Goal: Task Accomplishment & Management: Use online tool/utility

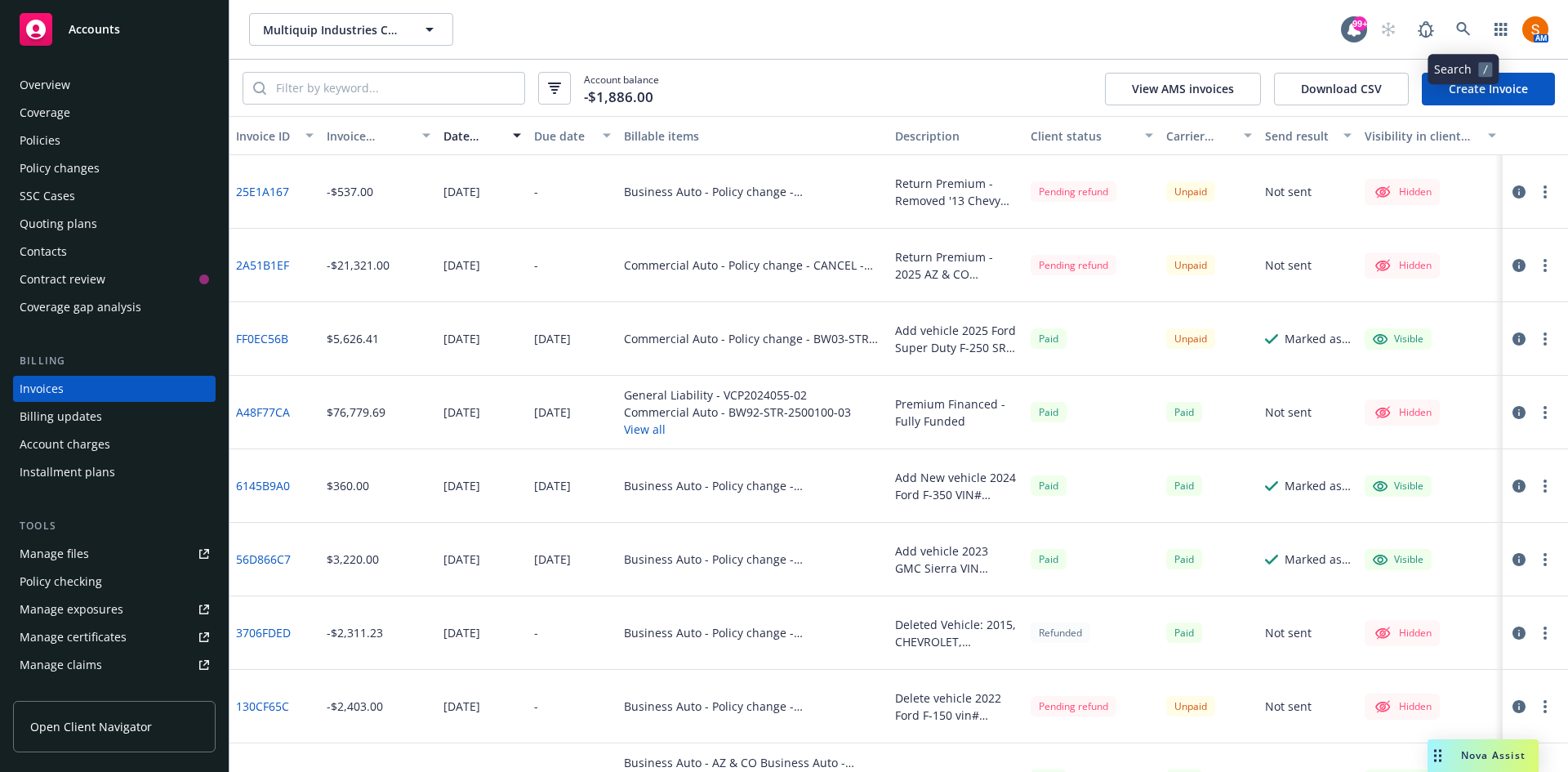
scroll to position [92, 0]
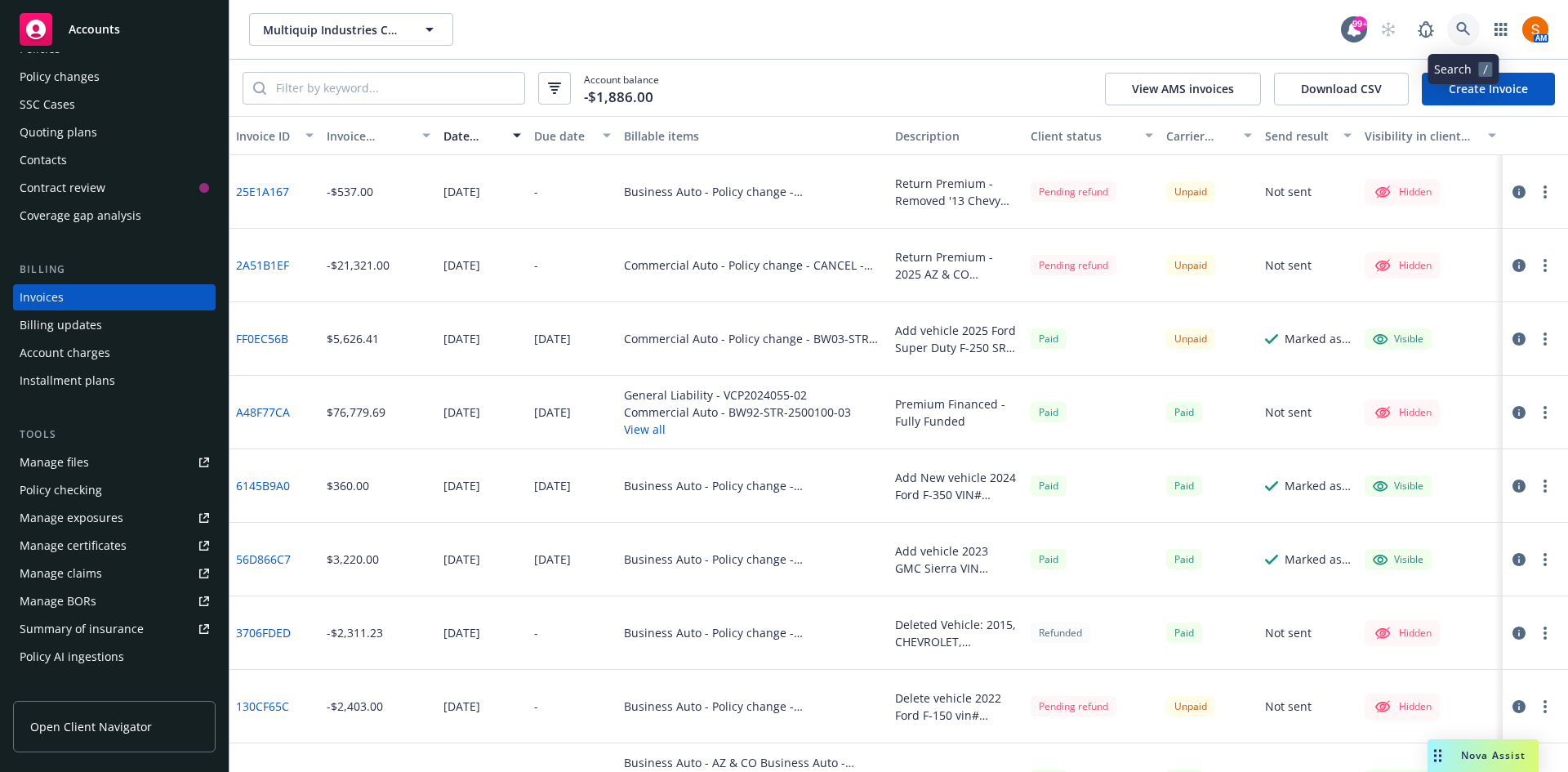
click at [1464, 28] on icon at bounding box center [1463, 29] width 14 height 14
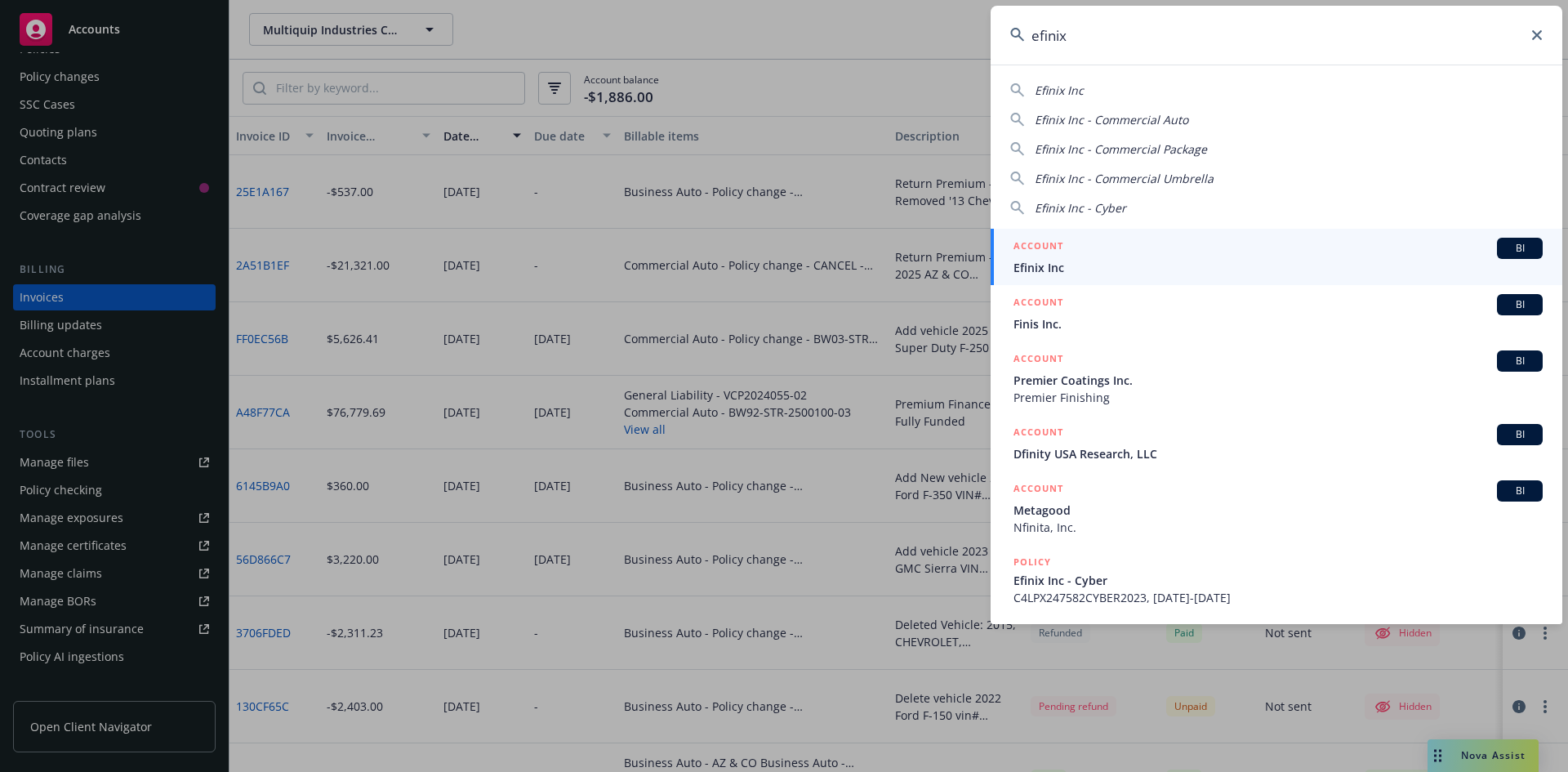
type input "efinix"
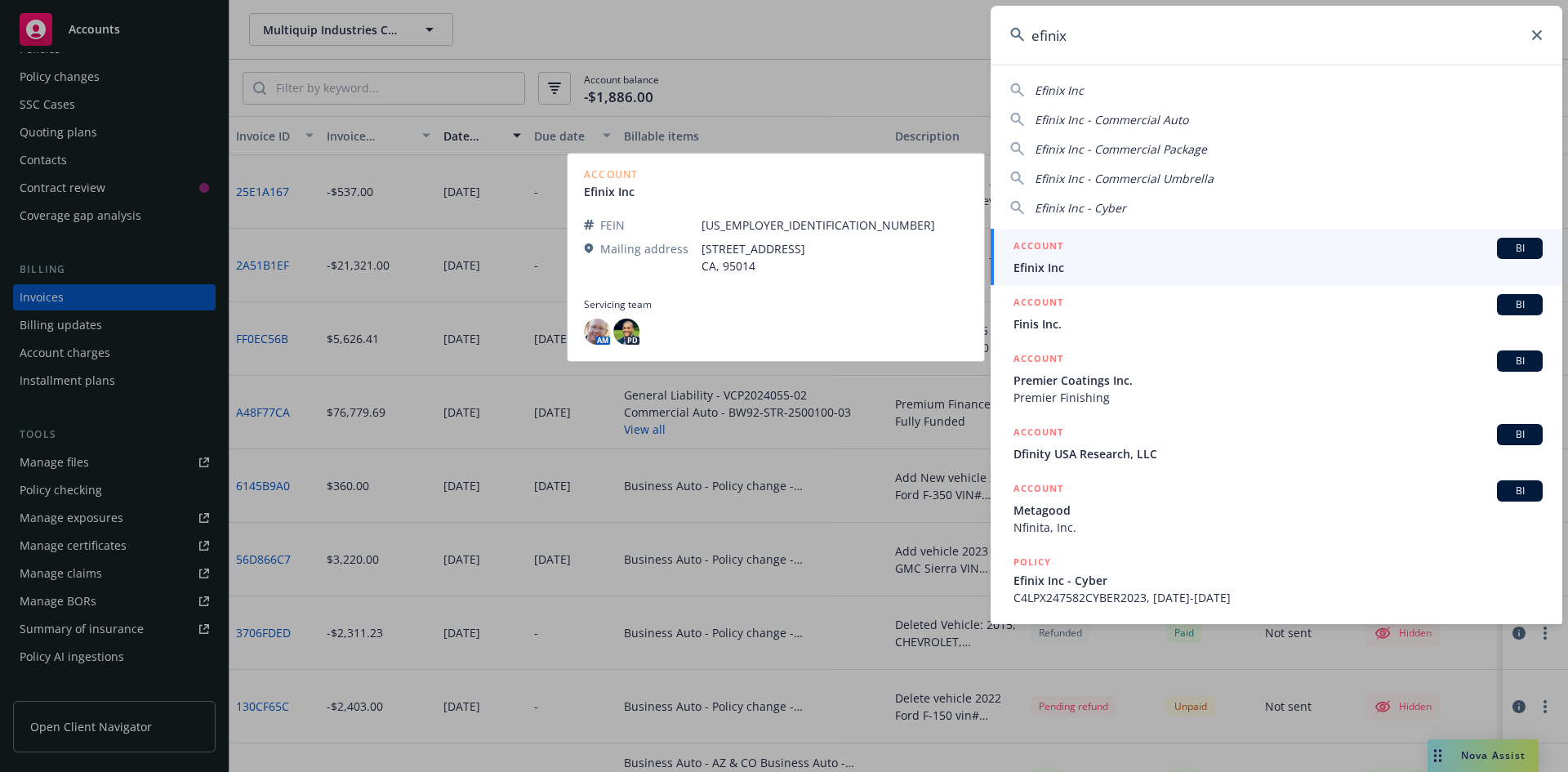
click at [1061, 275] on span "Efinix Inc" at bounding box center [1278, 267] width 530 height 17
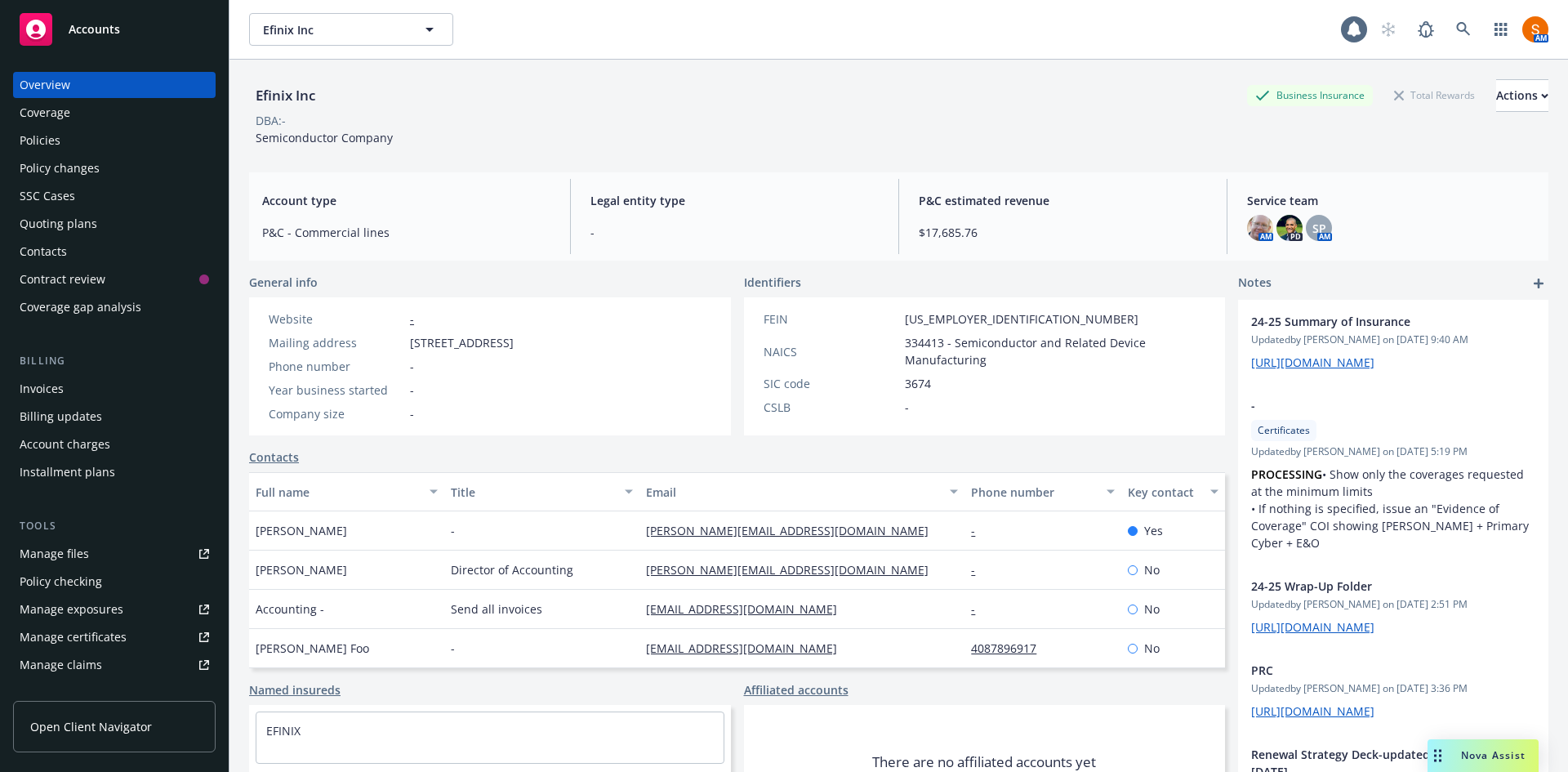
click at [46, 130] on div "Policies" at bounding box center [40, 140] width 40 height 26
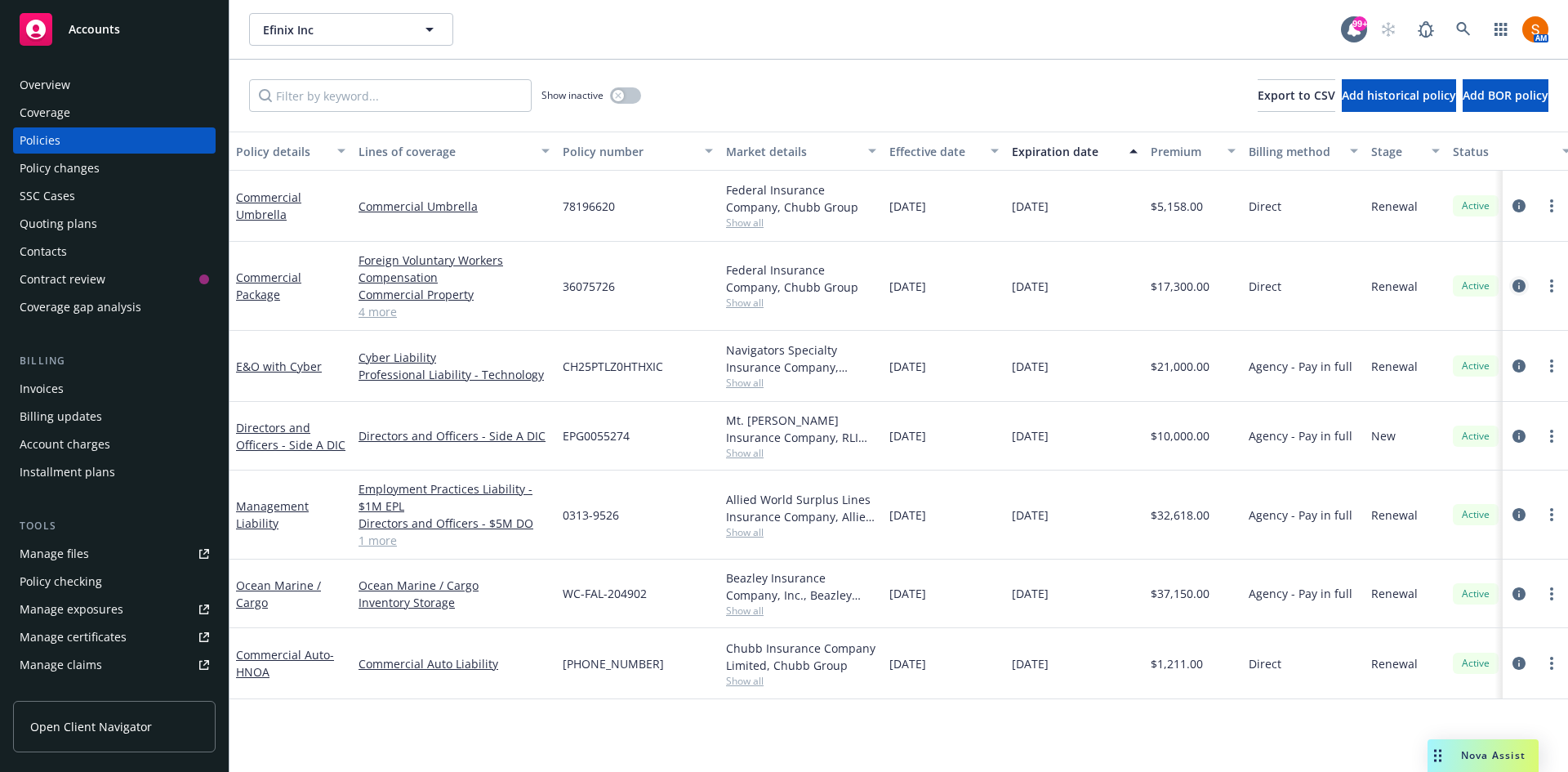
click at [1519, 279] on link "circleInformation" at bounding box center [1519, 285] width 19 height 19
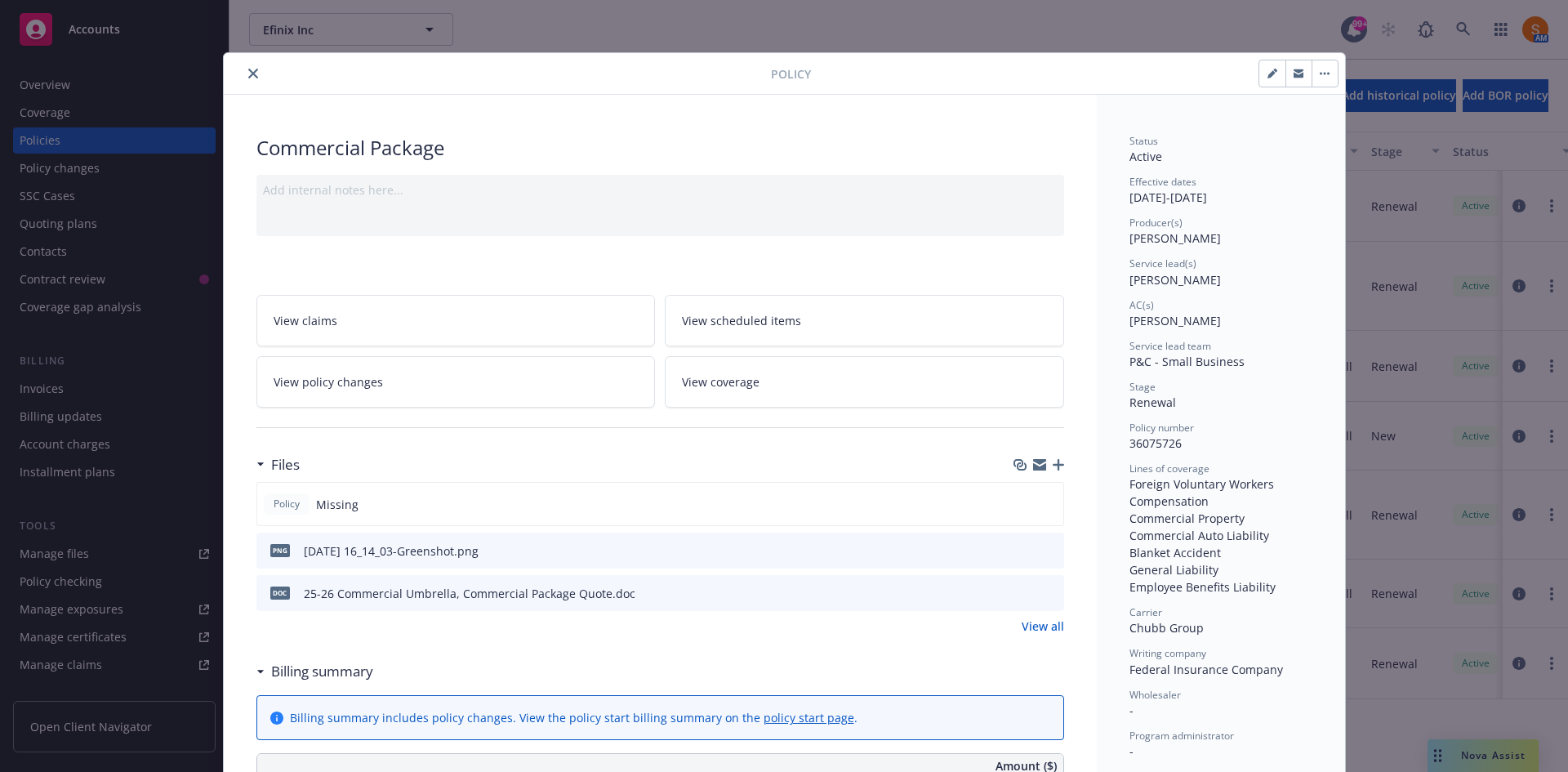
click at [248, 77] on icon "close" at bounding box center [253, 73] width 10 height 10
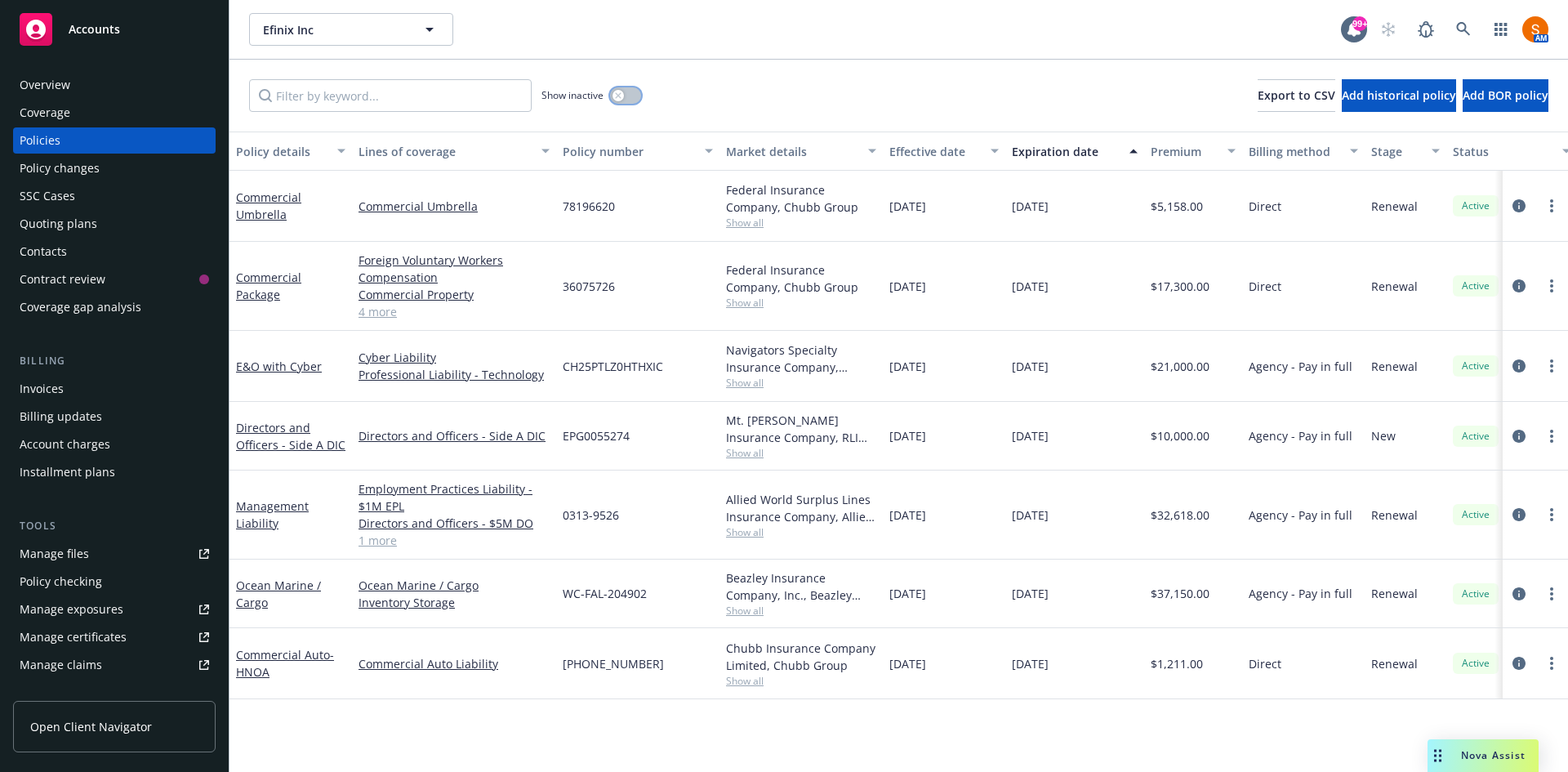
click at [636, 101] on button "button" at bounding box center [626, 95] width 31 height 16
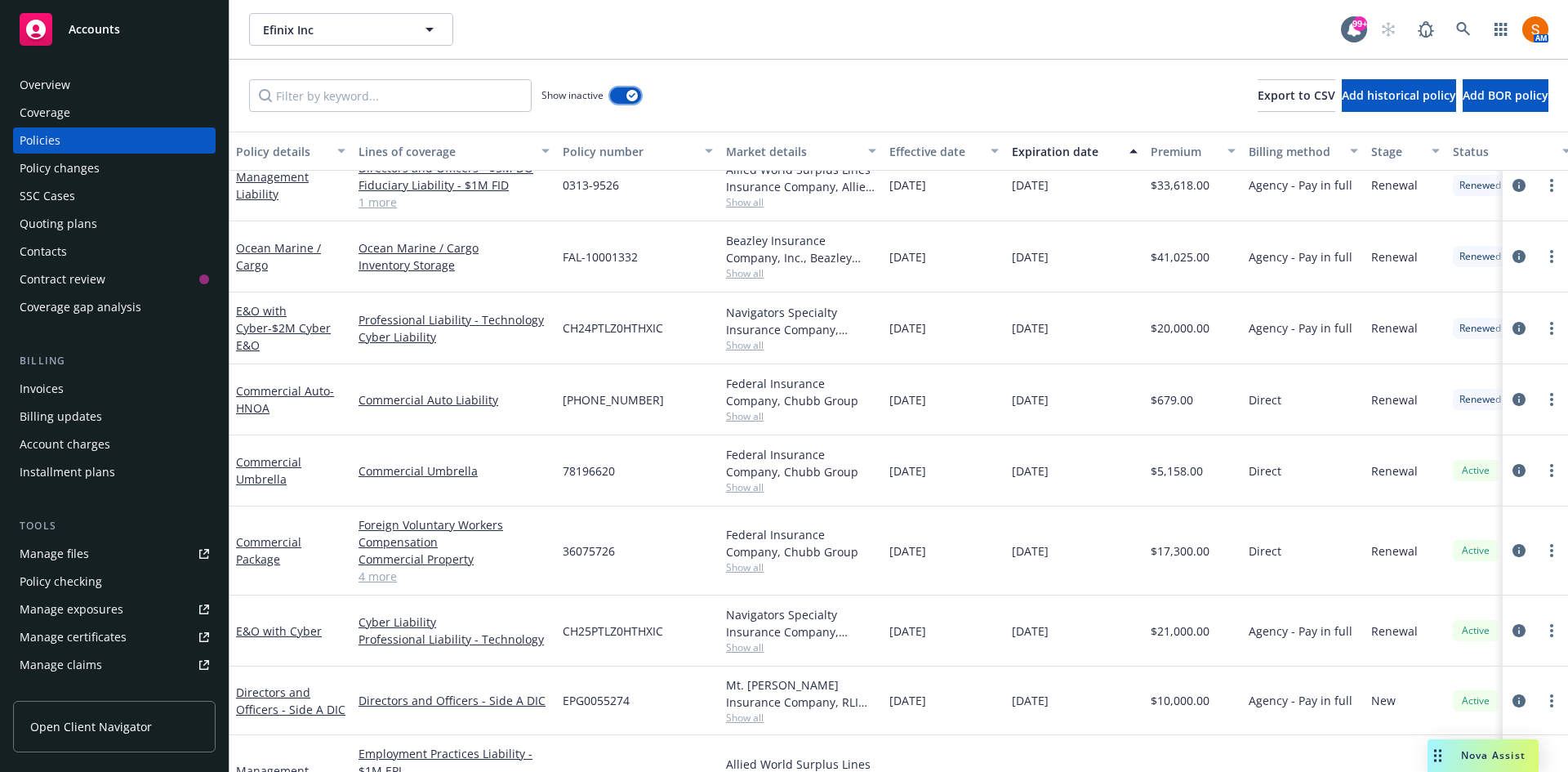
scroll to position [939, 0]
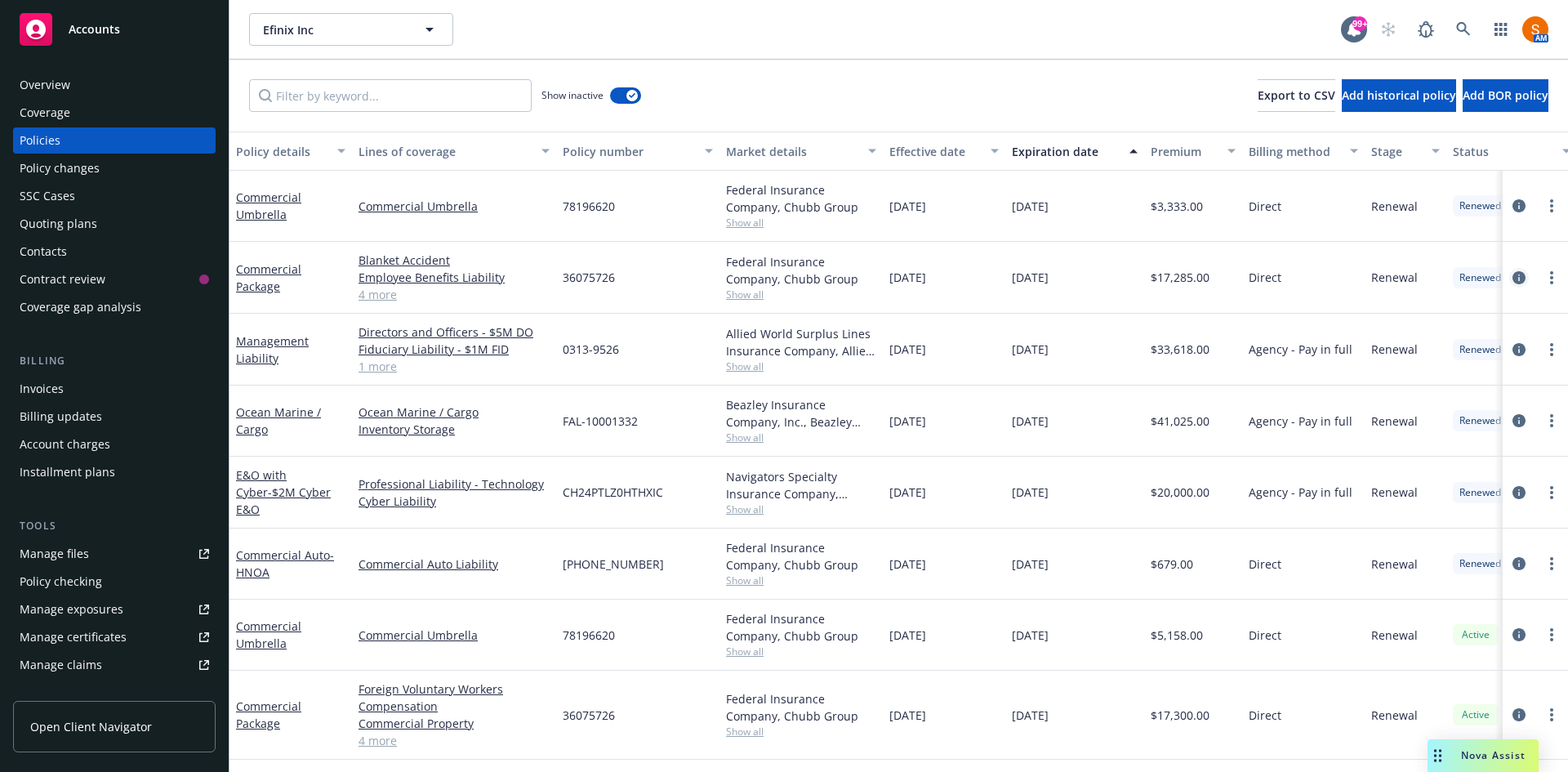
click at [1512, 276] on icon "circleInformation" at bounding box center [1519, 278] width 13 height 13
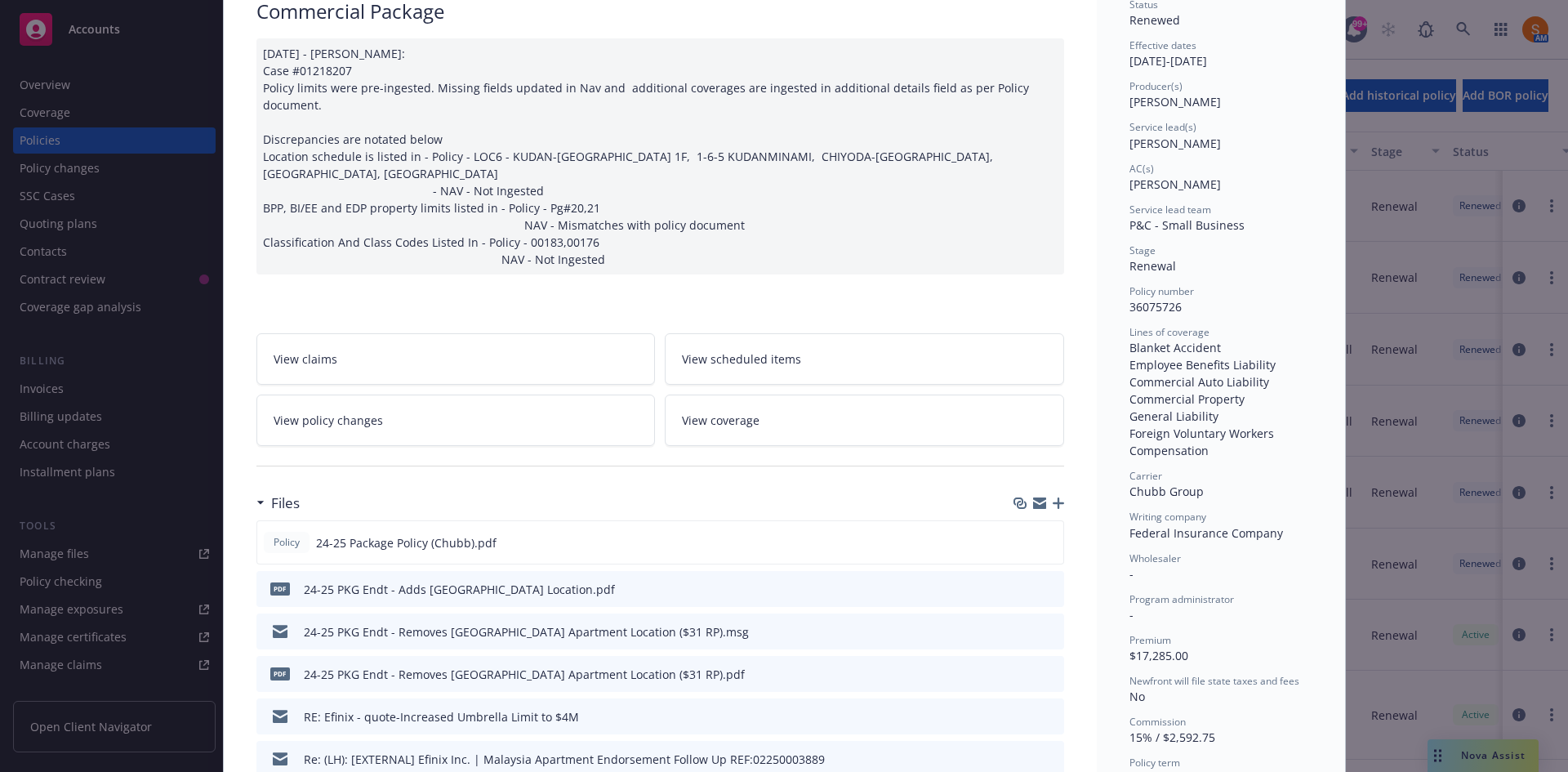
scroll to position [251, 0]
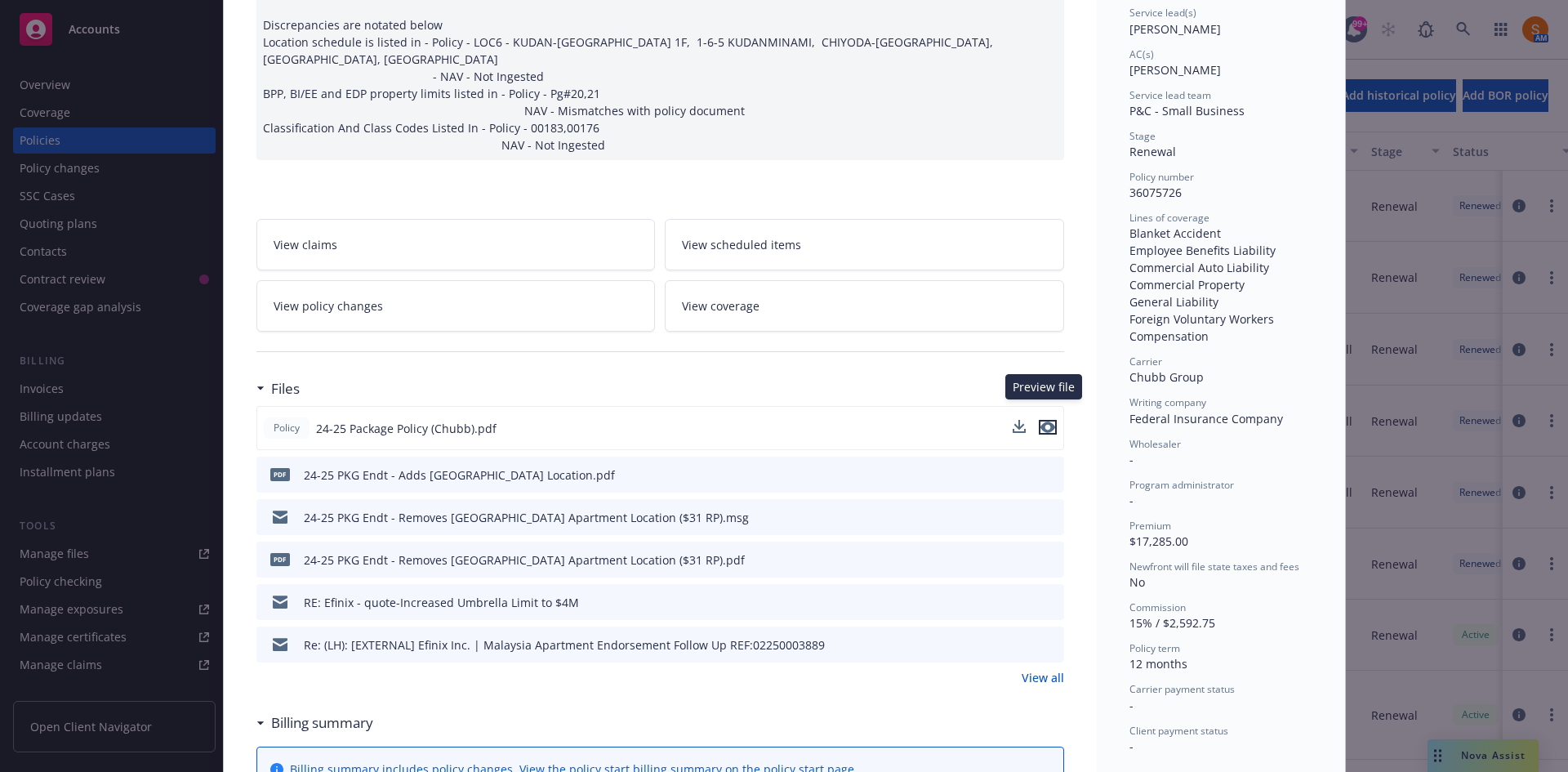
click at [1043, 422] on icon "preview file" at bounding box center [1048, 428] width 14 height 12
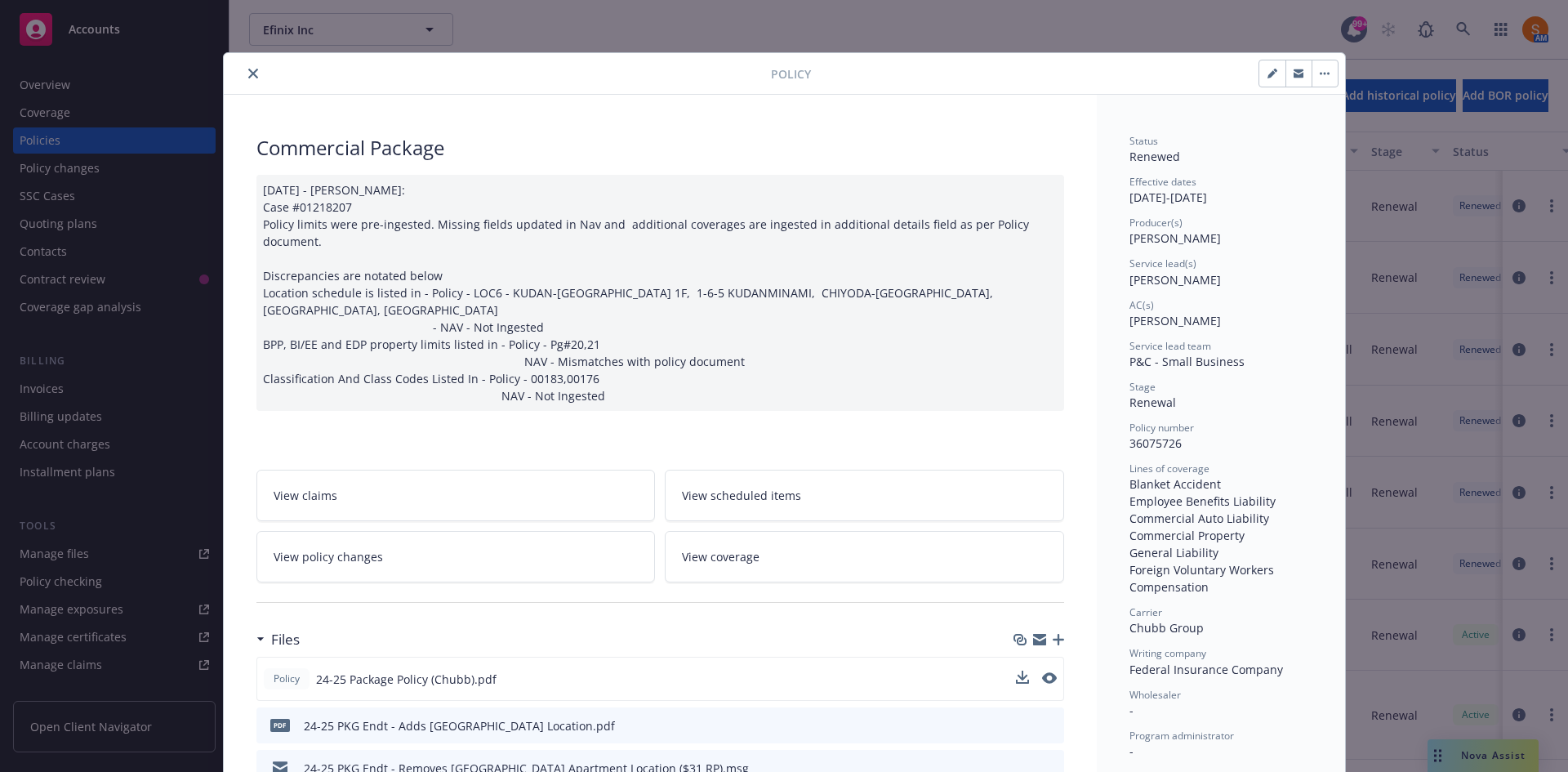
click at [251, 75] on icon "close" at bounding box center [253, 73] width 10 height 10
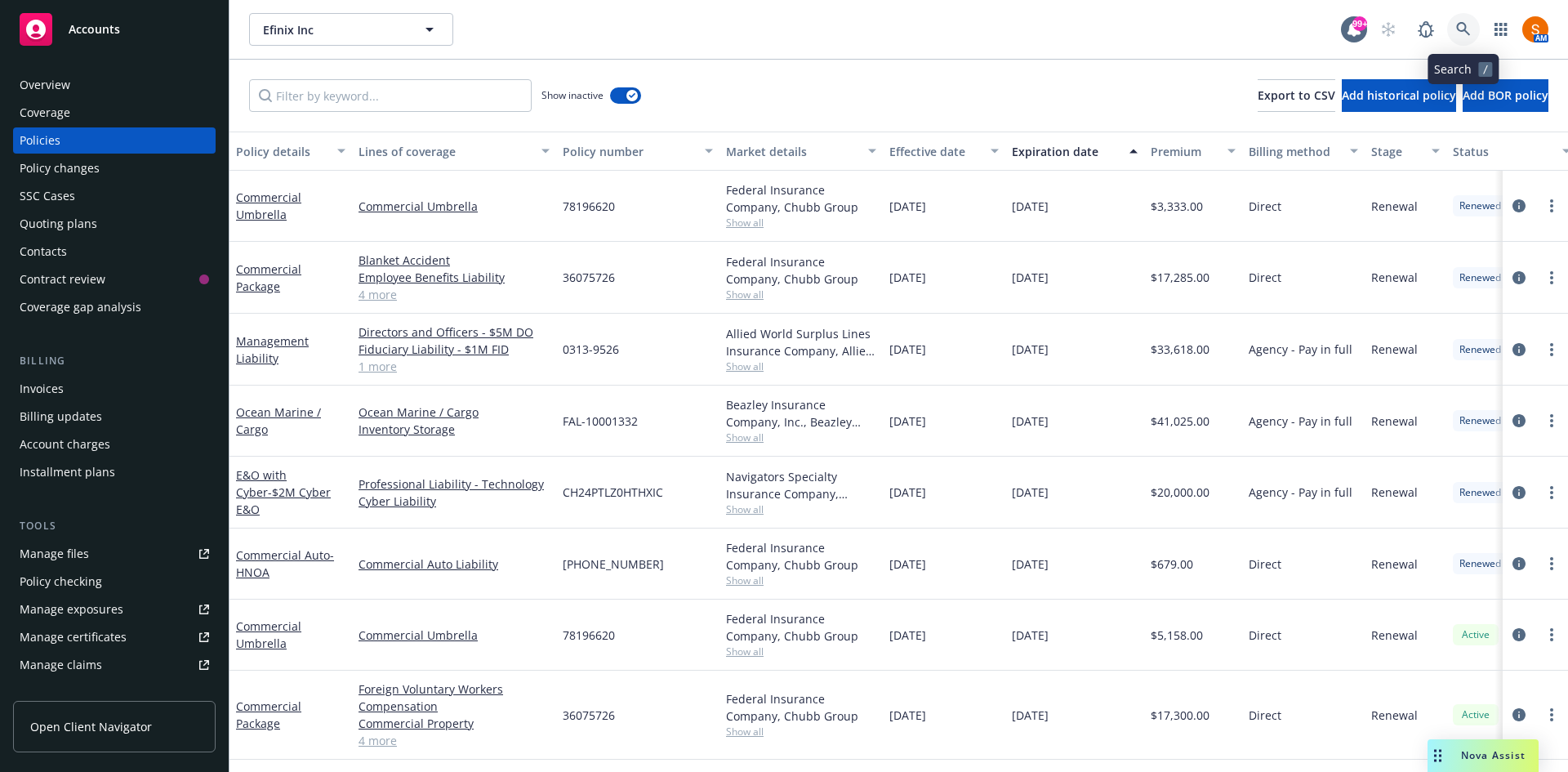
click at [1464, 37] on link at bounding box center [1464, 29] width 33 height 33
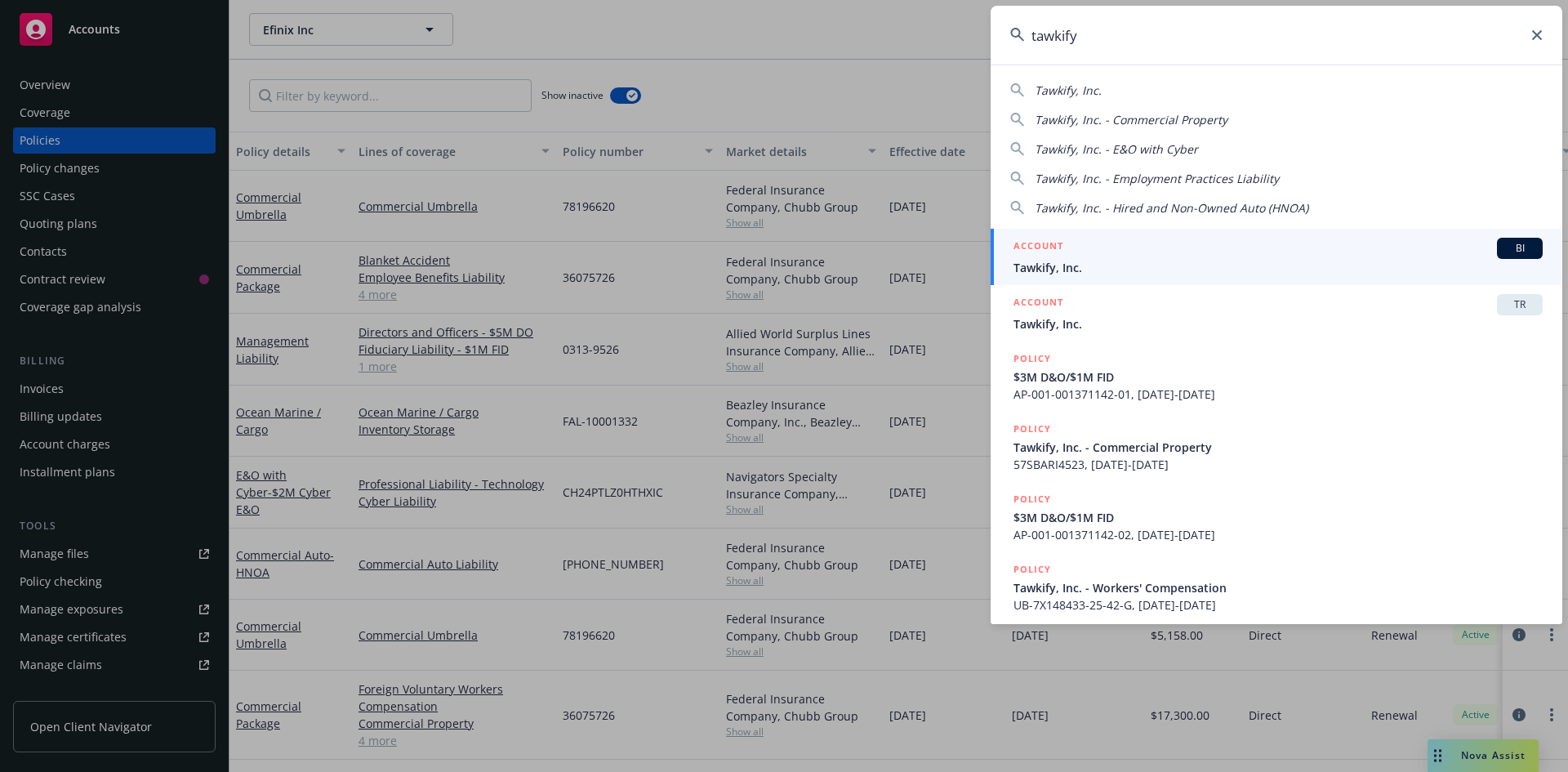
type input "tawkify"
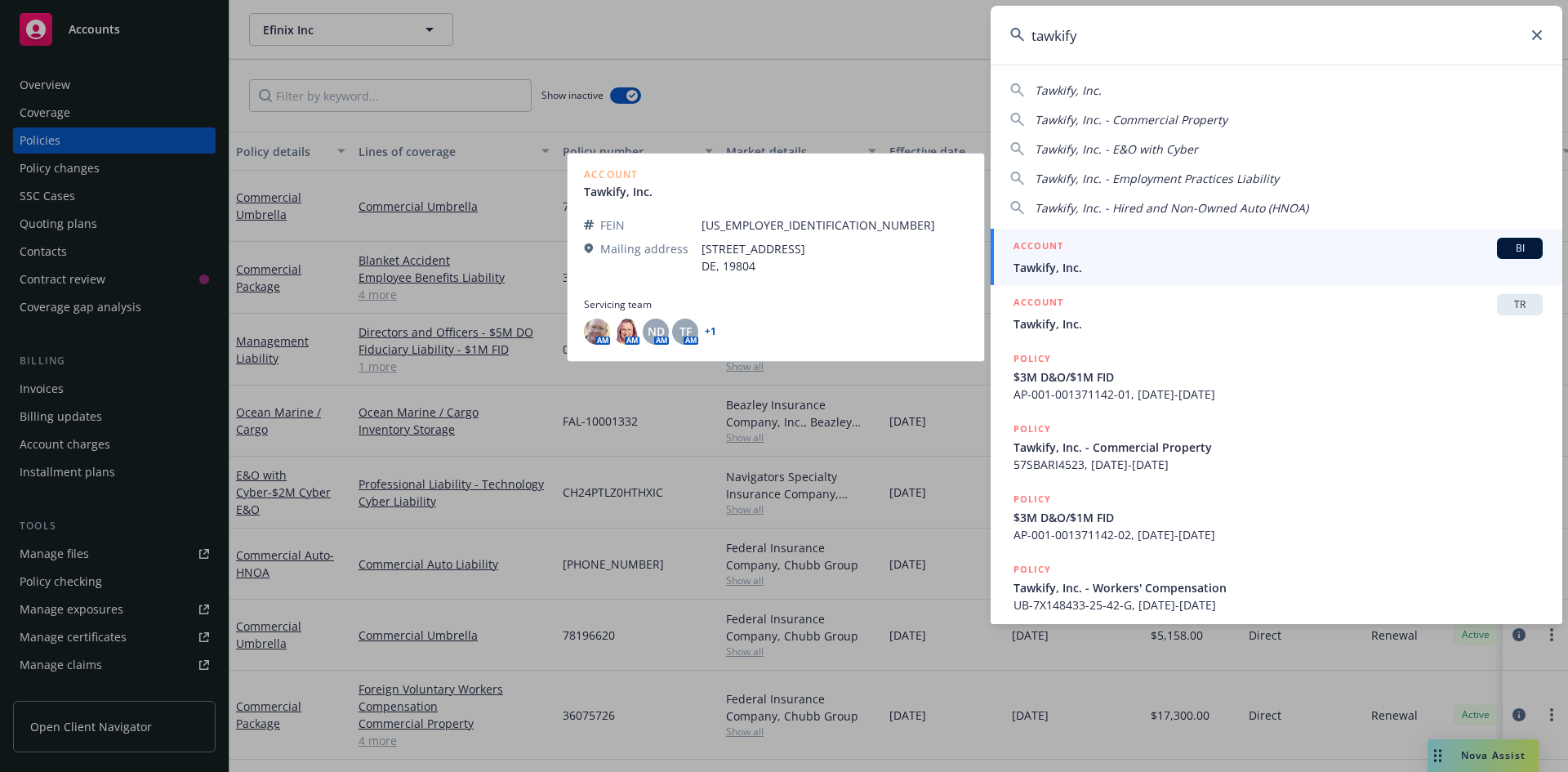
click at [1100, 275] on span "Tawkify, Inc." at bounding box center [1278, 267] width 530 height 17
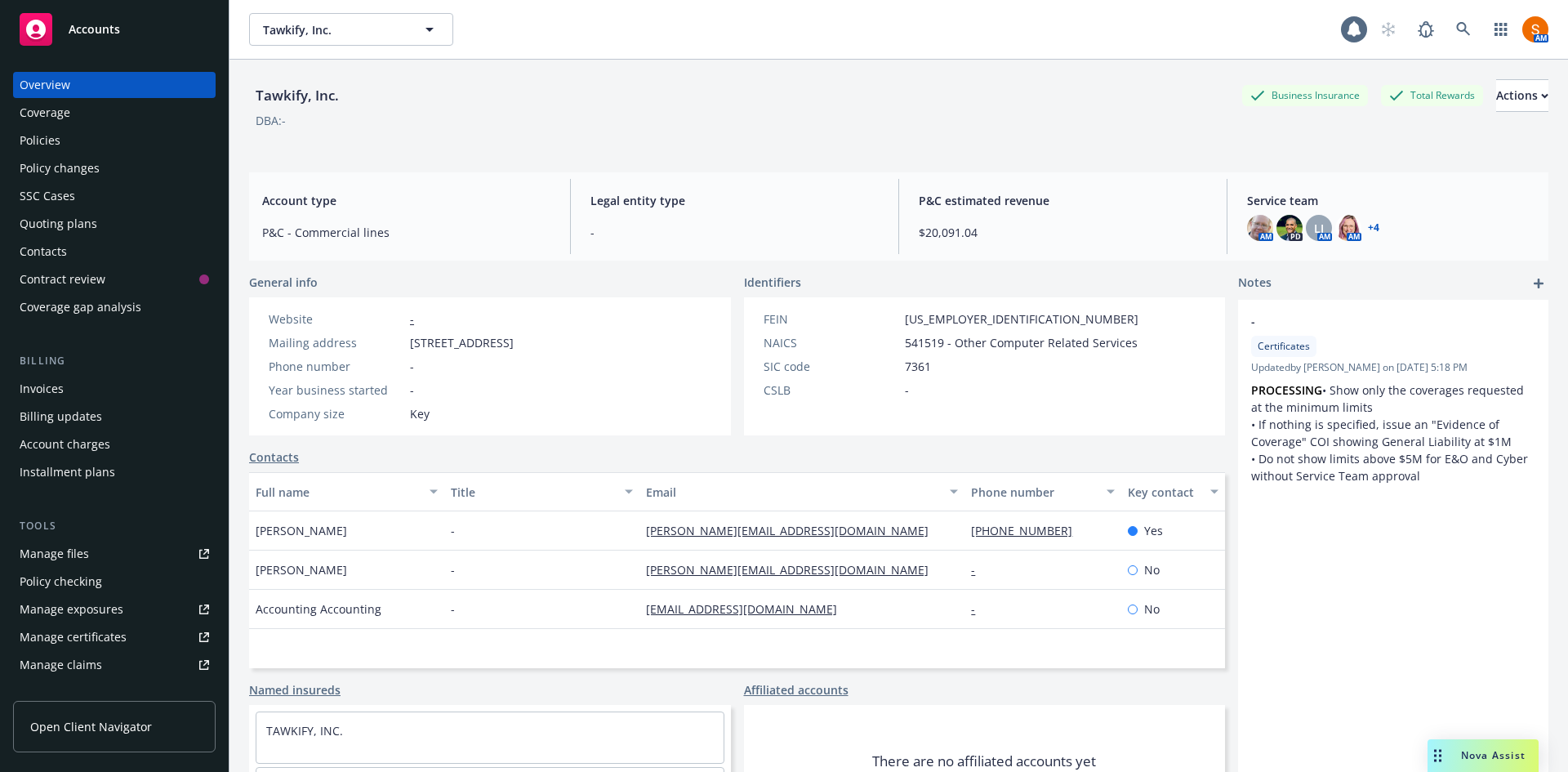
click at [95, 385] on div "Invoices" at bounding box center [114, 388] width 189 height 26
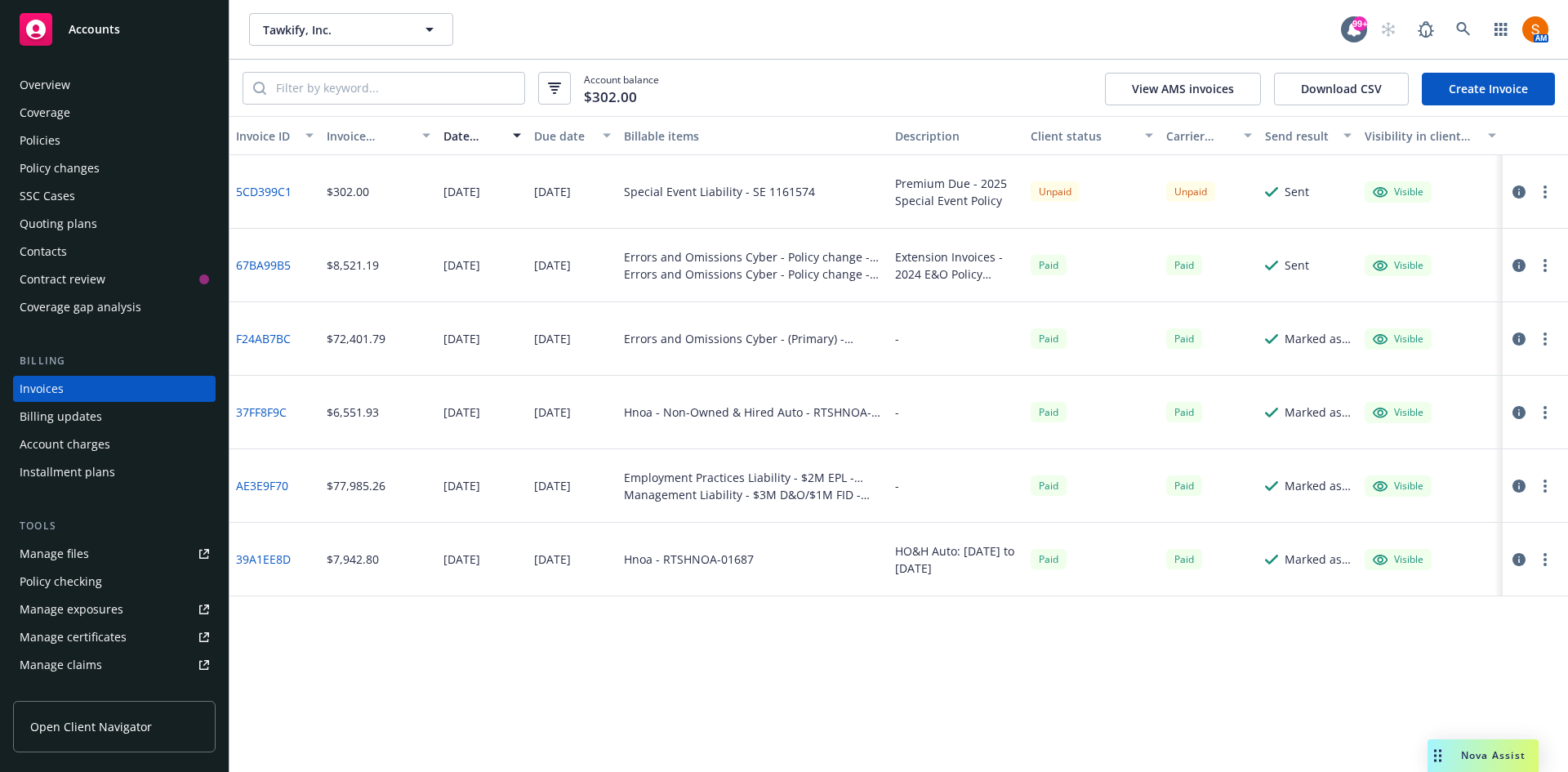
click at [1544, 200] on button "button" at bounding box center [1545, 191] width 19 height 19
click at [1445, 359] on link "Send invoice" at bounding box center [1450, 356] width 208 height 33
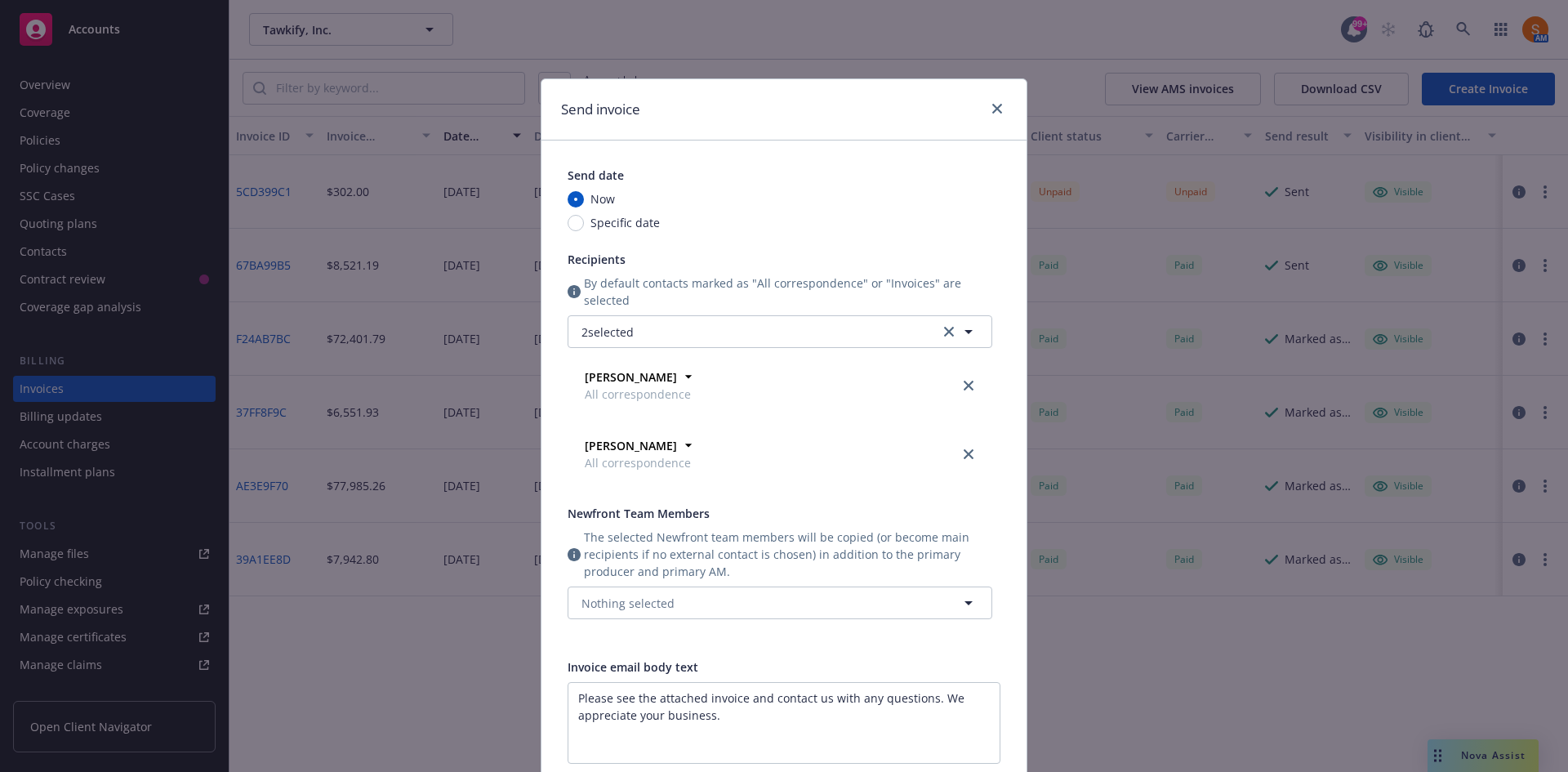
scroll to position [310, 0]
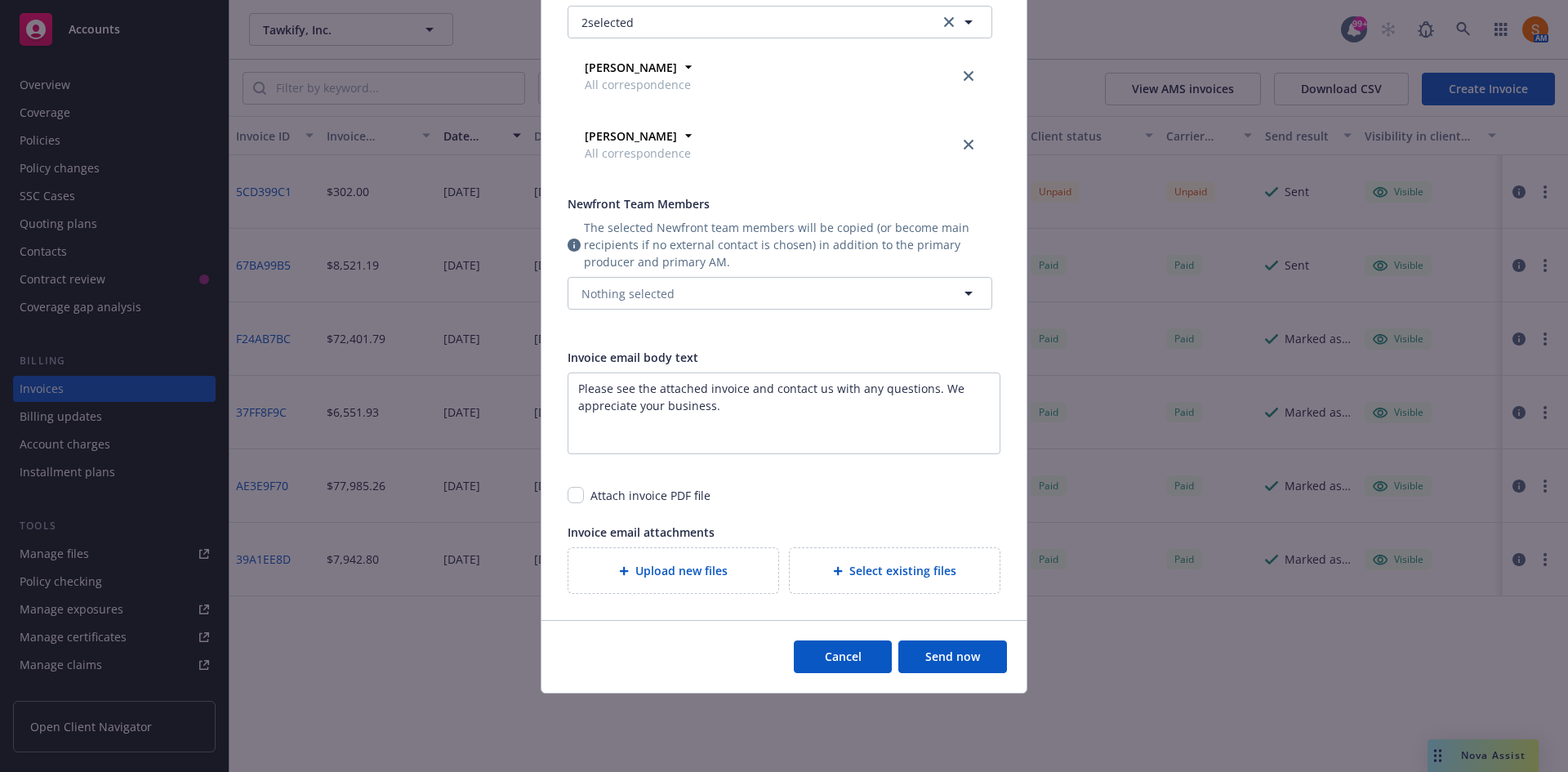
click at [952, 651] on button "Send now" at bounding box center [952, 656] width 109 height 33
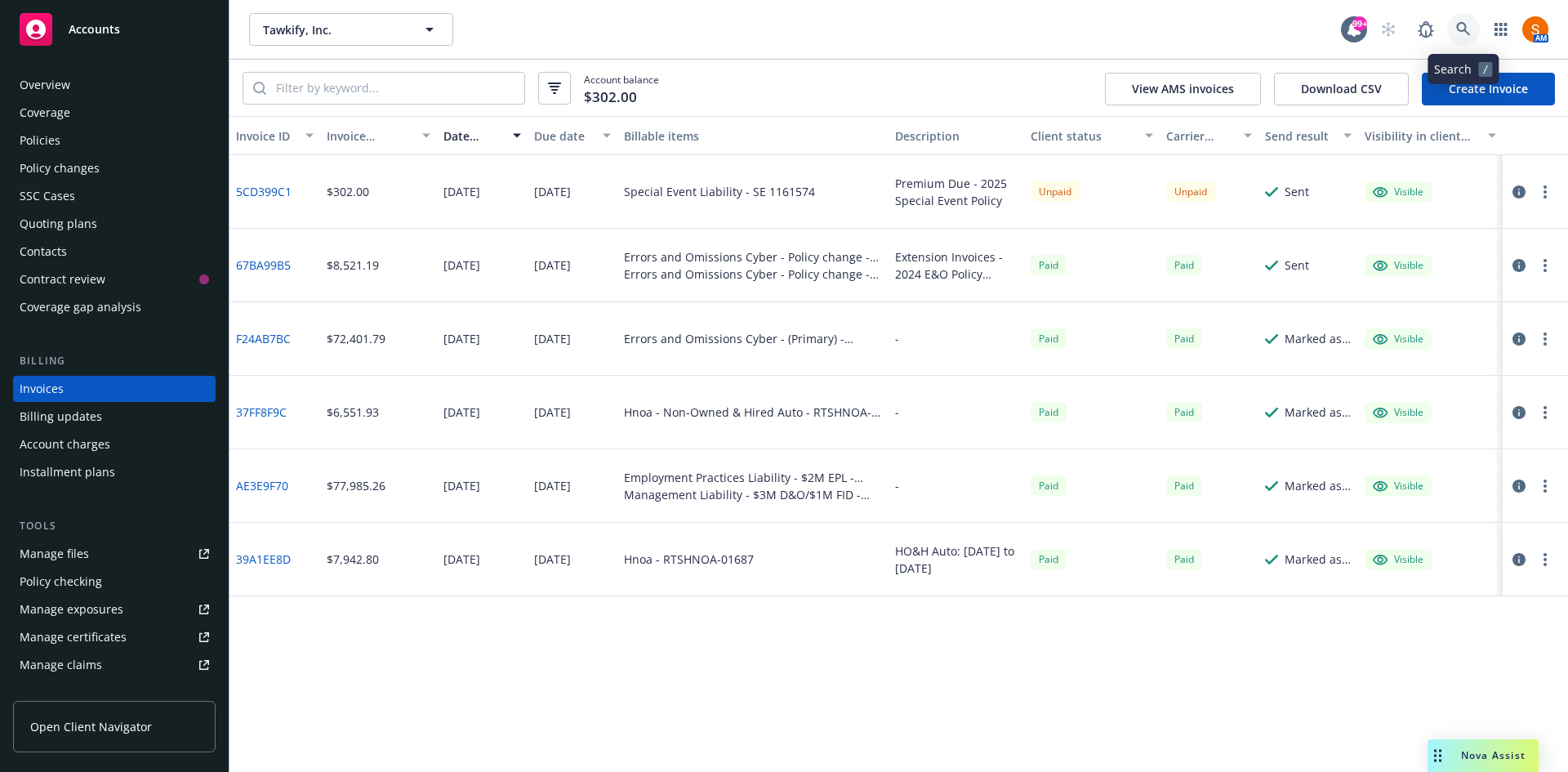
click at [1466, 30] on icon at bounding box center [1463, 29] width 14 height 14
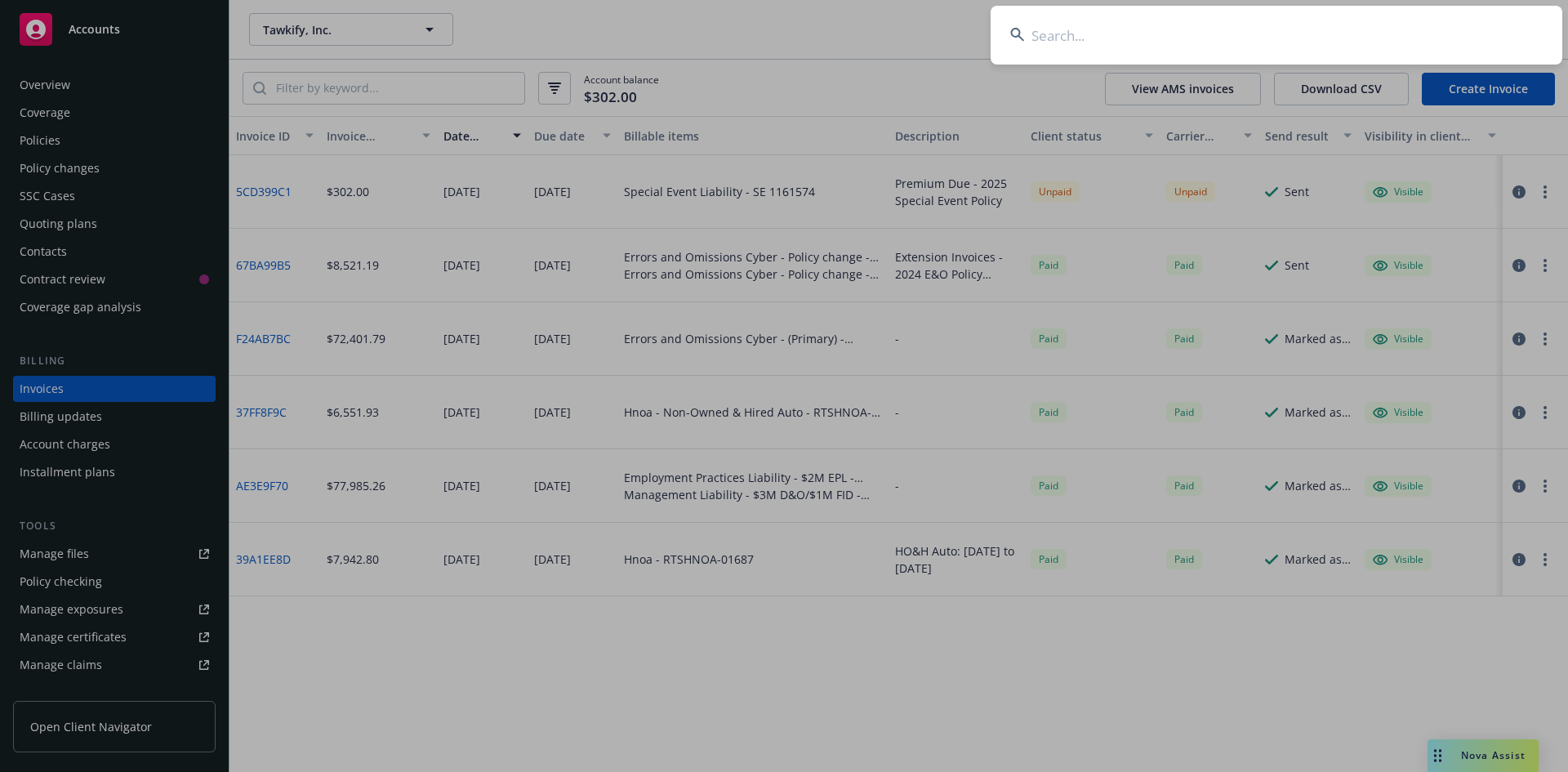
type input "e"
type input "r"
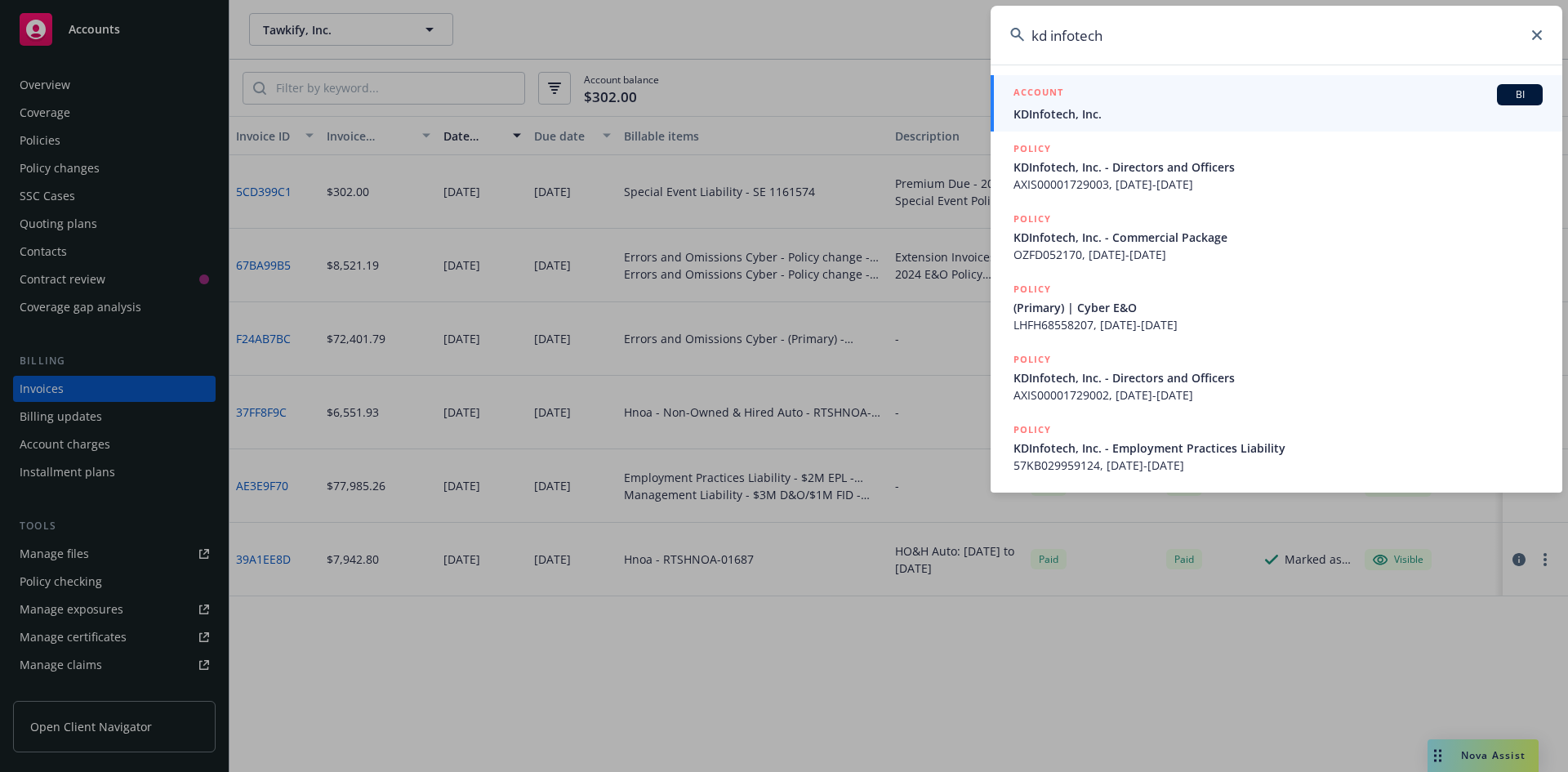
type input "kd infotech"
click at [1094, 95] on div "ACCOUNT BI" at bounding box center [1278, 94] width 530 height 21
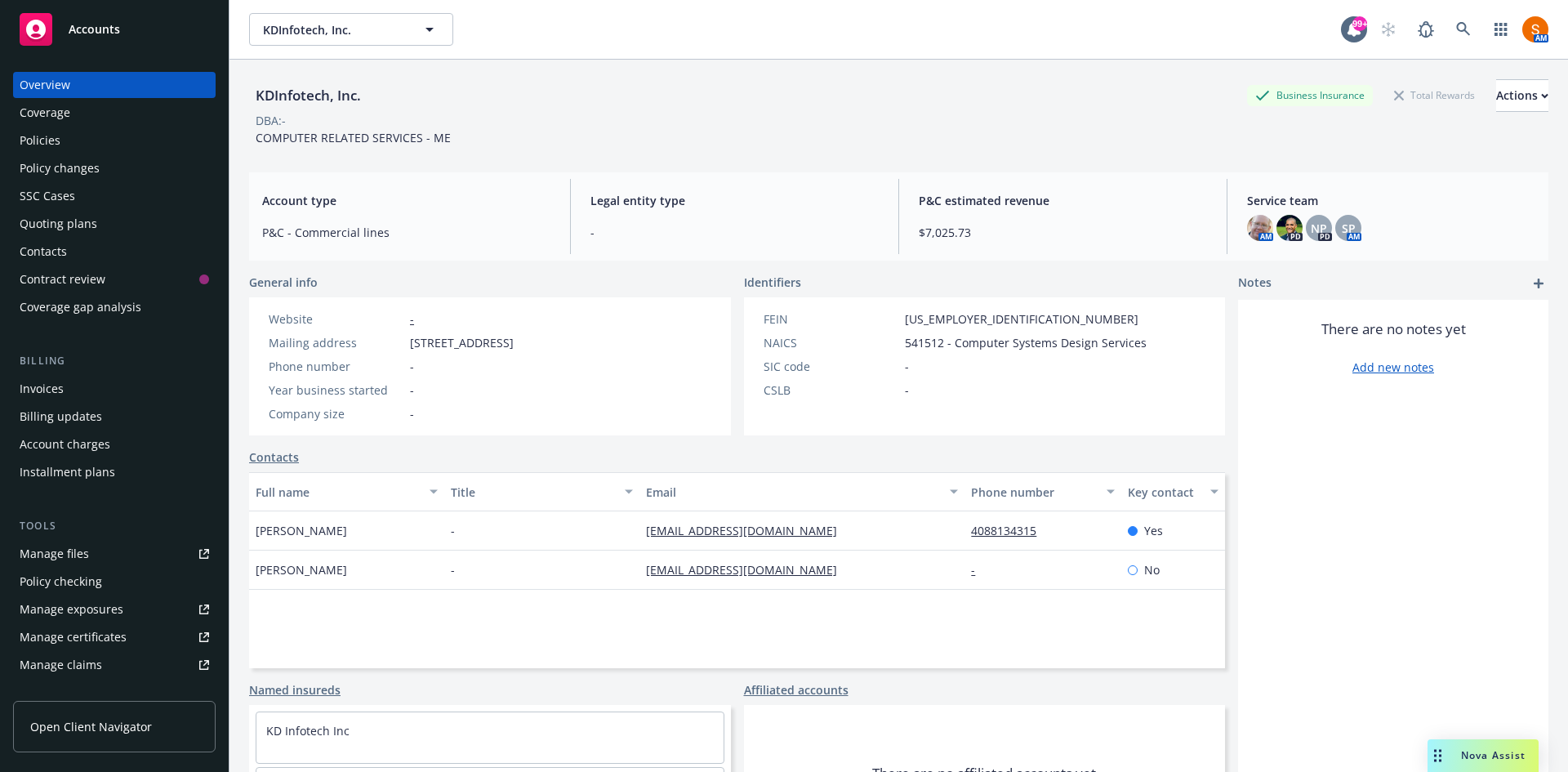
click at [56, 147] on div "Policies" at bounding box center [40, 140] width 40 height 26
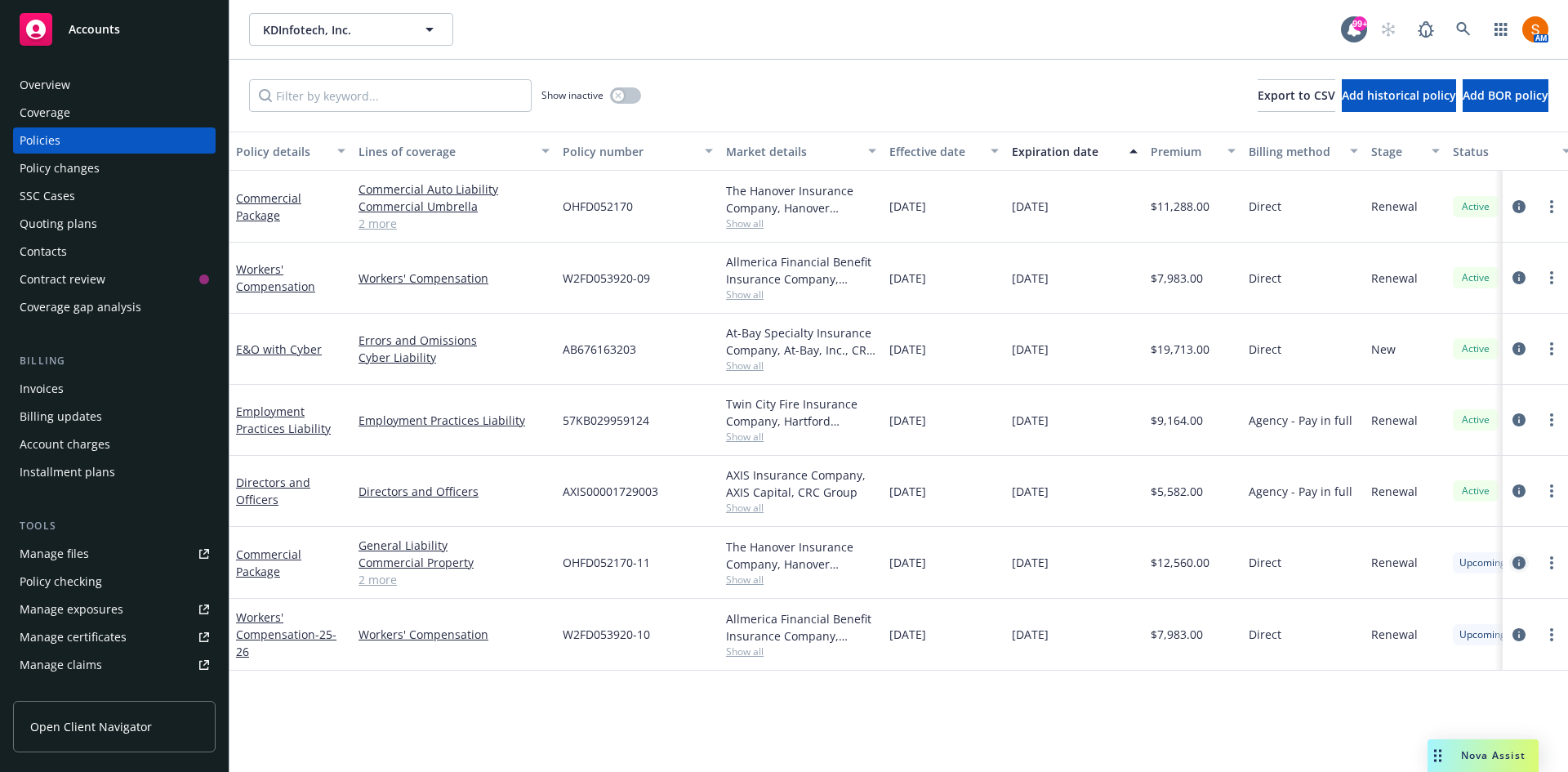
click at [1517, 567] on icon "circleInformation" at bounding box center [1519, 563] width 13 height 13
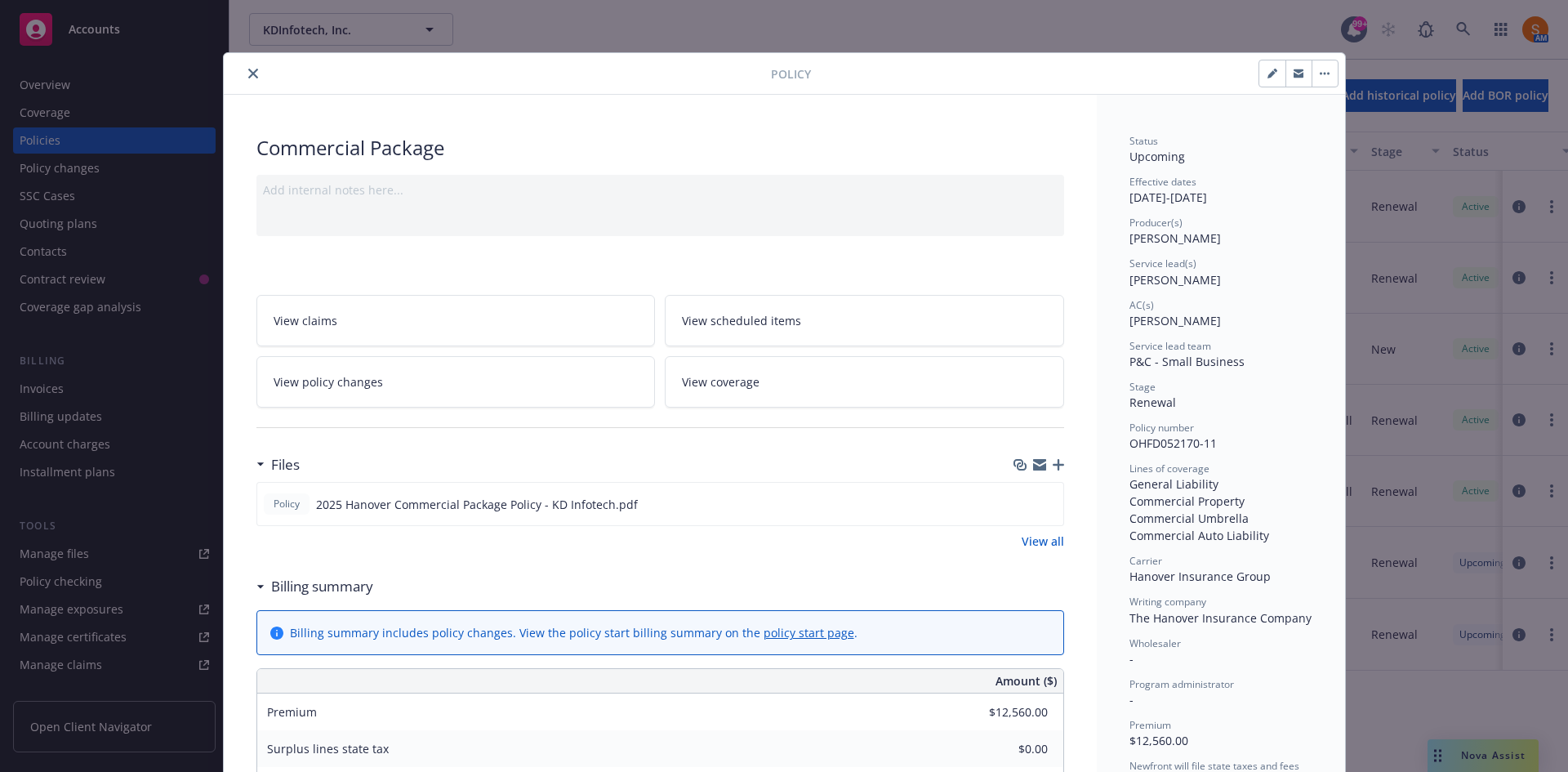
click at [248, 75] on icon "close" at bounding box center [253, 73] width 10 height 10
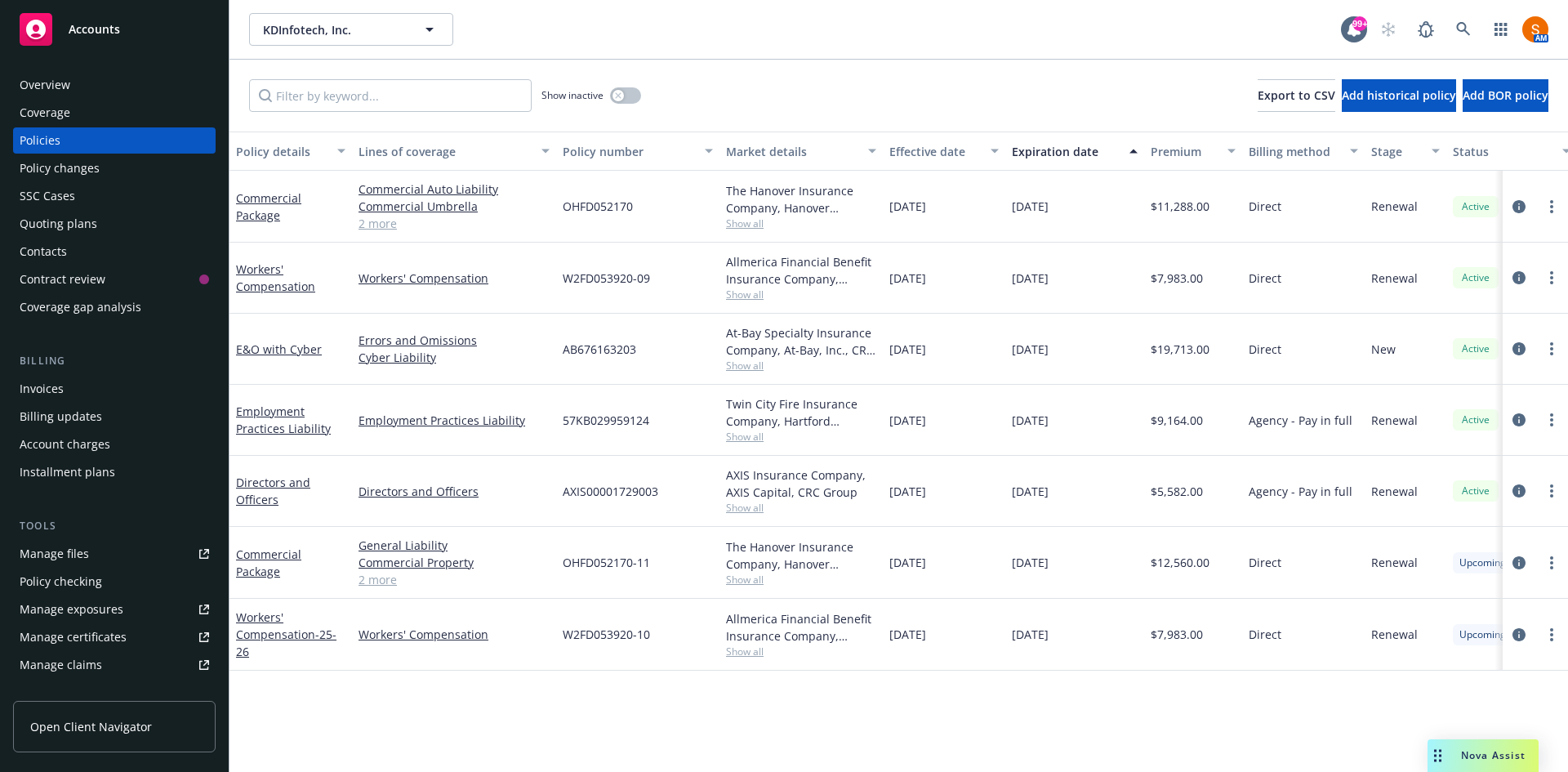
click at [78, 77] on div "Overview" at bounding box center [114, 84] width 189 height 26
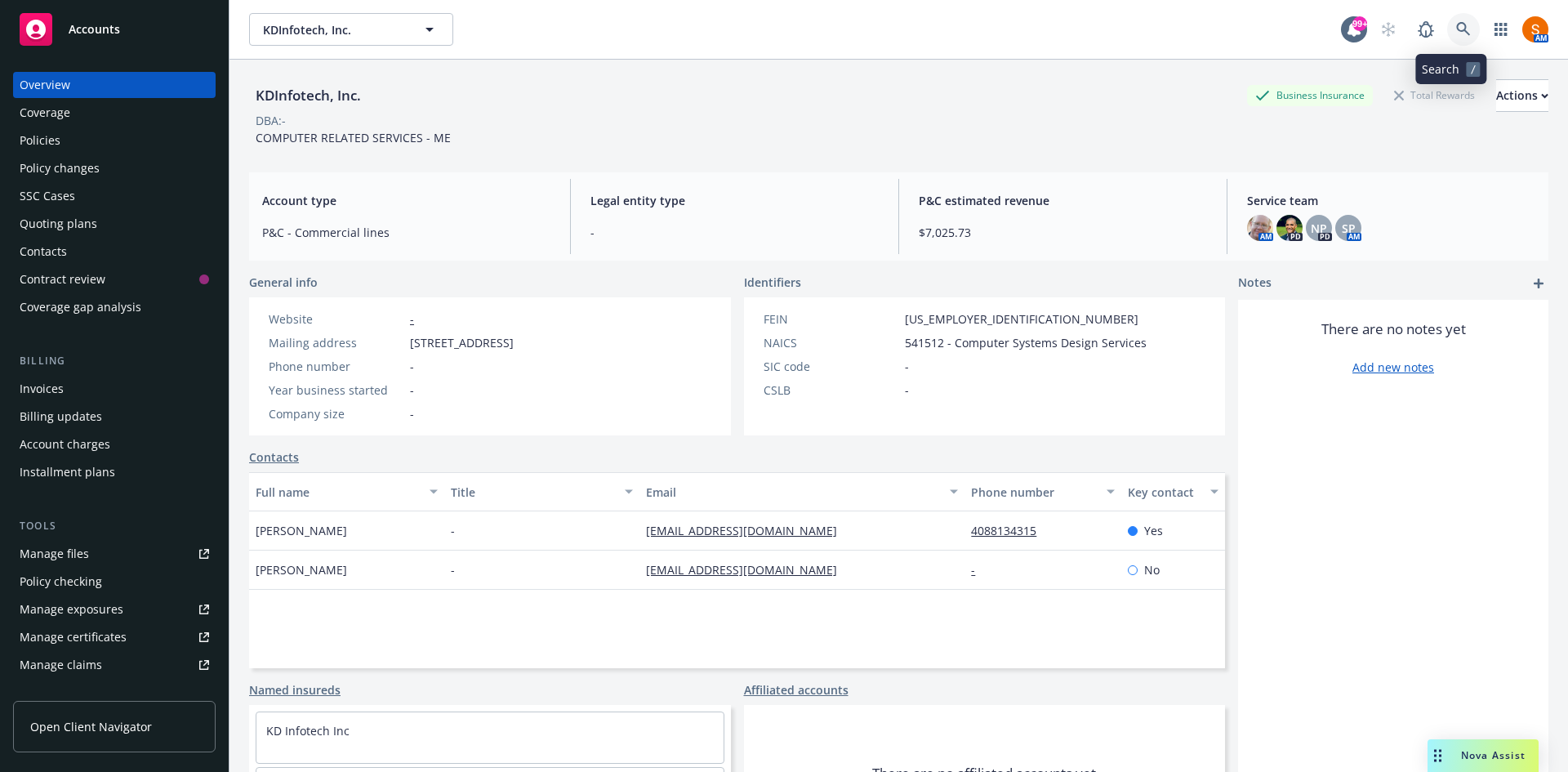
click at [1448, 34] on link at bounding box center [1464, 29] width 33 height 33
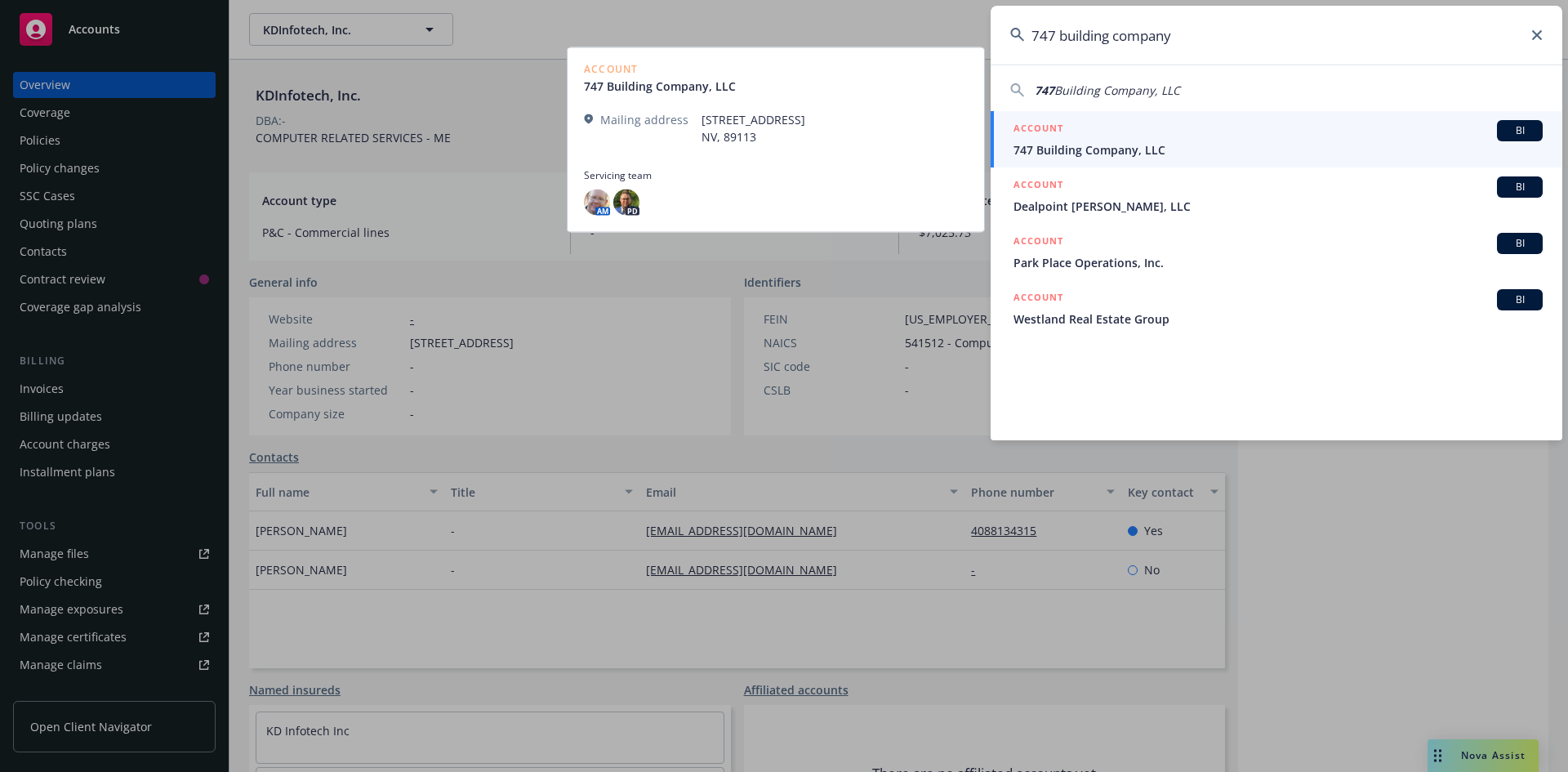
type input "747 building company"
click at [1086, 157] on span "747 Building Company, LLC" at bounding box center [1278, 150] width 530 height 17
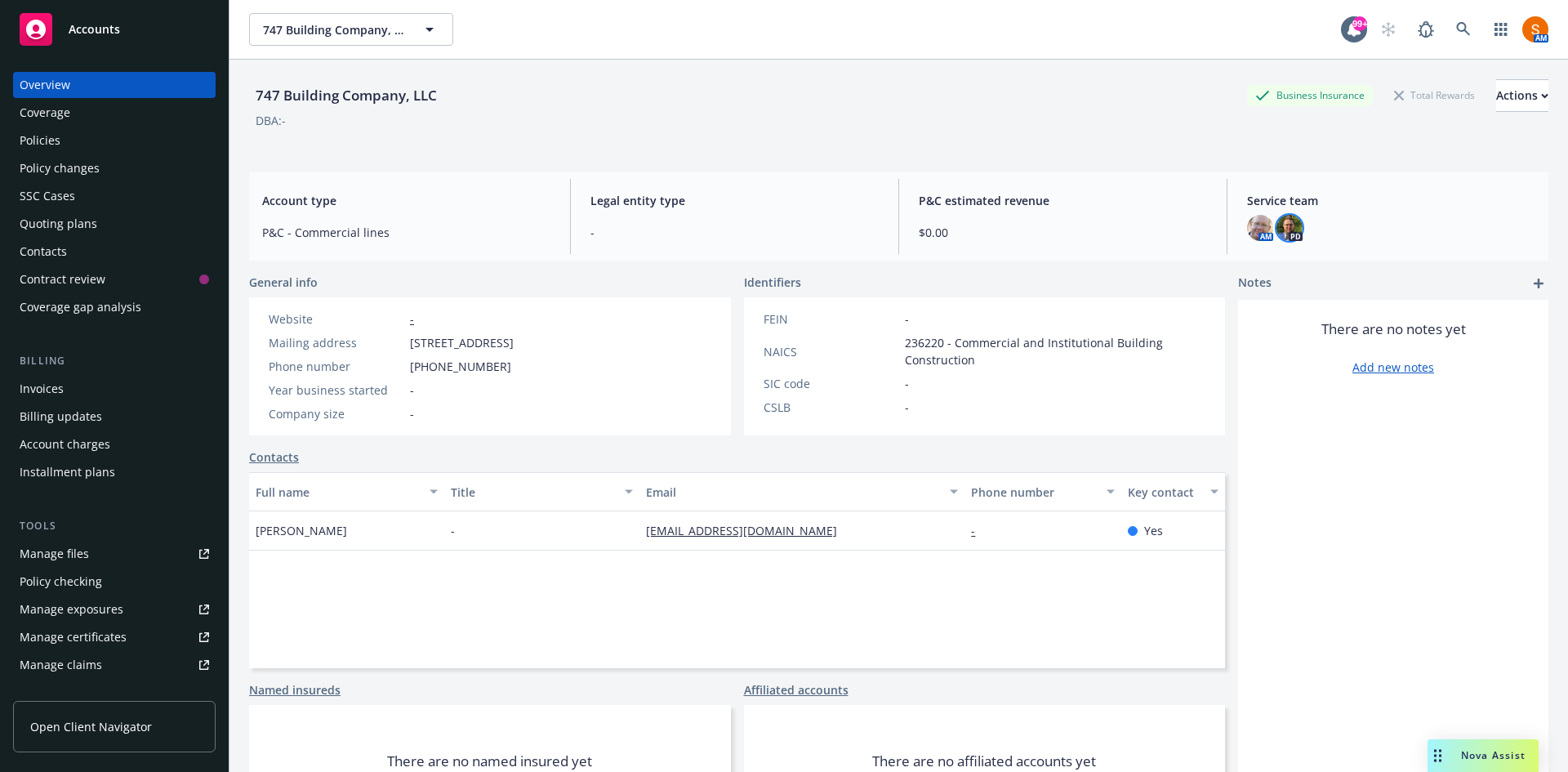
click at [1292, 230] on img at bounding box center [1289, 227] width 26 height 26
click at [1080, 162] on div "747 Building Company, LLC Business Insurance Total Rewards Actions DBA: - Accou…" at bounding box center [899, 435] width 1299 height 752
click at [41, 130] on div "Policies" at bounding box center [40, 140] width 40 height 26
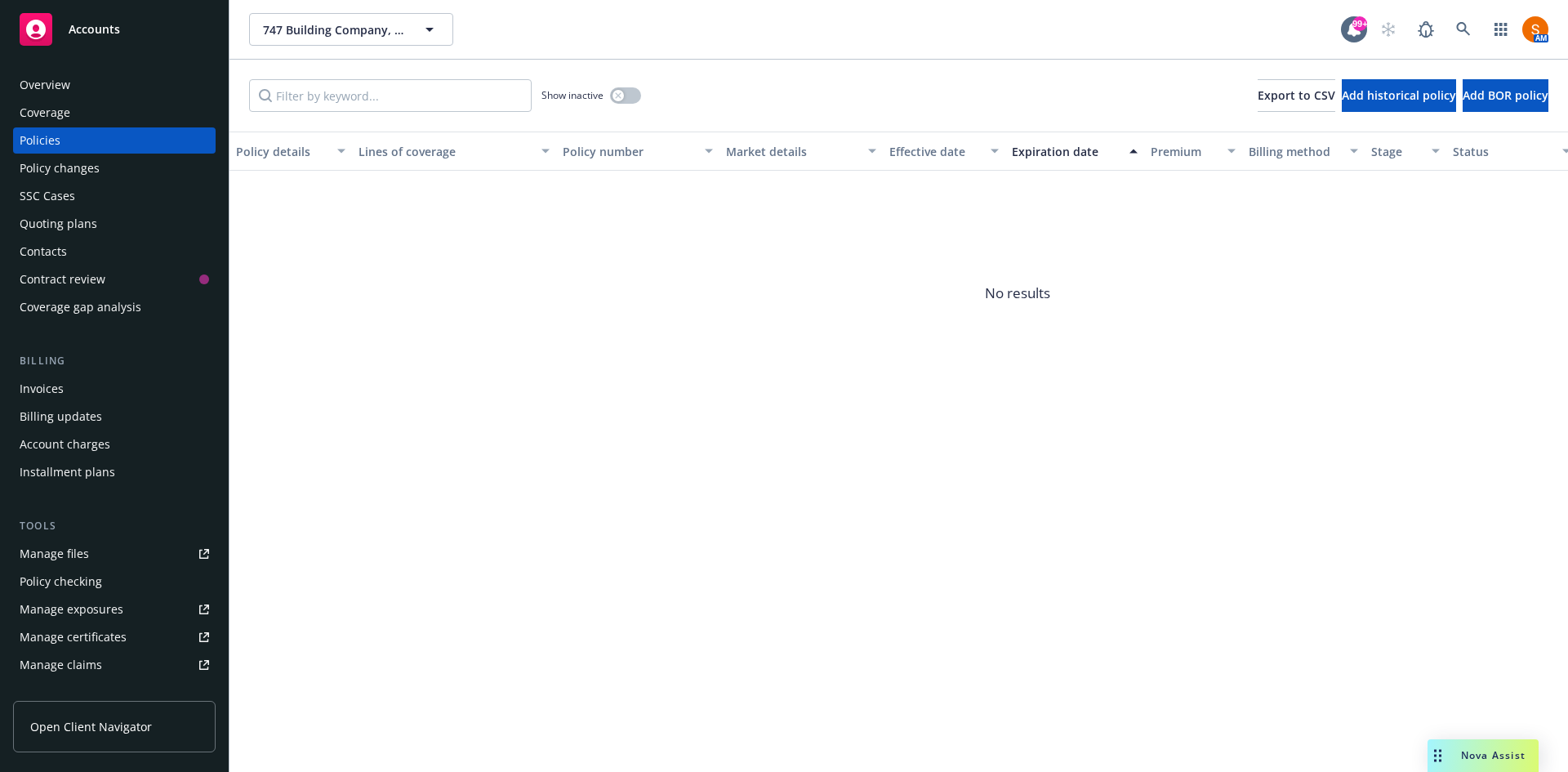
click at [104, 222] on div "Quoting plans" at bounding box center [114, 223] width 189 height 26
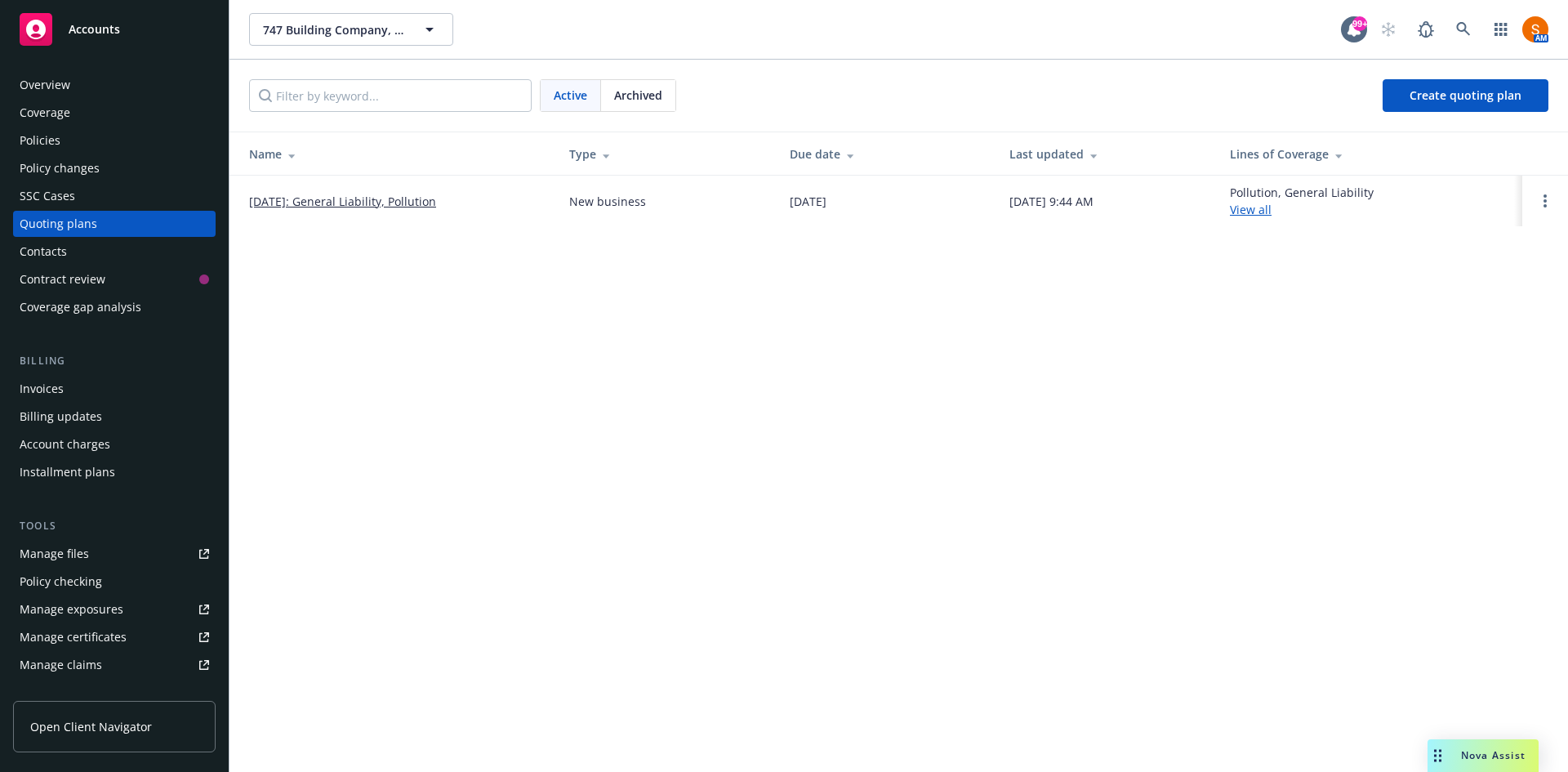
click at [436, 207] on link "09/15/2025: General Liability, Pollution" at bounding box center [343, 201] width 187 height 17
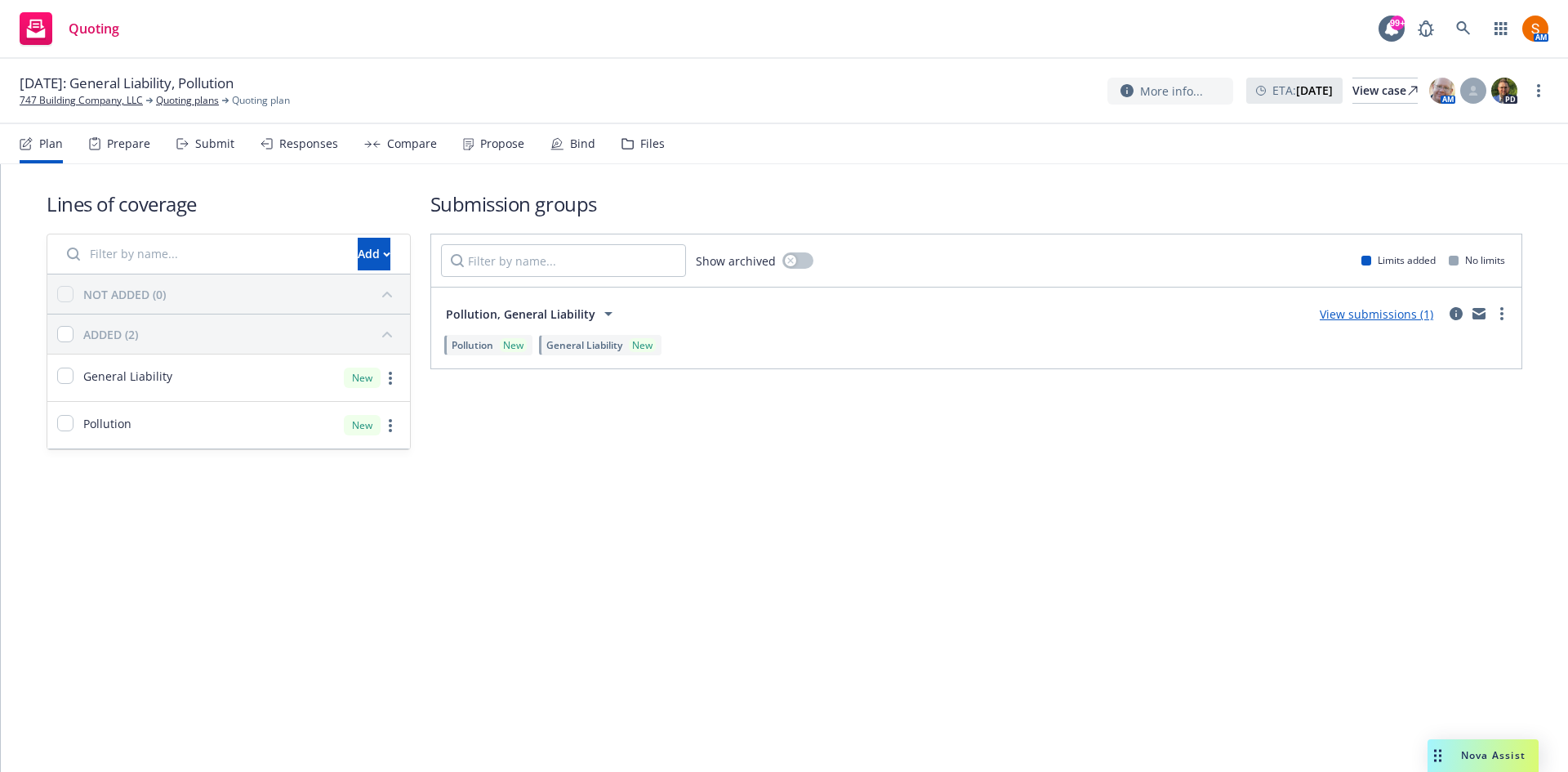
click at [640, 138] on div "Files" at bounding box center [652, 144] width 24 height 13
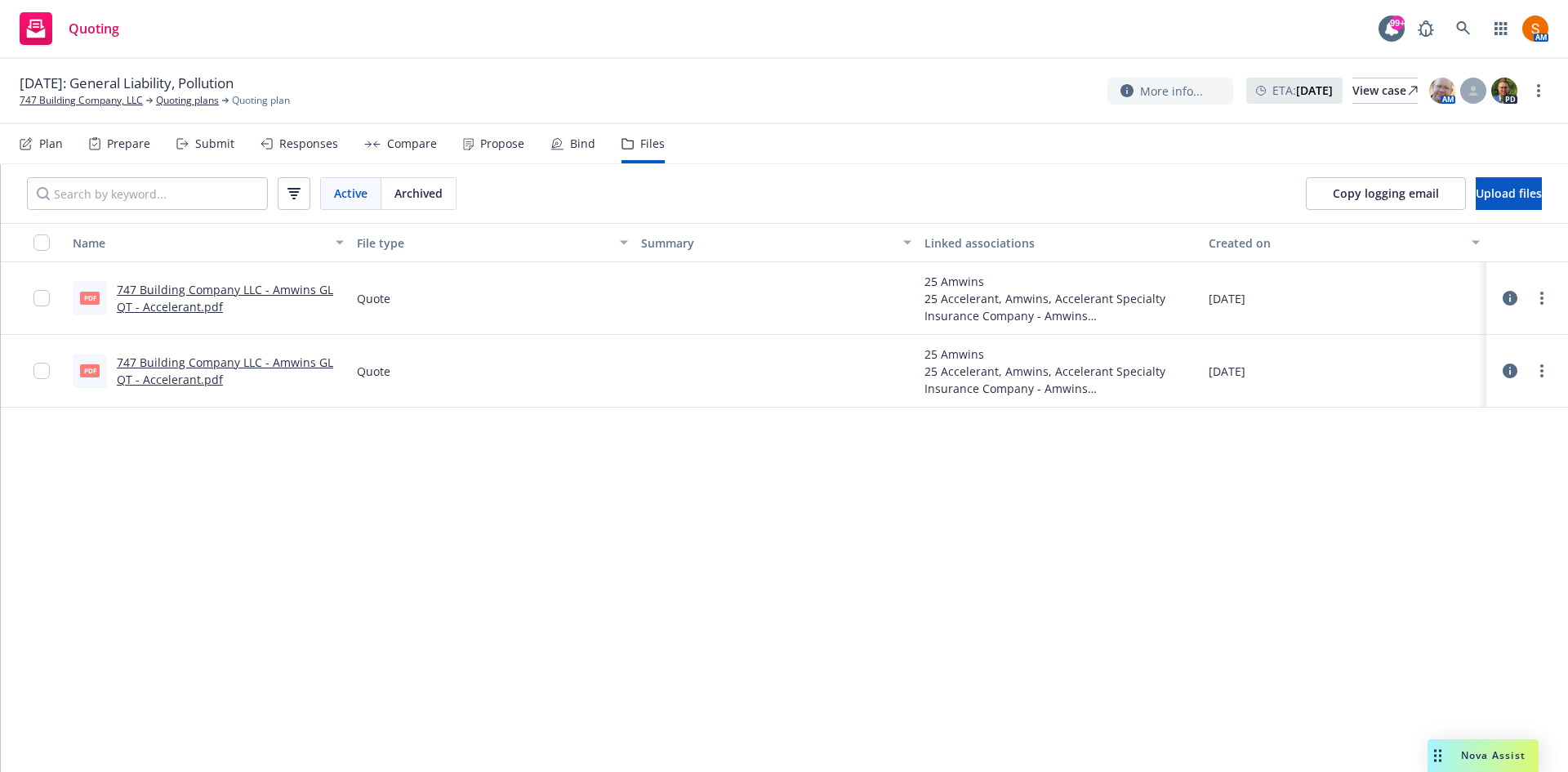
click at [465, 142] on icon at bounding box center [468, 144] width 11 height 13
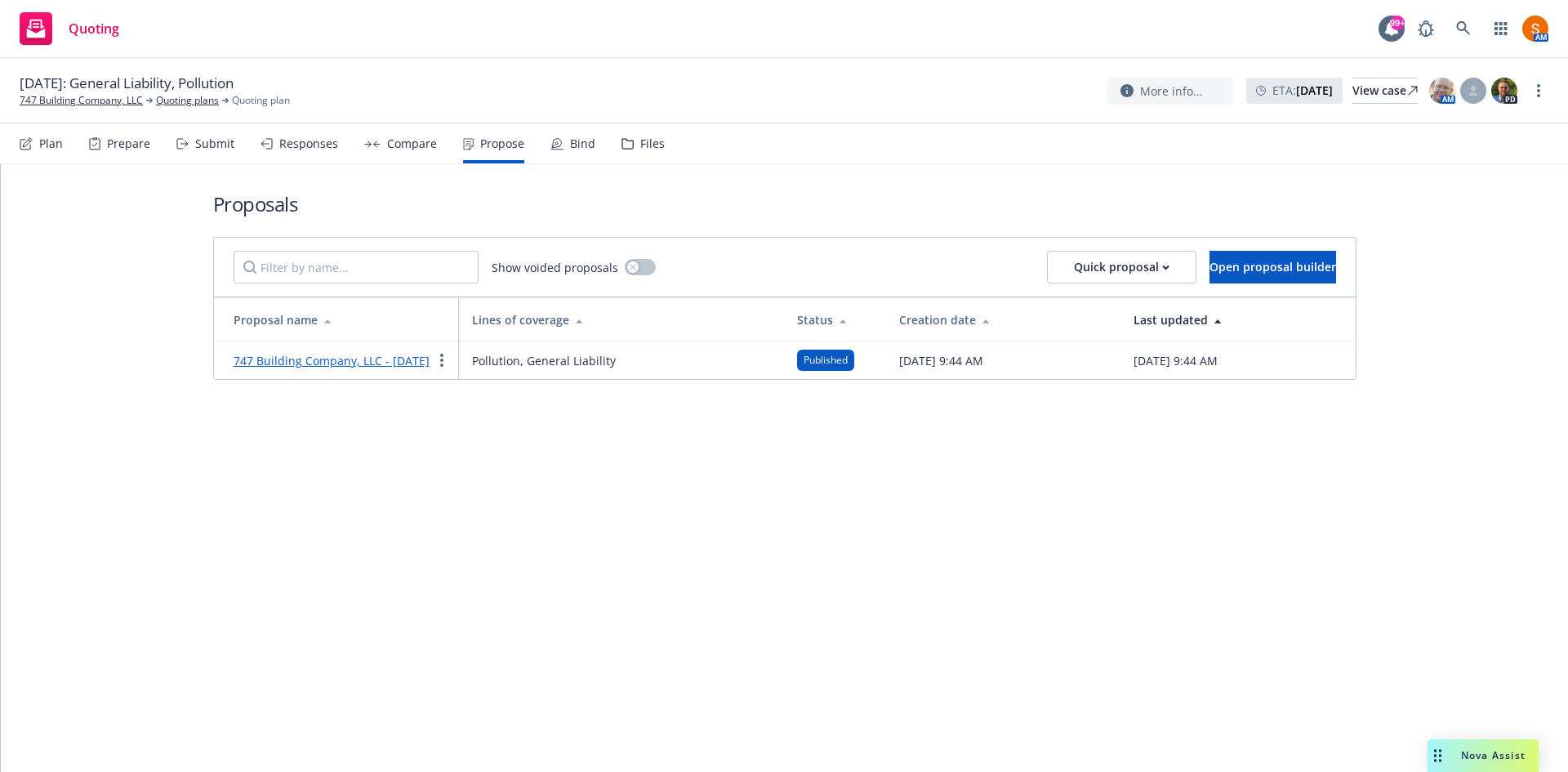
click at [335, 354] on link "747 Building Company, LLC - September 2025" at bounding box center [331, 360] width 196 height 15
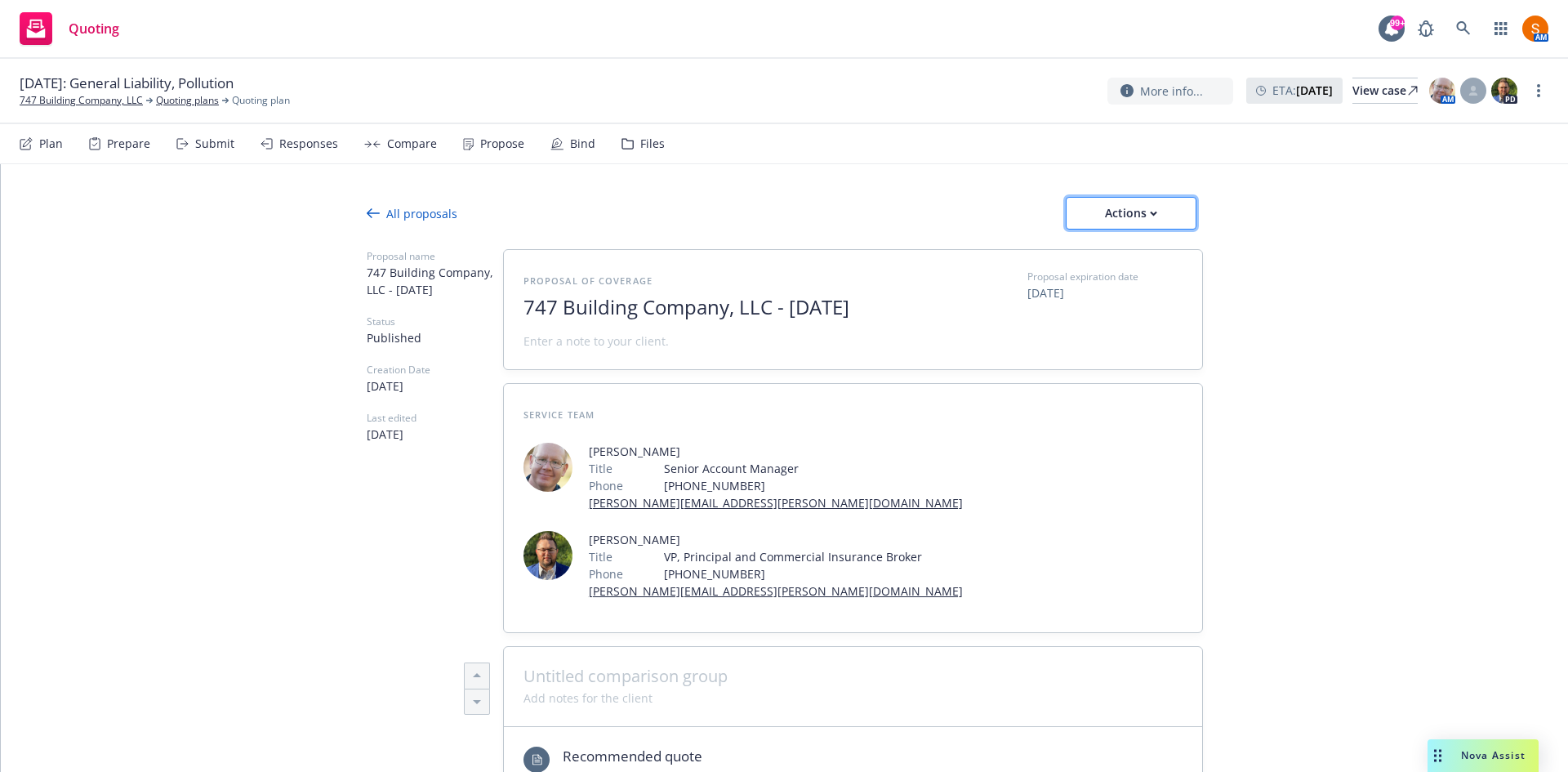
click at [1093, 207] on div "Actions" at bounding box center [1131, 213] width 77 height 31
click at [406, 220] on div "All proposals" at bounding box center [413, 213] width 91 height 17
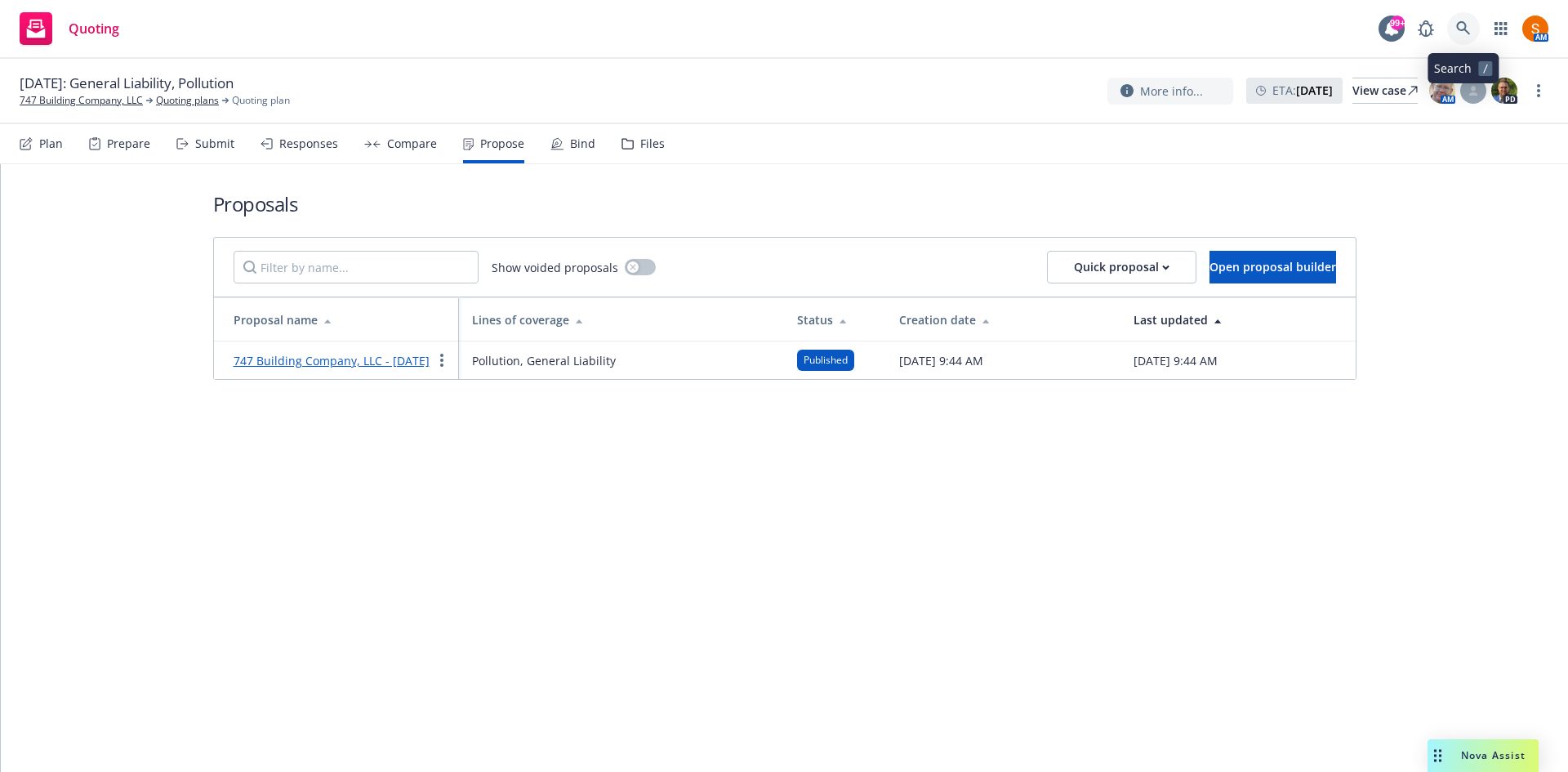
click at [1457, 35] on icon at bounding box center [1463, 28] width 14 height 14
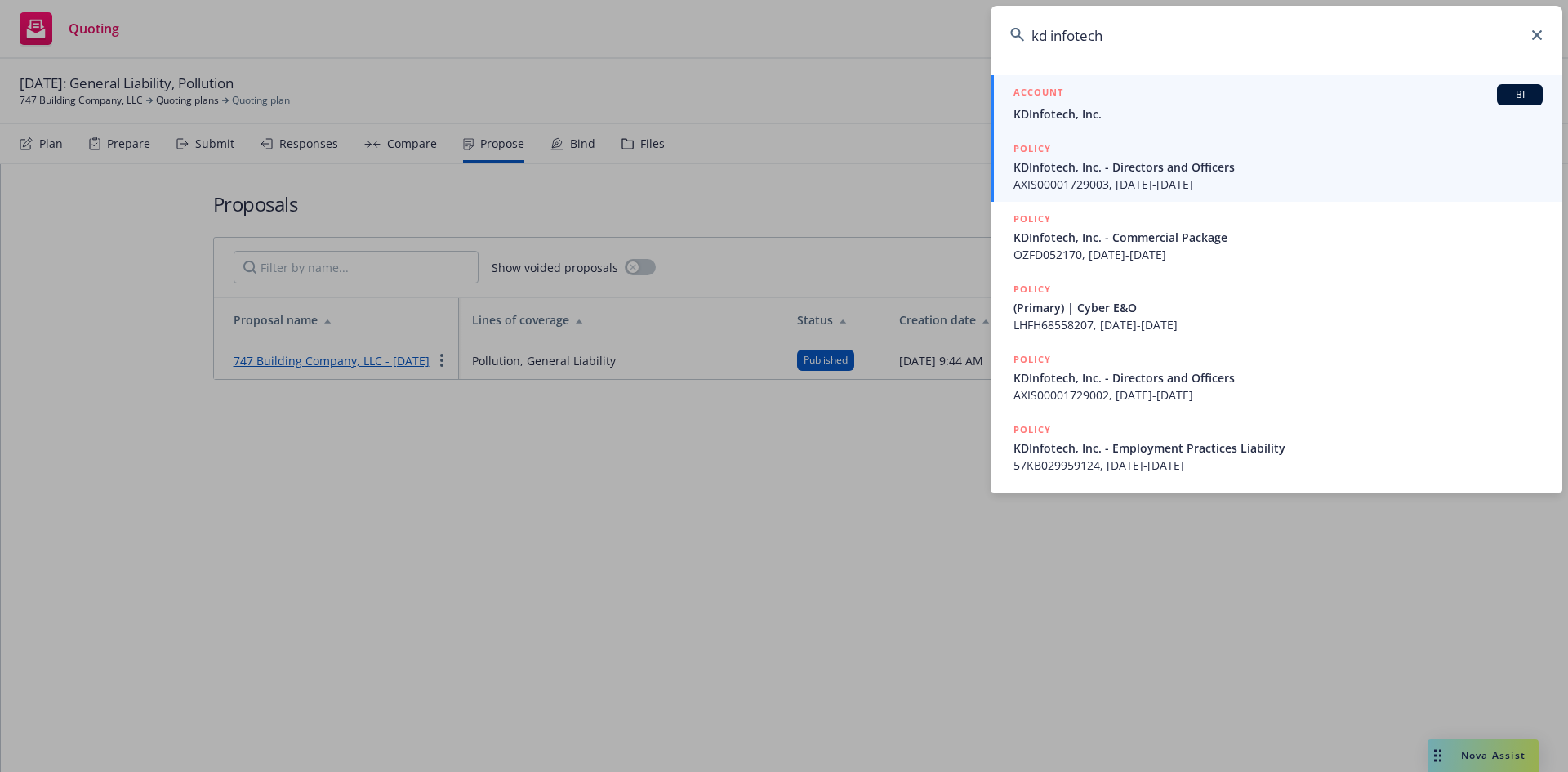
type input "kd infotech"
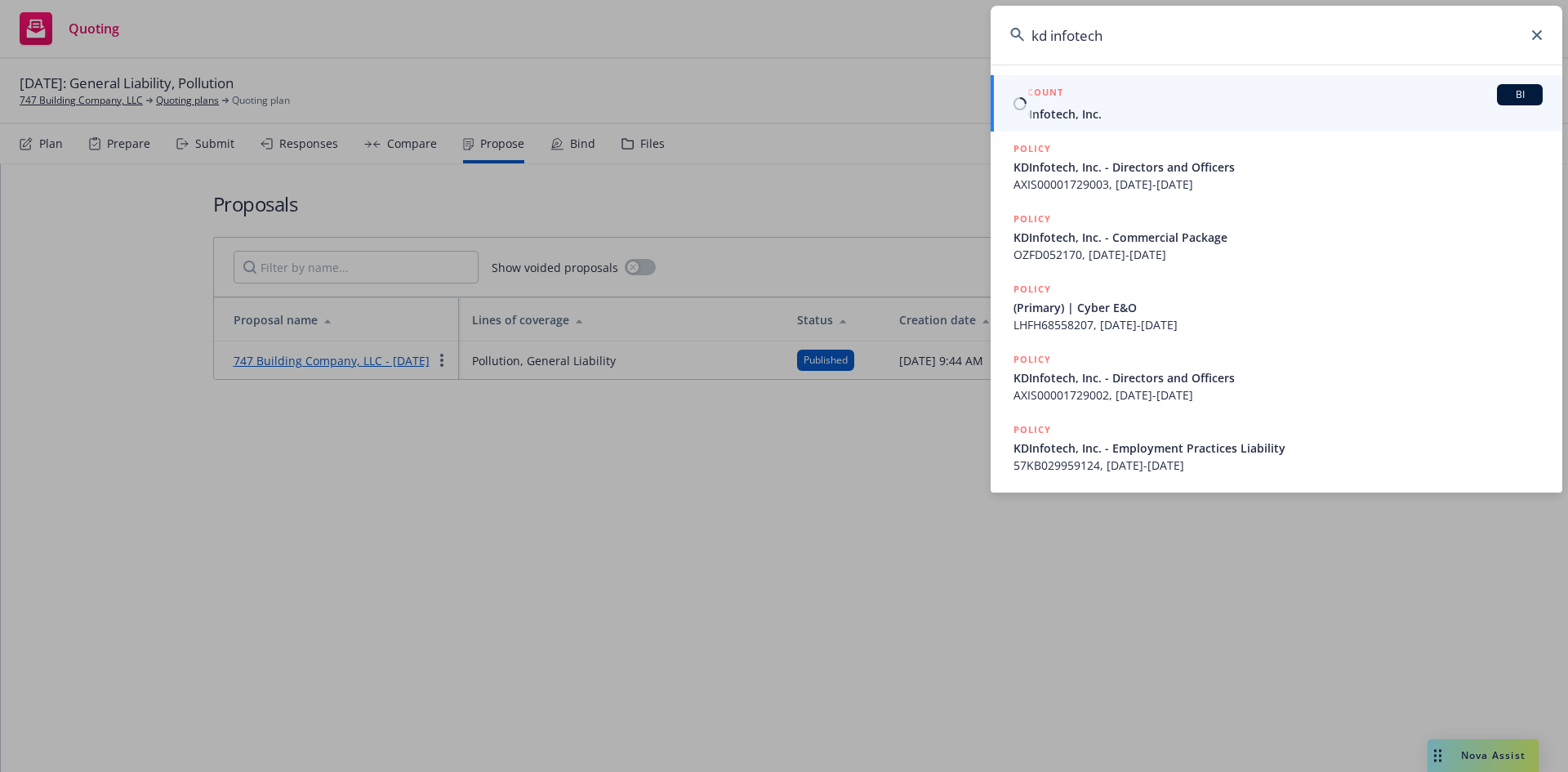
click at [1176, 102] on div "ACCOUNT BI" at bounding box center [1278, 94] width 530 height 21
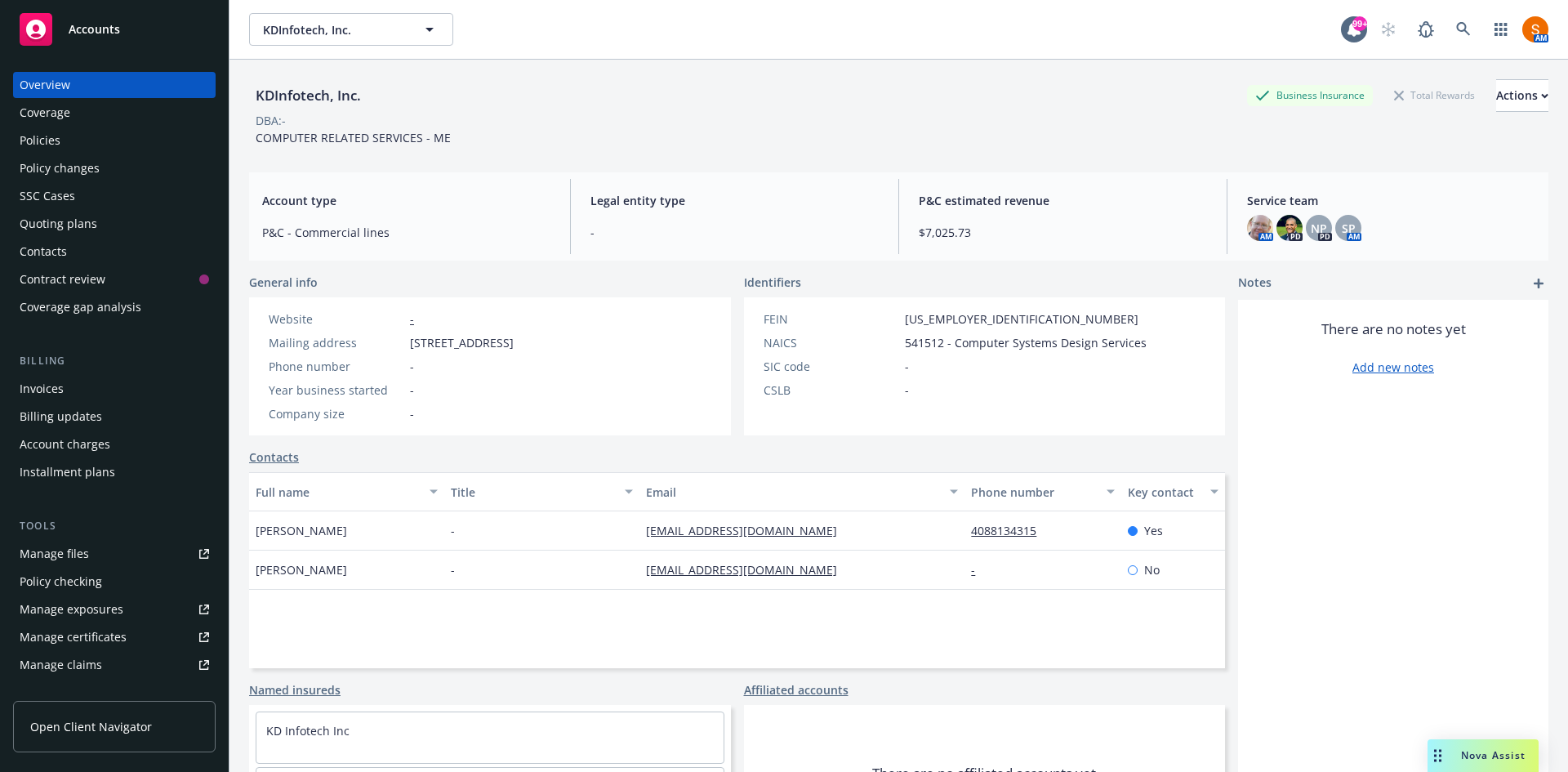
click at [50, 148] on div "Policies" at bounding box center [40, 140] width 40 height 26
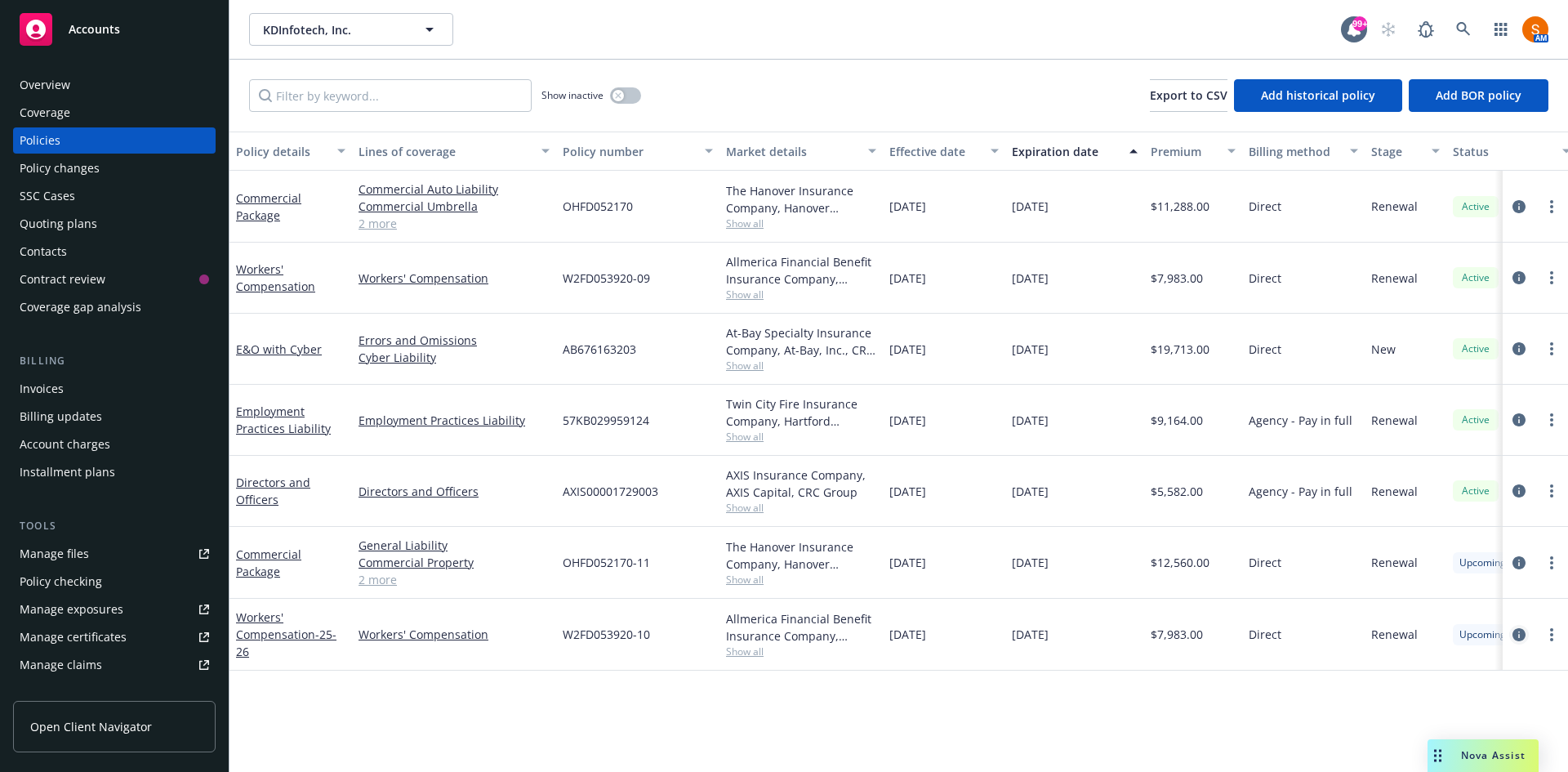
click at [1519, 637] on icon "circleInformation" at bounding box center [1519, 635] width 13 height 13
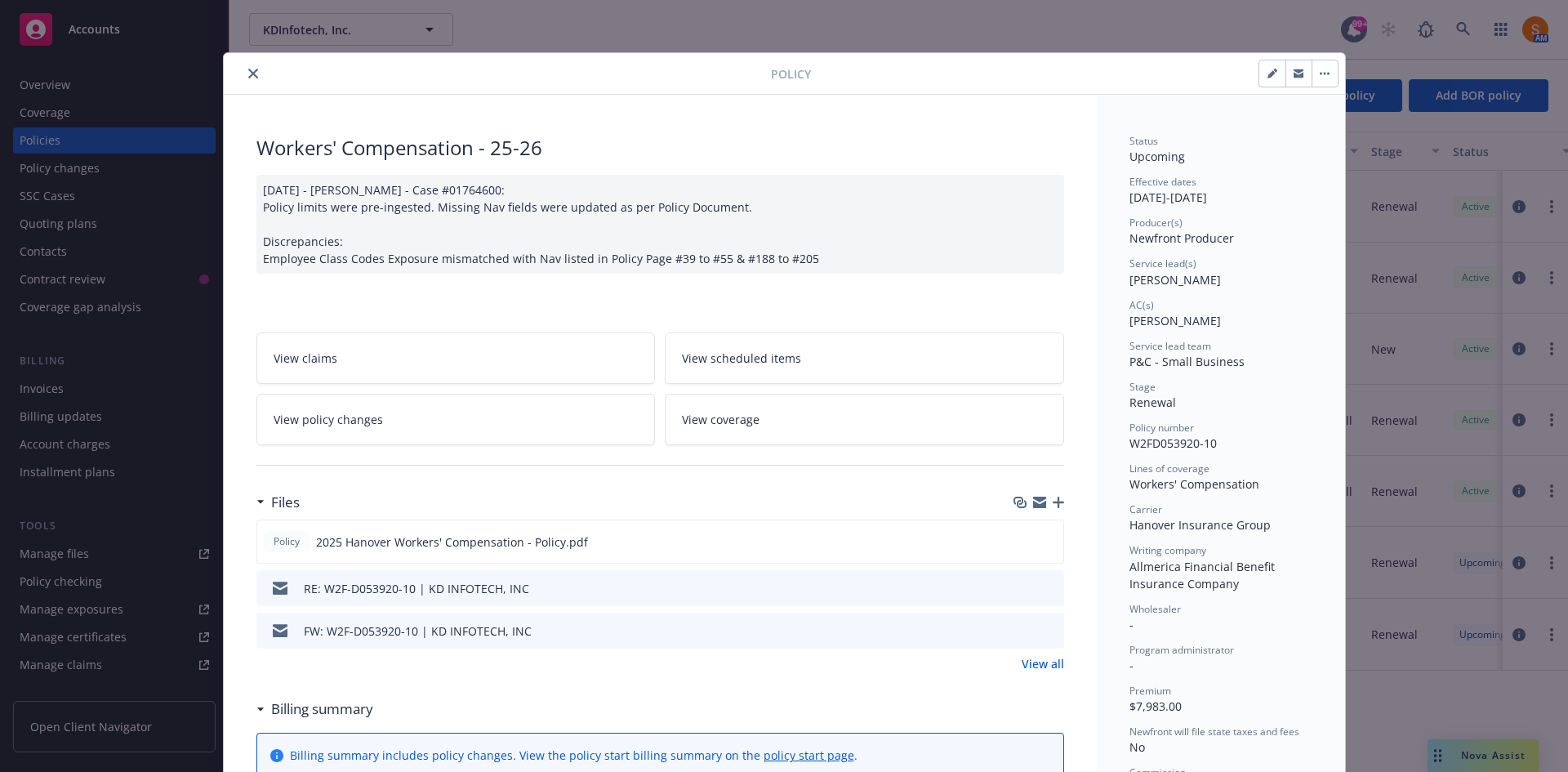
click at [244, 81] on button "close" at bounding box center [253, 73] width 19 height 19
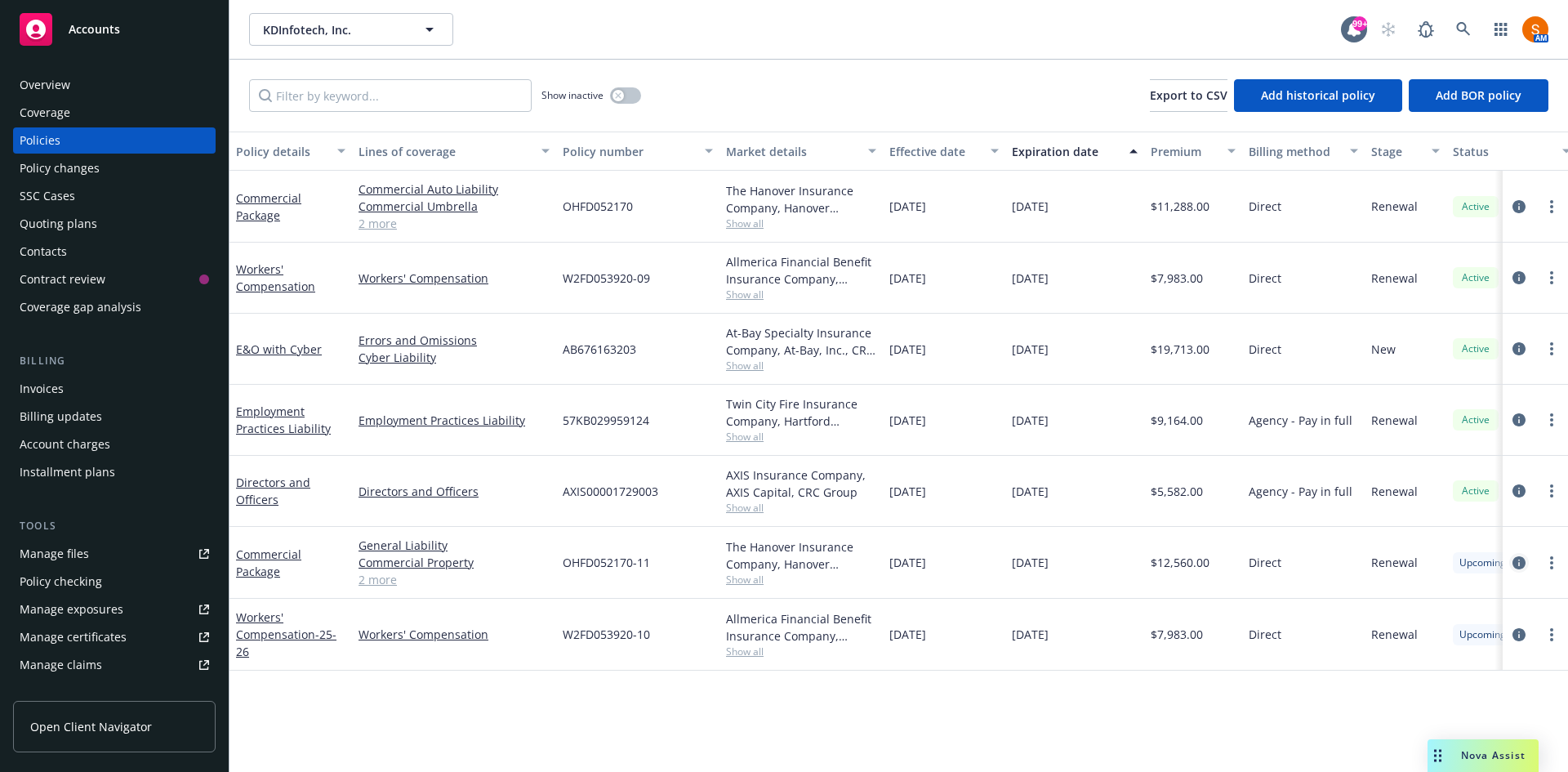
click at [1524, 561] on icon "circleInformation" at bounding box center [1519, 563] width 13 height 13
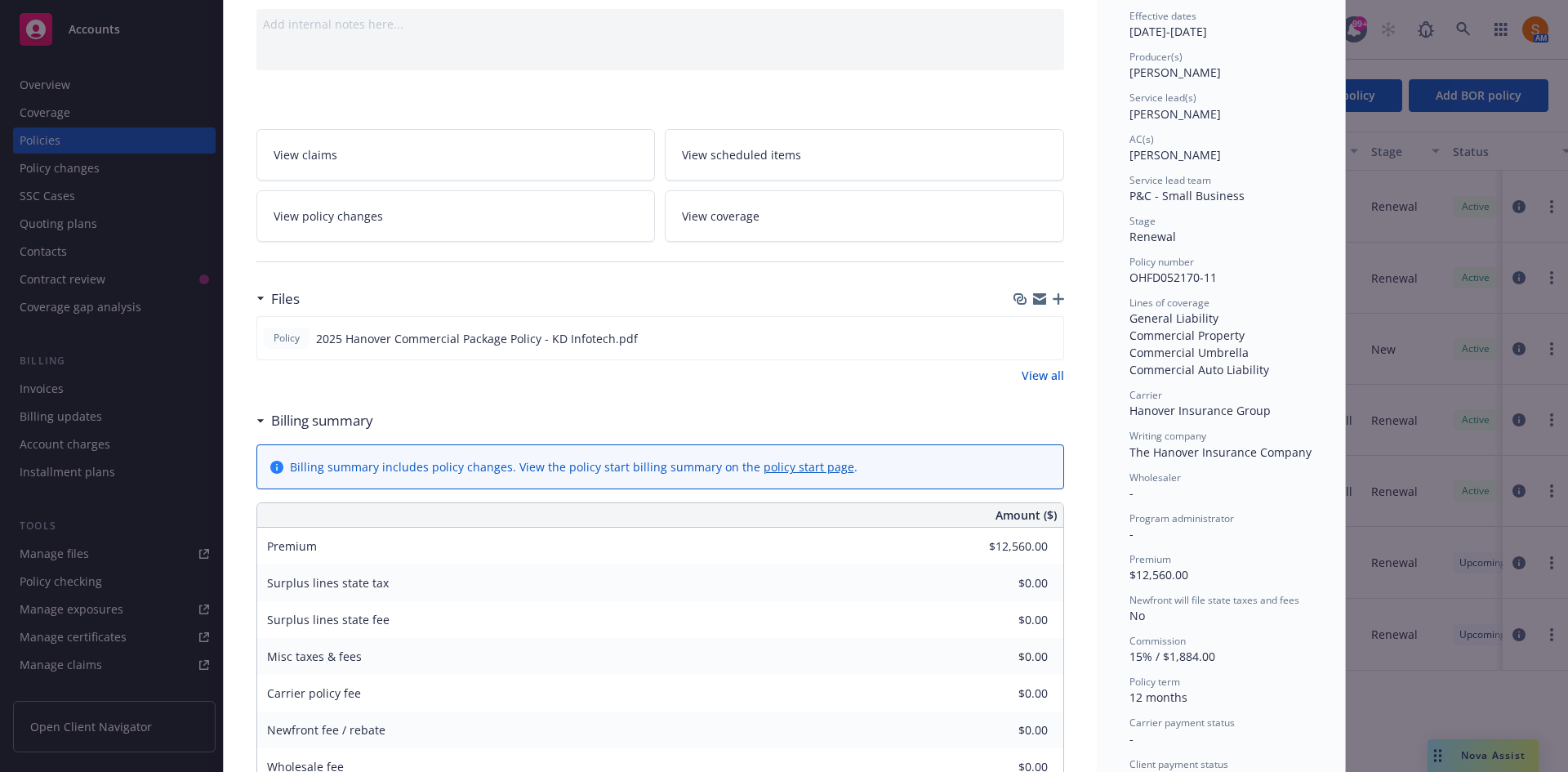
scroll to position [166, 0]
click at [1044, 340] on icon "preview file" at bounding box center [1048, 338] width 14 height 12
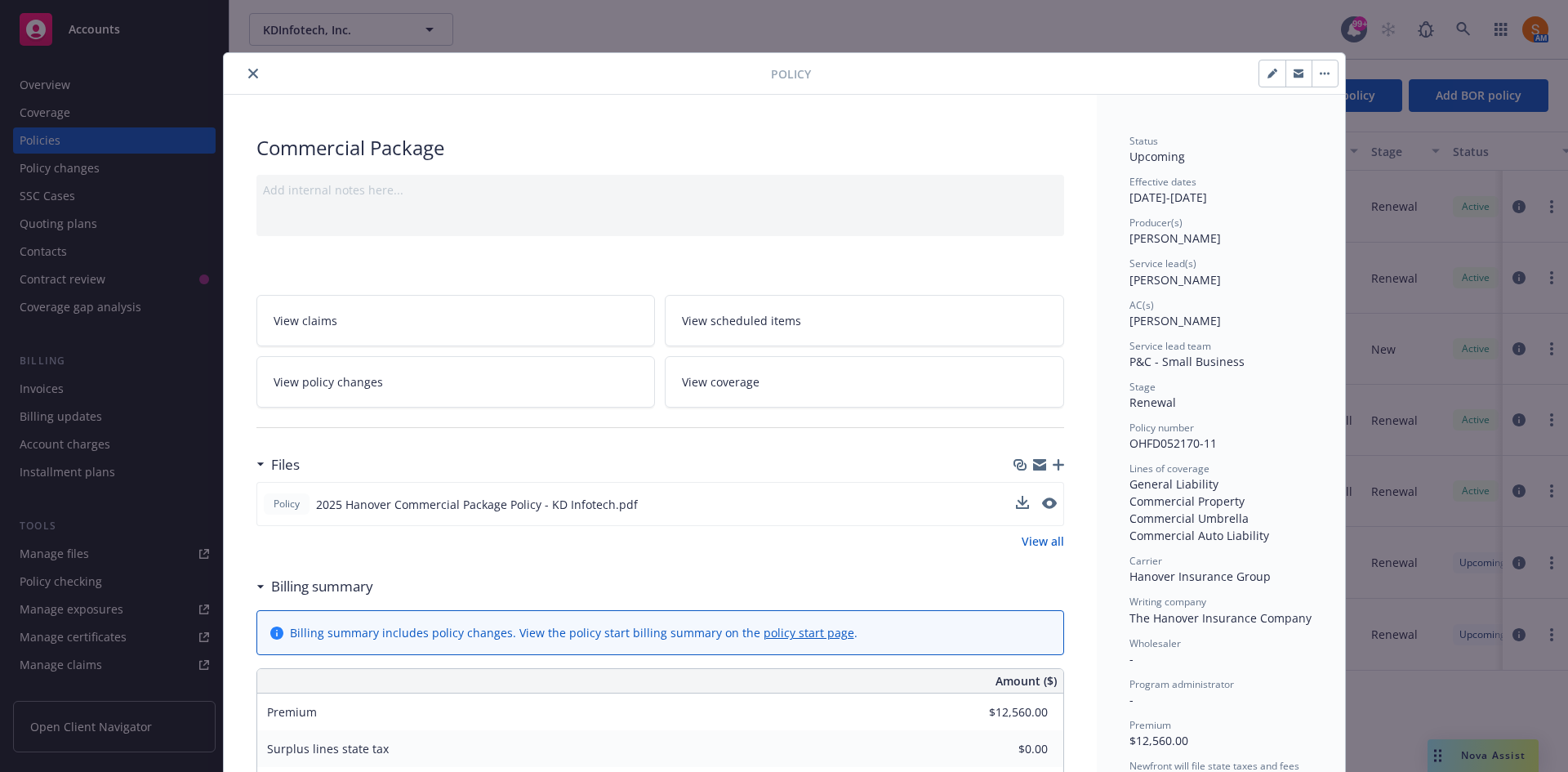
click at [252, 79] on button "close" at bounding box center [253, 73] width 19 height 19
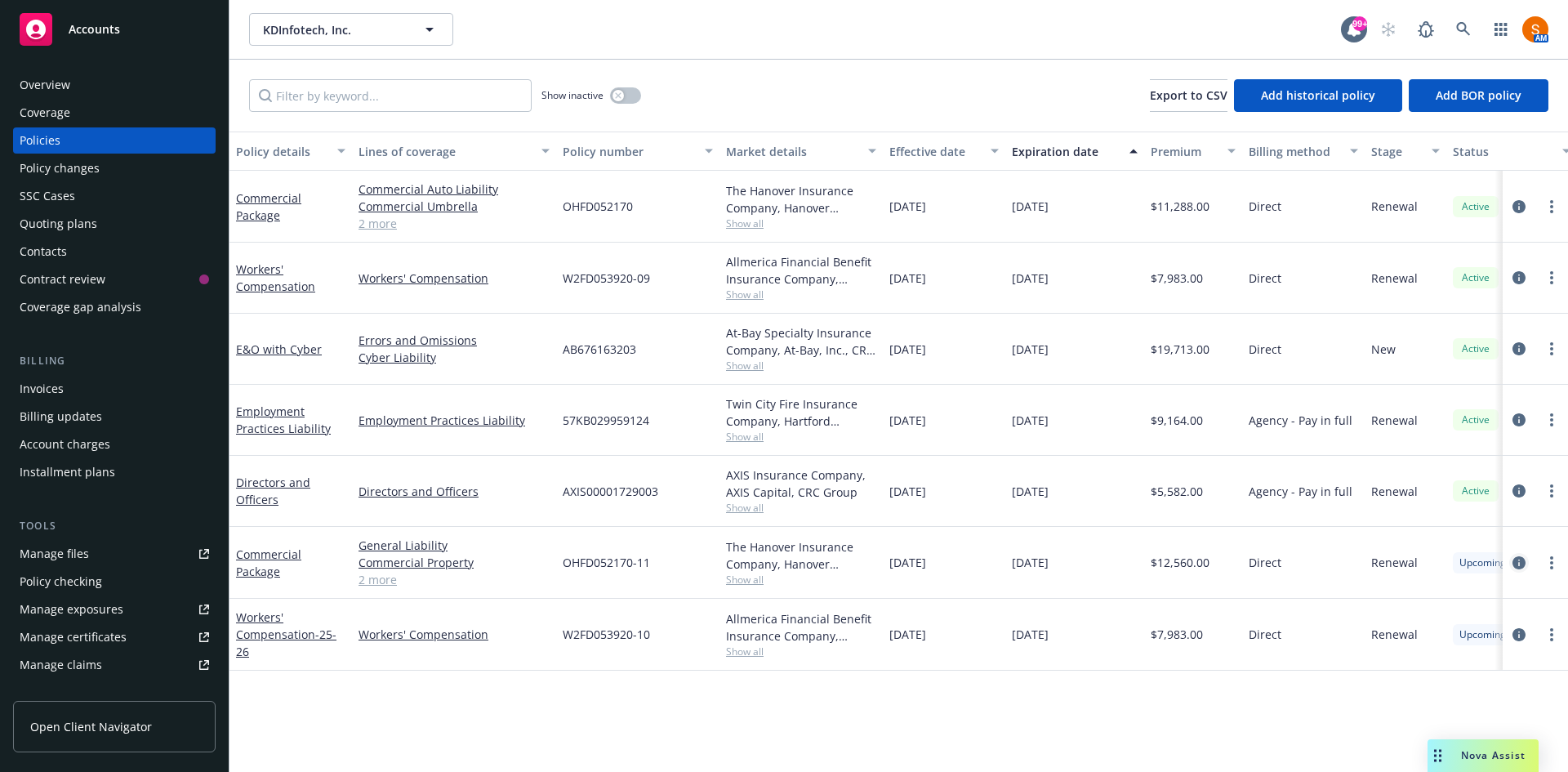
click at [1517, 559] on icon "circleInformation" at bounding box center [1519, 563] width 13 height 13
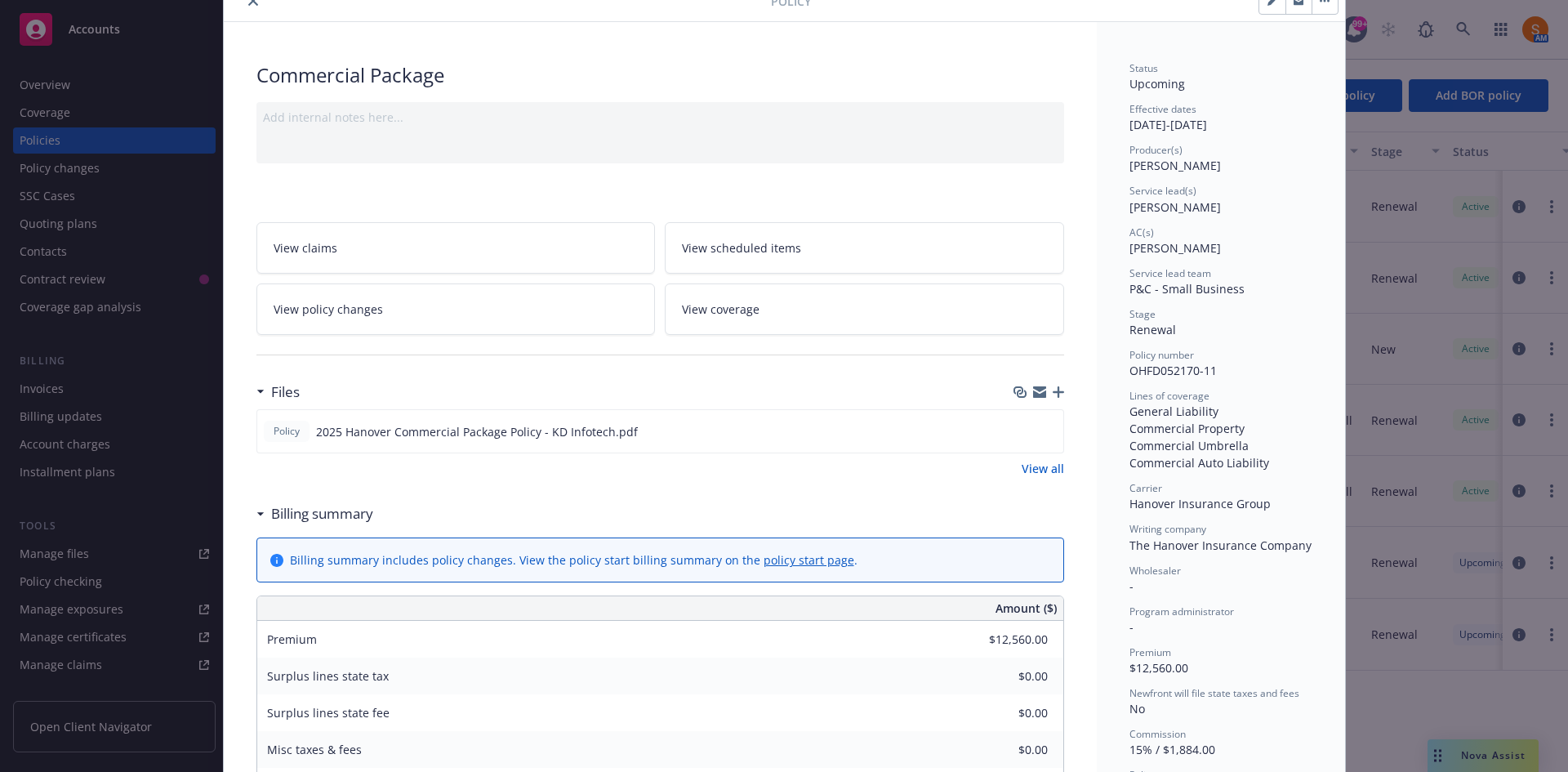
scroll to position [73, 0]
click at [248, 2] on icon "close" at bounding box center [253, 0] width 10 height 10
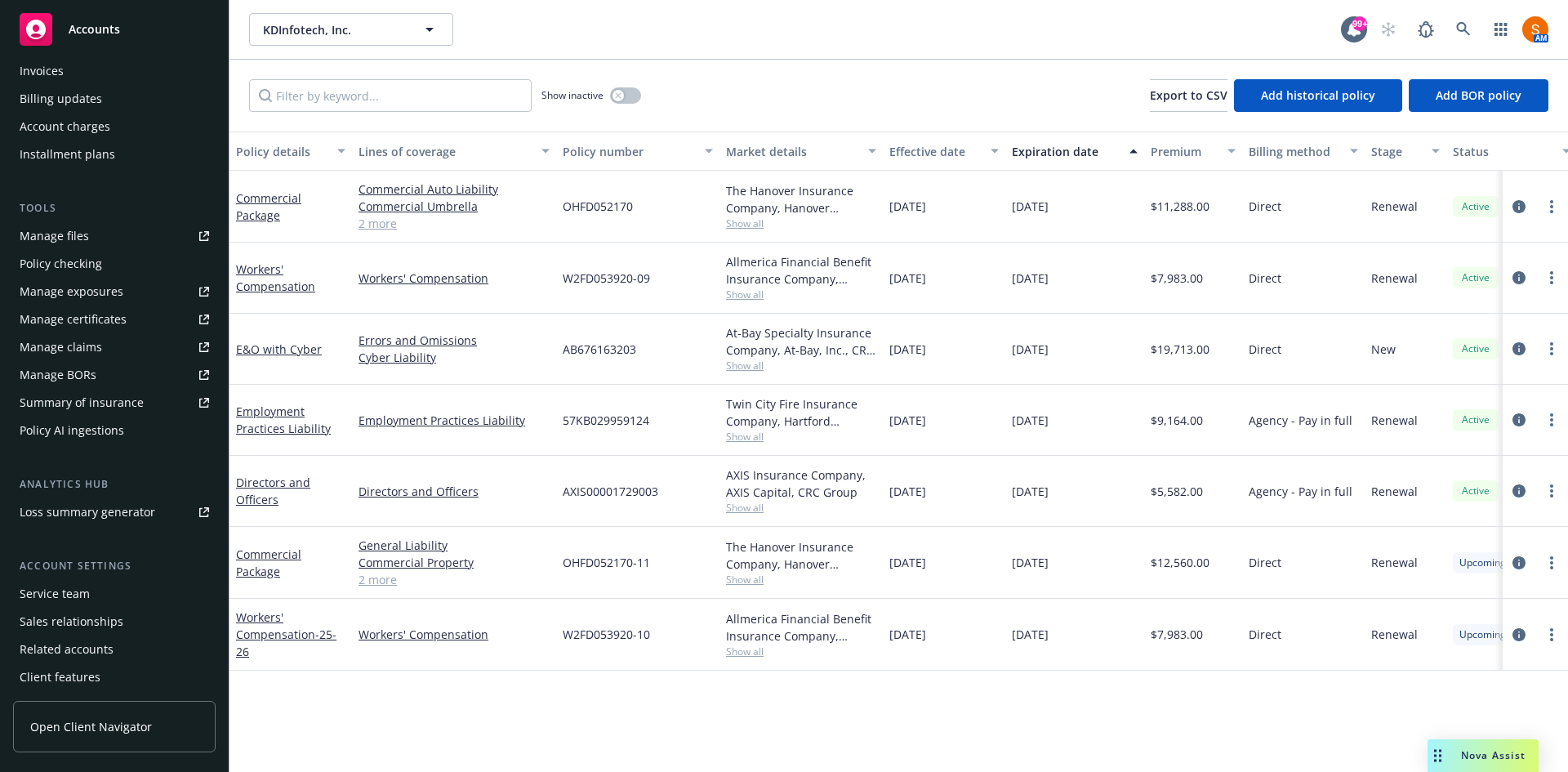
scroll to position [348, 0]
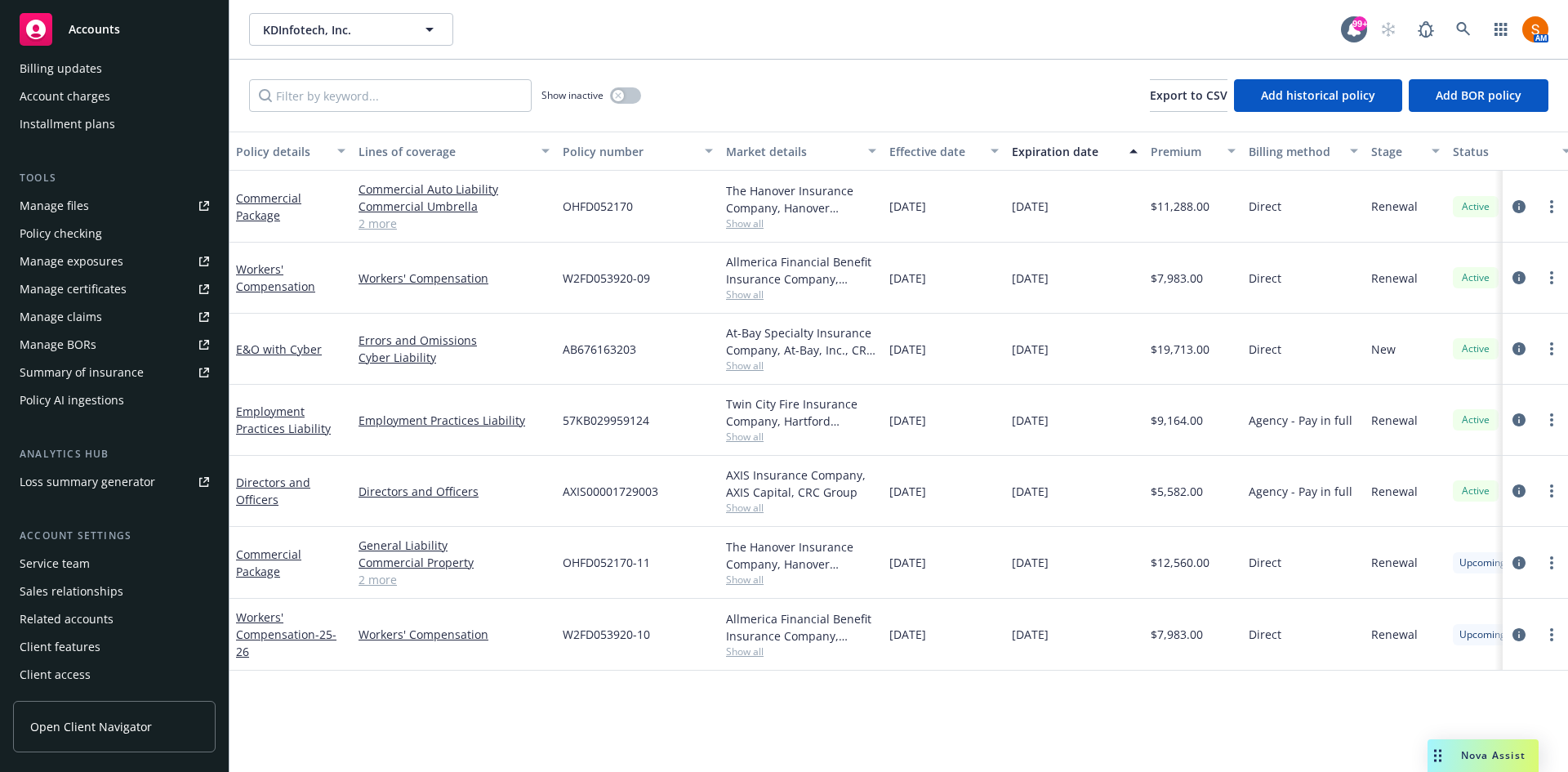
click at [115, 378] on div "Summary of insurance" at bounding box center [81, 372] width 124 height 26
click at [1518, 562] on icon "circleInformation" at bounding box center [1519, 563] width 13 height 13
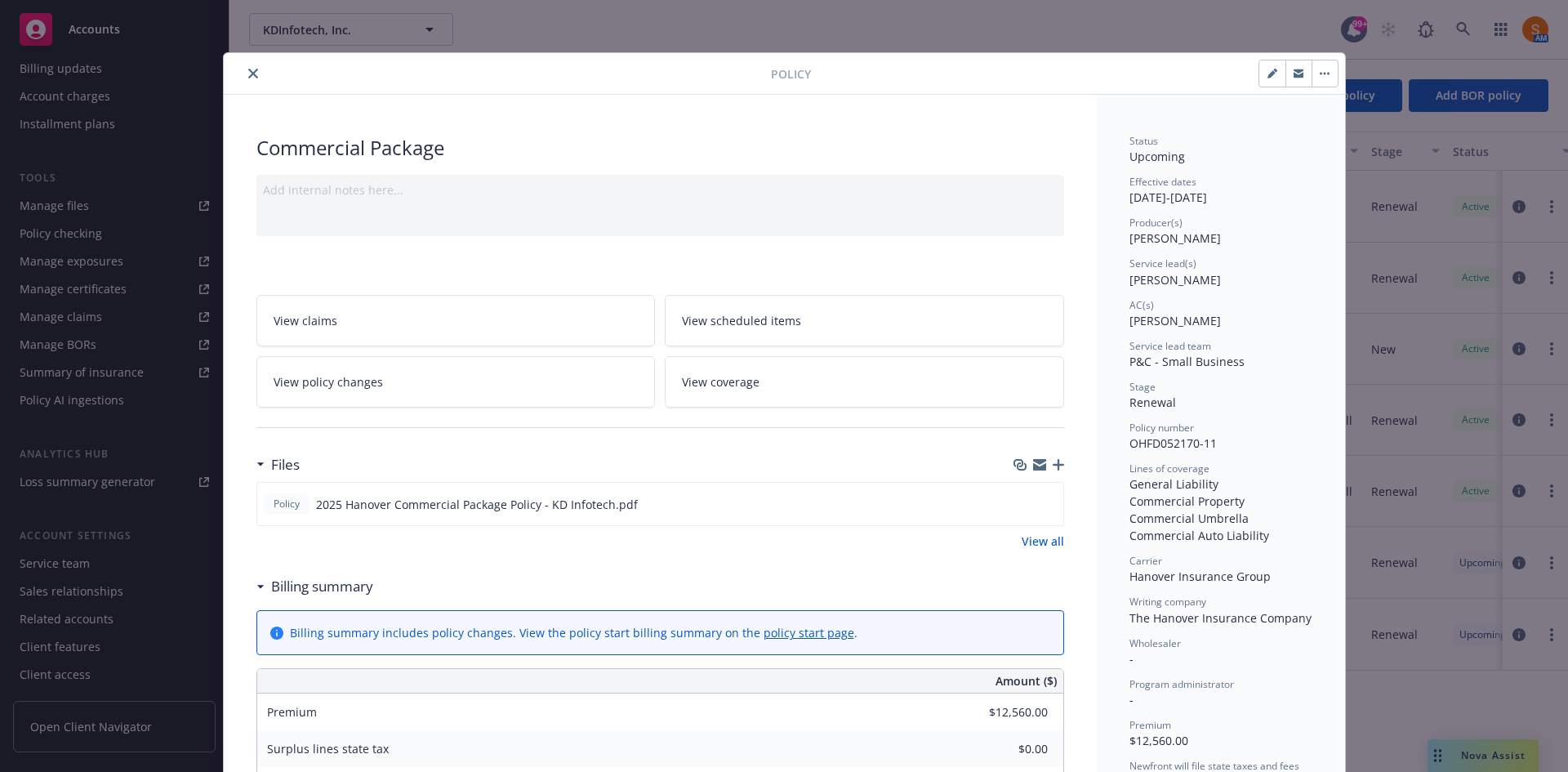
click at [759, 382] on link "View coverage" at bounding box center [865, 381] width 399 height 51
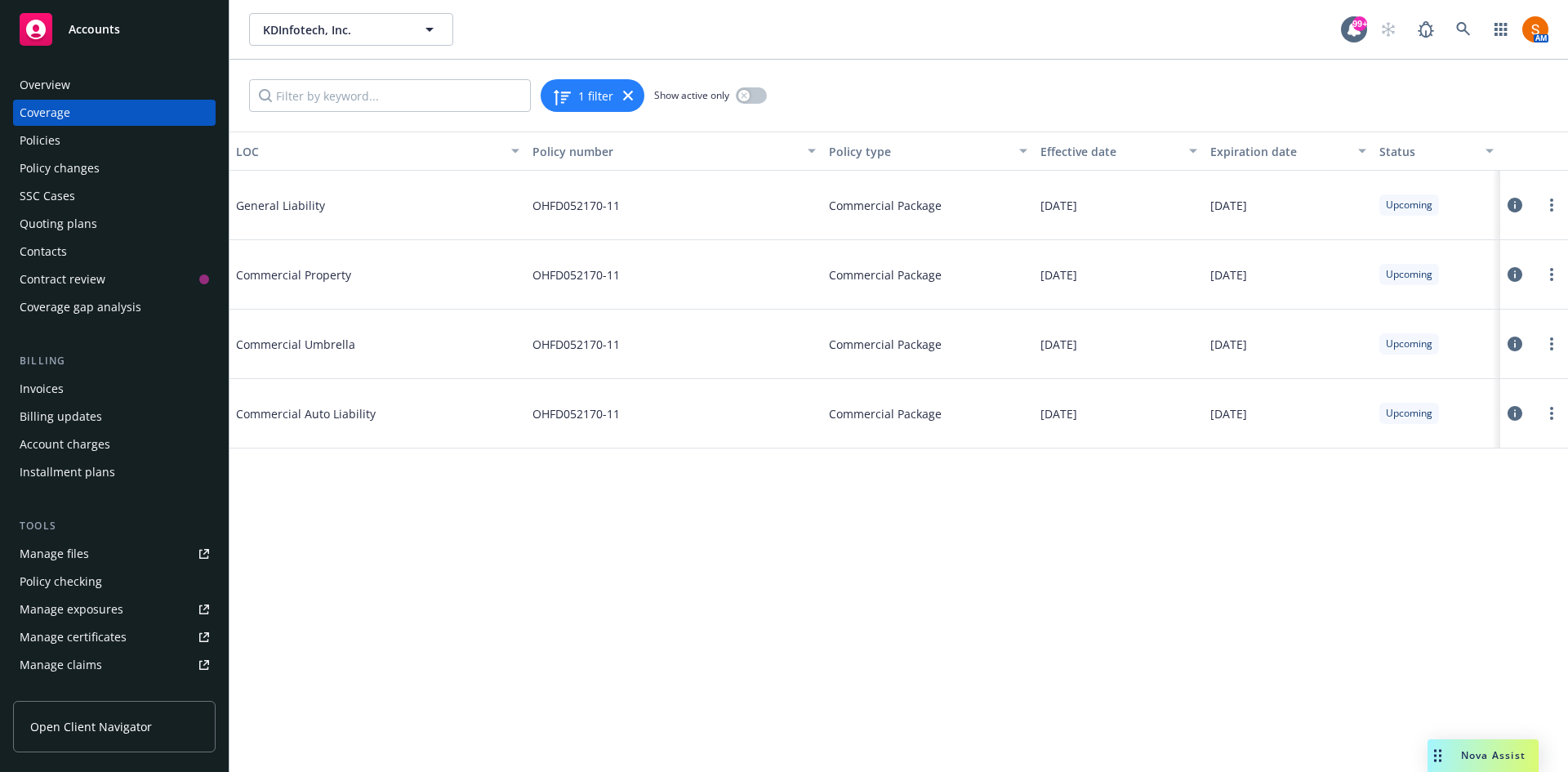
click at [1517, 274] on icon at bounding box center [1515, 274] width 14 height 14
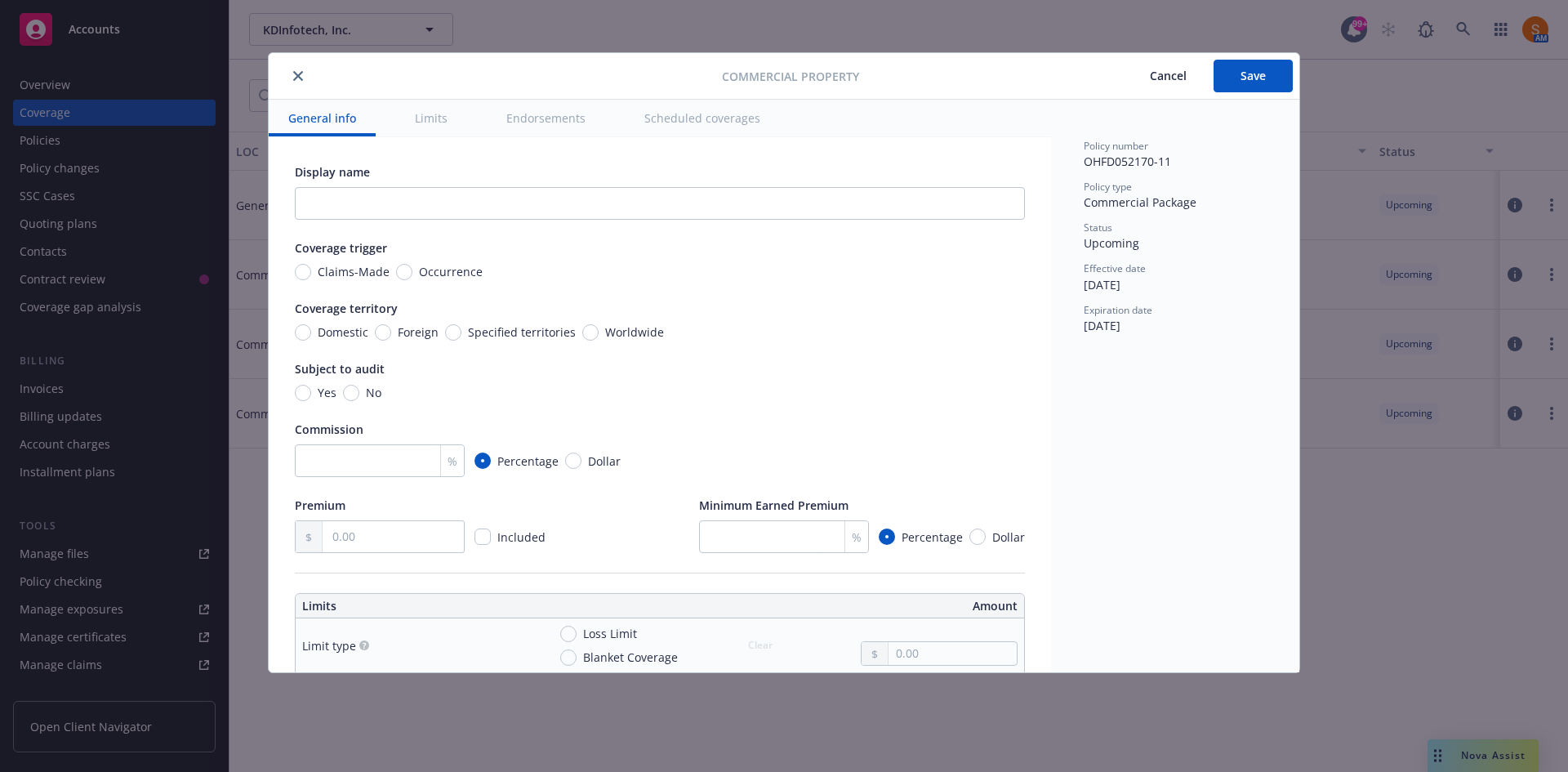
click at [296, 83] on button "close" at bounding box center [297, 76] width 19 height 19
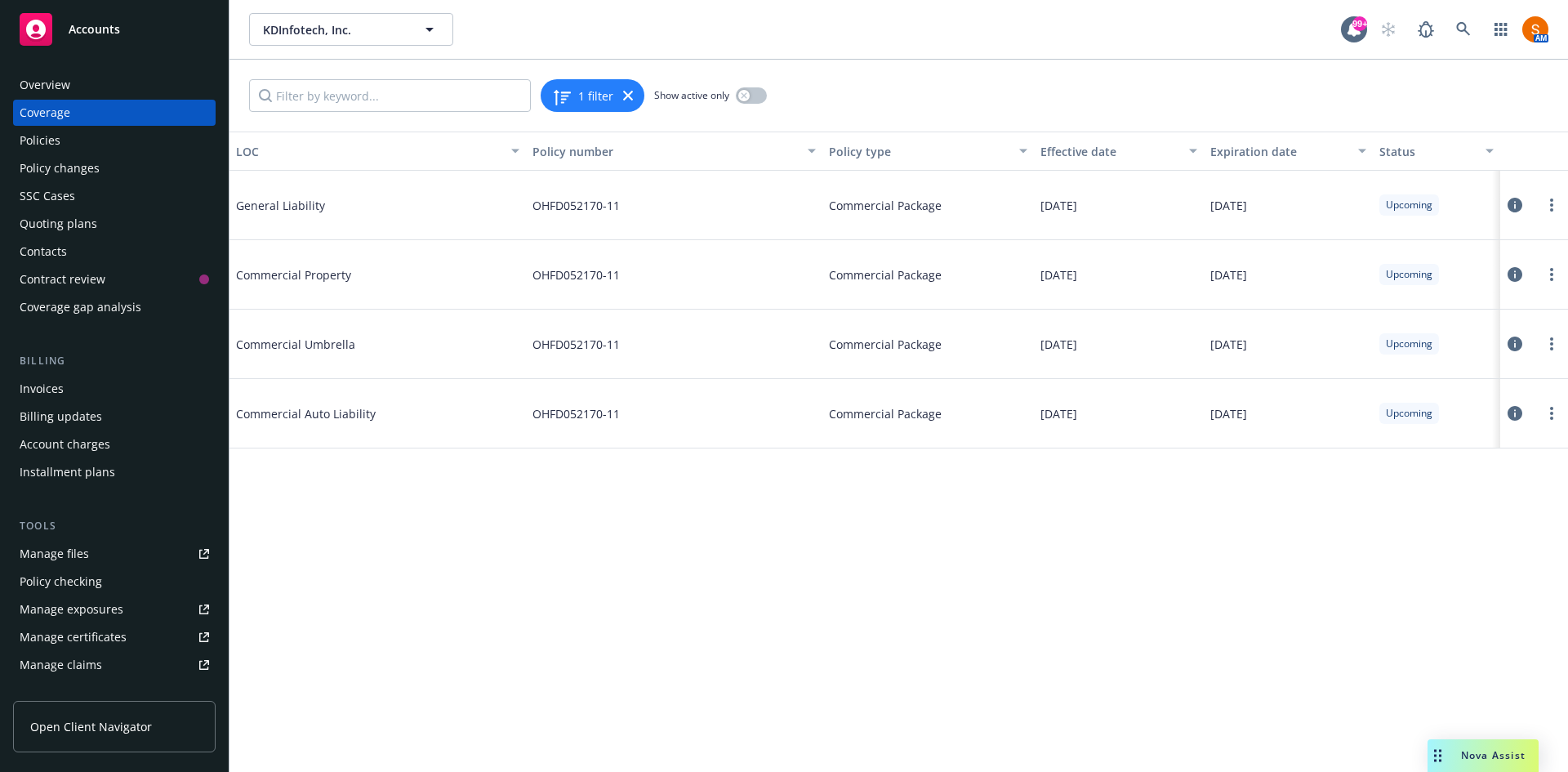
click at [1522, 276] on icon at bounding box center [1515, 274] width 14 height 14
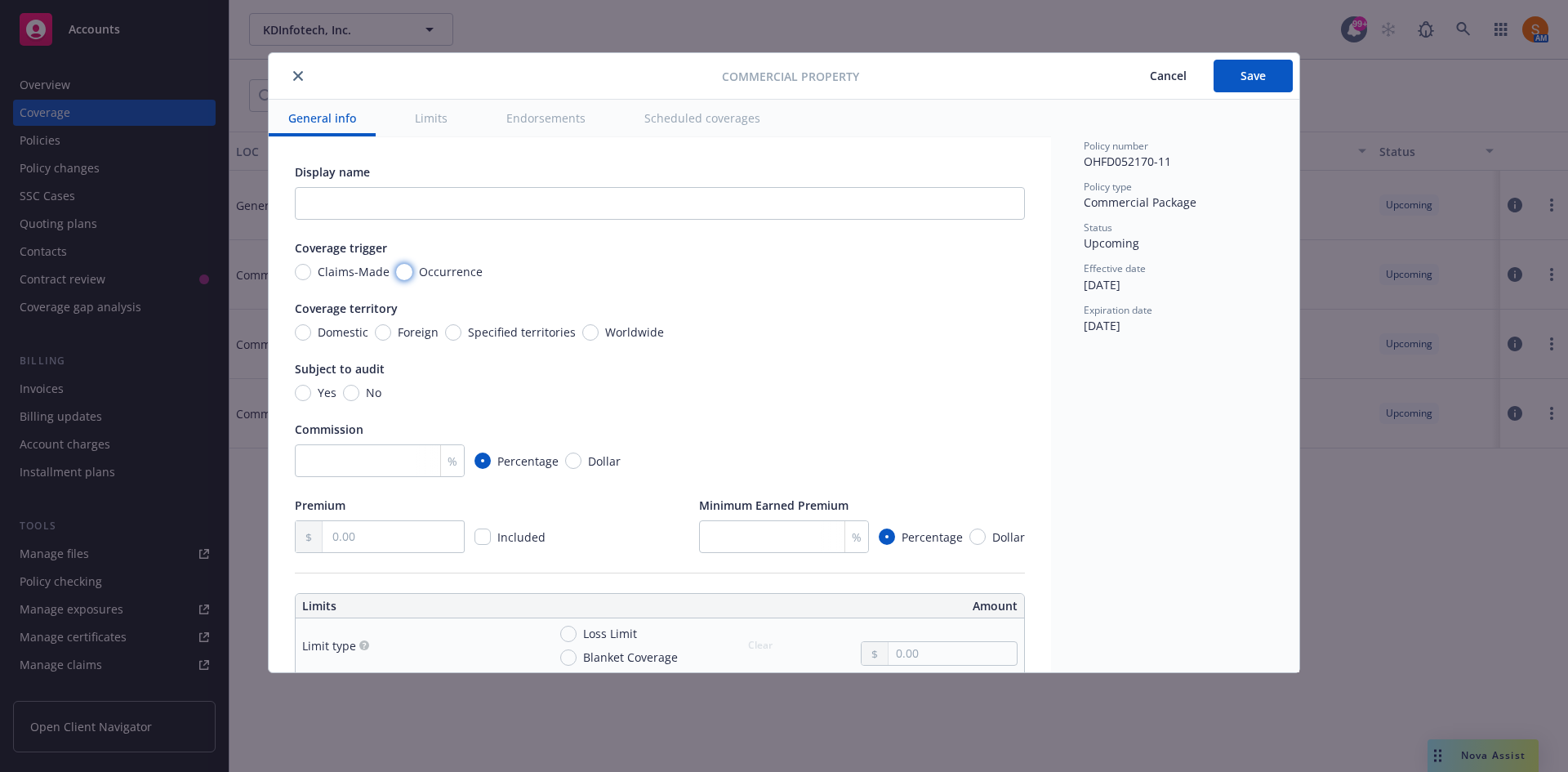
click at [401, 272] on input "Occurrence" at bounding box center [403, 271] width 16 height 16
radio input "true"
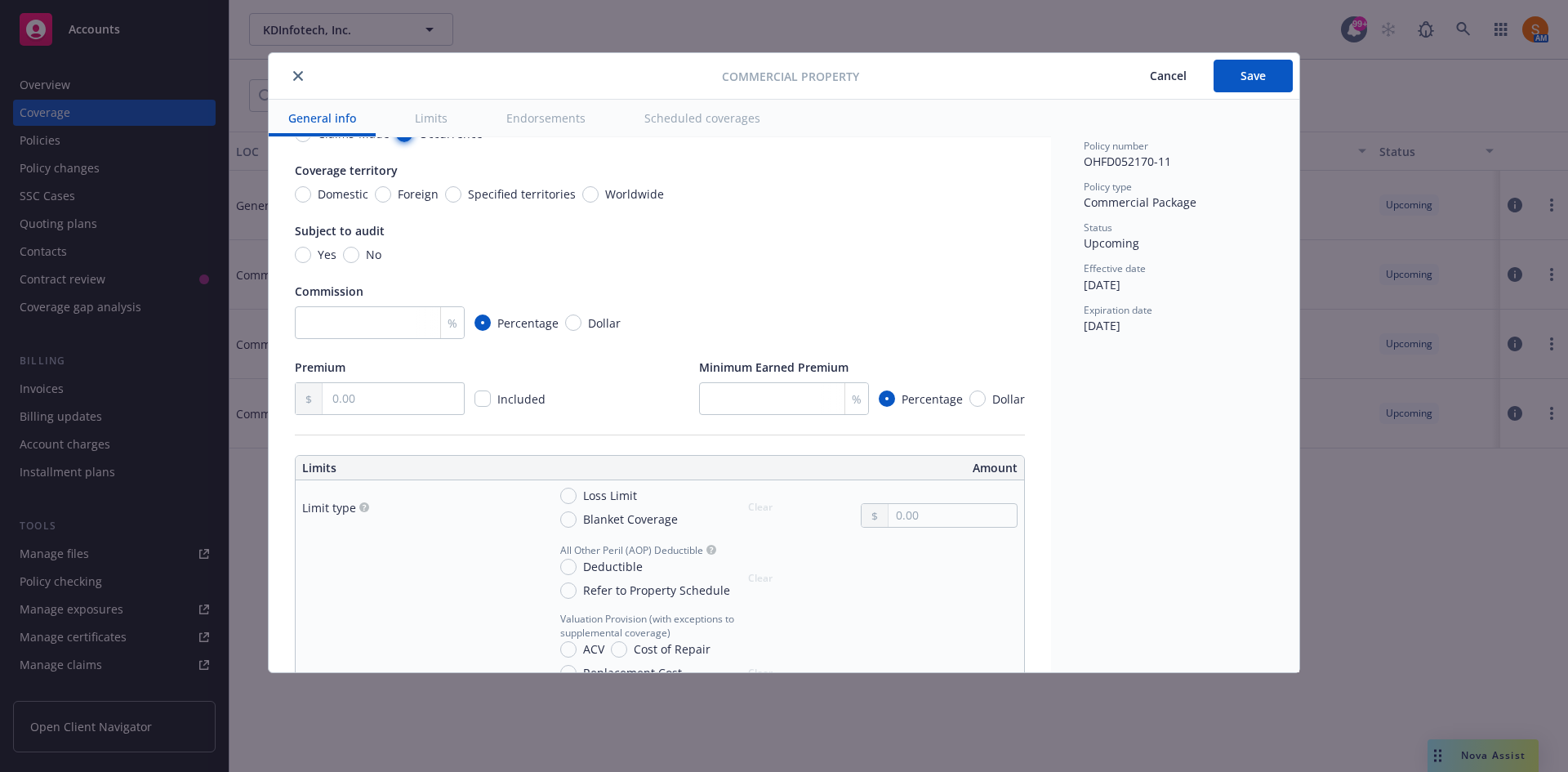
scroll to position [139, 0]
click at [348, 254] on input "No" at bounding box center [350, 253] width 16 height 16
radio input "true"
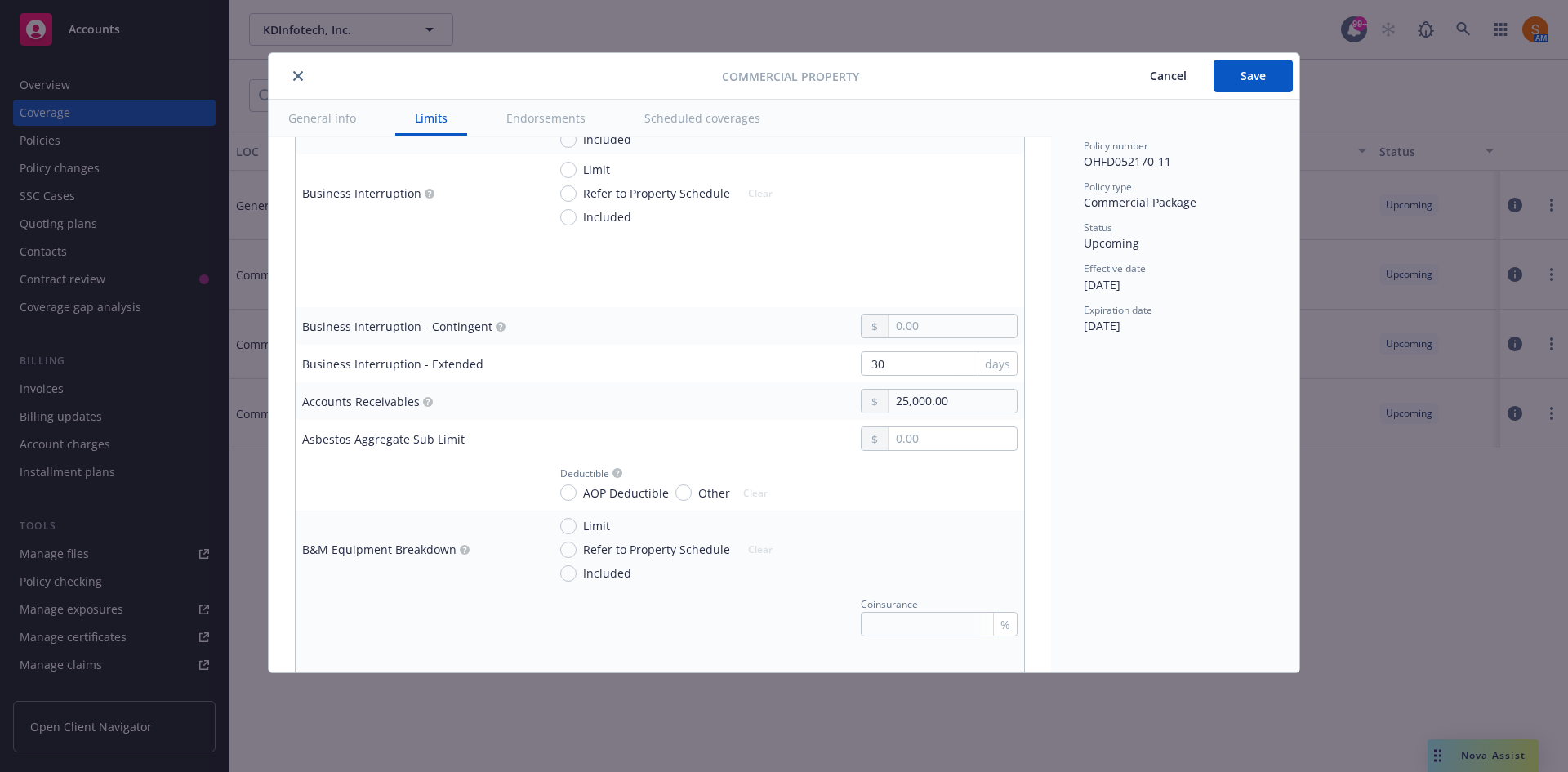
scroll to position [851, 0]
click at [303, 77] on button "close" at bounding box center [297, 76] width 19 height 19
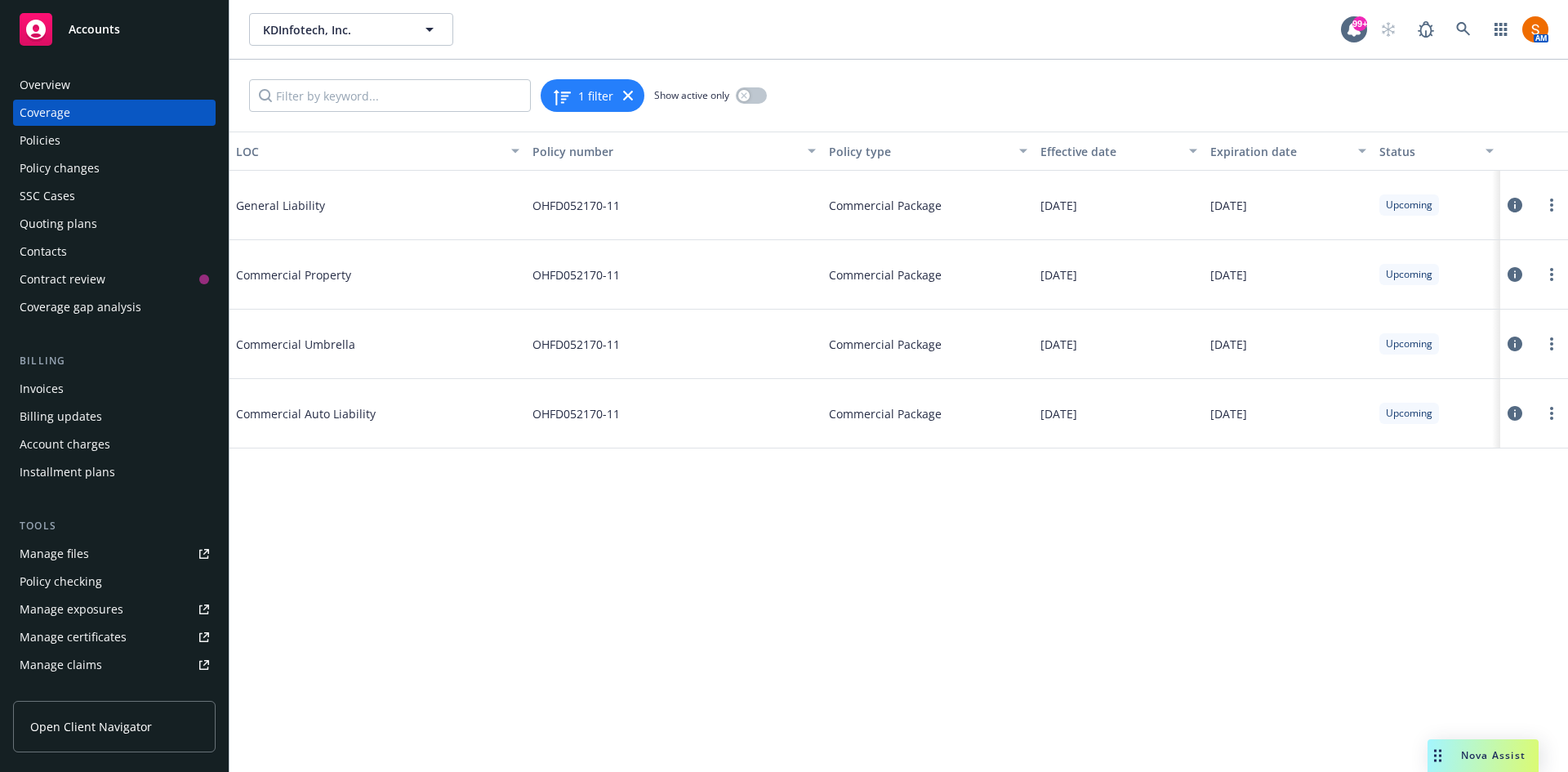
click at [1514, 271] on icon at bounding box center [1515, 274] width 14 height 14
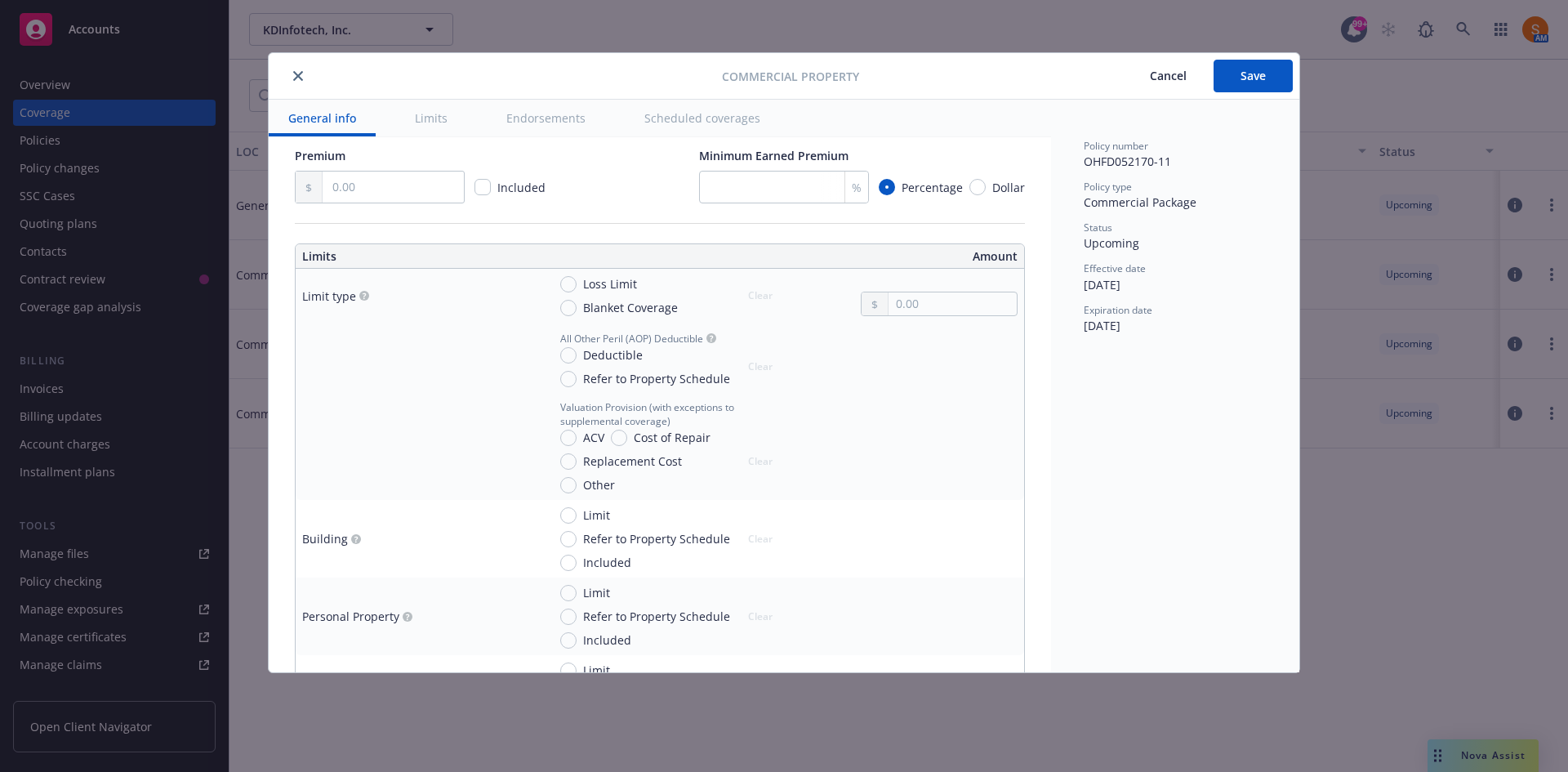
scroll to position [350, 0]
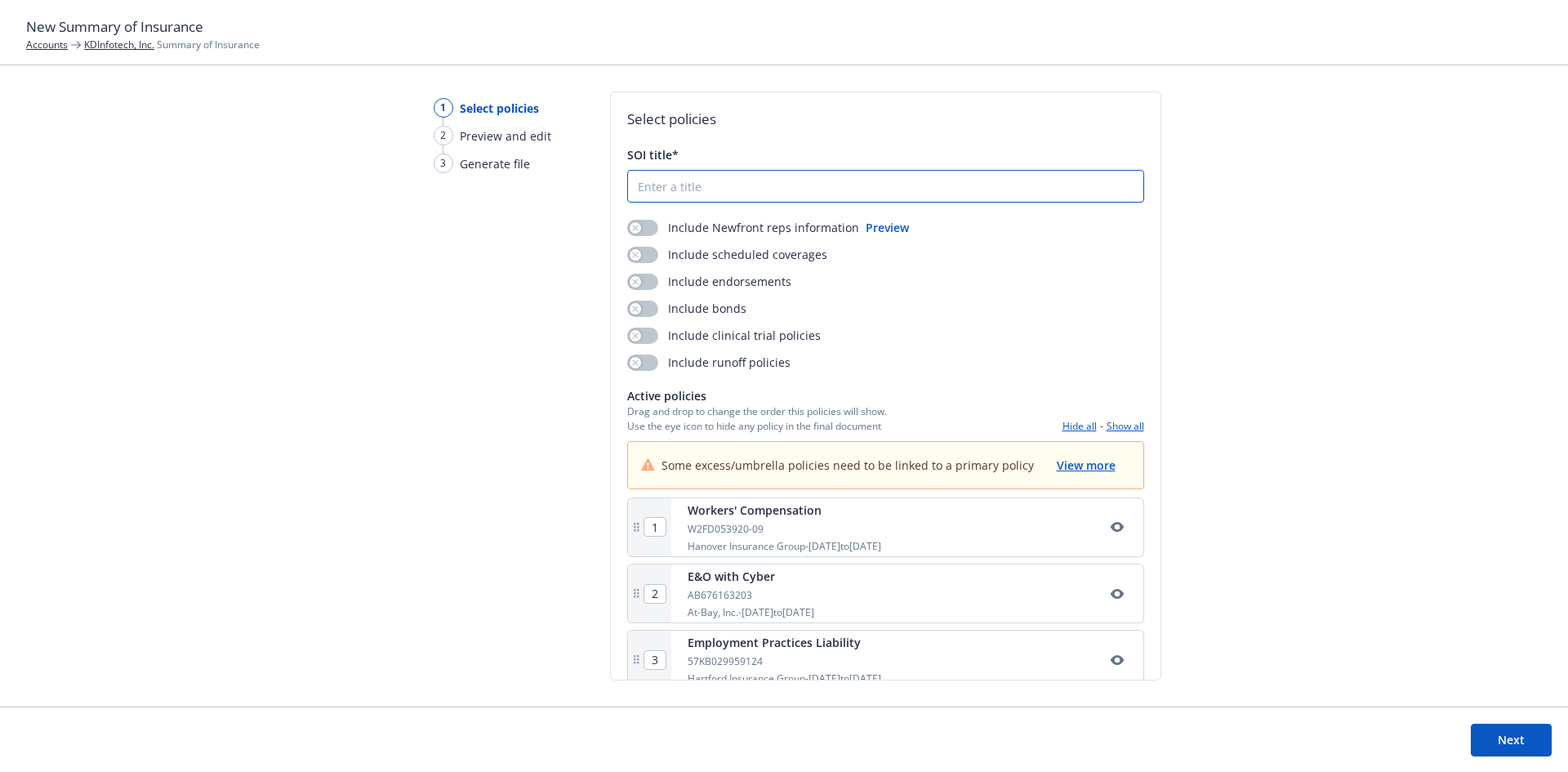
click at [749, 191] on input "SOI title*" at bounding box center [886, 186] width 515 height 31
type input "Summary of 09/27/2025 Renewals"
click at [508, 246] on div "1 Select policies 2 Preview and edit 3 Generate file" at bounding box center [486, 399] width 157 height 615
click at [632, 232] on div "button" at bounding box center [636, 228] width 12 height 12
click at [642, 258] on button "button" at bounding box center [643, 254] width 31 height 16
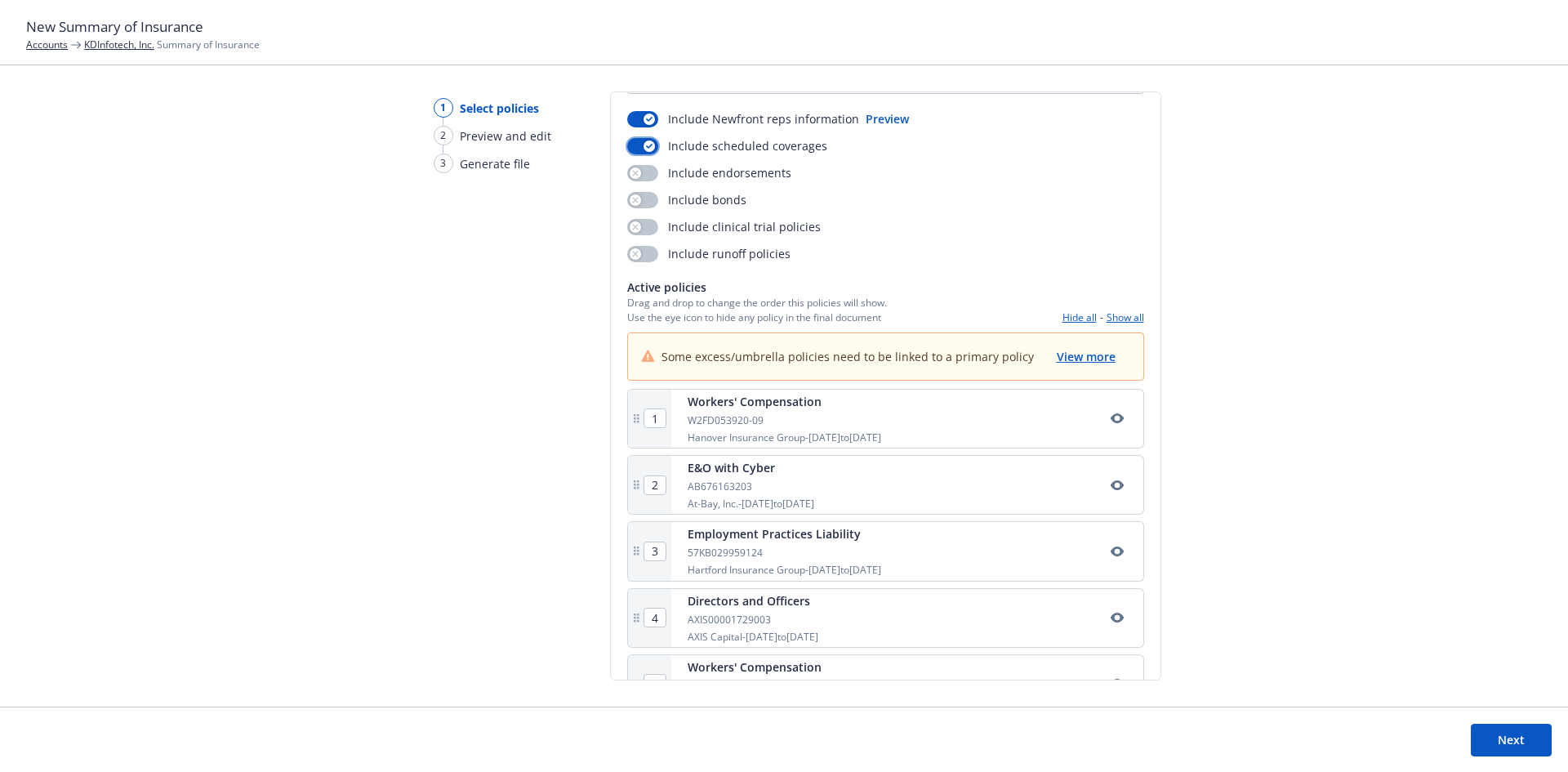
scroll to position [136, 0]
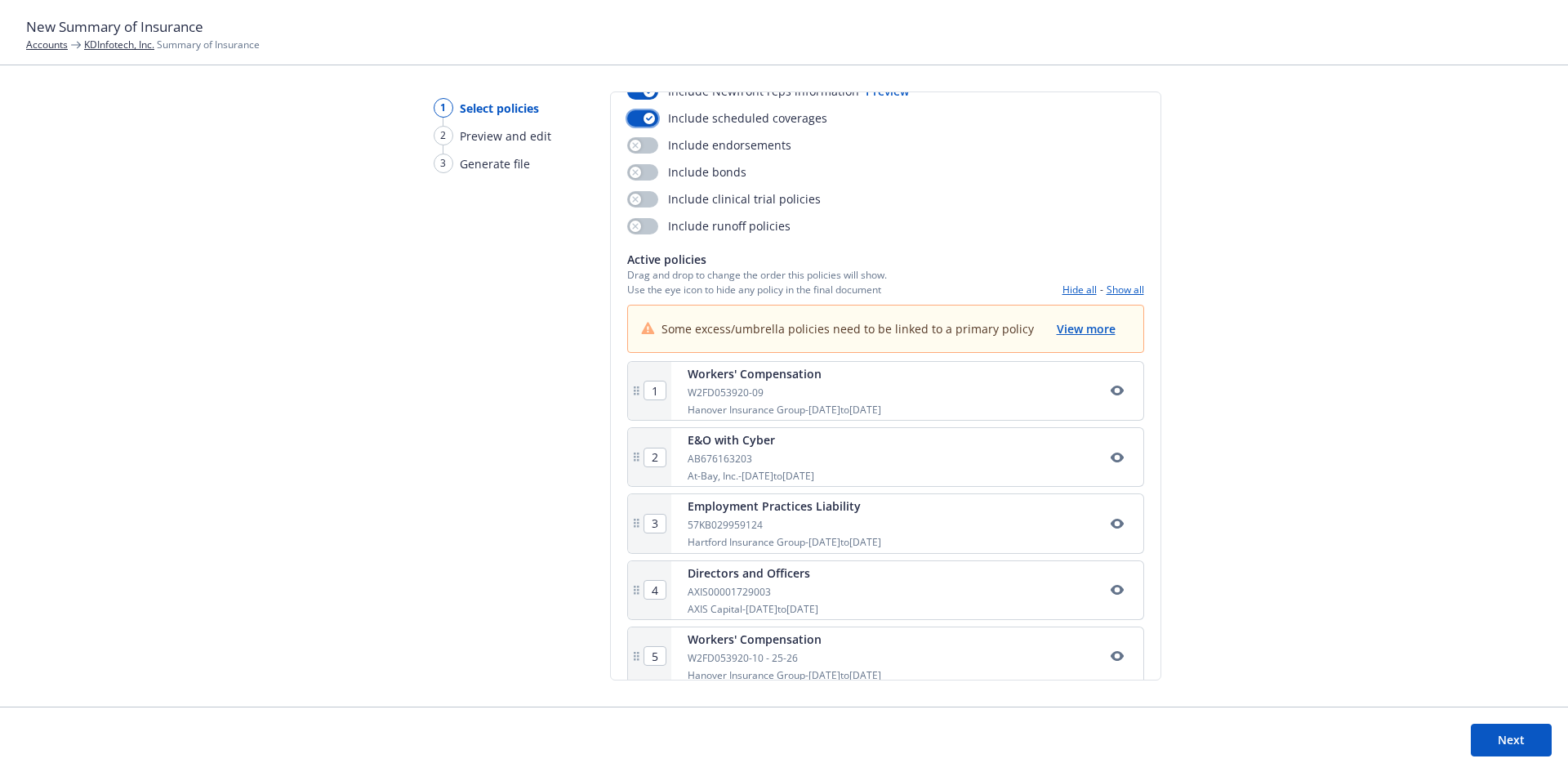
click at [1111, 528] on icon "button" at bounding box center [1117, 524] width 13 height 13
click at [1111, 588] on icon "button" at bounding box center [1117, 590] width 13 height 13
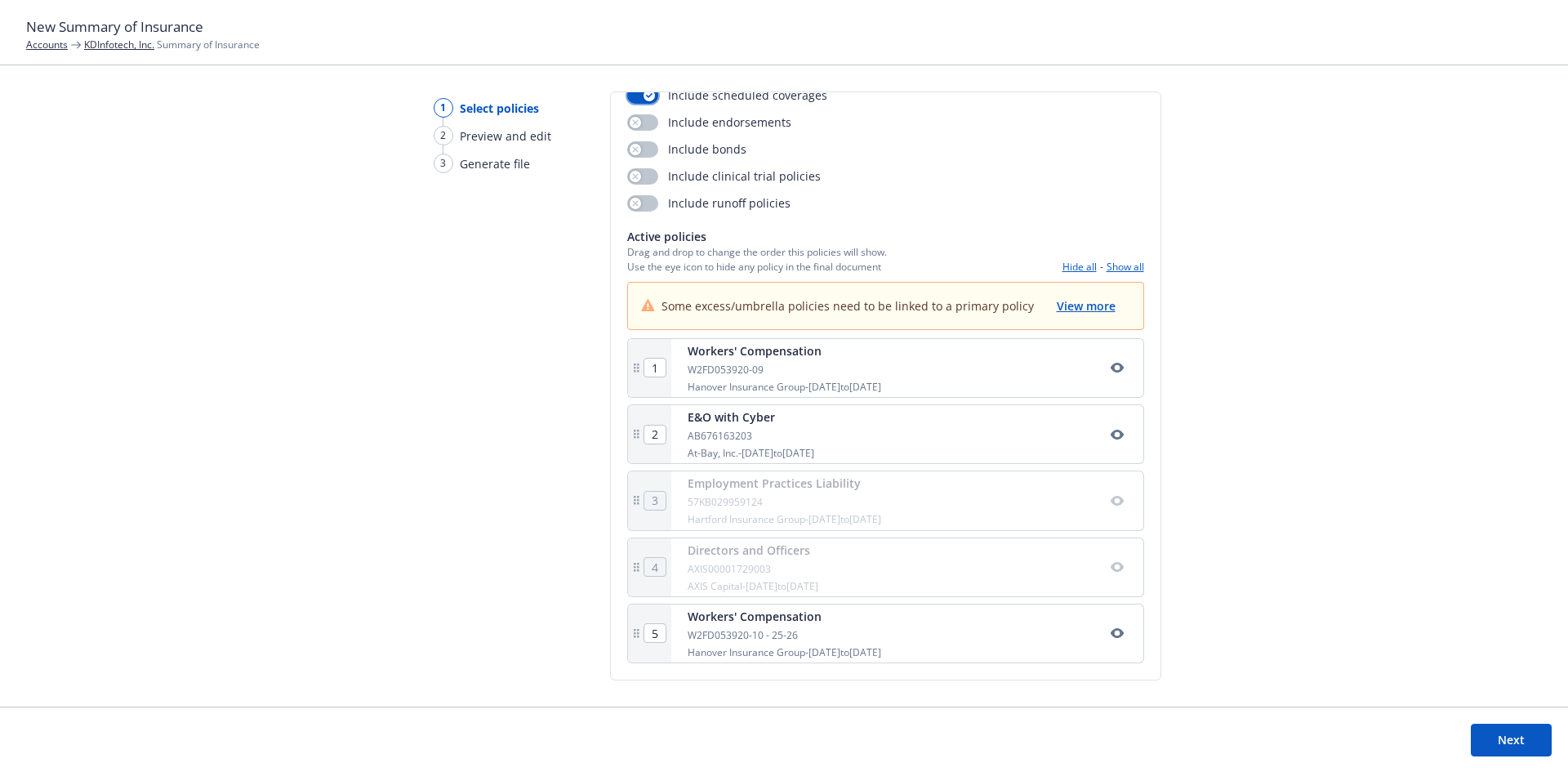
scroll to position [0, 0]
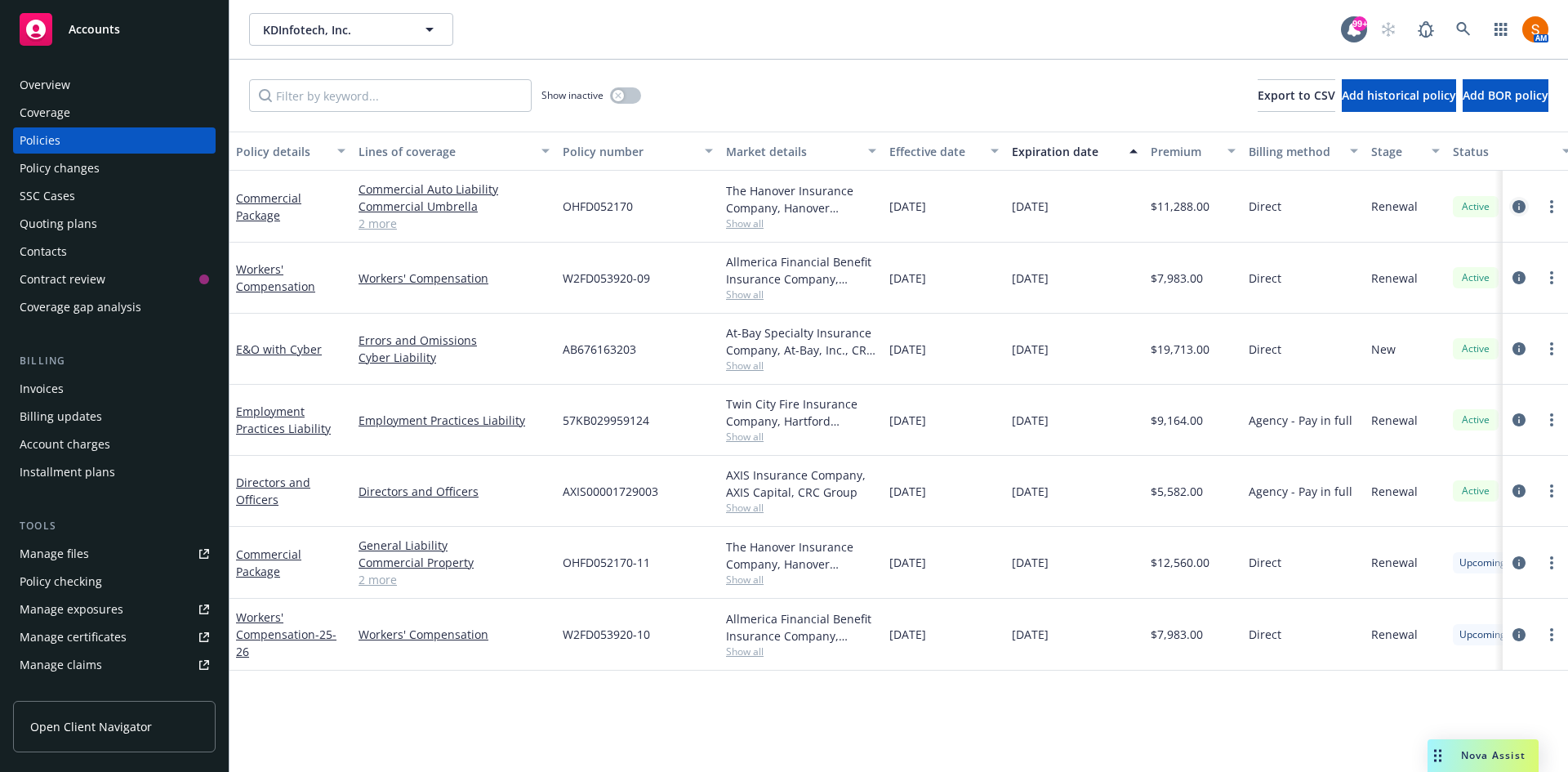
click at [1518, 210] on icon "circleInformation" at bounding box center [1519, 207] width 13 height 13
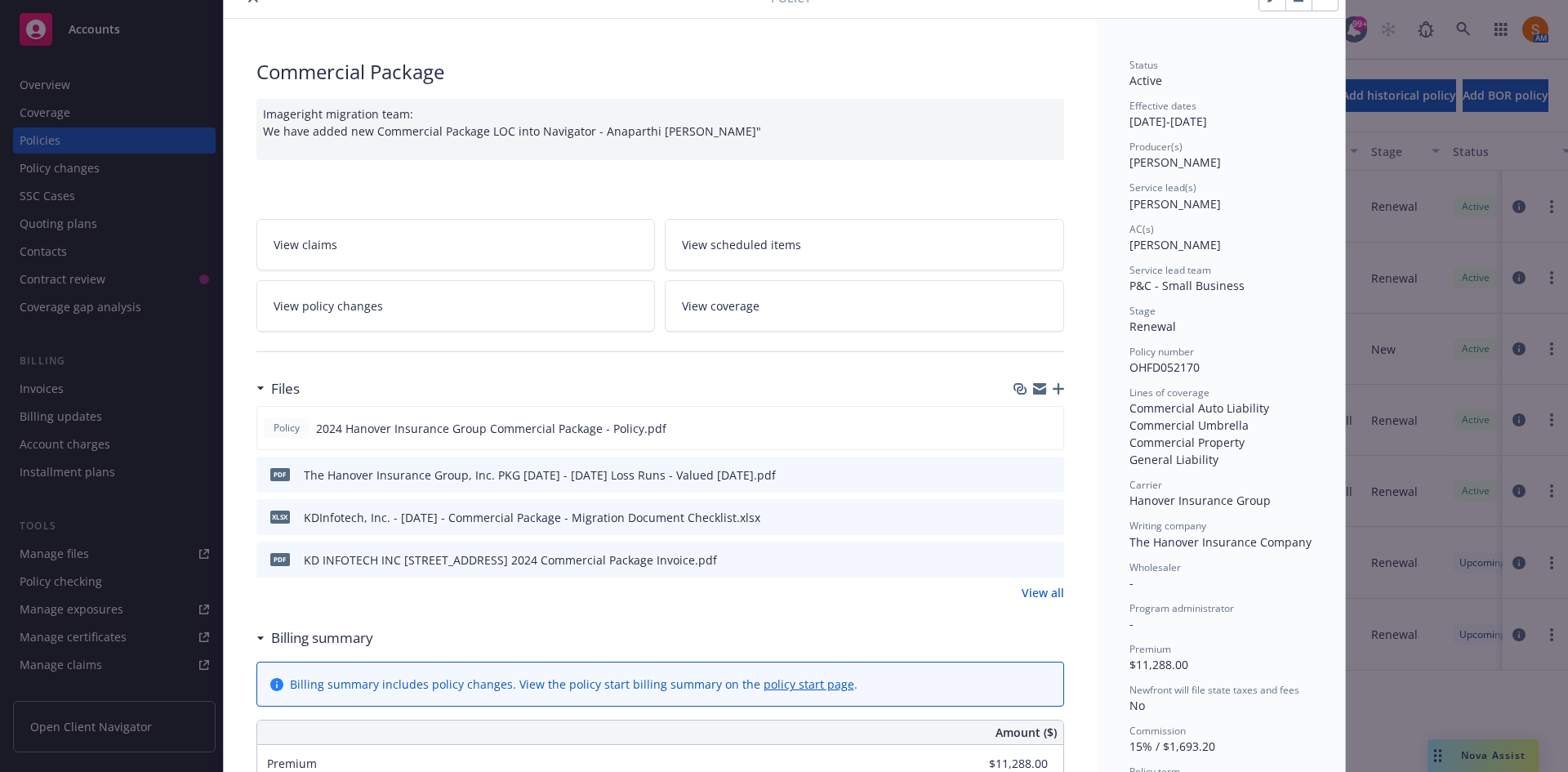
scroll to position [77, 0]
click at [796, 260] on link "View scheduled items" at bounding box center [865, 243] width 399 height 51
click at [768, 307] on link "View coverage" at bounding box center [865, 305] width 399 height 51
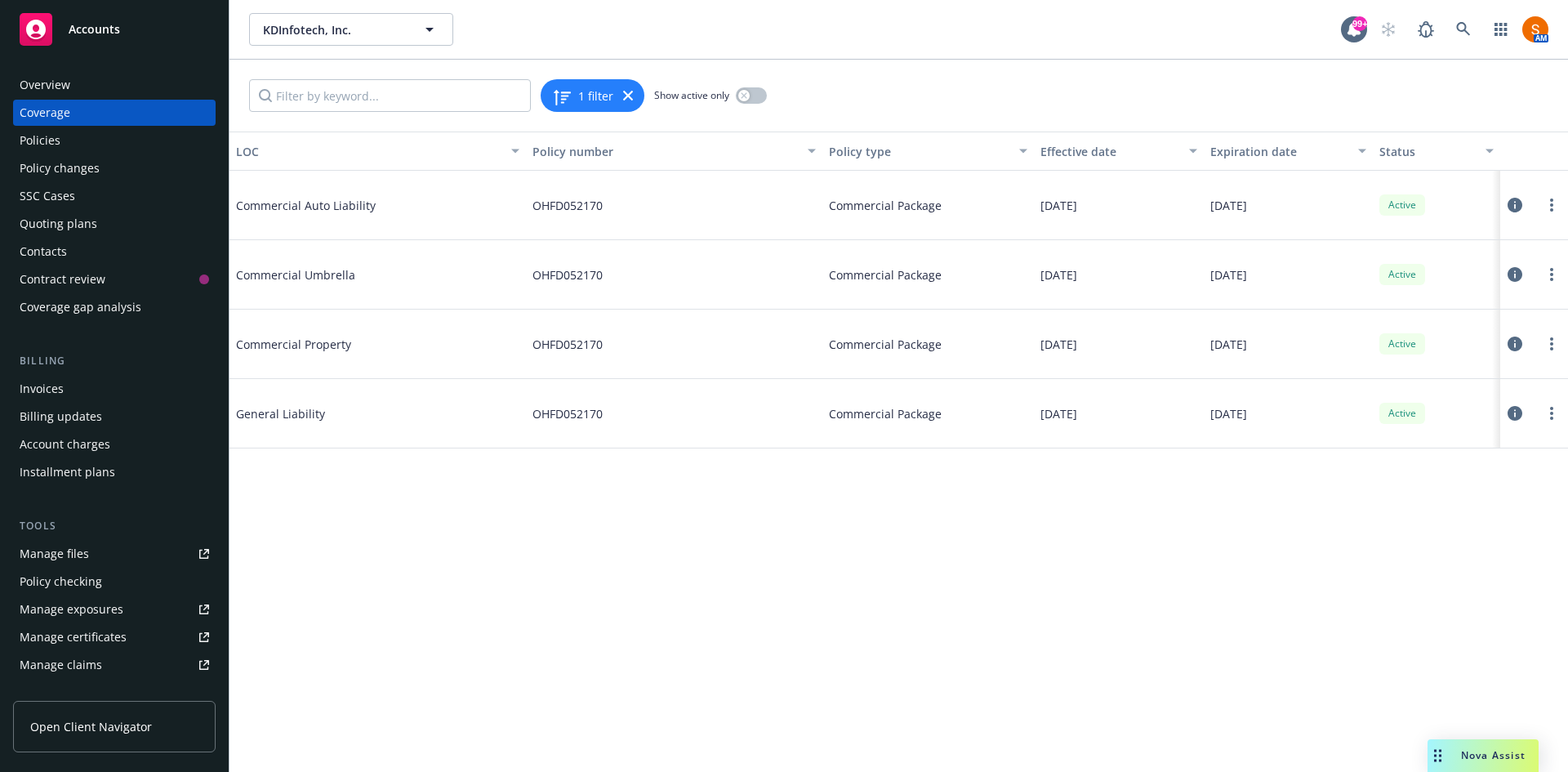
click at [1513, 204] on icon at bounding box center [1515, 205] width 14 height 14
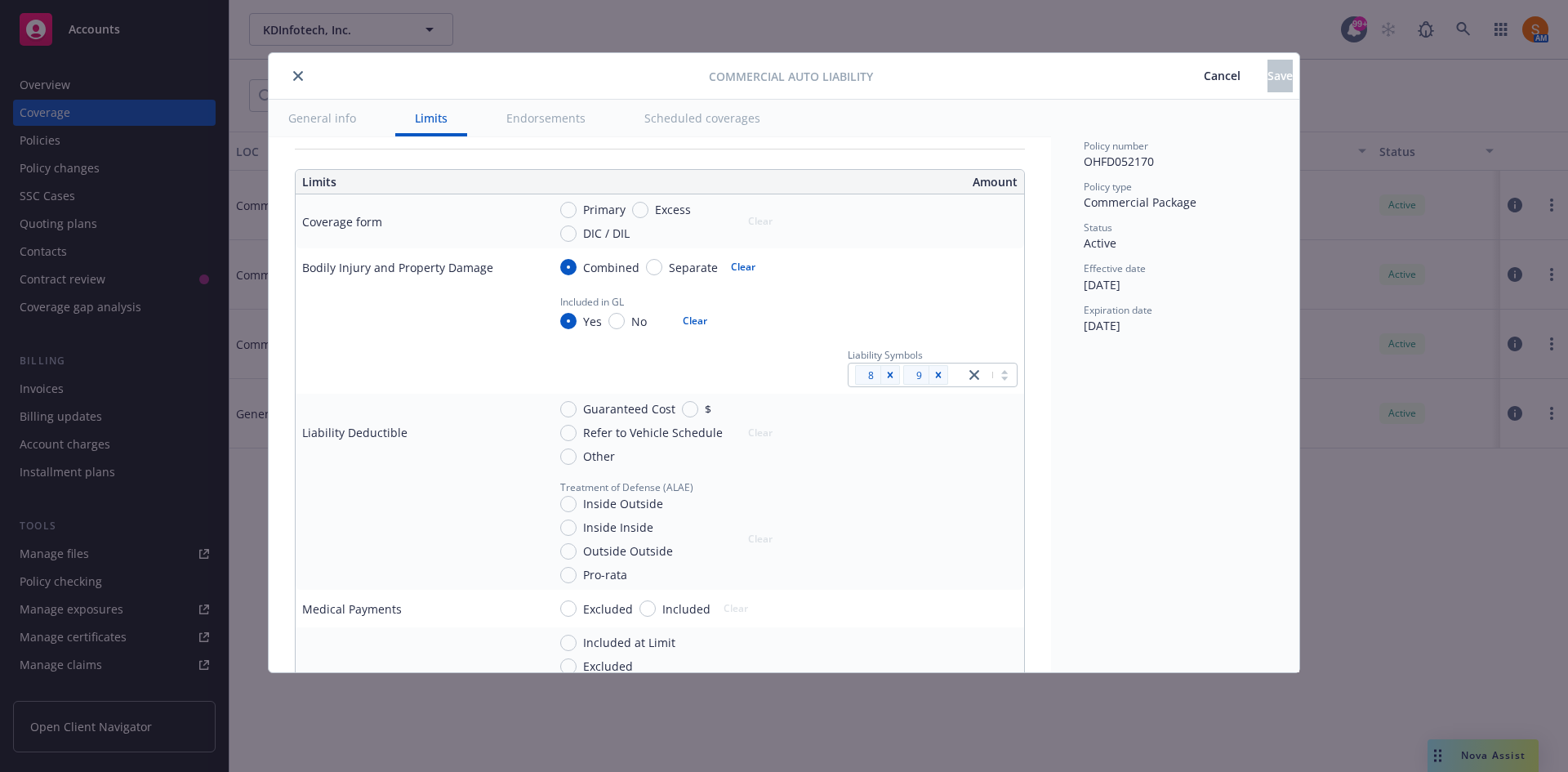
scroll to position [424, 0]
click at [297, 71] on icon "close" at bounding box center [298, 76] width 10 height 10
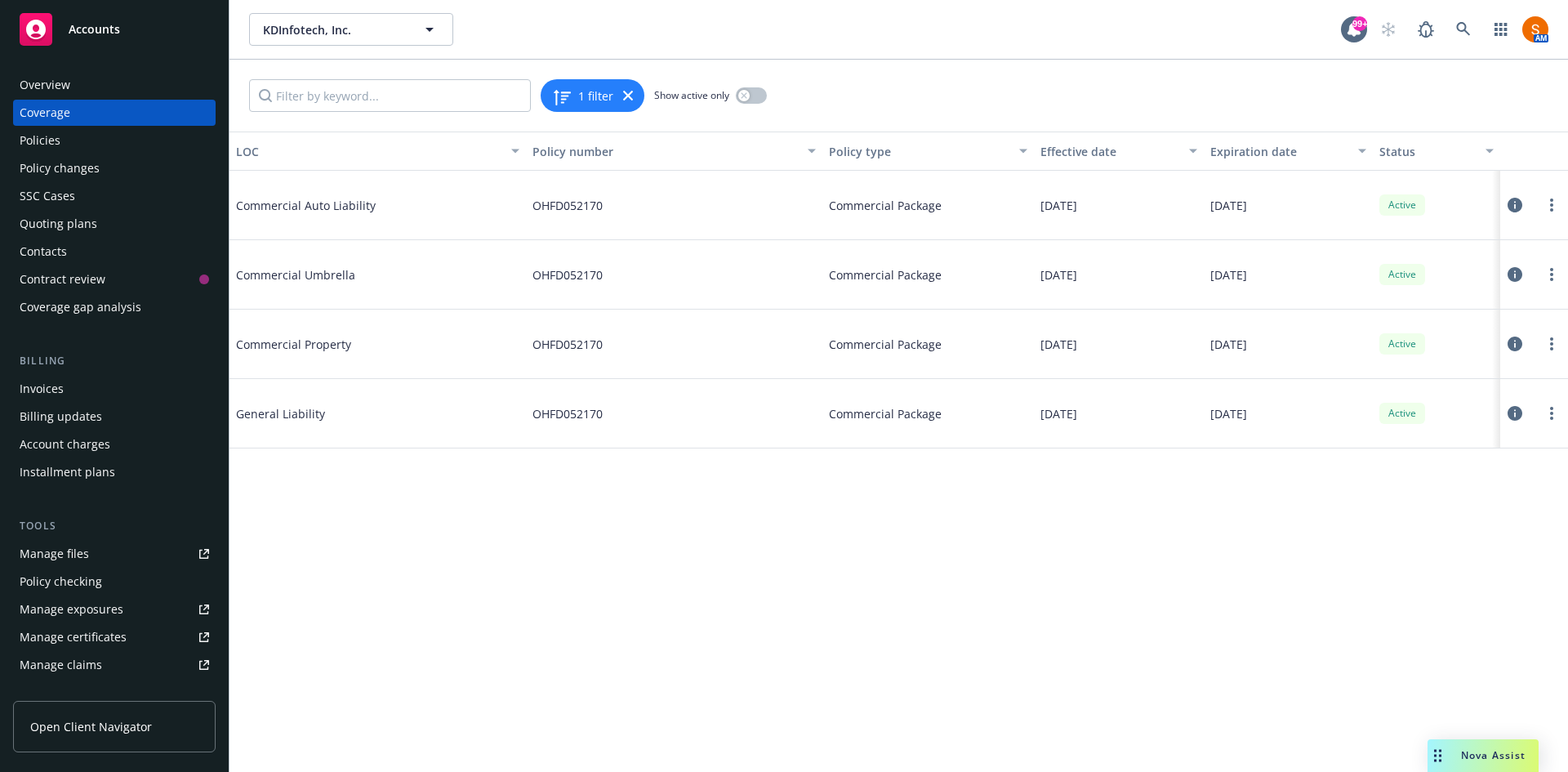
click at [1514, 348] on icon at bounding box center [1515, 343] width 14 height 14
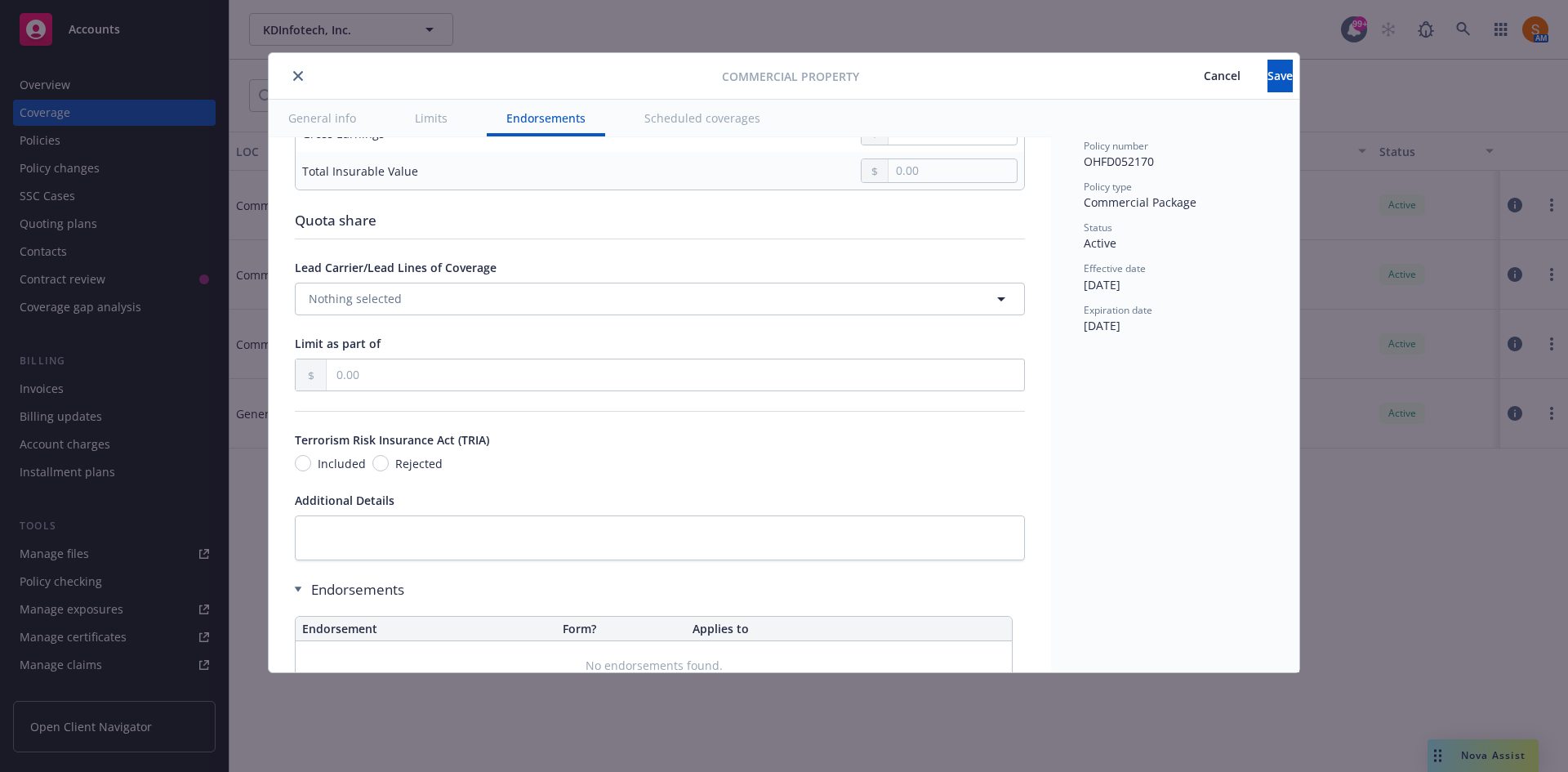
scroll to position [5139, 0]
click at [301, 83] on button "close" at bounding box center [297, 76] width 19 height 19
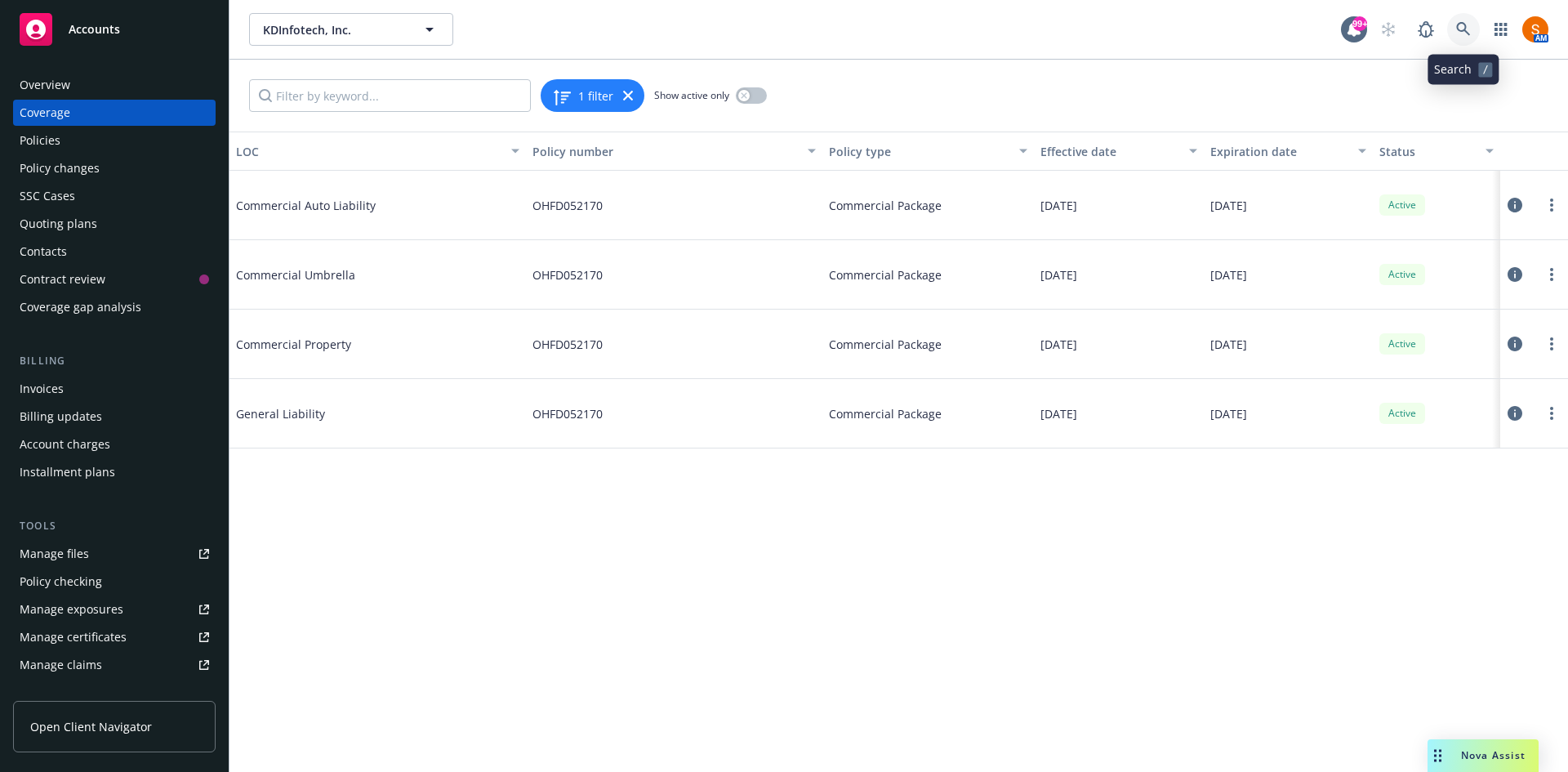
click at [1454, 29] on link at bounding box center [1464, 29] width 33 height 33
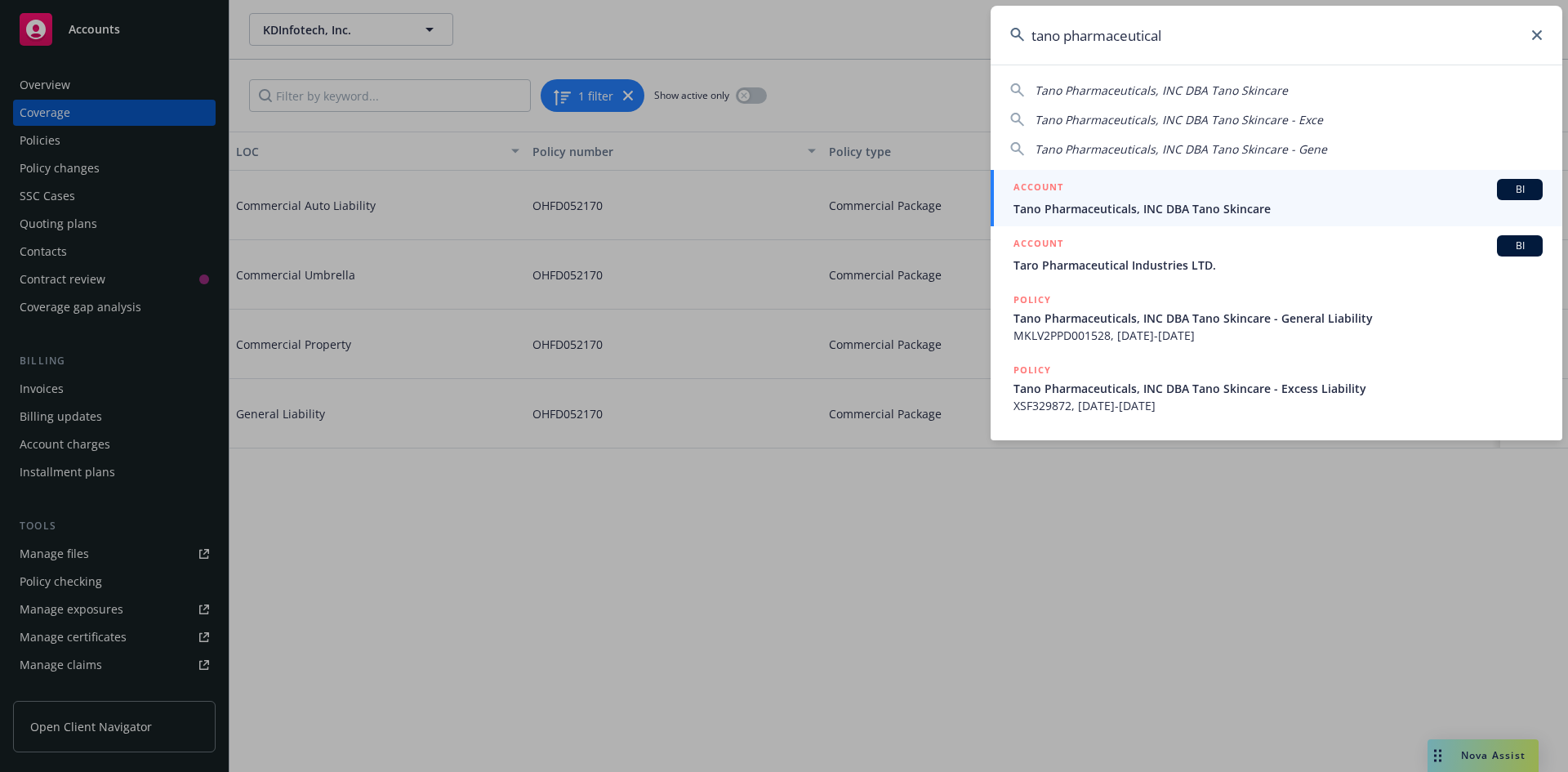
type input "tano pharmaceutical"
click at [1294, 185] on div "ACCOUNT BI" at bounding box center [1278, 189] width 530 height 21
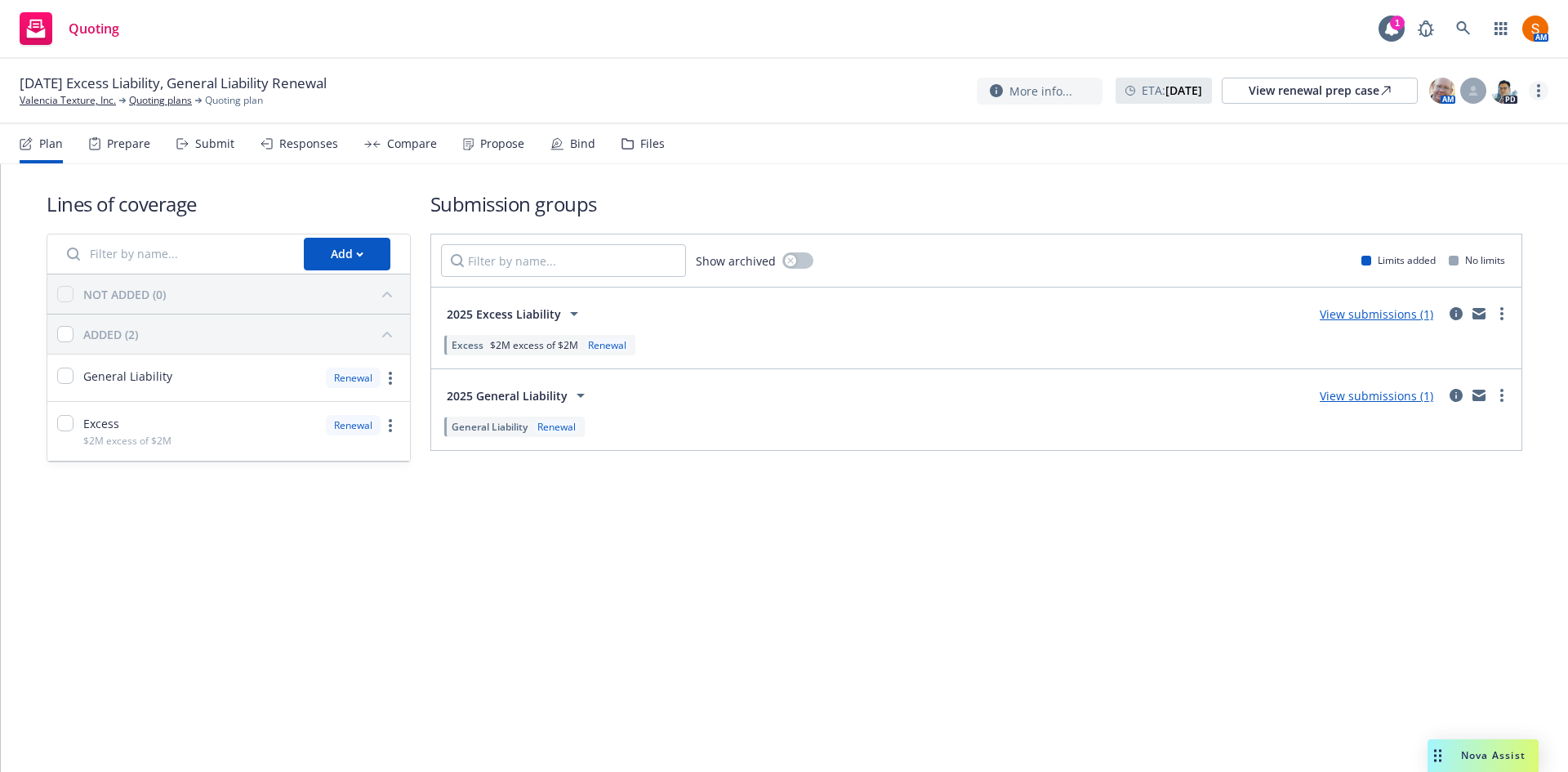
click at [1540, 95] on link "more" at bounding box center [1539, 90] width 19 height 19
click at [1457, 258] on link "Archive quoting plan" at bounding box center [1457, 254] width 182 height 33
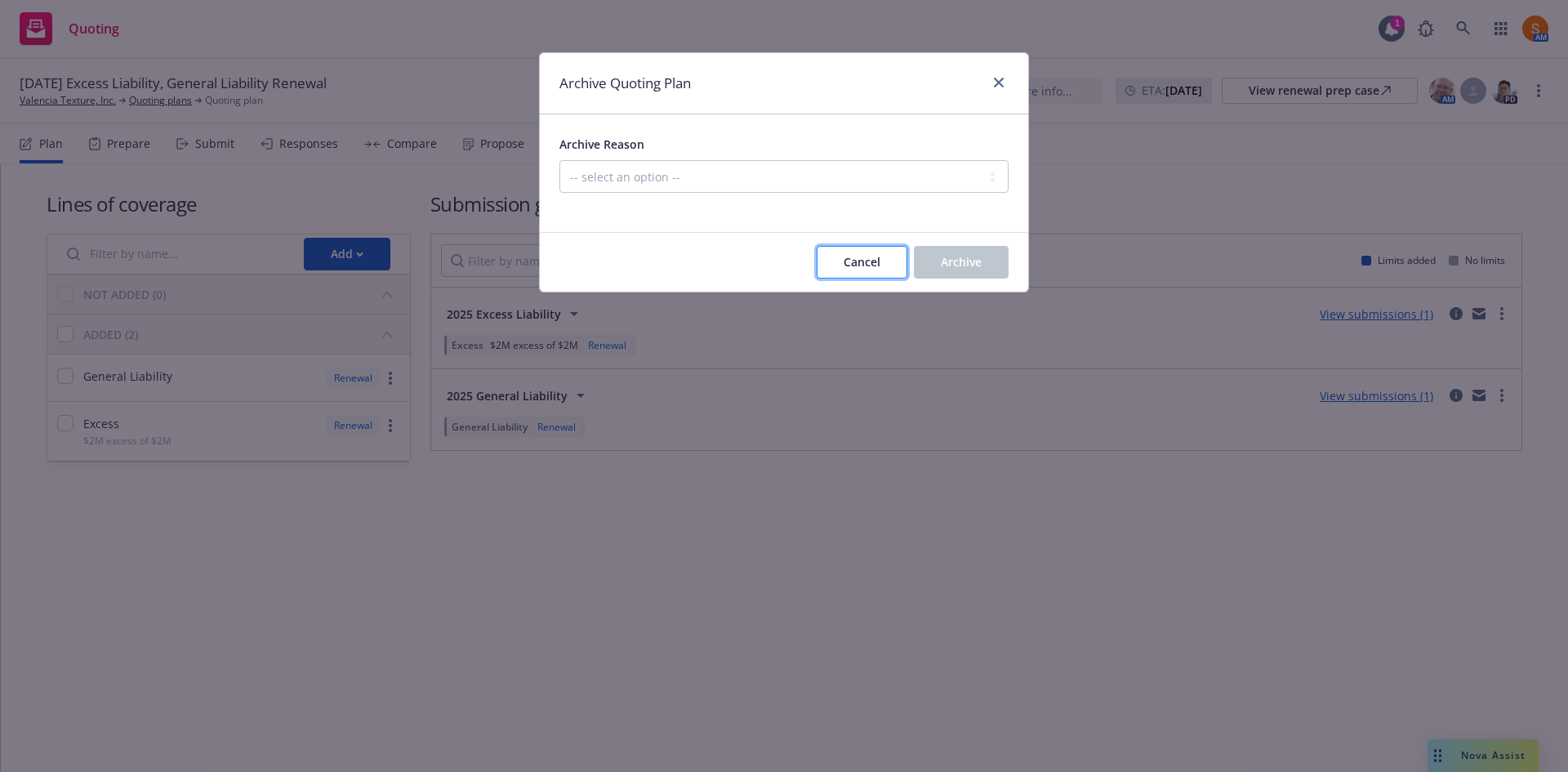
click at [877, 263] on span "Cancel" at bounding box center [862, 262] width 37 height 15
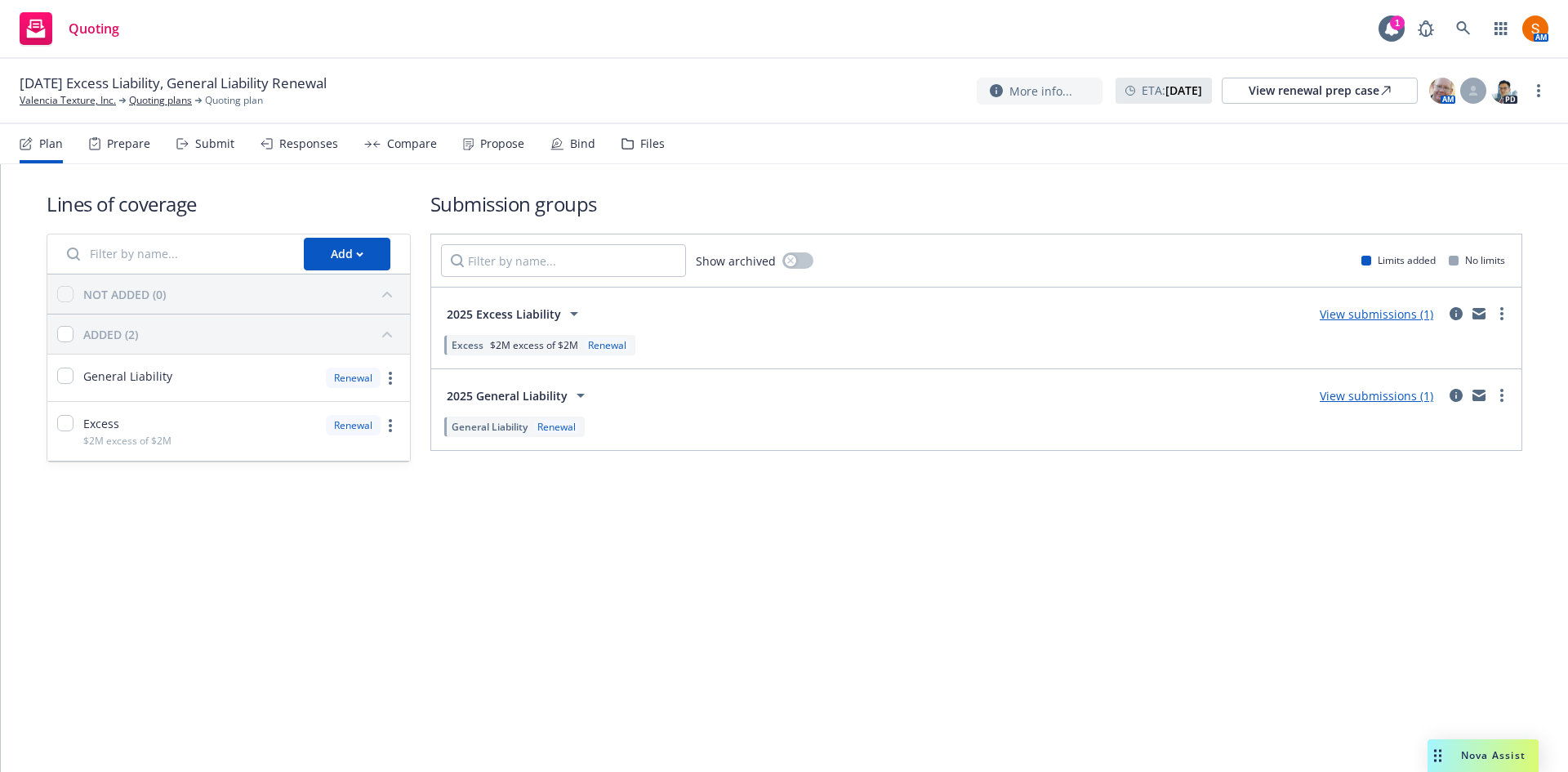
click at [569, 134] on div "Bind" at bounding box center [573, 143] width 45 height 40
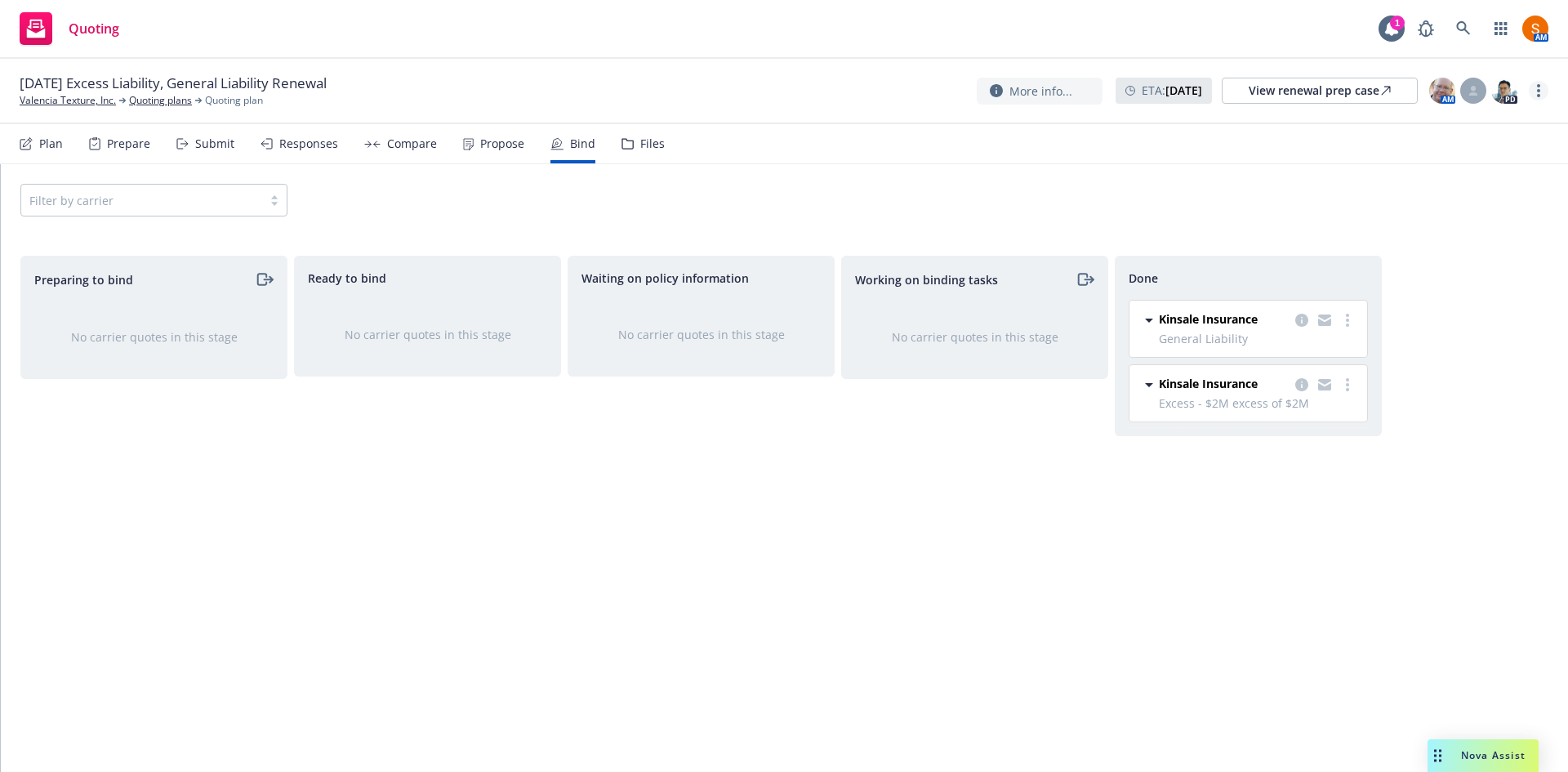
click at [1539, 94] on icon "more" at bounding box center [1539, 91] width 3 height 13
click at [1463, 250] on link "Archive quoting plan" at bounding box center [1457, 254] width 182 height 33
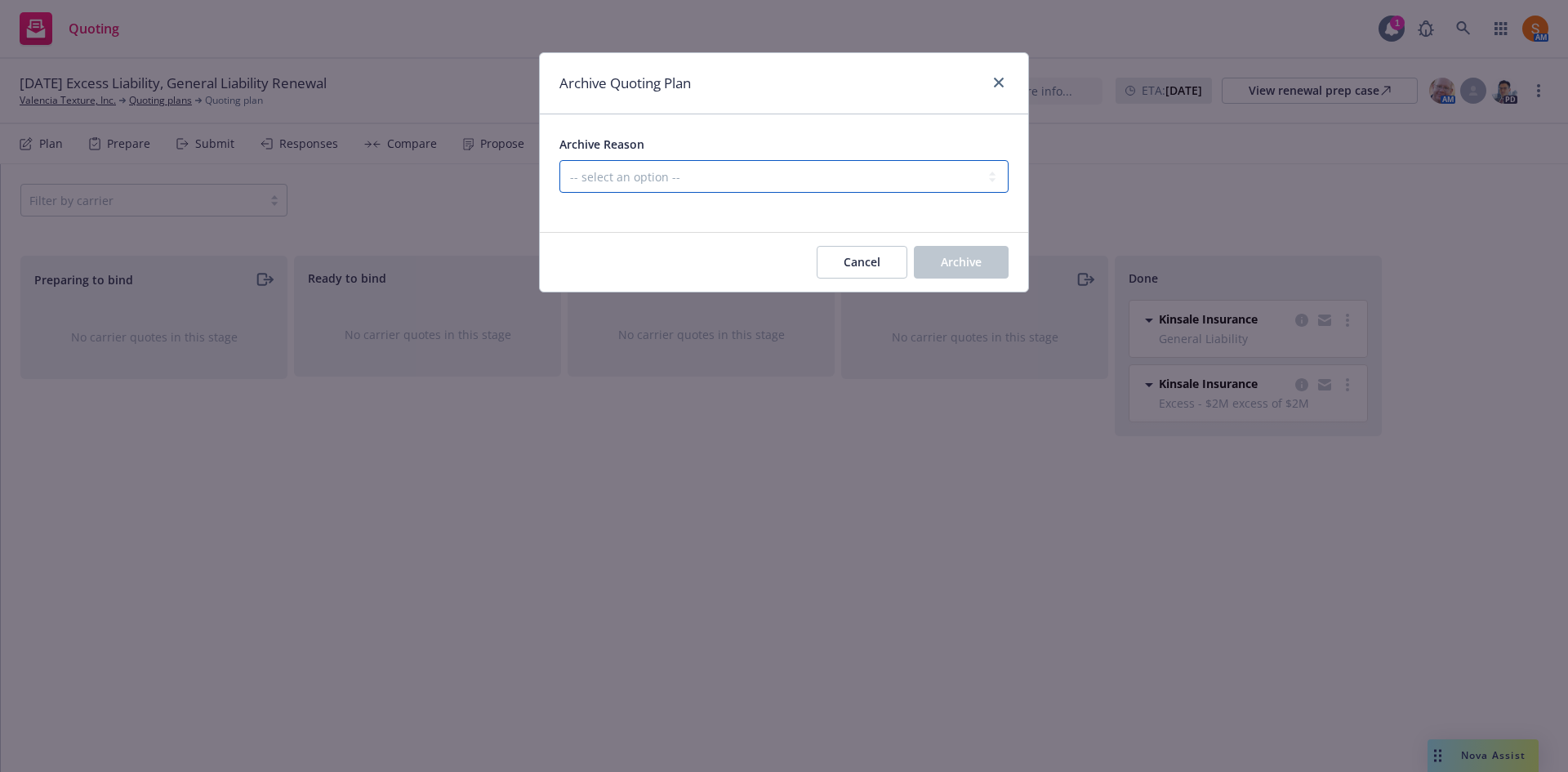
click at [819, 178] on select "-- select an option -- All policies in this renewal plan are auto-renewed Creat…" at bounding box center [783, 176] width 449 height 33
select select "ARCHIVED_RENEWAL_COMPLETED"
click at [559, 160] on select "-- select an option -- All policies in this renewal plan are auto-renewed Creat…" at bounding box center [783, 176] width 449 height 33
click at [973, 264] on span "Archive" at bounding box center [961, 262] width 40 height 15
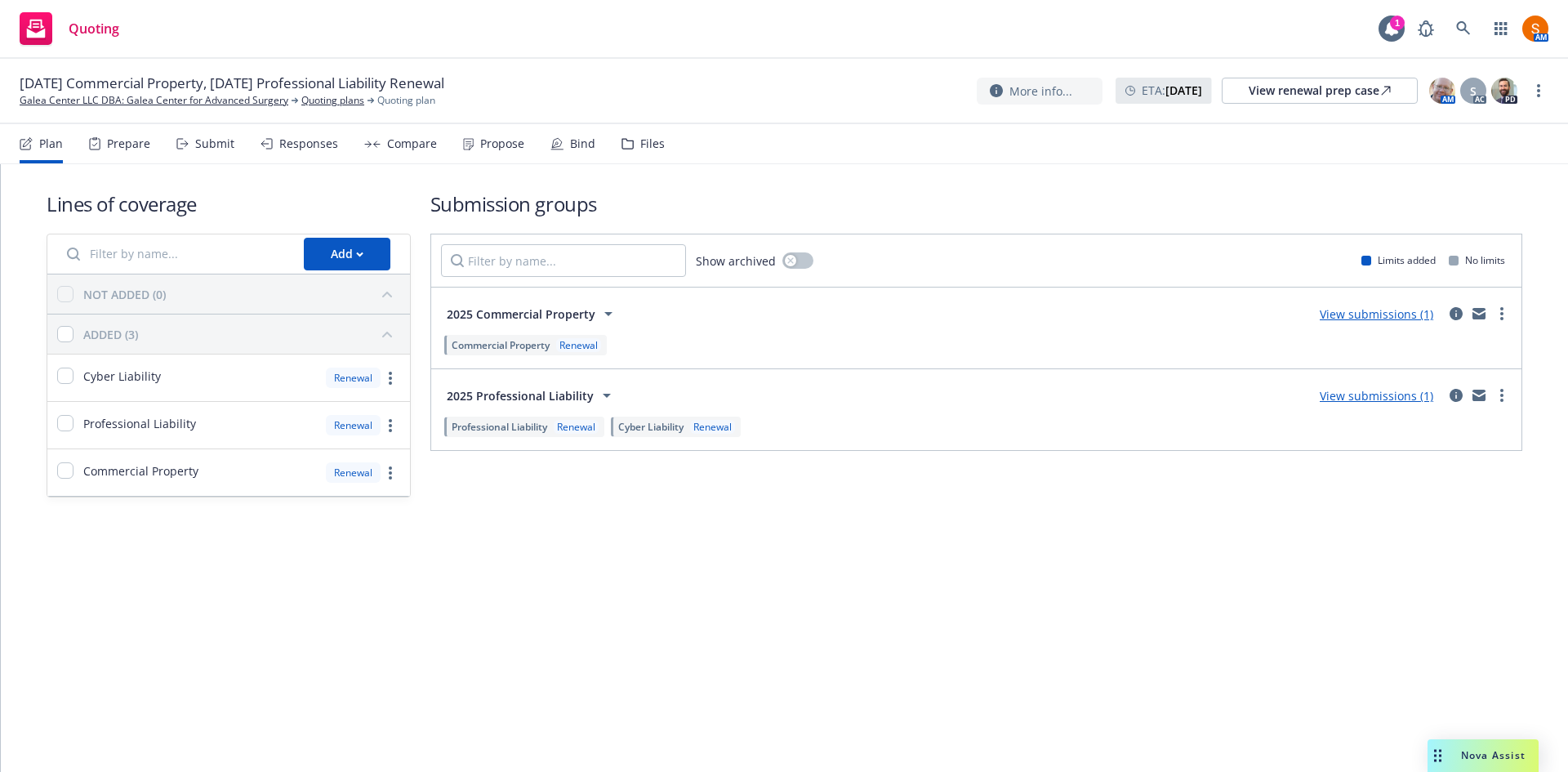
click at [483, 147] on div "Propose" at bounding box center [502, 144] width 44 height 13
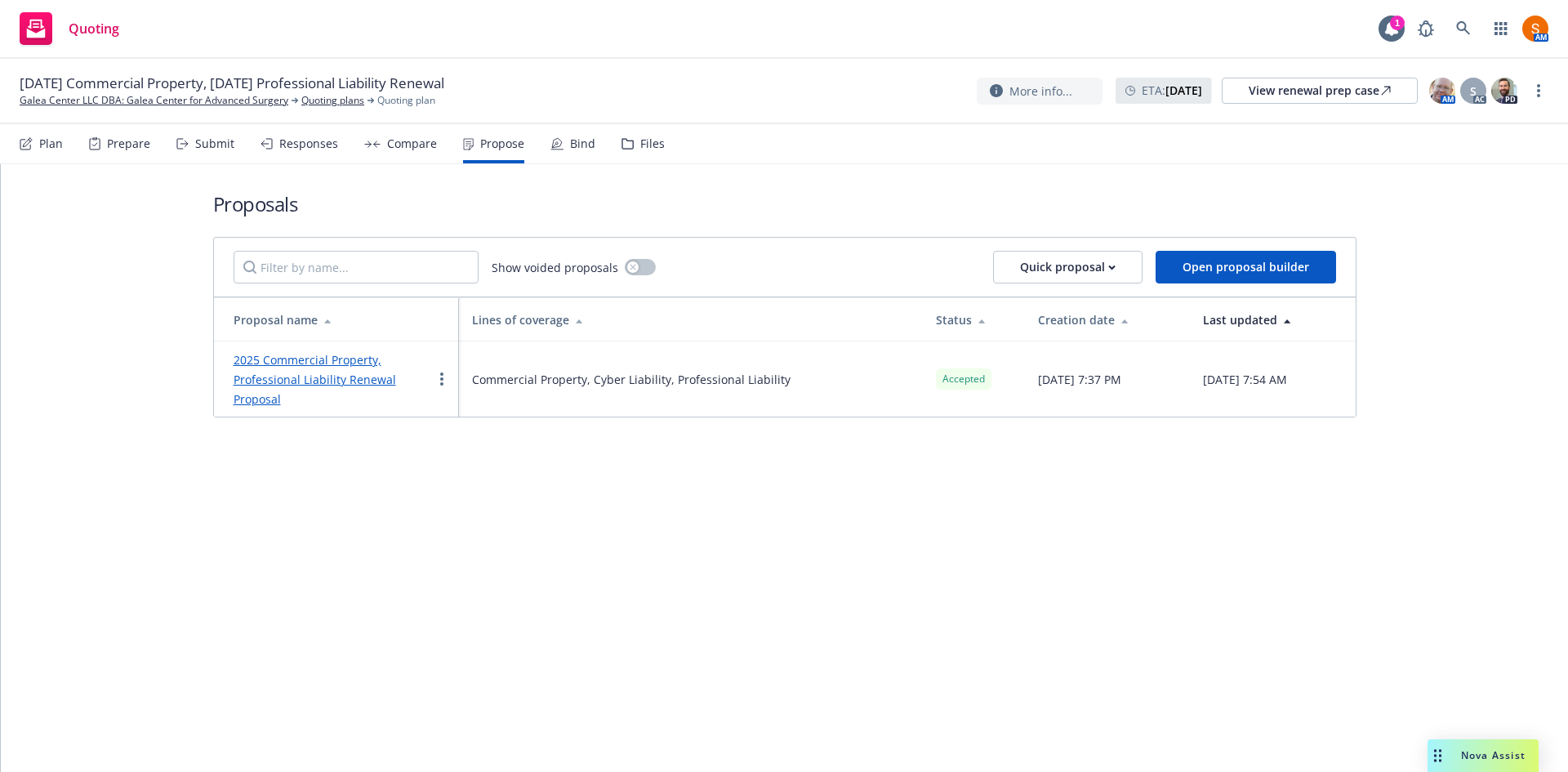
click at [326, 372] on link "2025 Commercial Property, Professional Liability Renewal Proposal" at bounding box center [314, 379] width 163 height 55
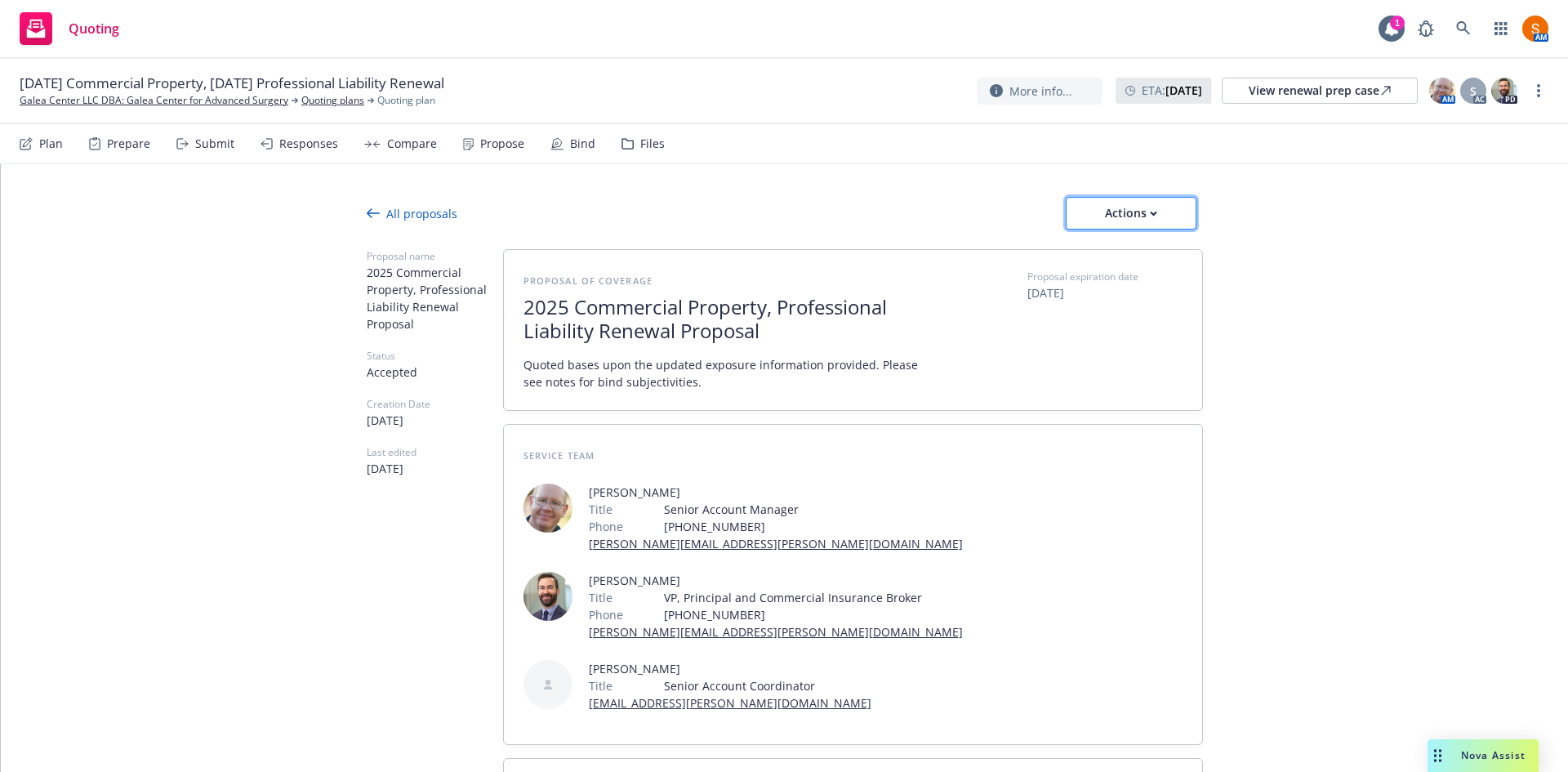
click at [1104, 203] on div "Actions" at bounding box center [1131, 213] width 77 height 31
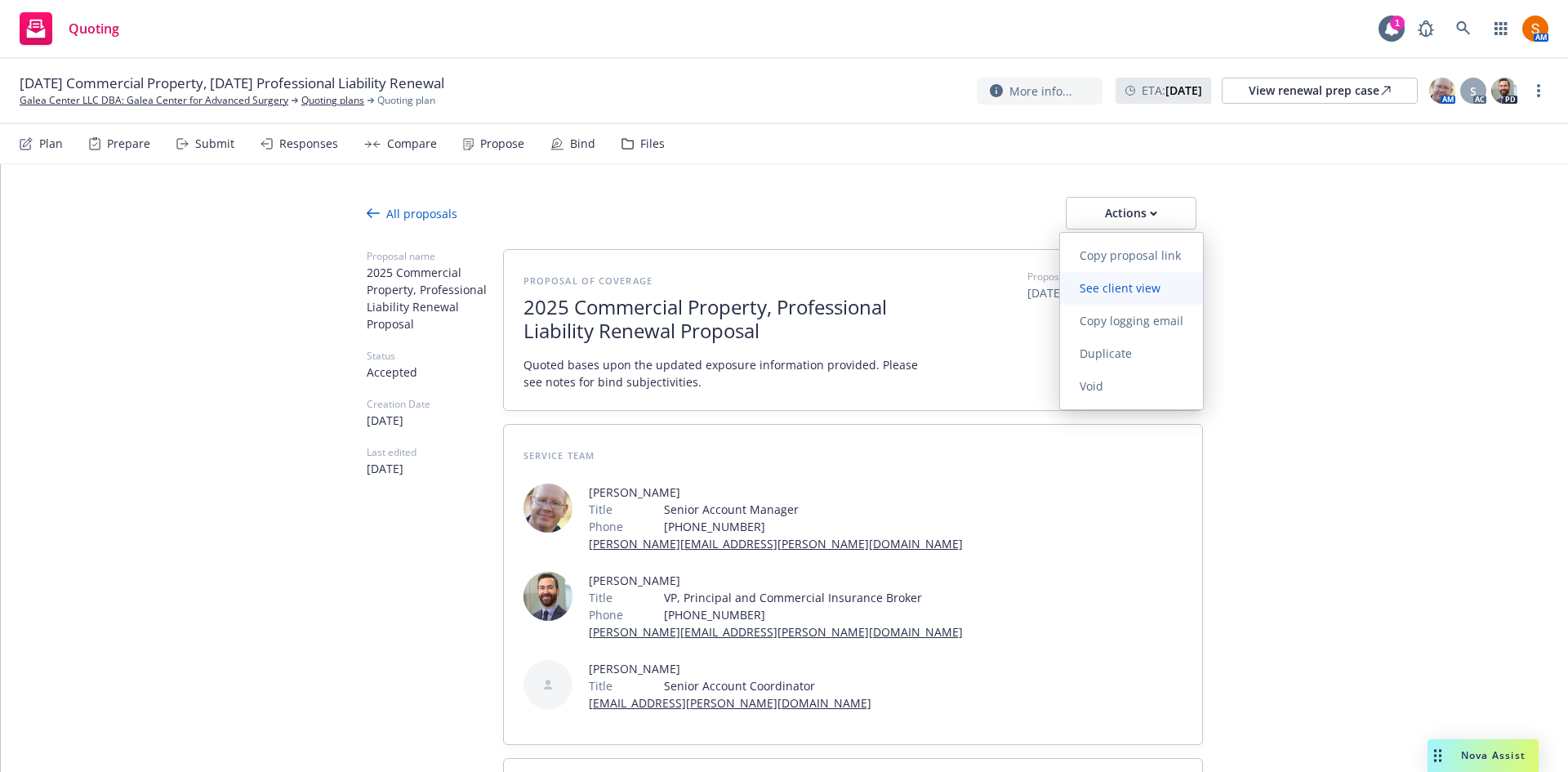
click at [1119, 295] on span "See client view" at bounding box center [1120, 288] width 120 height 15
type textarea "x"
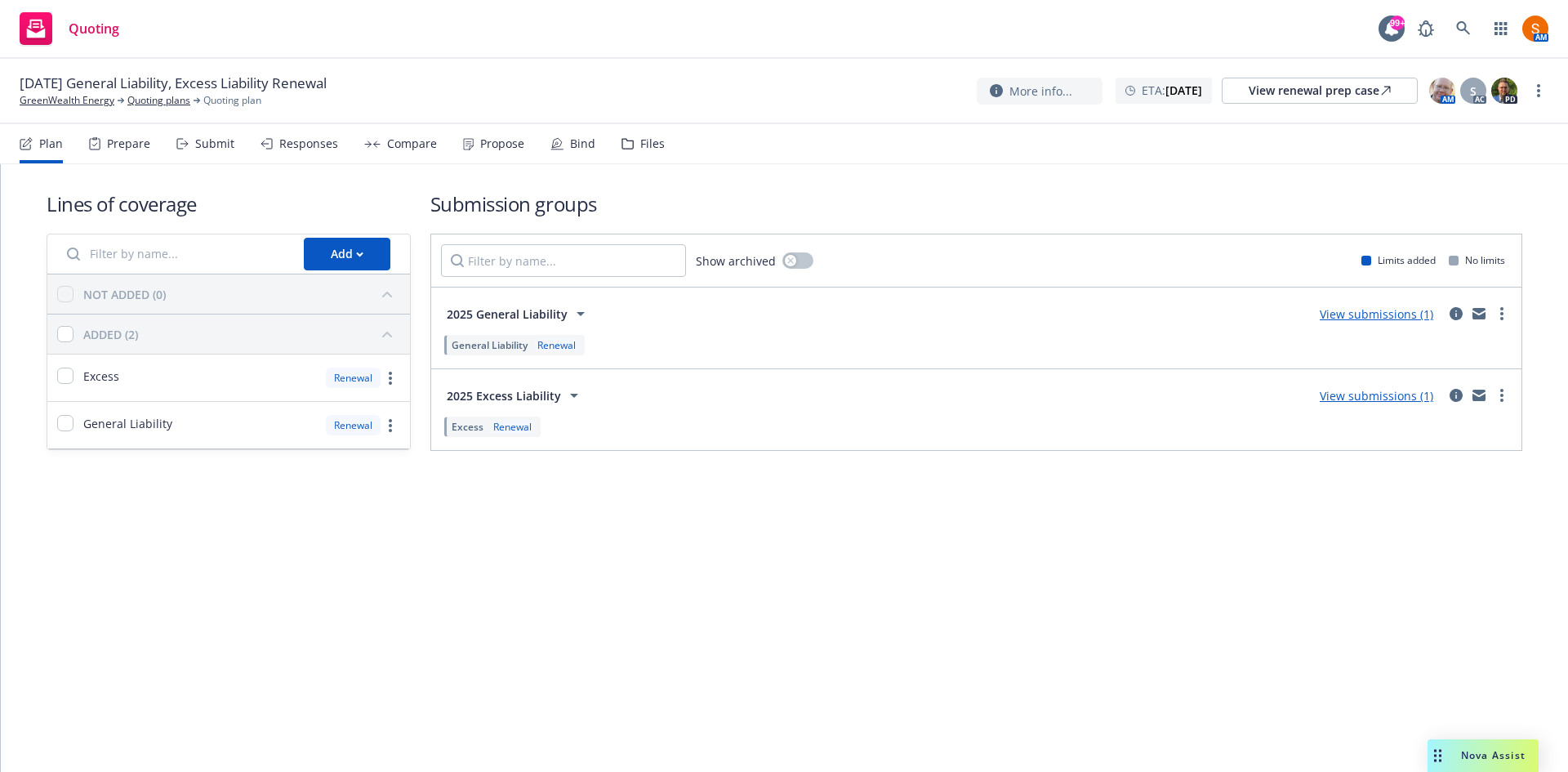
click at [707, 88] on div "[DATE] General Liability, Excess Liability Renewal GreenWealth Energy Quoting p…" at bounding box center [784, 90] width 1529 height 35
click at [299, 157] on div "Responses" at bounding box center [299, 143] width 77 height 40
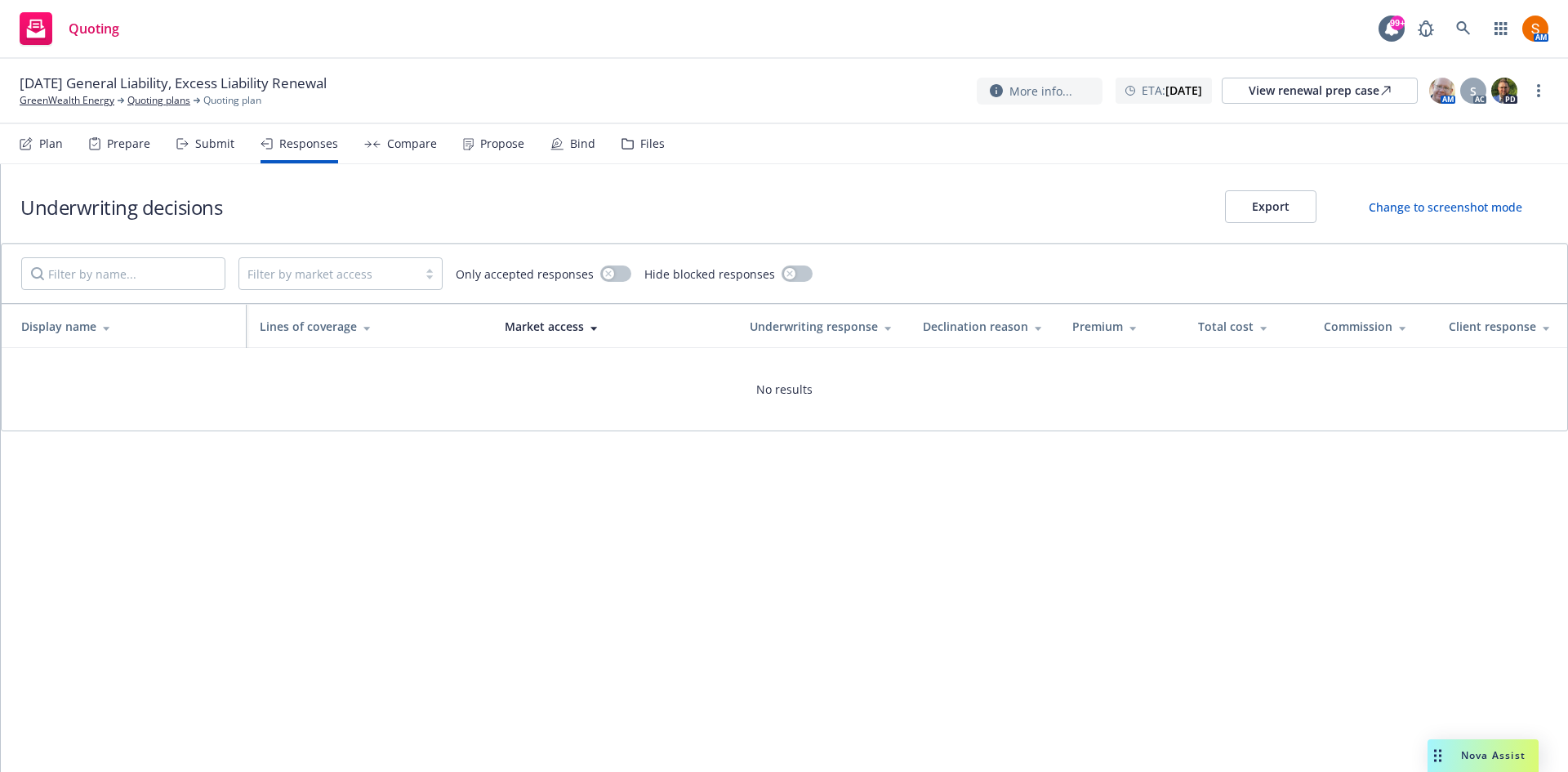
click at [45, 139] on div "Plan" at bounding box center [51, 144] width 24 height 13
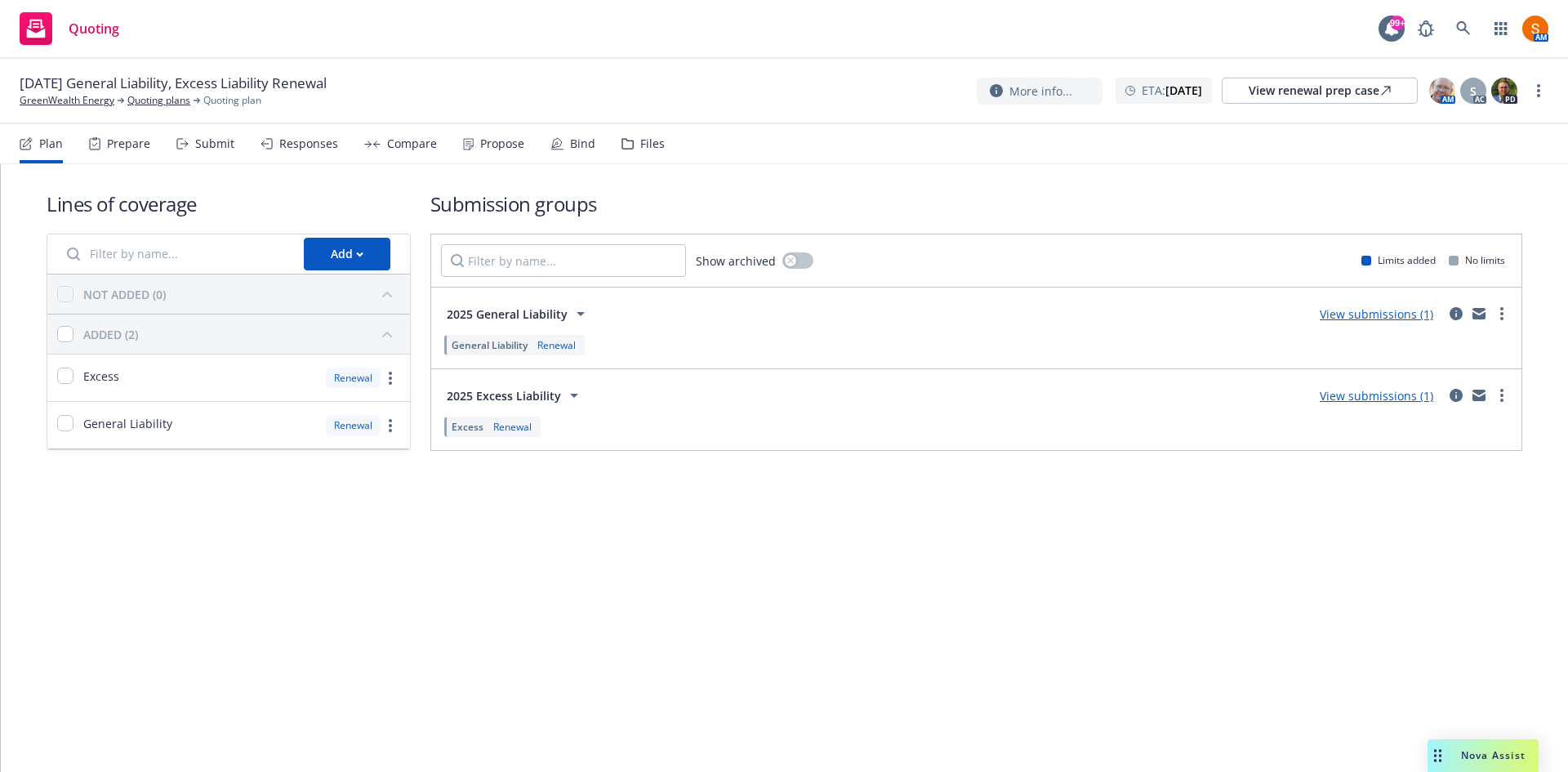
click at [537, 301] on button "2025 General Liability" at bounding box center [519, 313] width 155 height 33
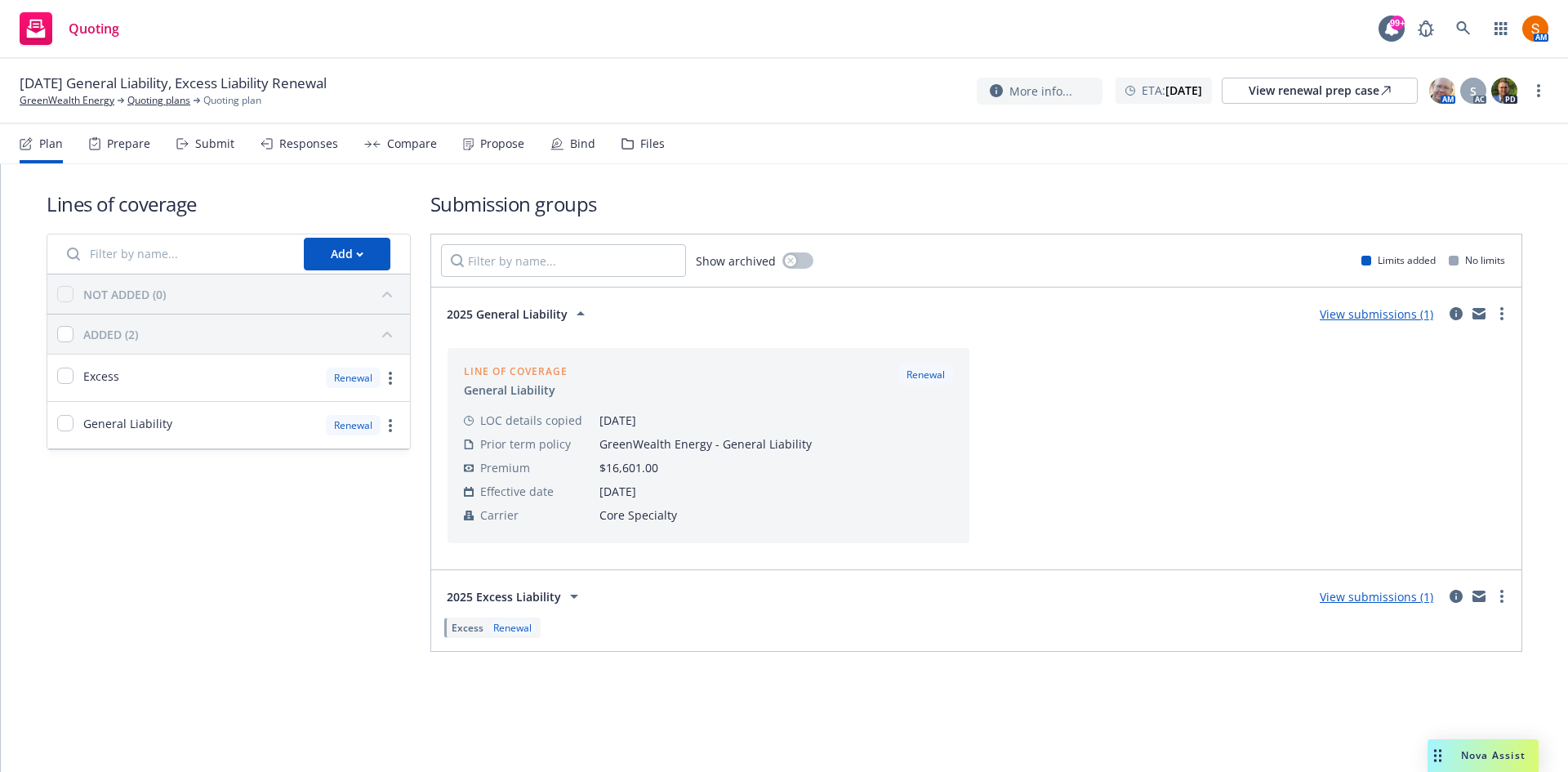
click at [537, 301] on button "2025 General Liability" at bounding box center [519, 313] width 155 height 33
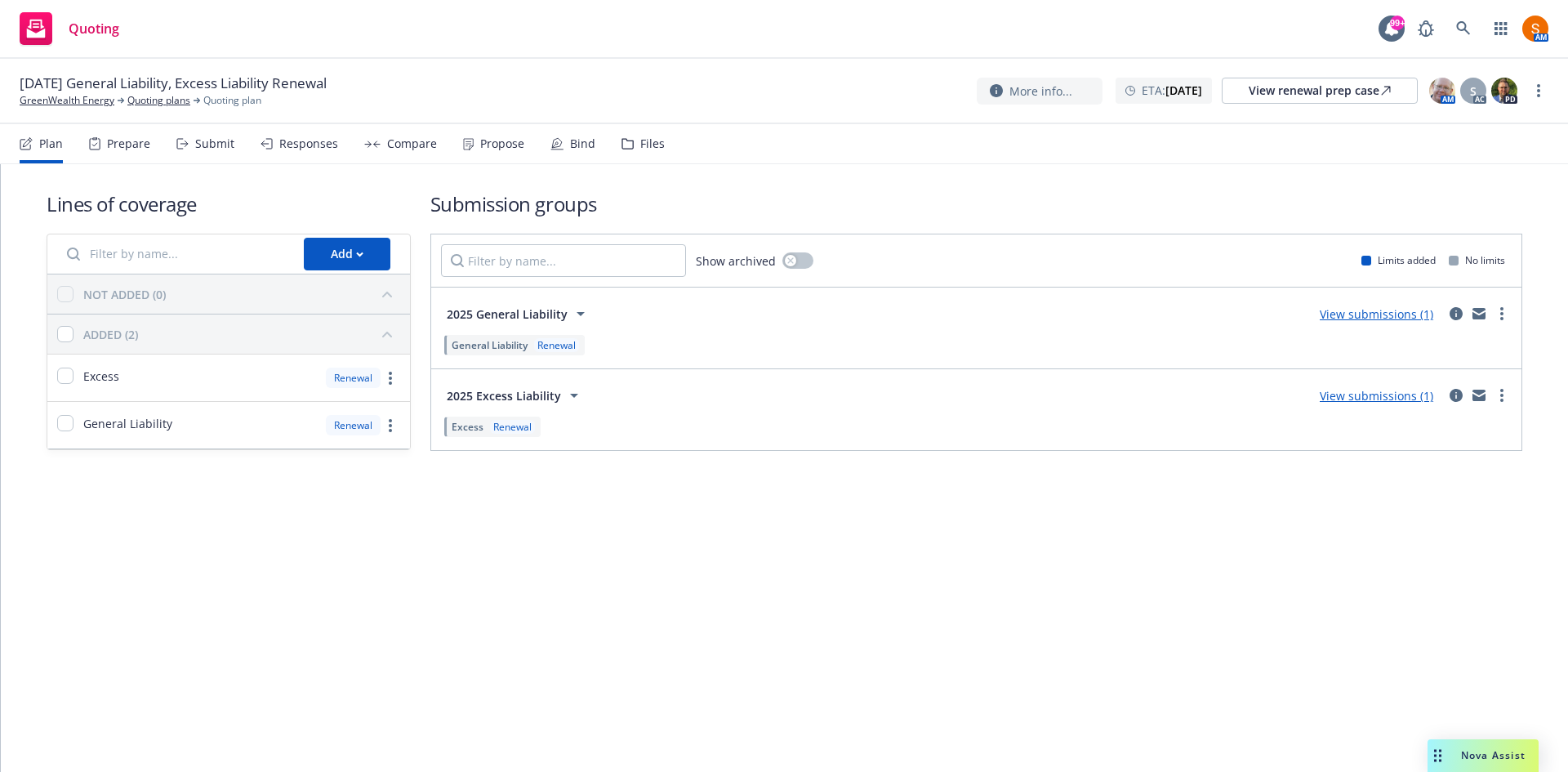
click at [517, 395] on span "2025 Excess Liability" at bounding box center [504, 396] width 115 height 17
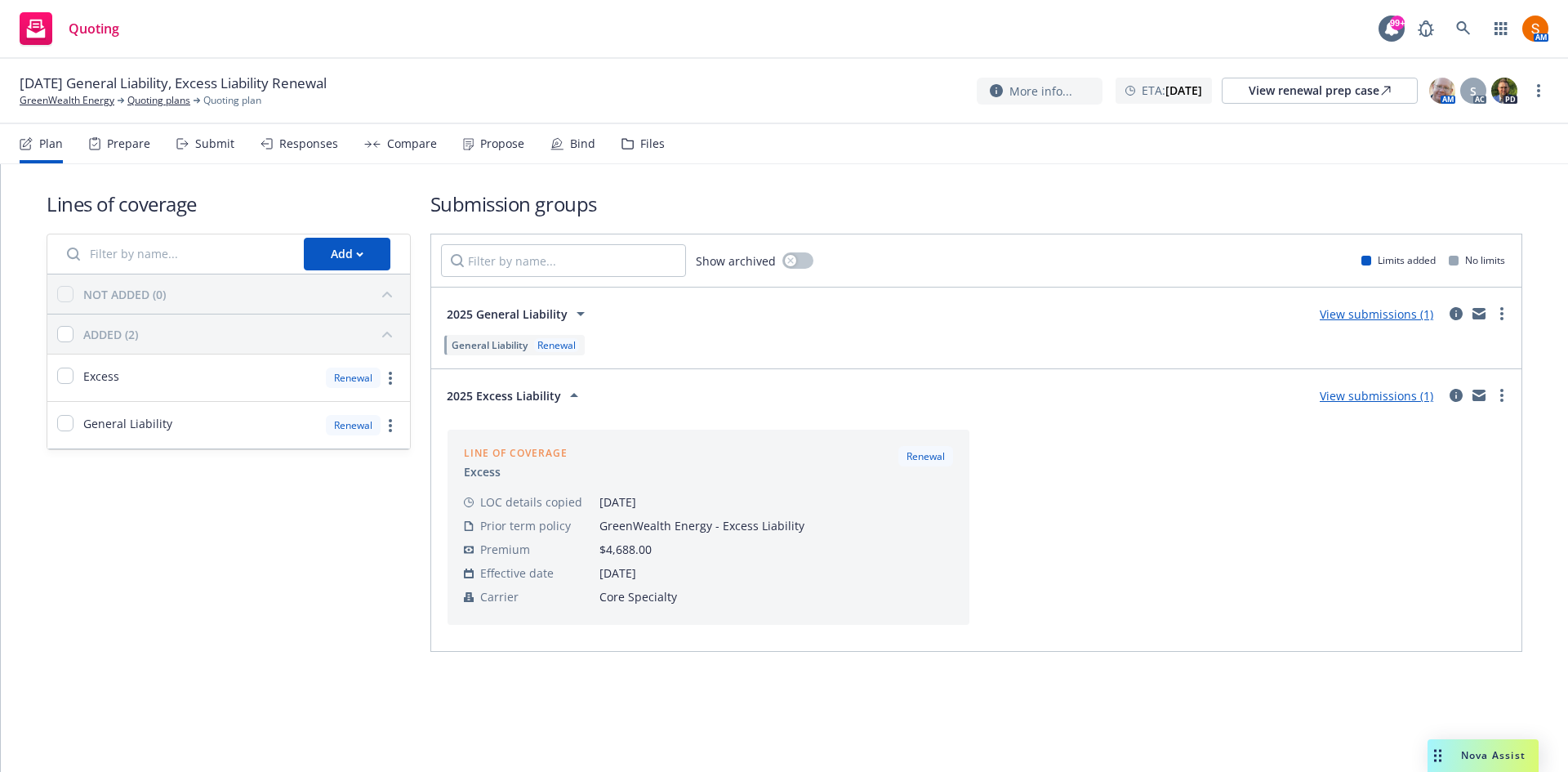
click at [517, 395] on span "2025 Excess Liability" at bounding box center [504, 396] width 115 height 17
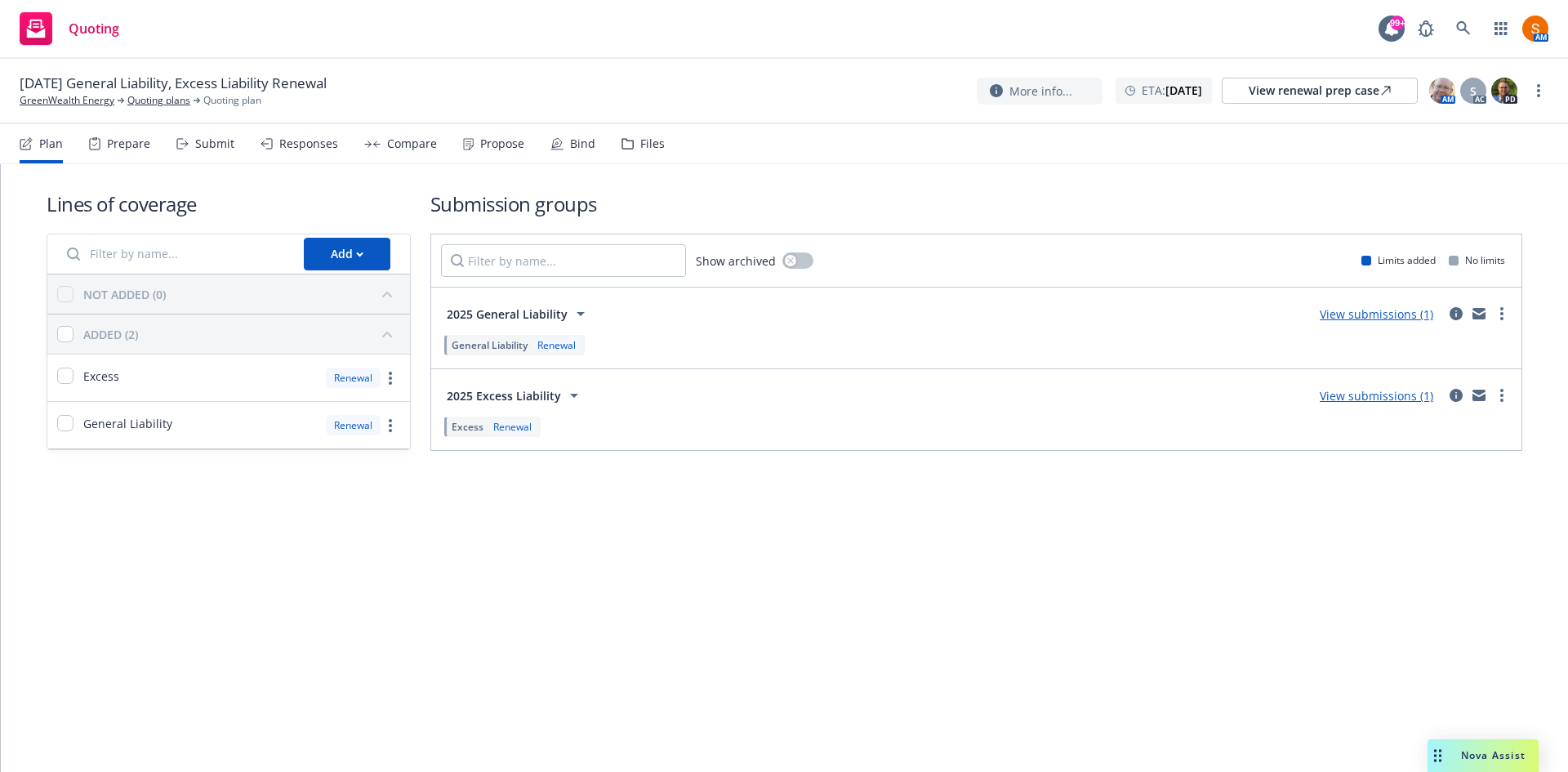
click at [199, 135] on div "Submit" at bounding box center [205, 143] width 58 height 40
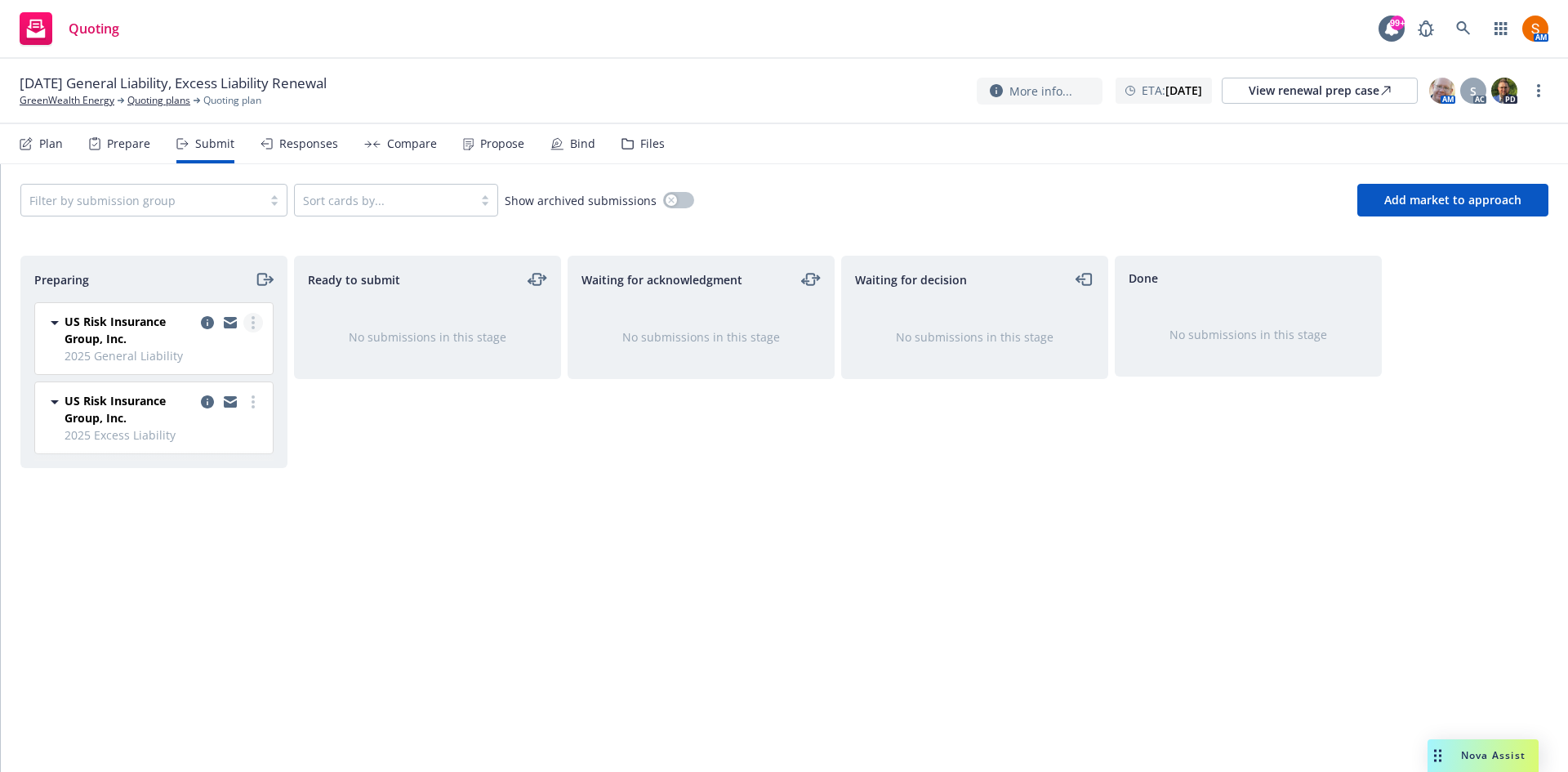
click at [248, 321] on link "more" at bounding box center [253, 322] width 19 height 19
click at [221, 351] on span "Complete preparation" at bounding box center [179, 355] width 160 height 15
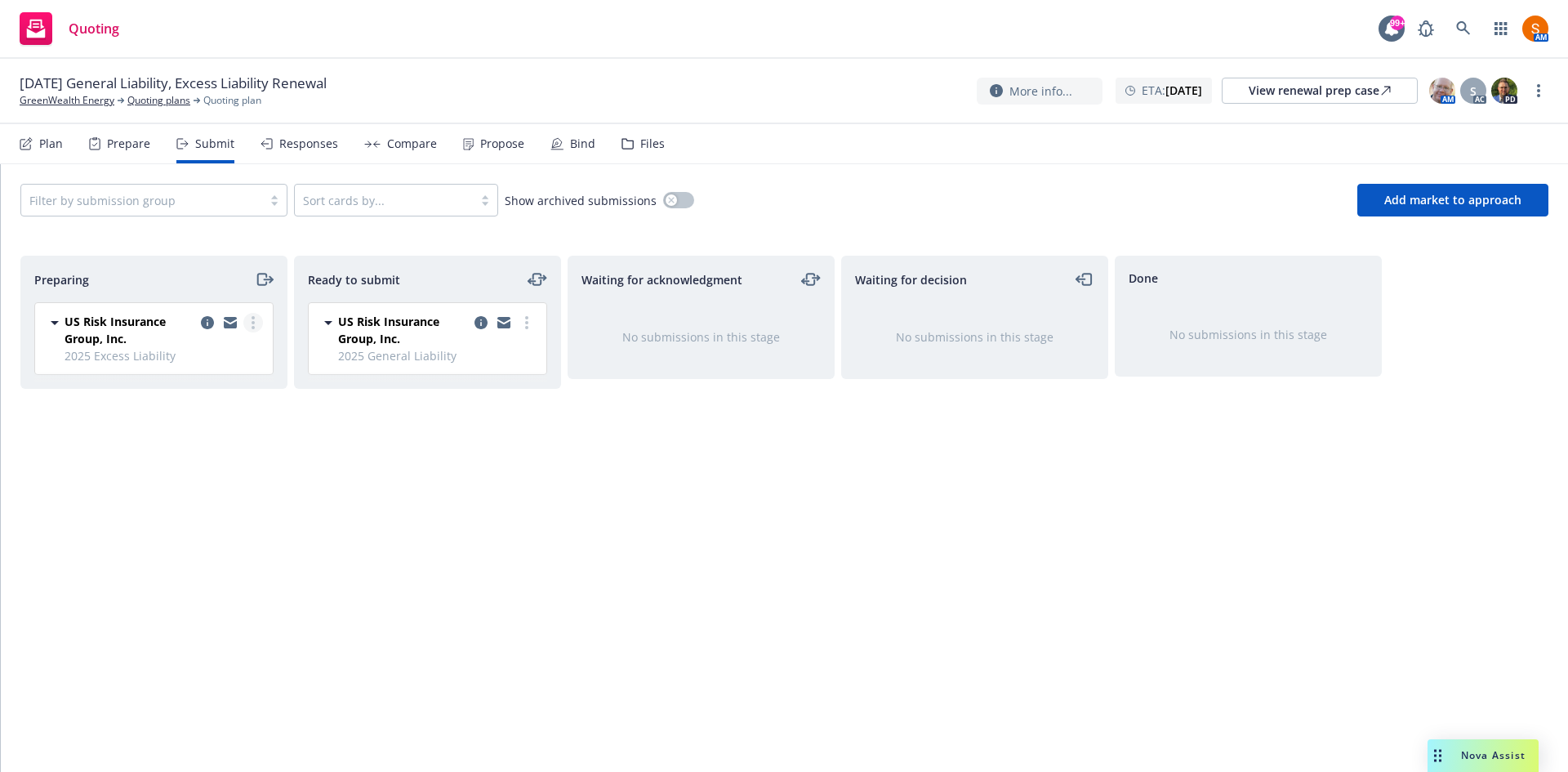
click at [253, 326] on circle "more" at bounding box center [253, 327] width 3 height 3
click at [237, 340] on link "Complete preparation" at bounding box center [180, 356] width 163 height 33
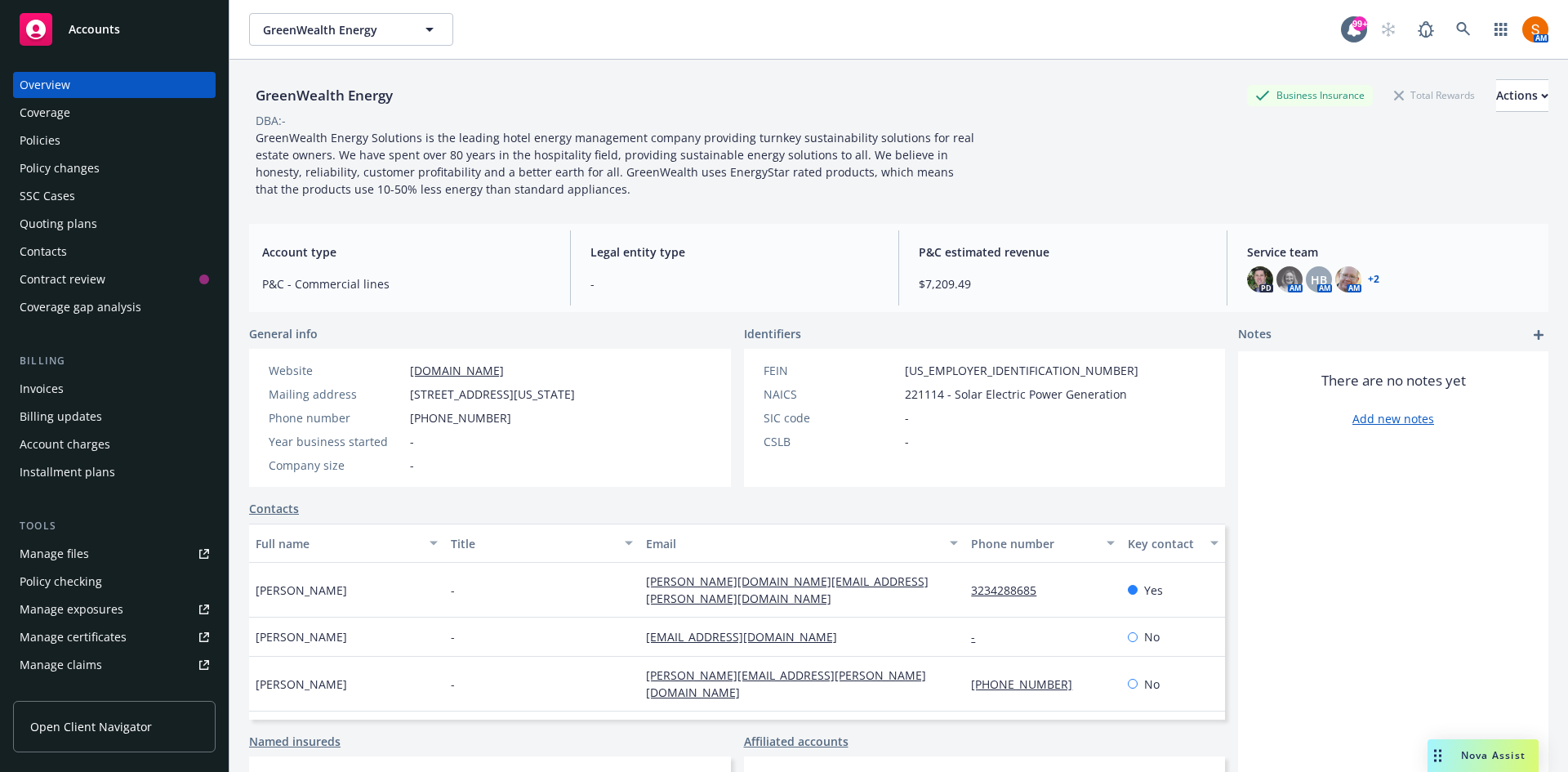
click at [83, 144] on div "Policies" at bounding box center [114, 140] width 189 height 26
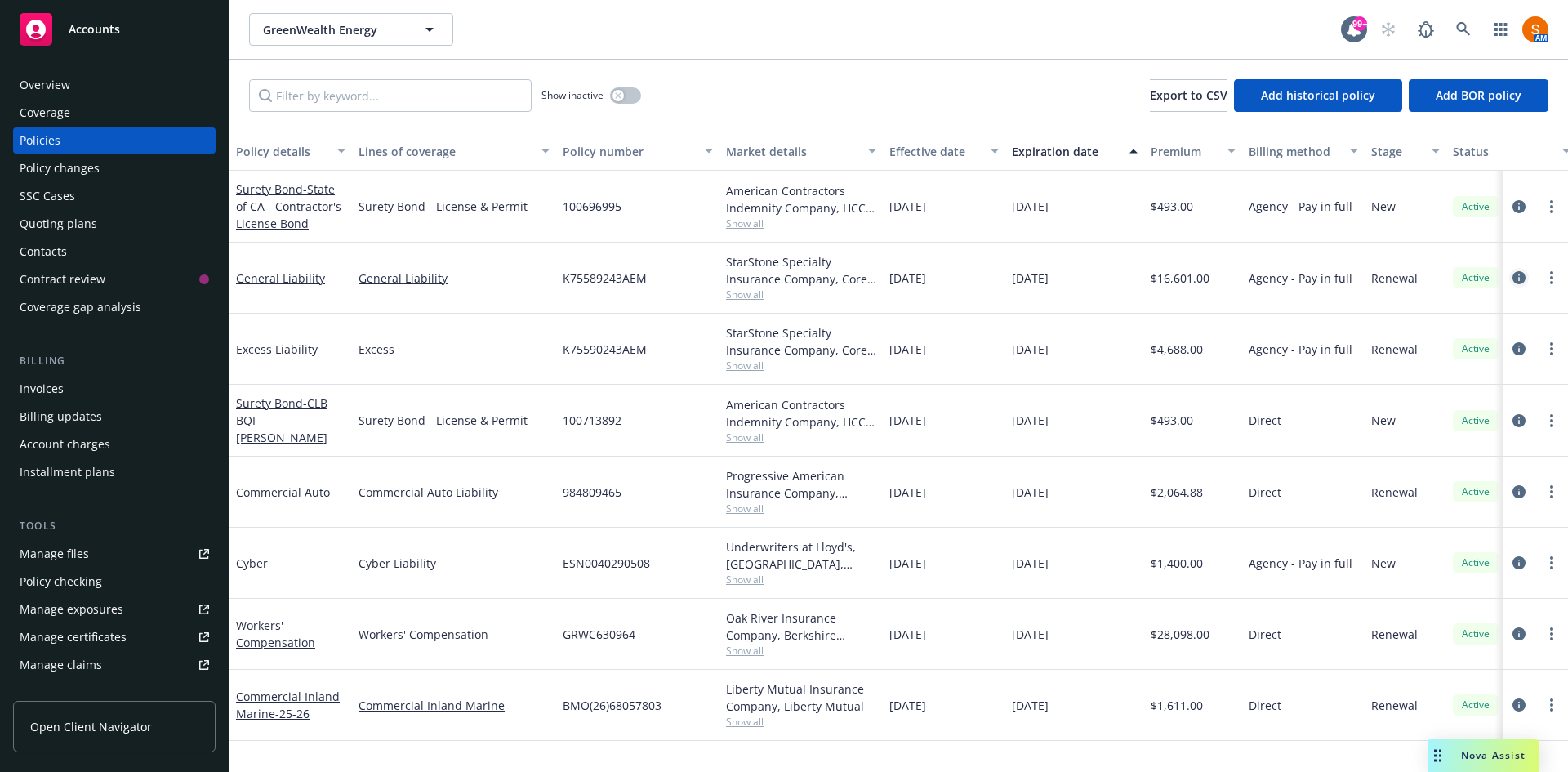
click at [1519, 270] on link "circleInformation" at bounding box center [1519, 277] width 19 height 19
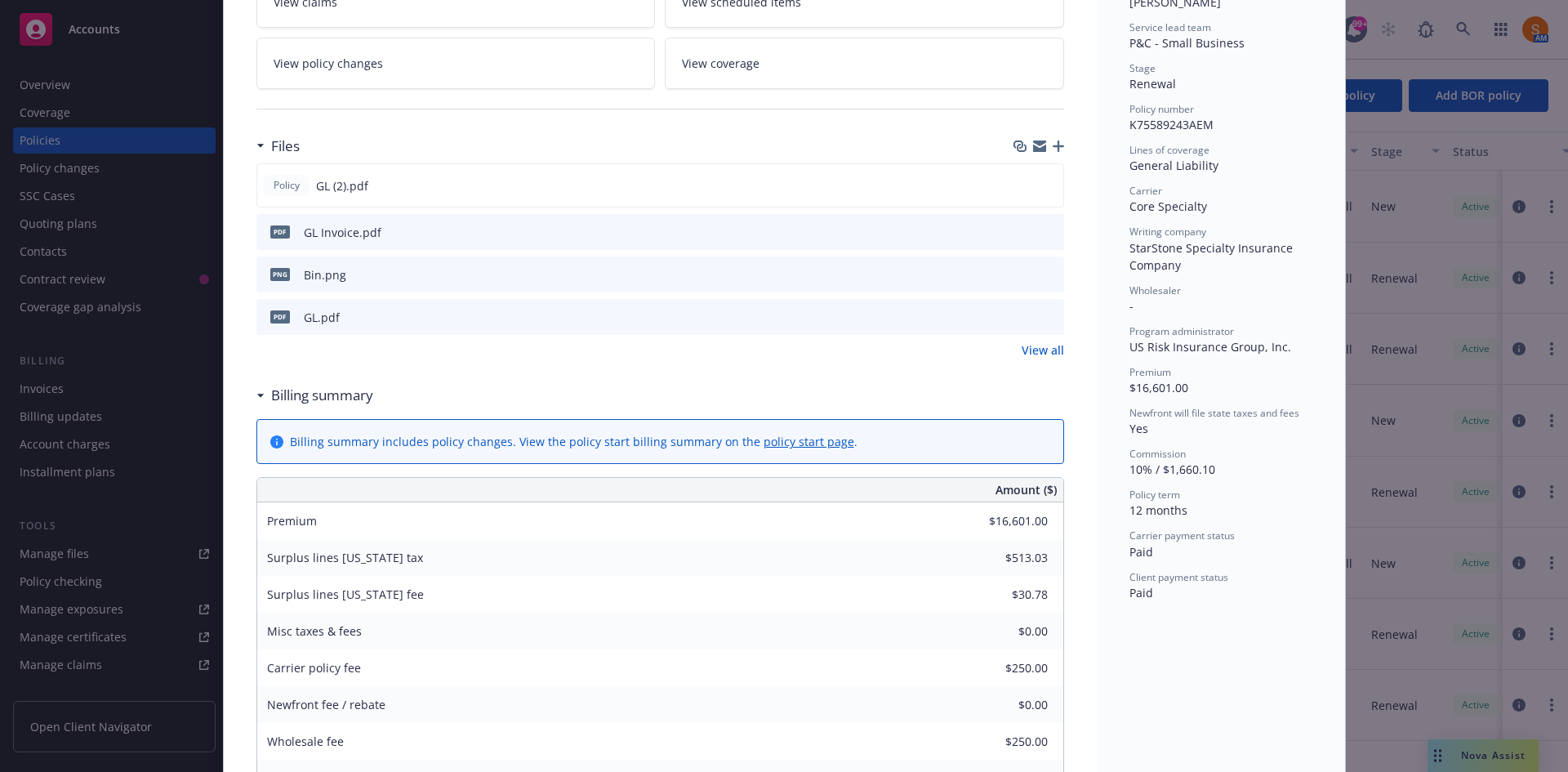
scroll to position [319, 0]
click at [1048, 317] on icon "preview file" at bounding box center [1048, 316] width 14 height 12
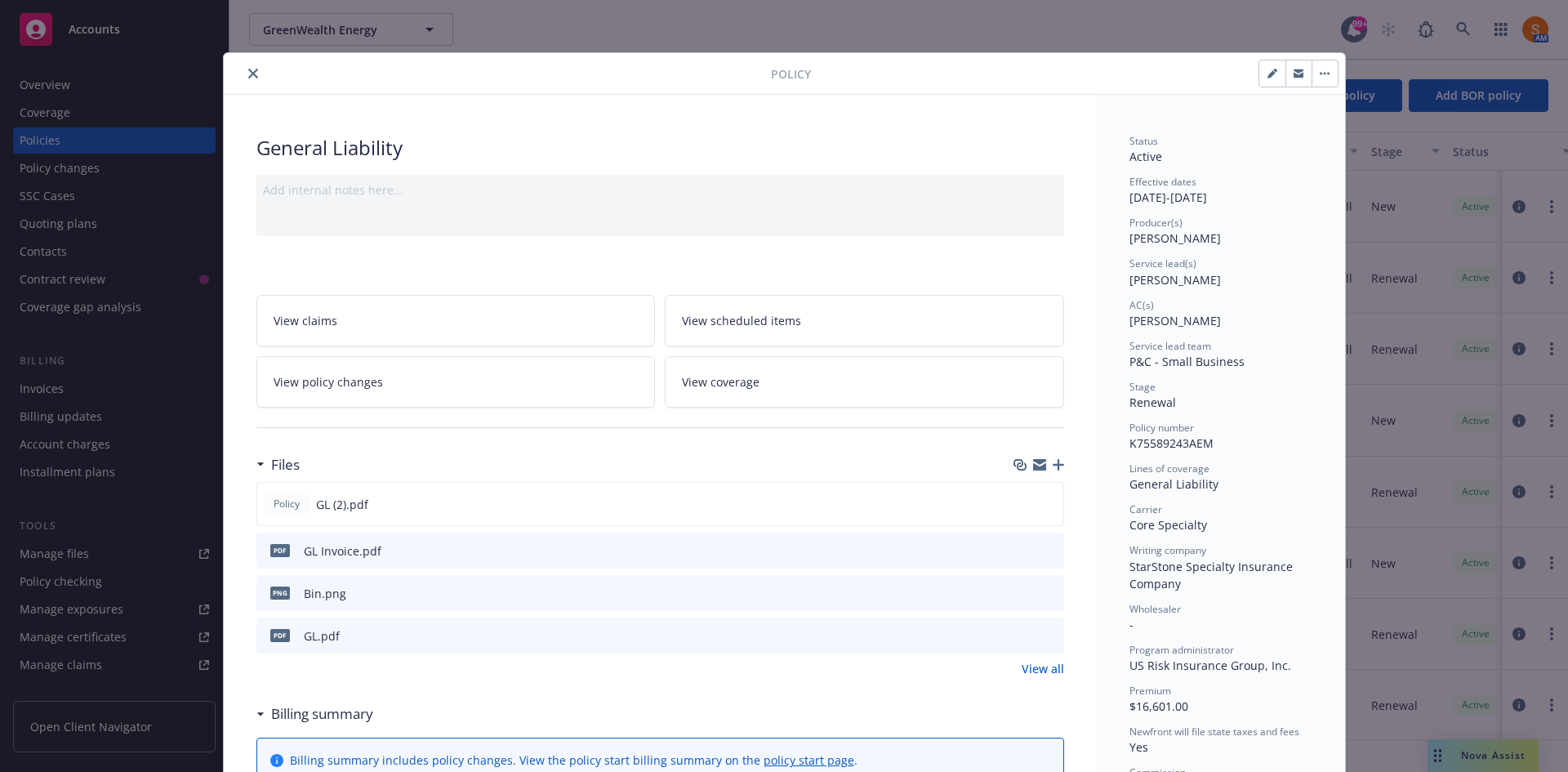
click at [248, 69] on icon "close" at bounding box center [253, 73] width 10 height 10
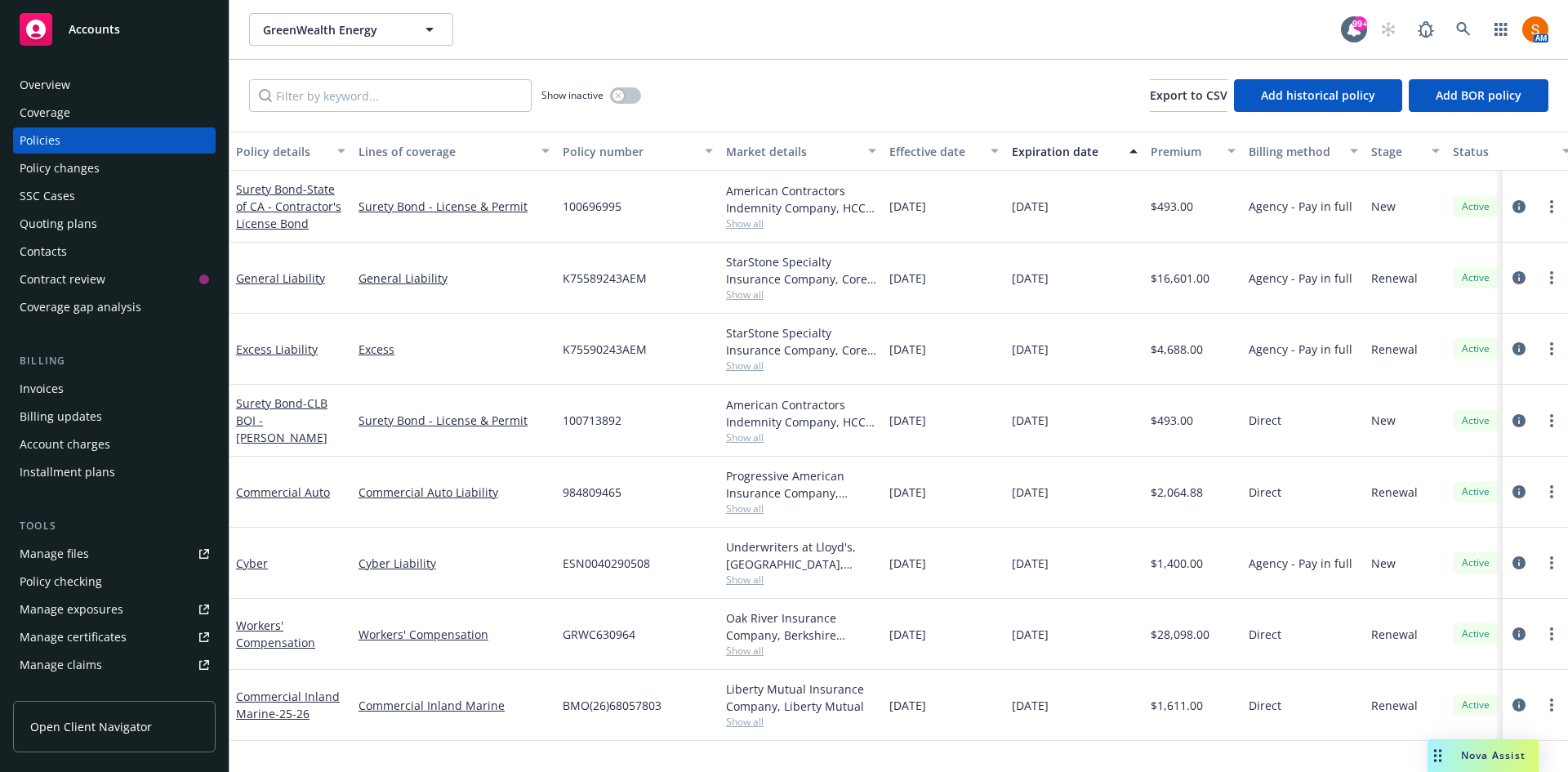
click at [613, 275] on span "K75589243AEM" at bounding box center [605, 278] width 84 height 17
copy span "K75589243AEM"
click at [1526, 351] on link "circleInformation" at bounding box center [1519, 349] width 19 height 19
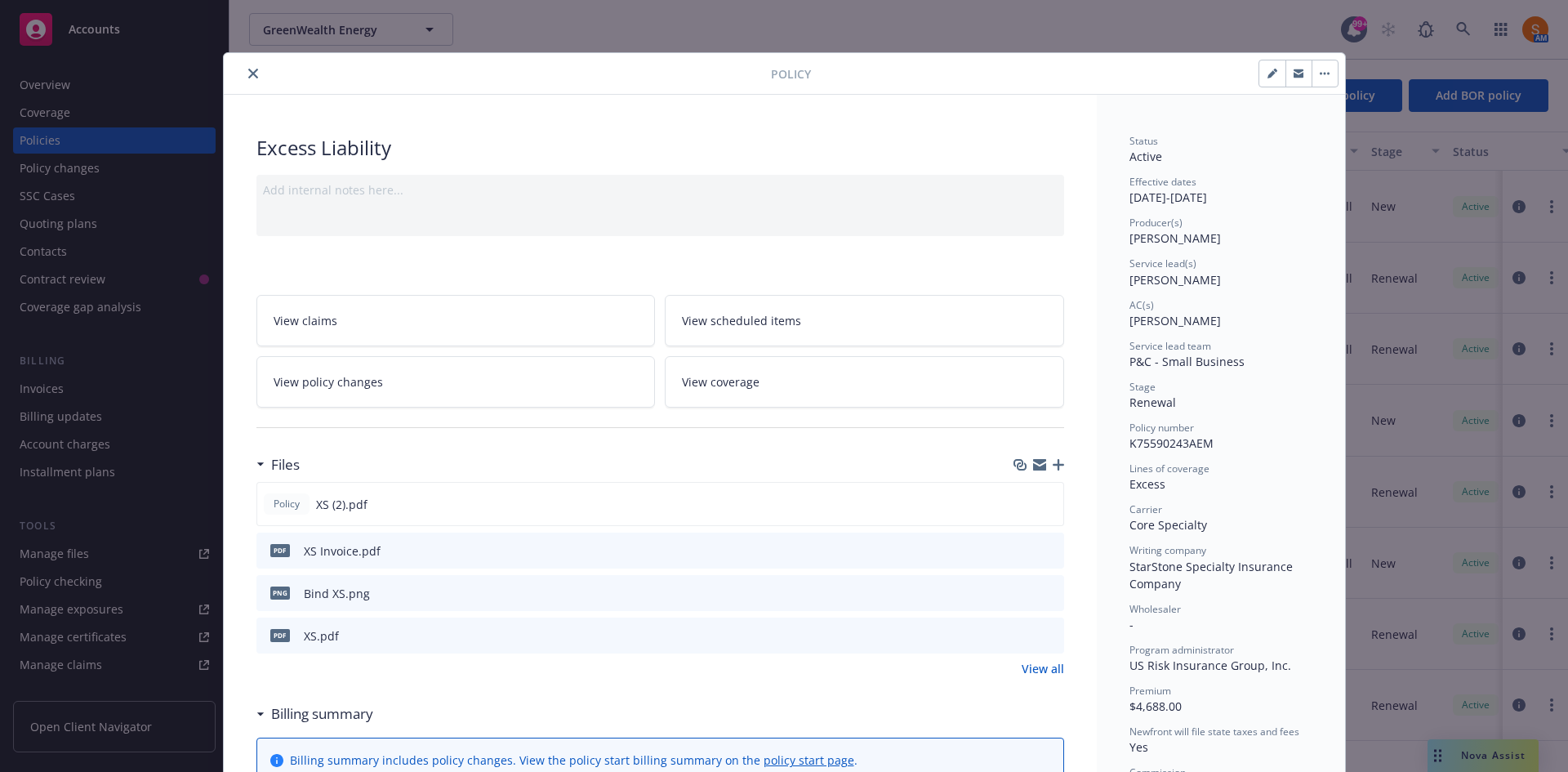
scroll to position [29, 0]
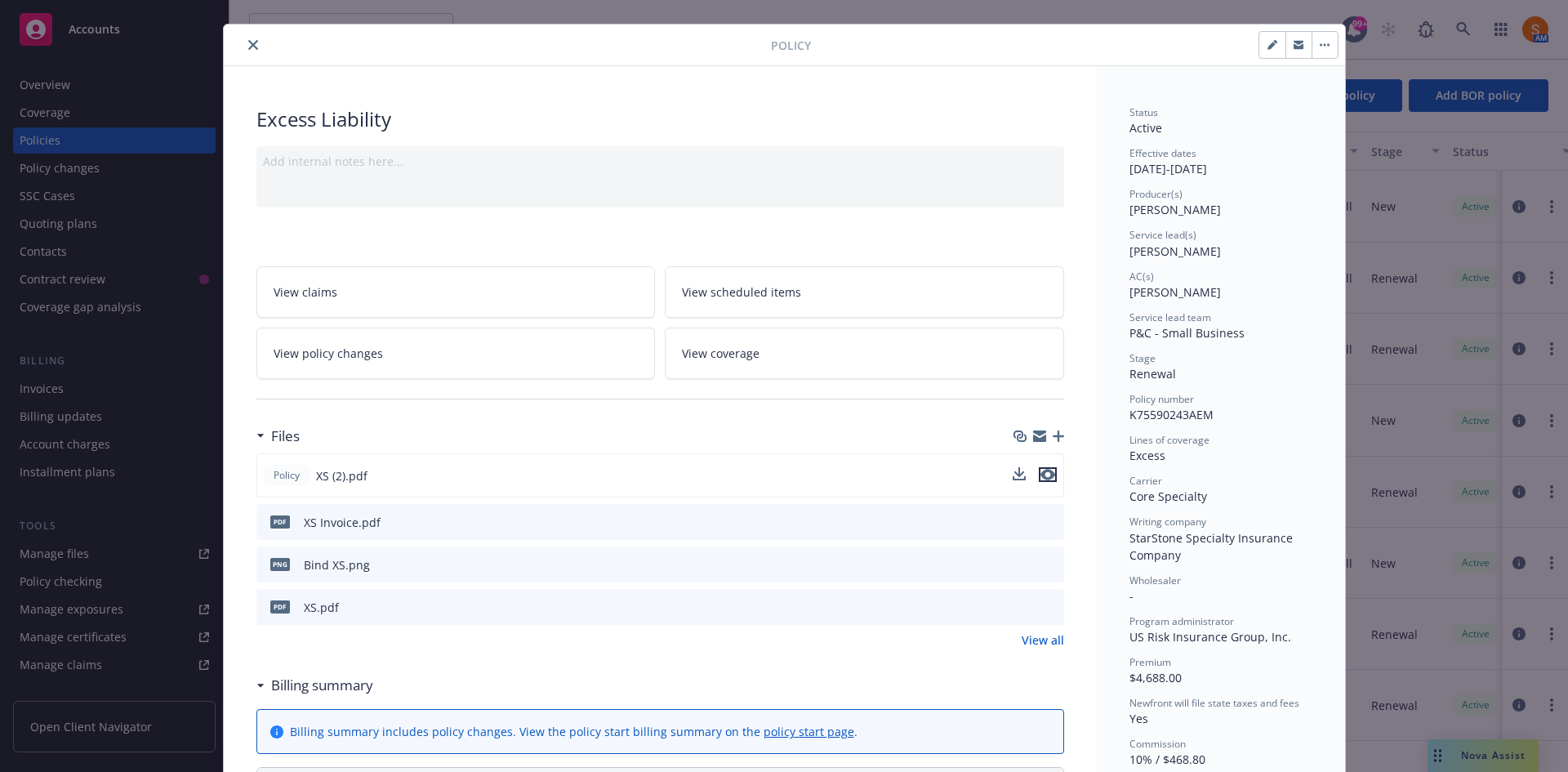
click at [1045, 476] on icon "preview file" at bounding box center [1048, 475] width 14 height 12
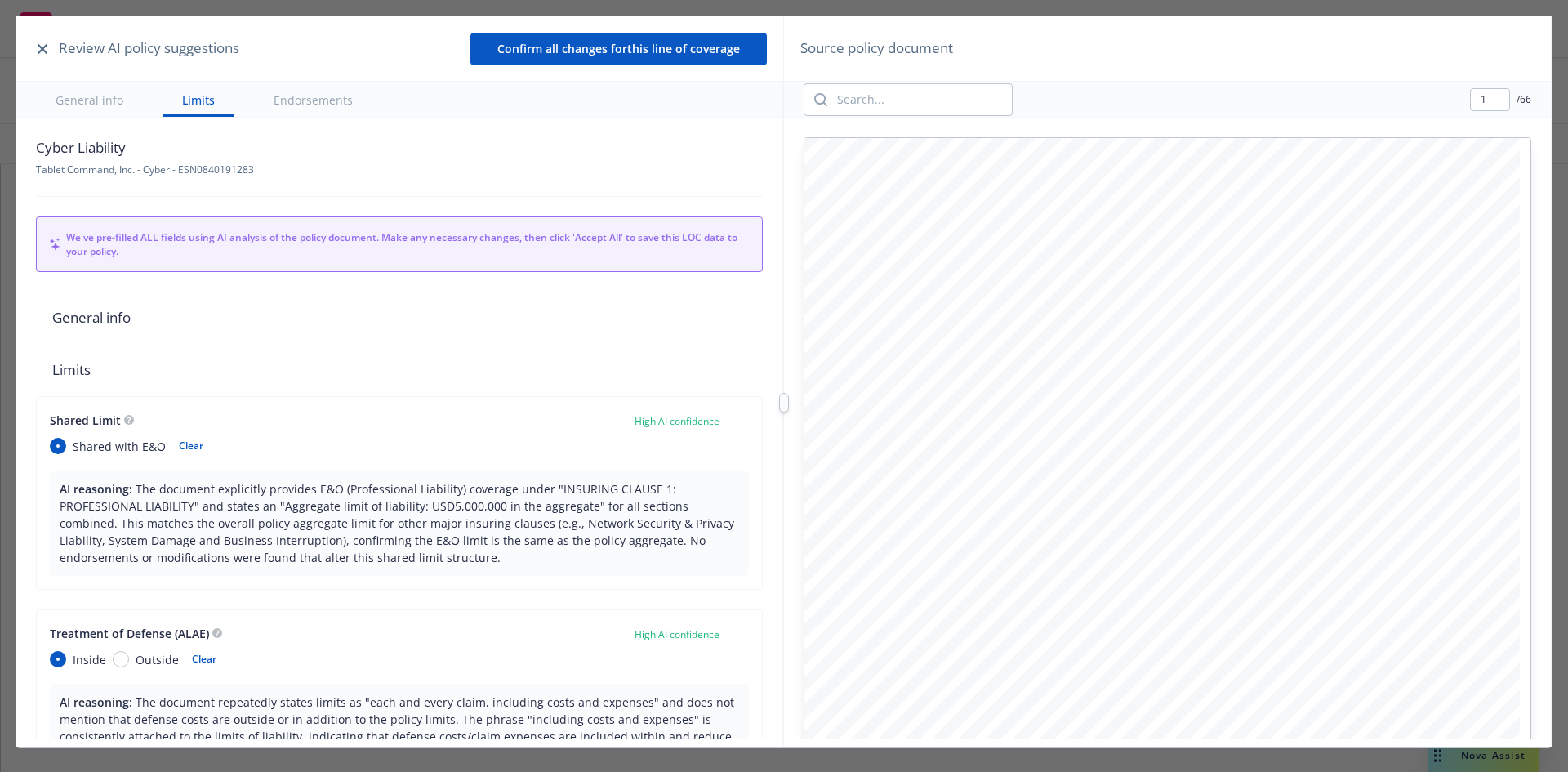
click at [40, 46] on icon "button" at bounding box center [43, 49] width 10 height 10
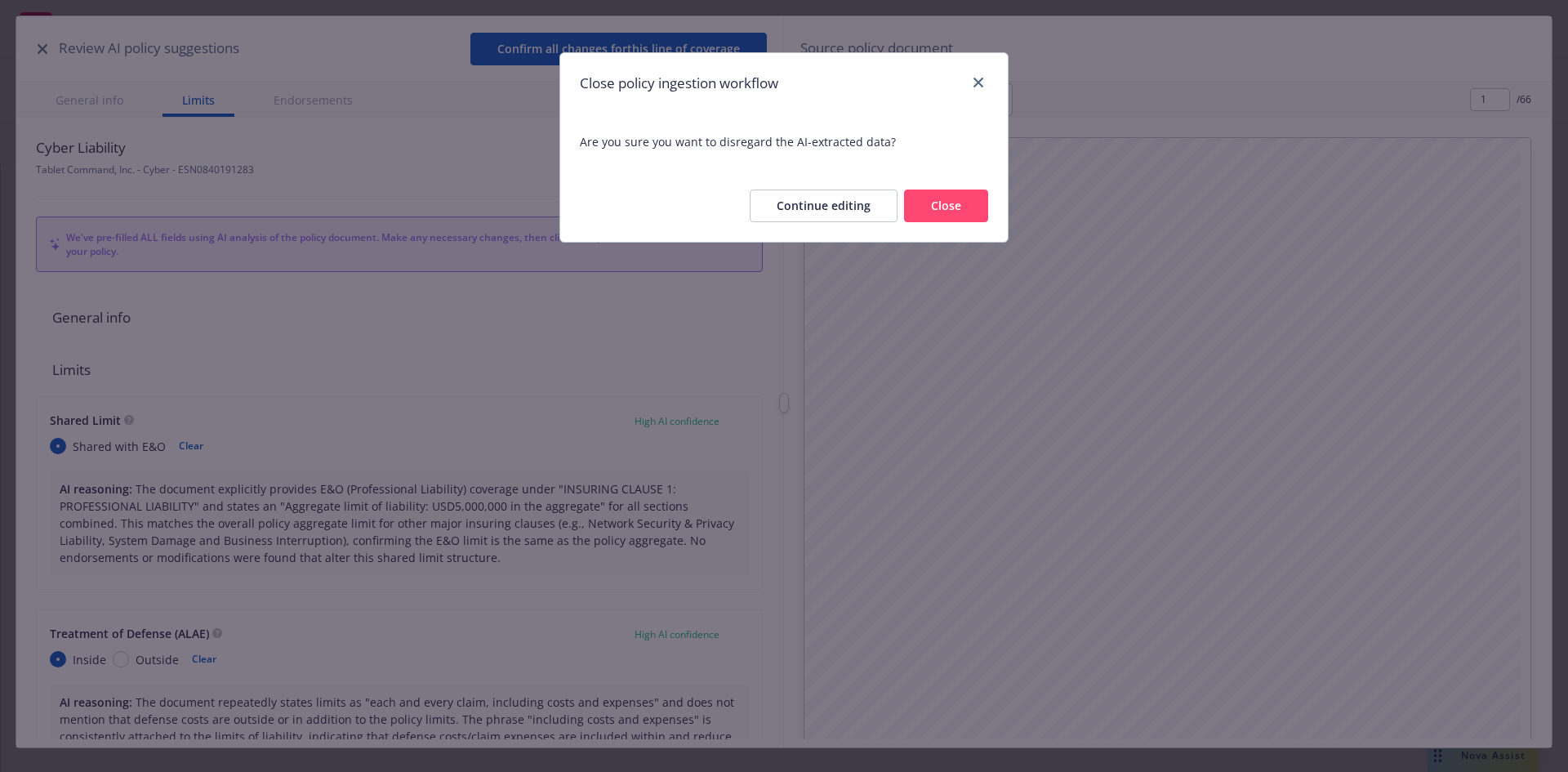
click at [925, 206] on button "Close" at bounding box center [947, 205] width 84 height 33
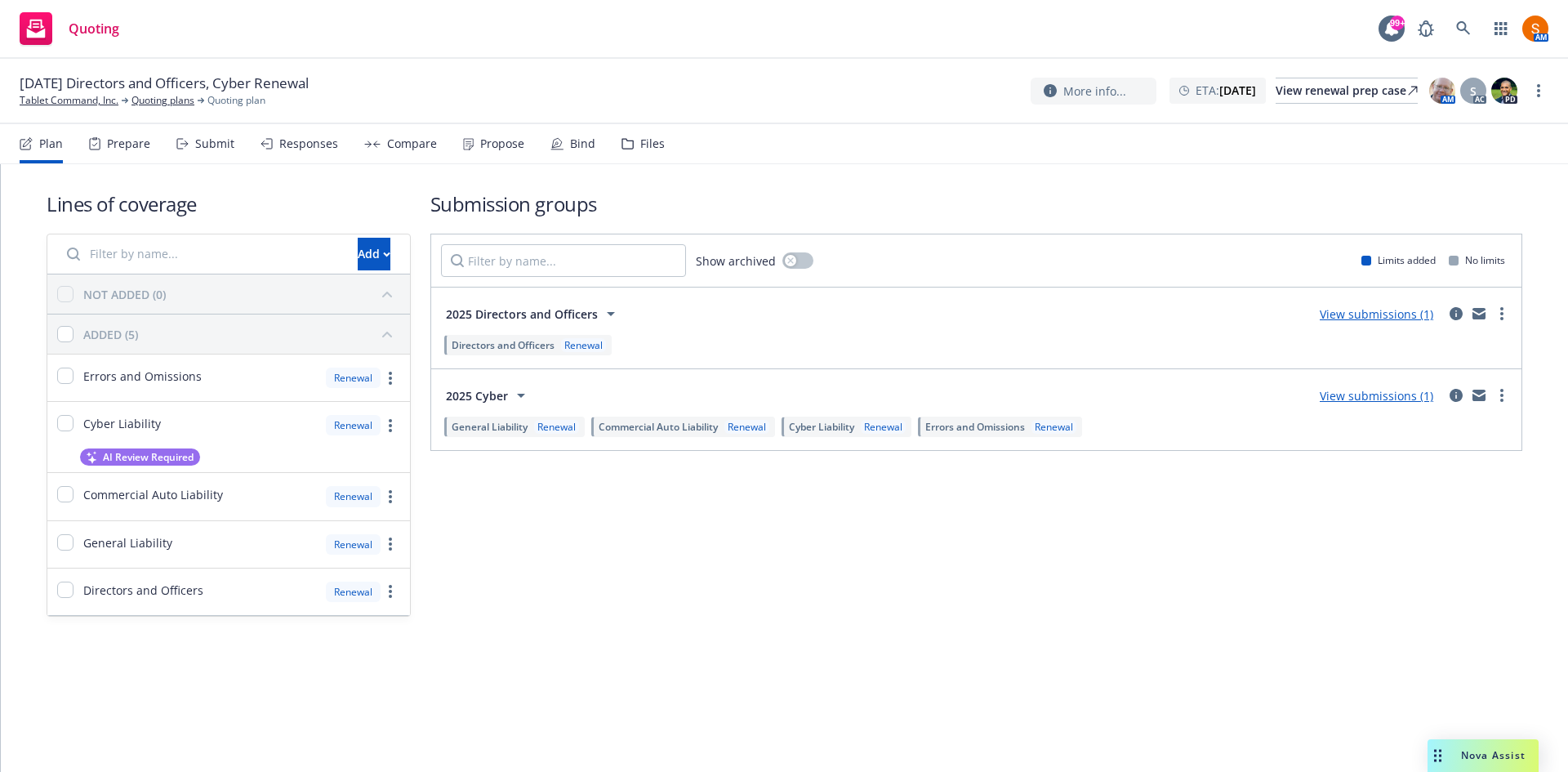
click at [199, 150] on div "Submit" at bounding box center [215, 144] width 40 height 13
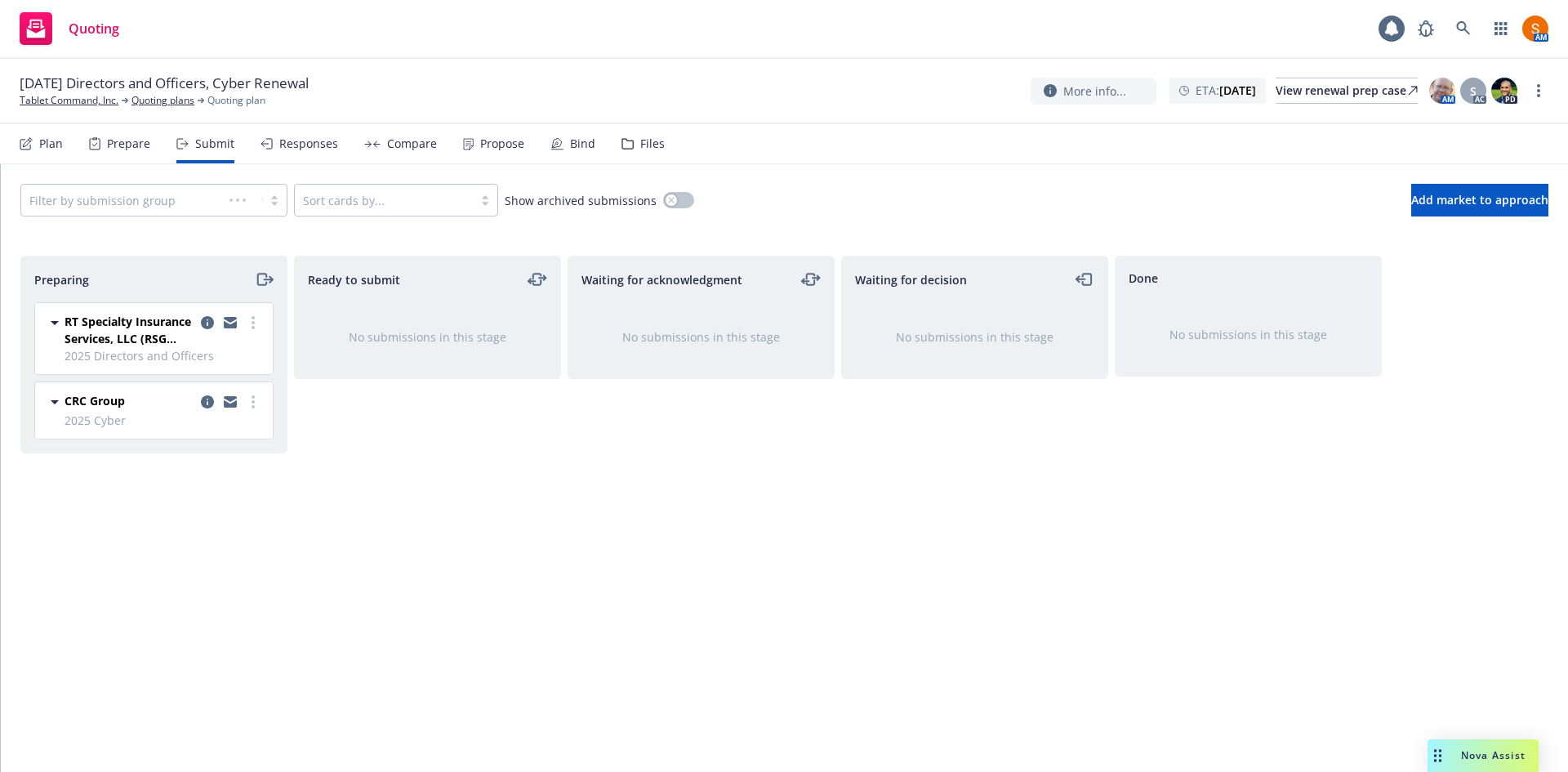
click at [27, 152] on div "Plan" at bounding box center [40, 143] width 43 height 40
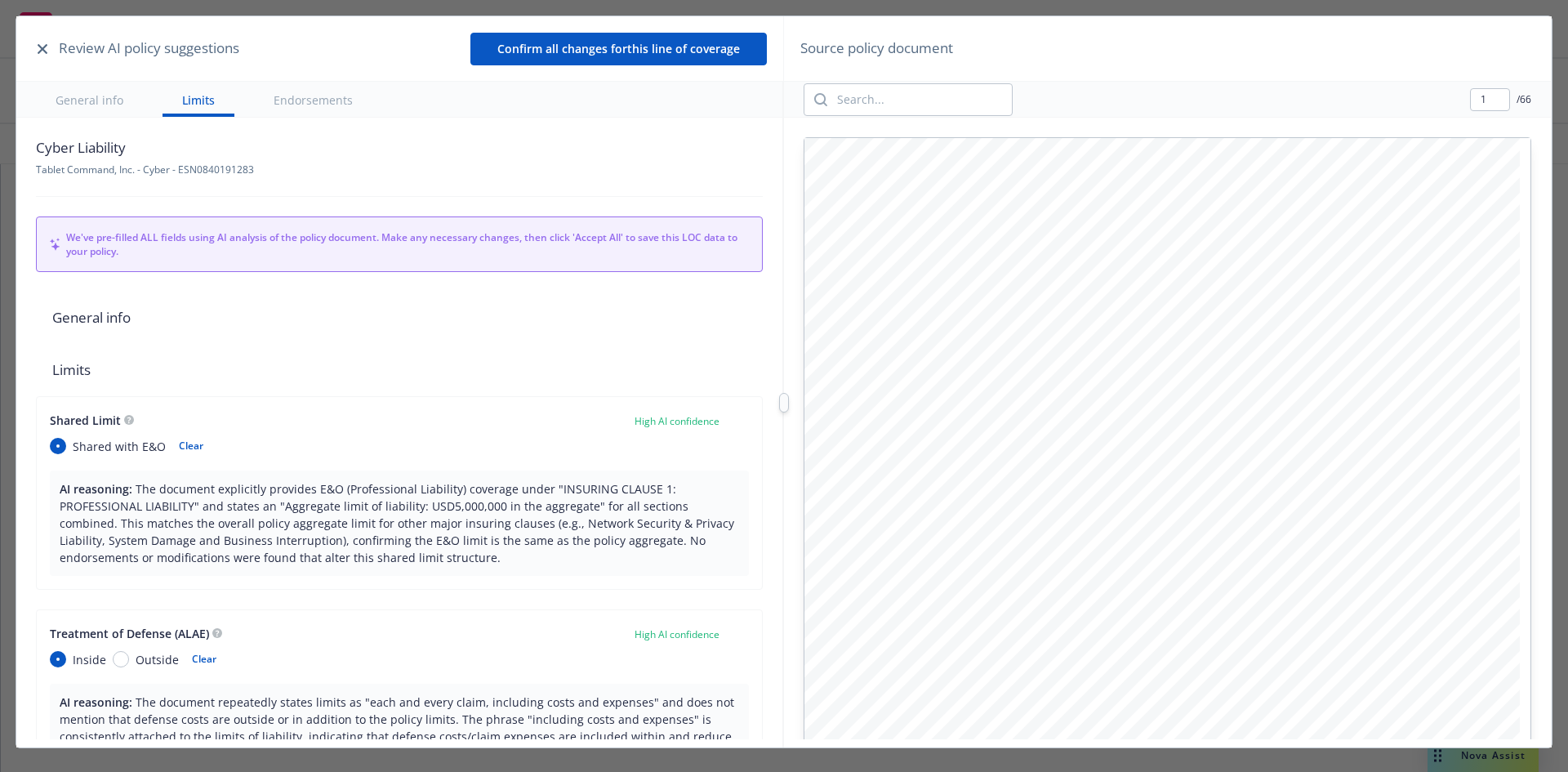
click at [602, 40] on button "Confirm all changes for this line of coverage" at bounding box center [619, 49] width 296 height 33
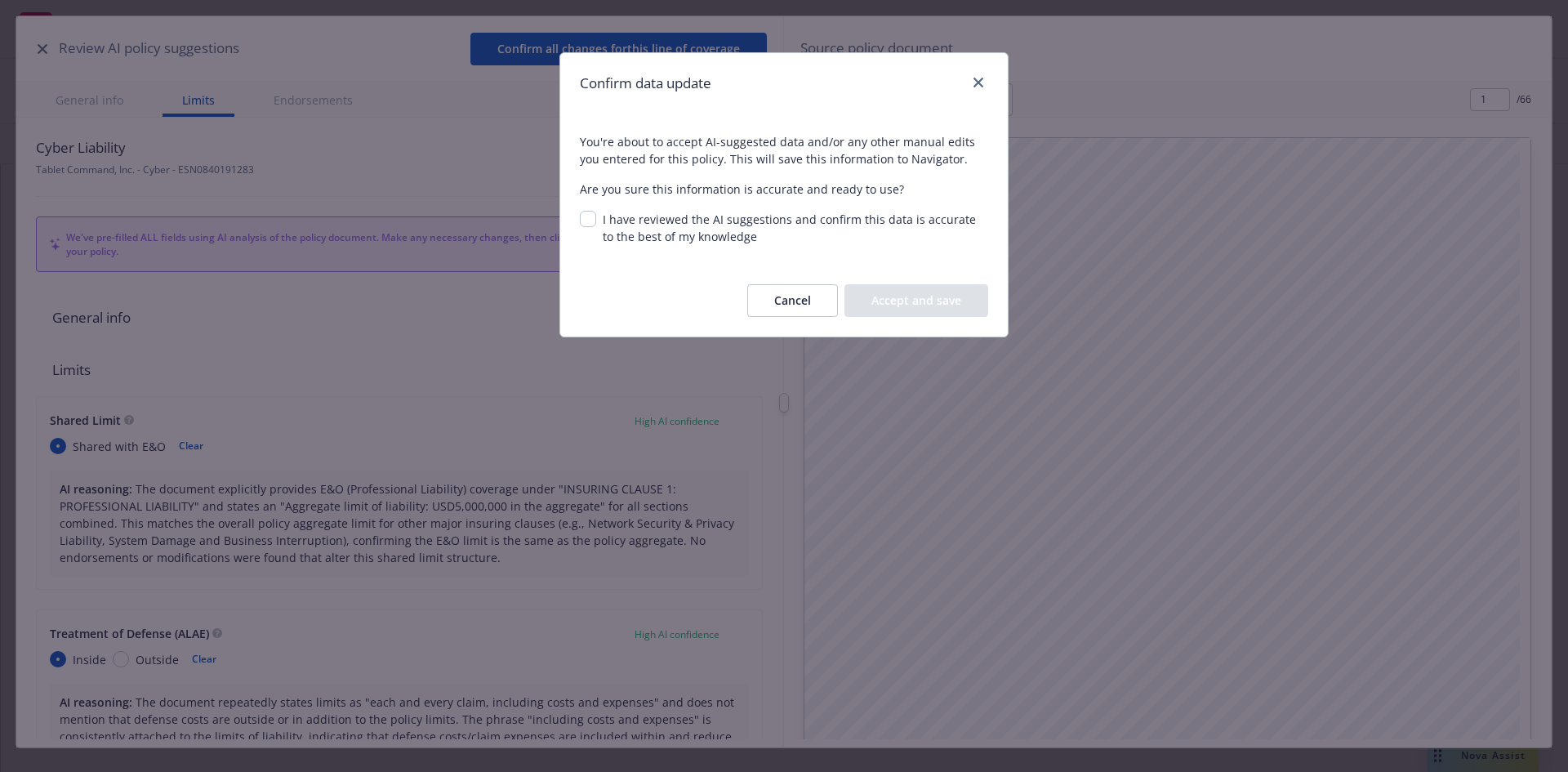
click at [782, 291] on button "Cancel" at bounding box center [793, 301] width 91 height 33
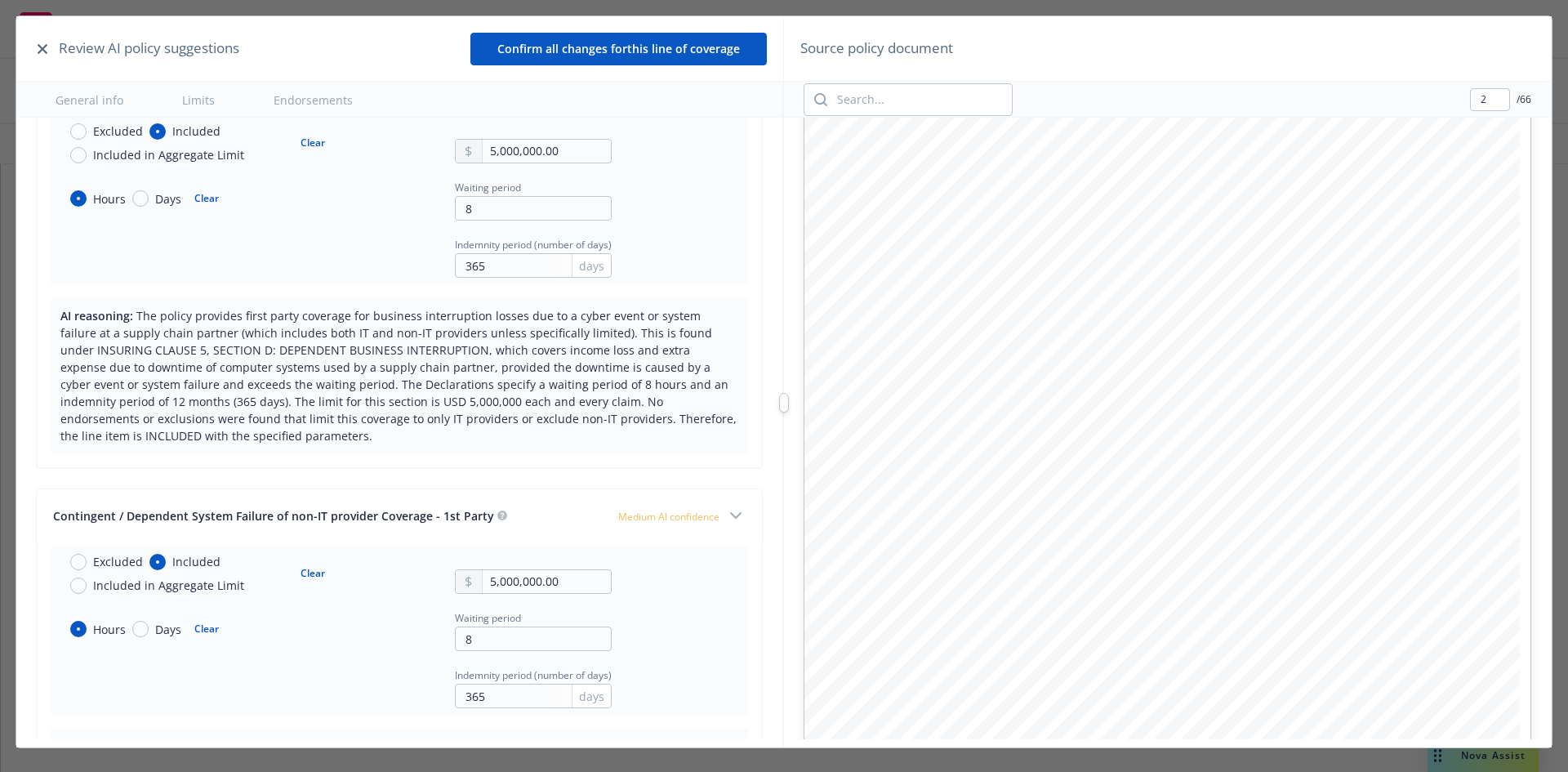
scroll to position [1949, 0]
type input "3"
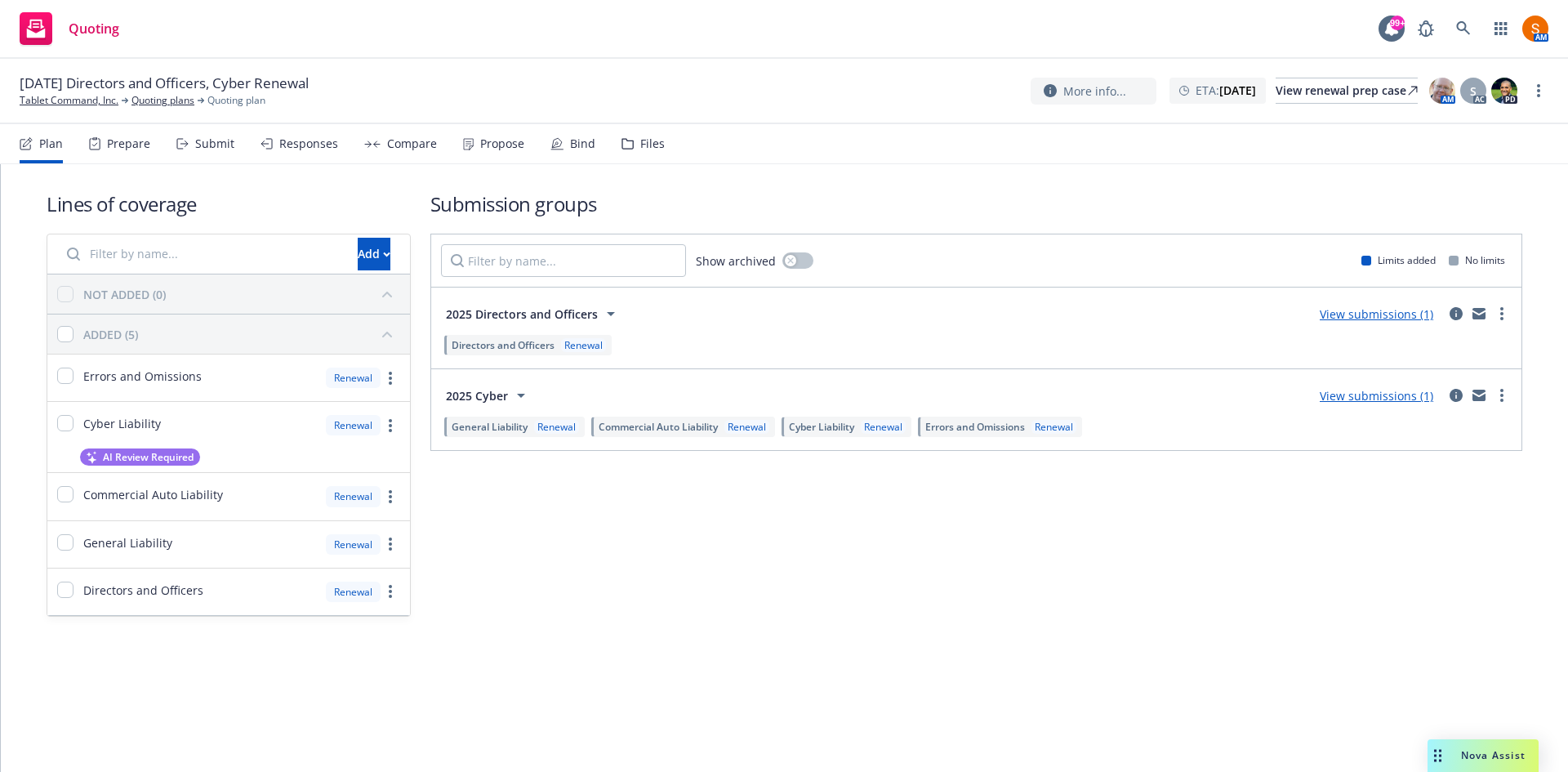
click at [525, 321] on span "2025 Directors and Officers" at bounding box center [522, 314] width 152 height 17
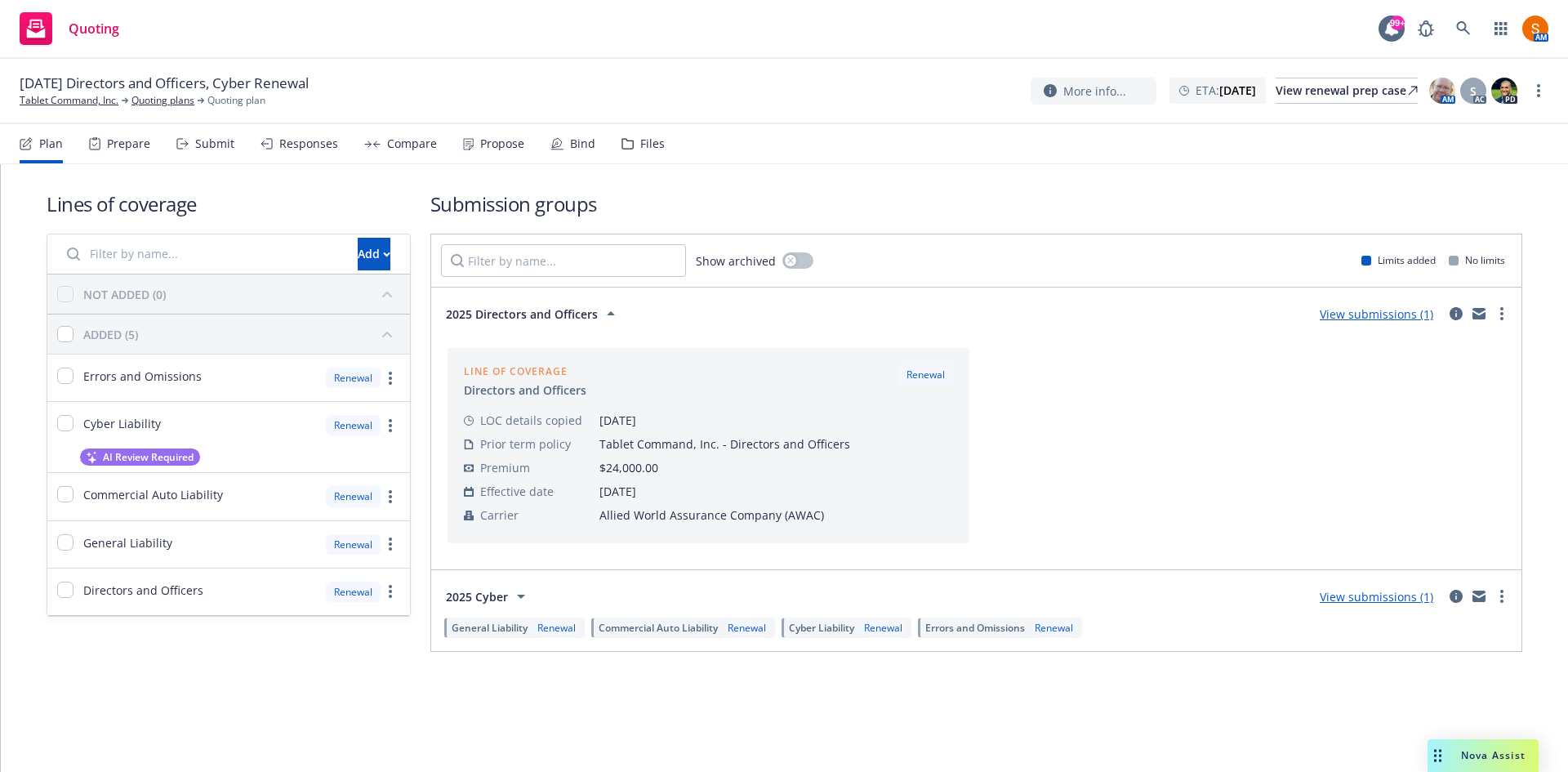
click at [525, 321] on span "2025 Directors and Officers" at bounding box center [522, 314] width 152 height 17
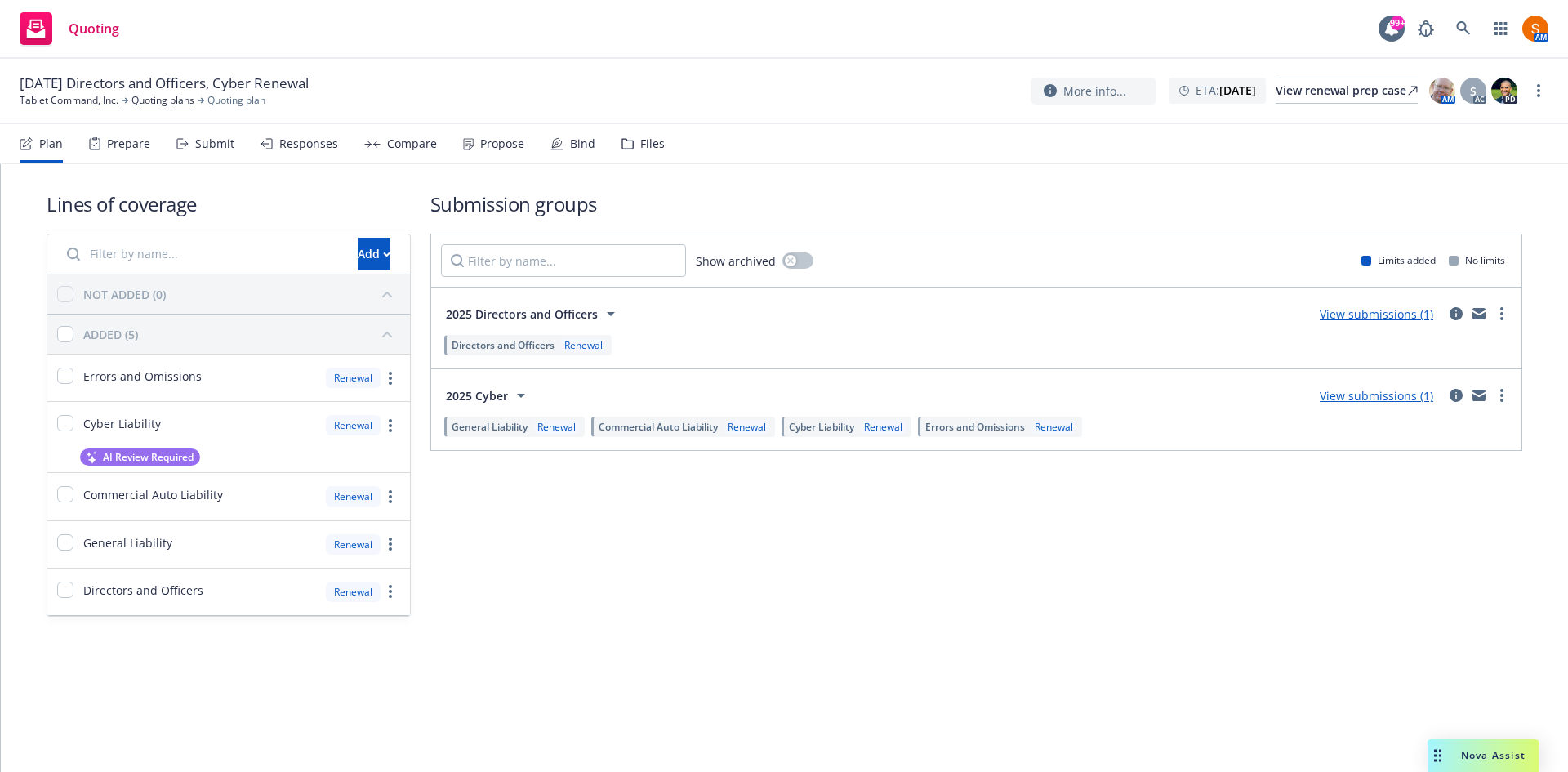
click at [499, 408] on button "2025 Cyber" at bounding box center [488, 395] width 95 height 33
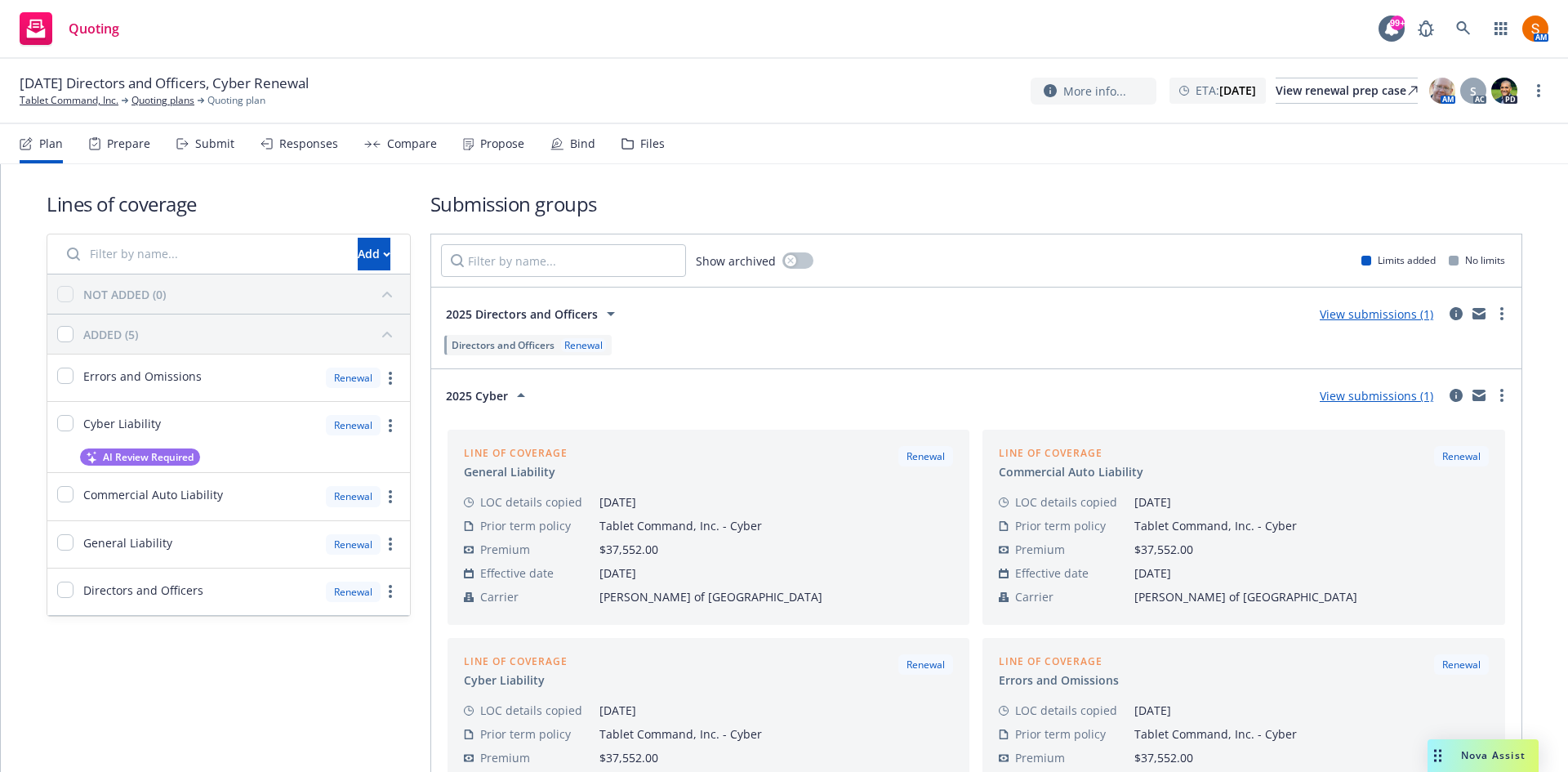
click at [499, 408] on button "2025 Cyber" at bounding box center [488, 395] width 95 height 33
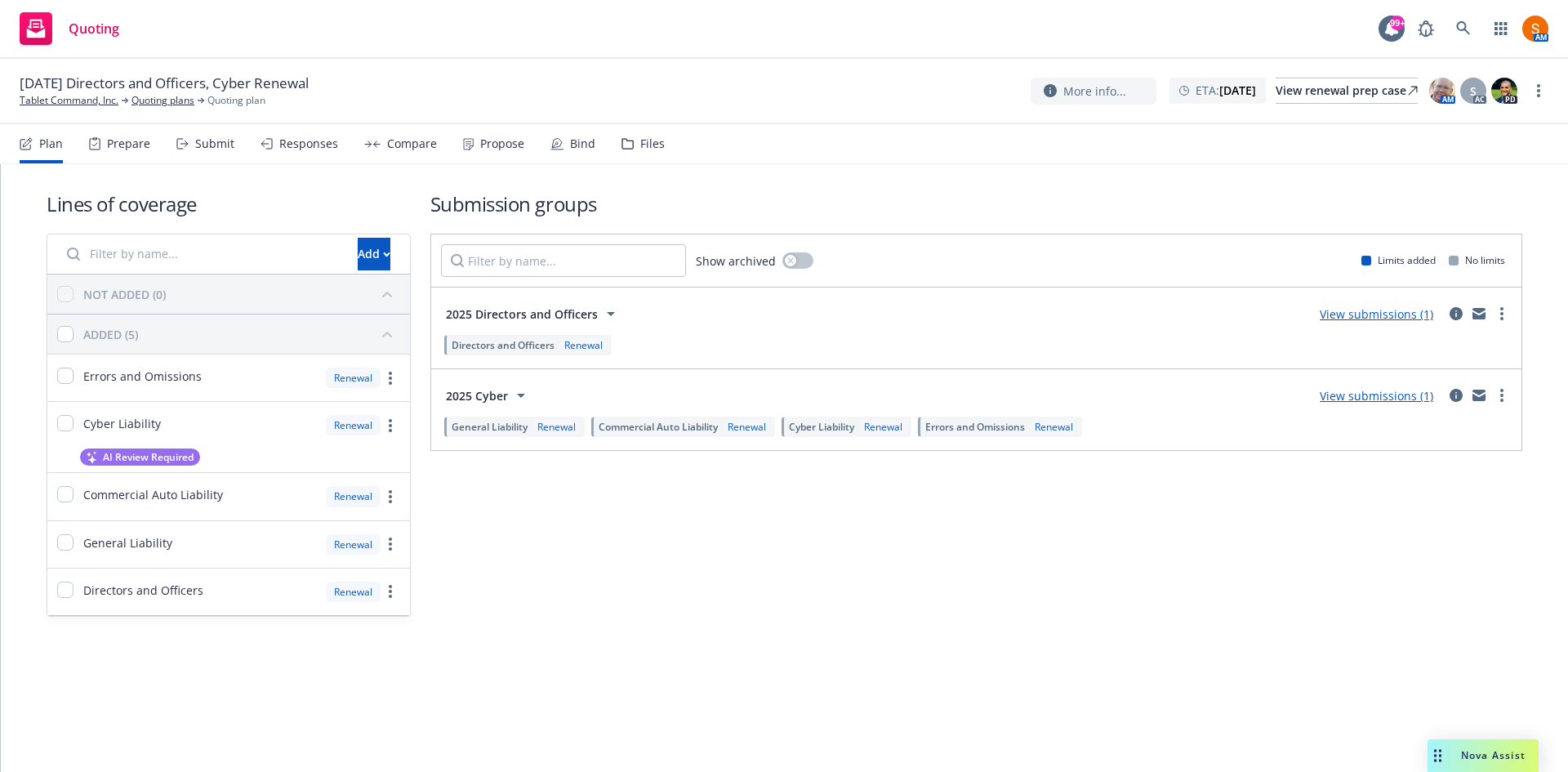
click at [483, 131] on div "Propose" at bounding box center [493, 143] width 61 height 40
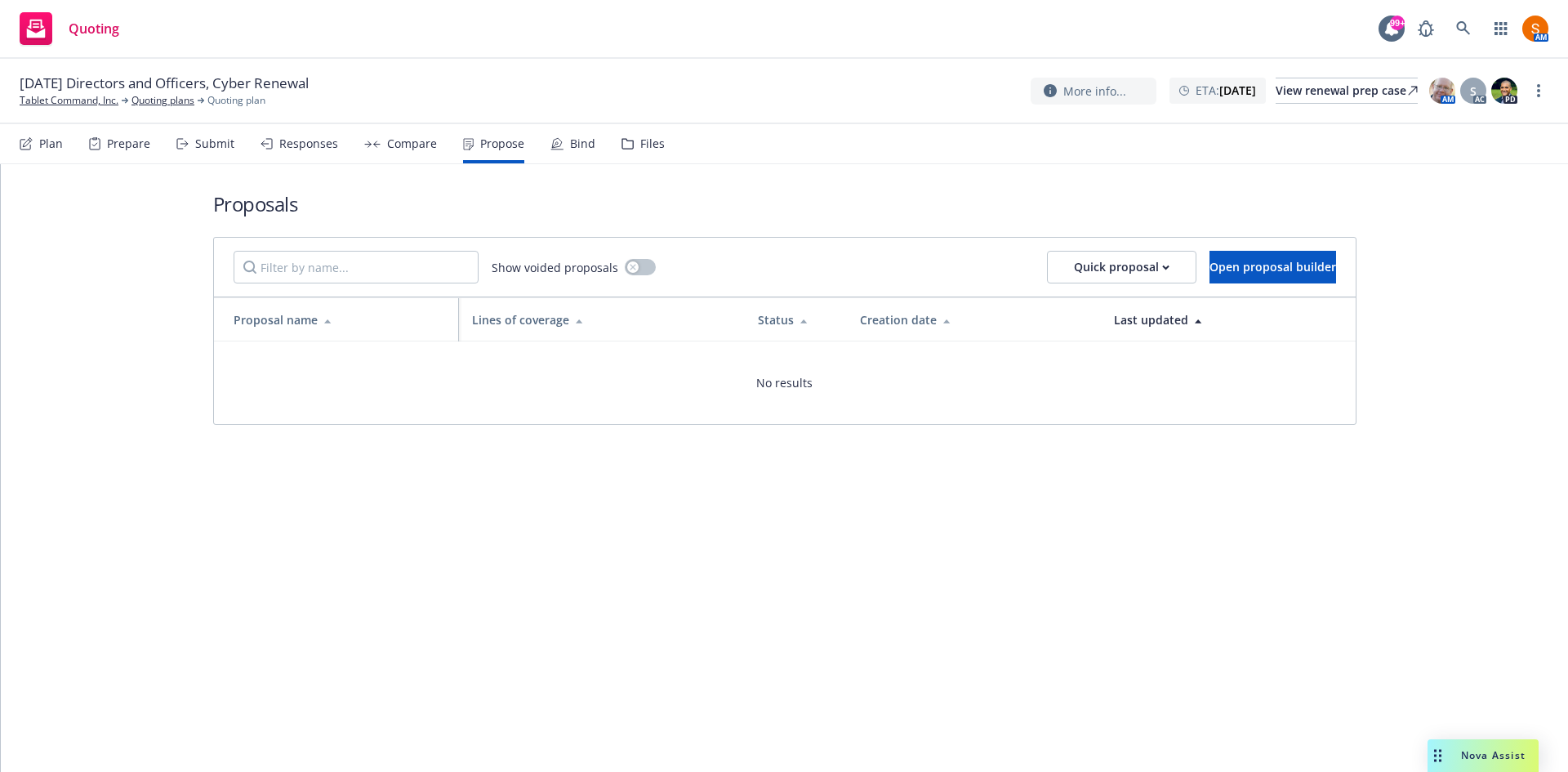
click at [207, 141] on div "Submit" at bounding box center [215, 144] width 40 height 13
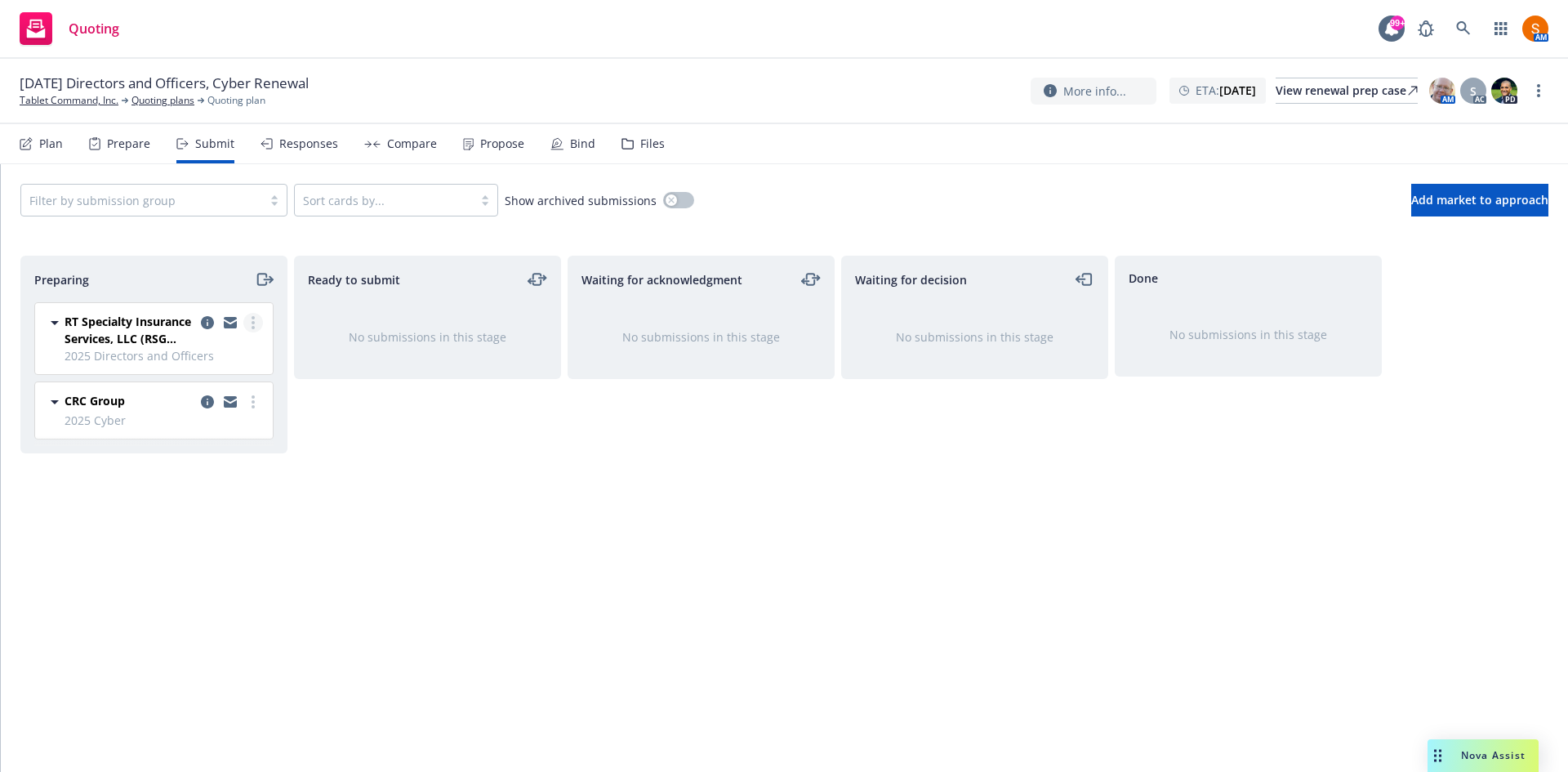
click at [258, 323] on link "more" at bounding box center [253, 322] width 19 height 19
click at [218, 265] on div "Preparing" at bounding box center [153, 280] width 265 height 45
click at [522, 143] on div "Plan Prepare Submit Responses Compare Propose Bind Files" at bounding box center [342, 143] width 645 height 40
click at [504, 146] on div "Propose" at bounding box center [502, 144] width 44 height 13
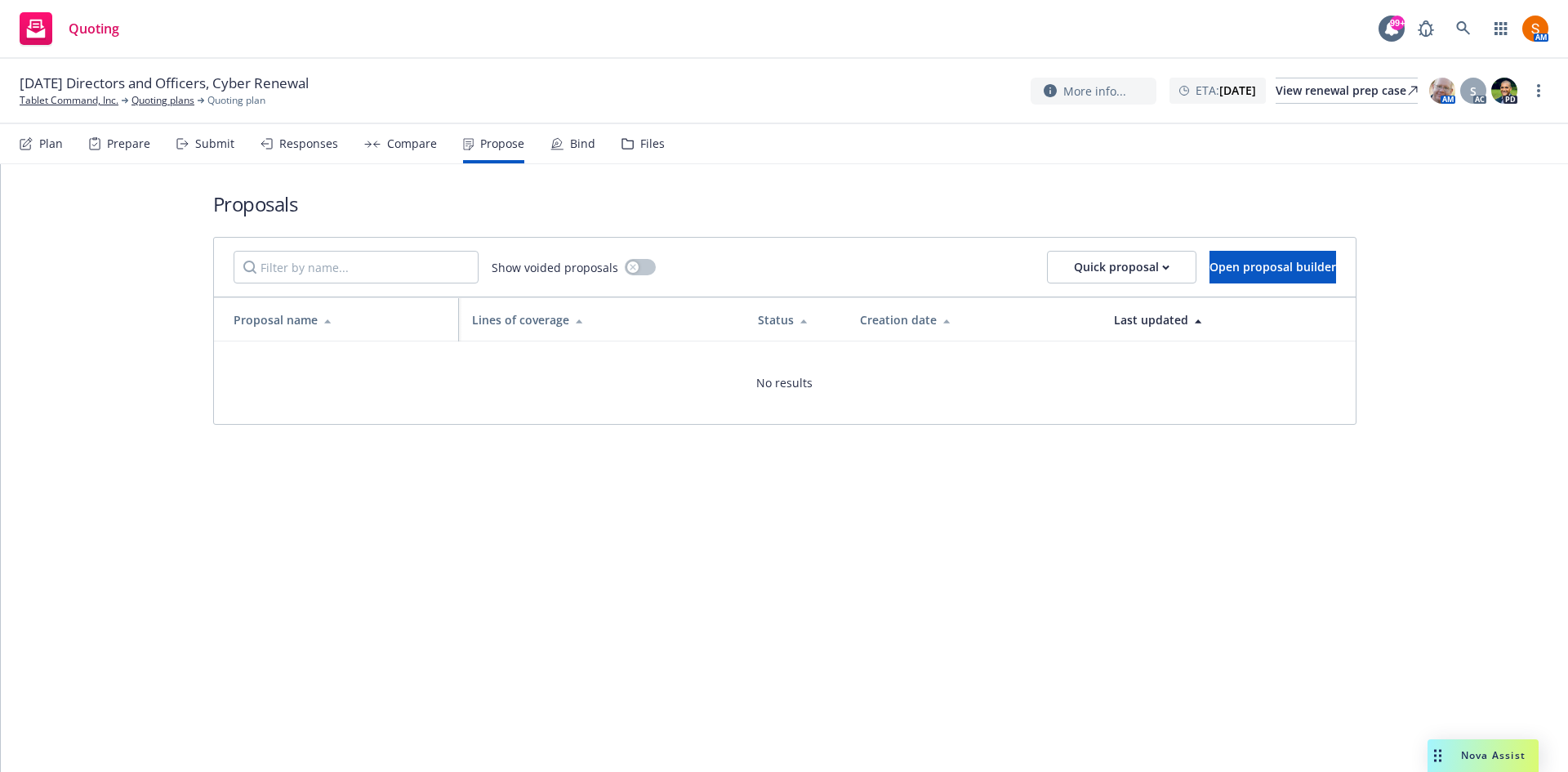
click at [568, 153] on div "Bind" at bounding box center [573, 143] width 45 height 40
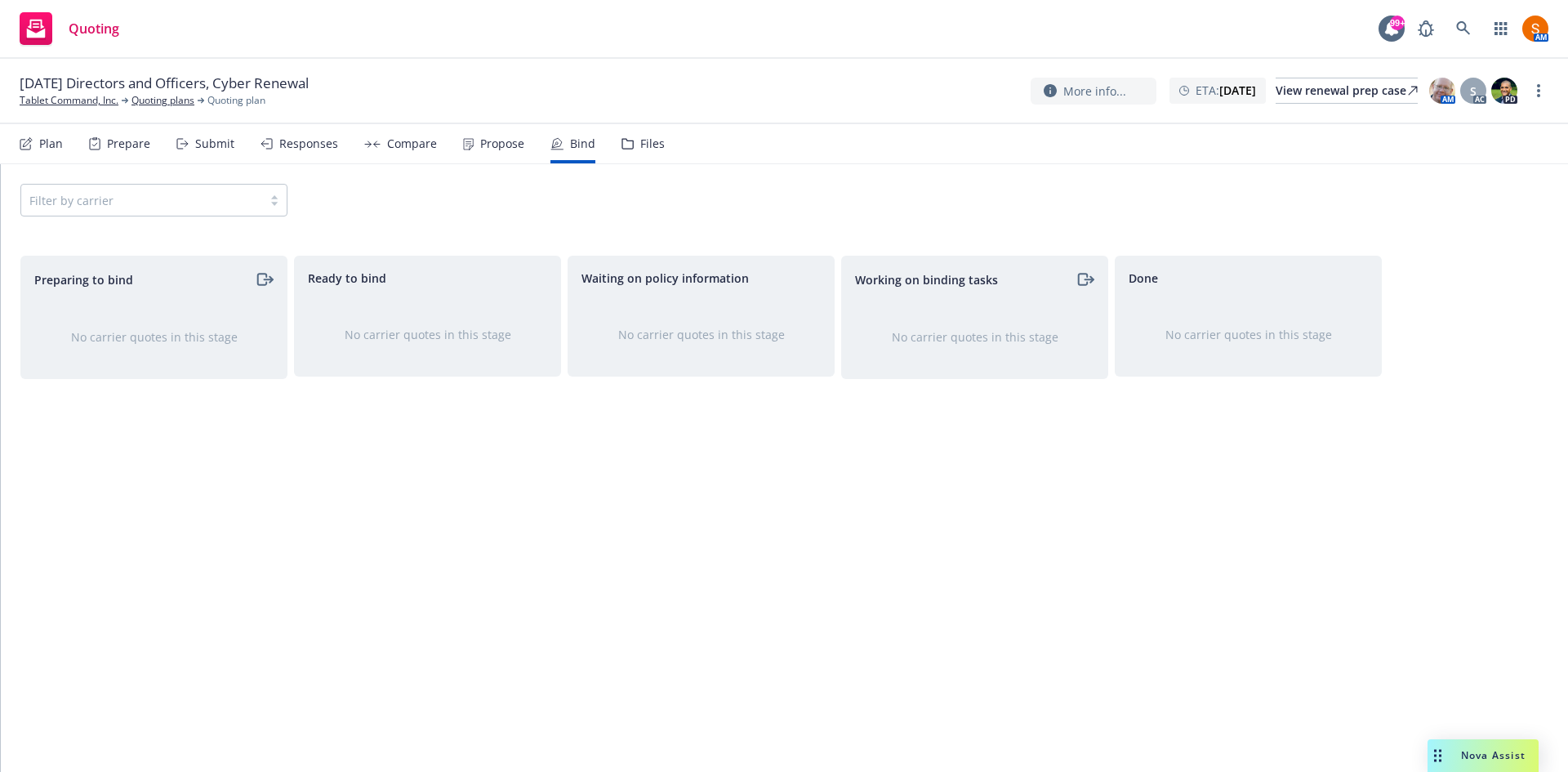
click at [43, 153] on div "Plan" at bounding box center [40, 143] width 43 height 40
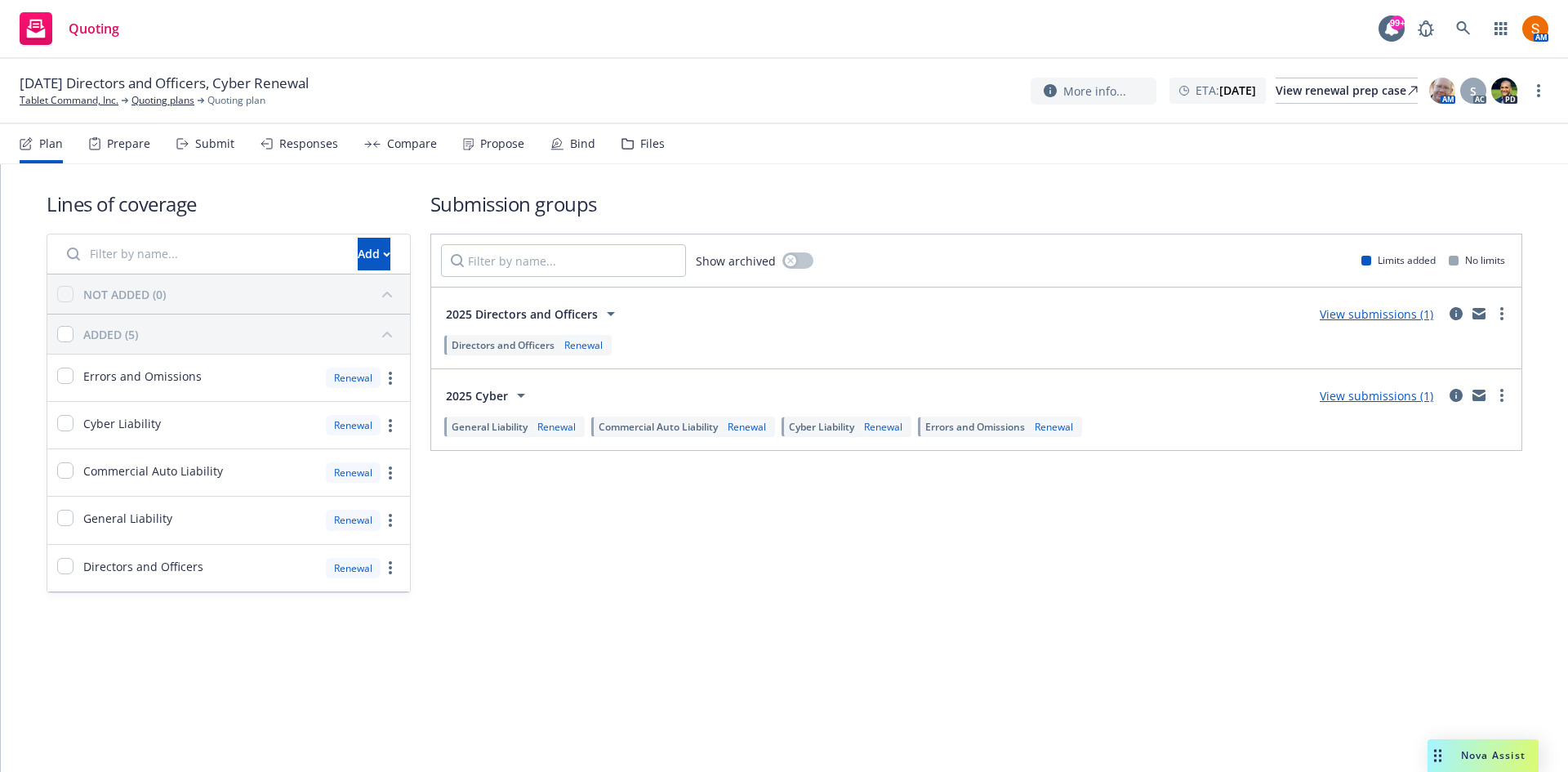
click at [553, 317] on span "2025 Directors and Officers" at bounding box center [522, 314] width 152 height 17
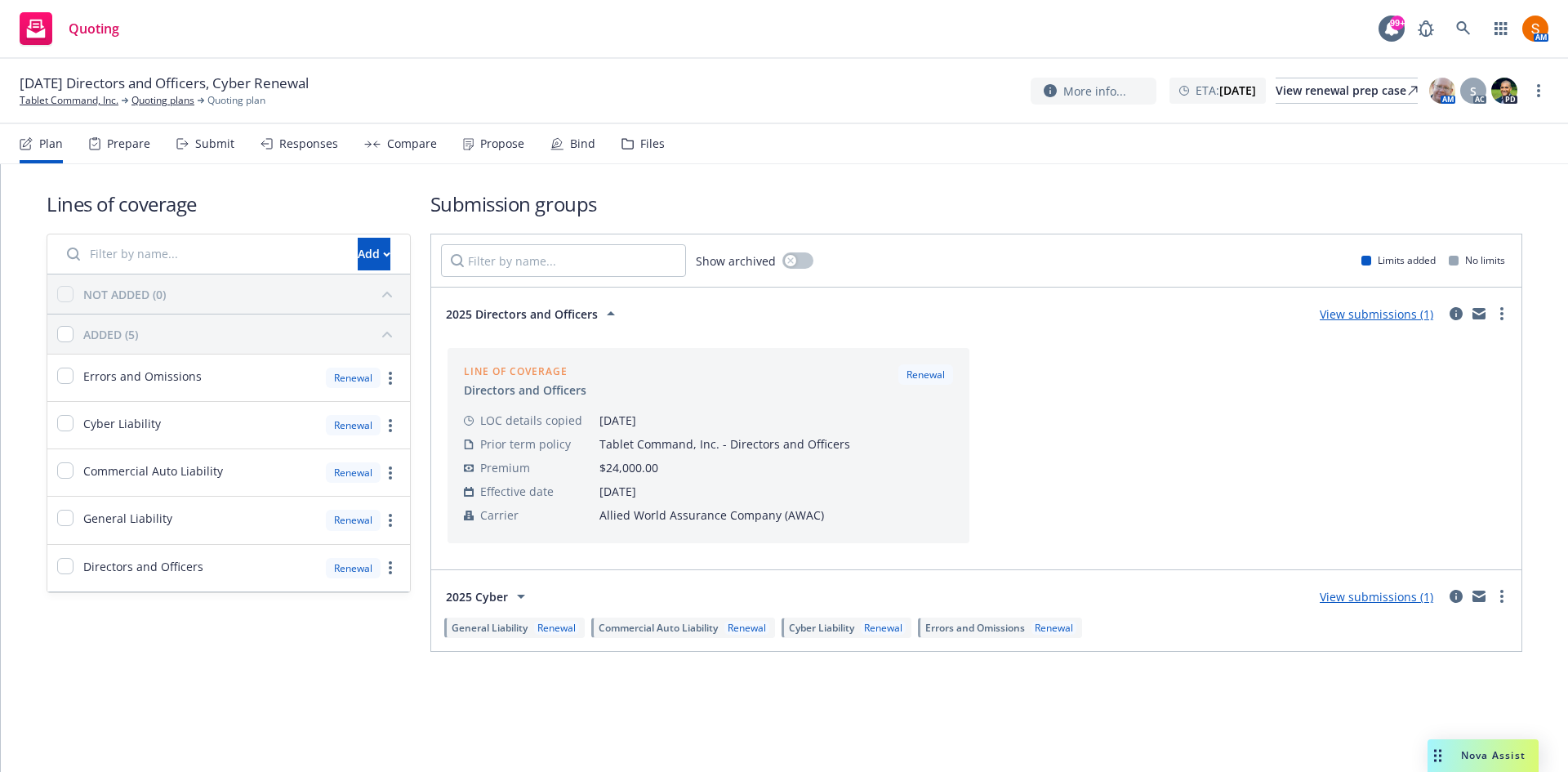
click at [197, 146] on div "Submit" at bounding box center [215, 144] width 40 height 13
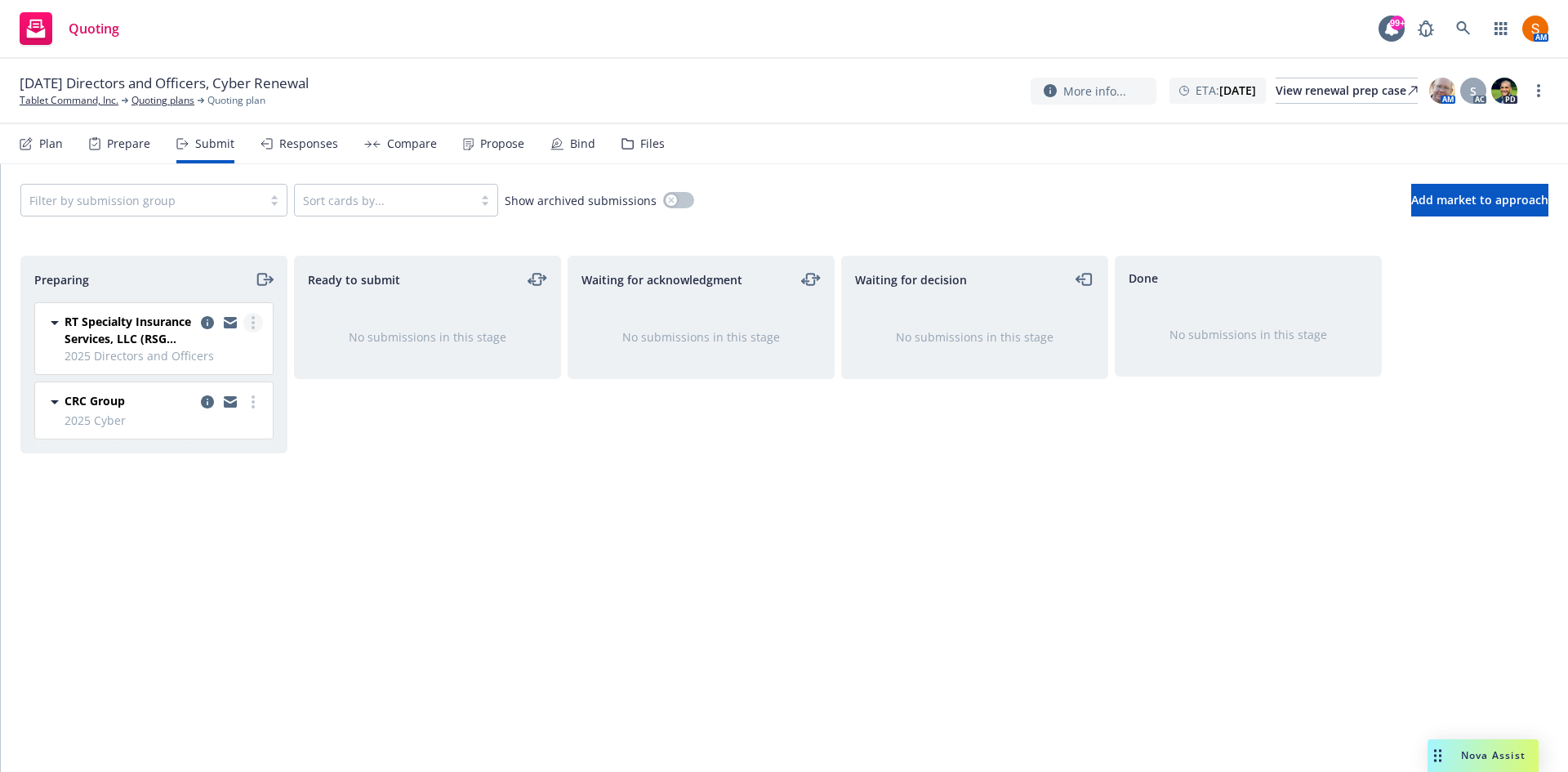
click at [256, 322] on link "more" at bounding box center [253, 322] width 19 height 19
click at [221, 362] on span "Complete preparation" at bounding box center [179, 355] width 160 height 15
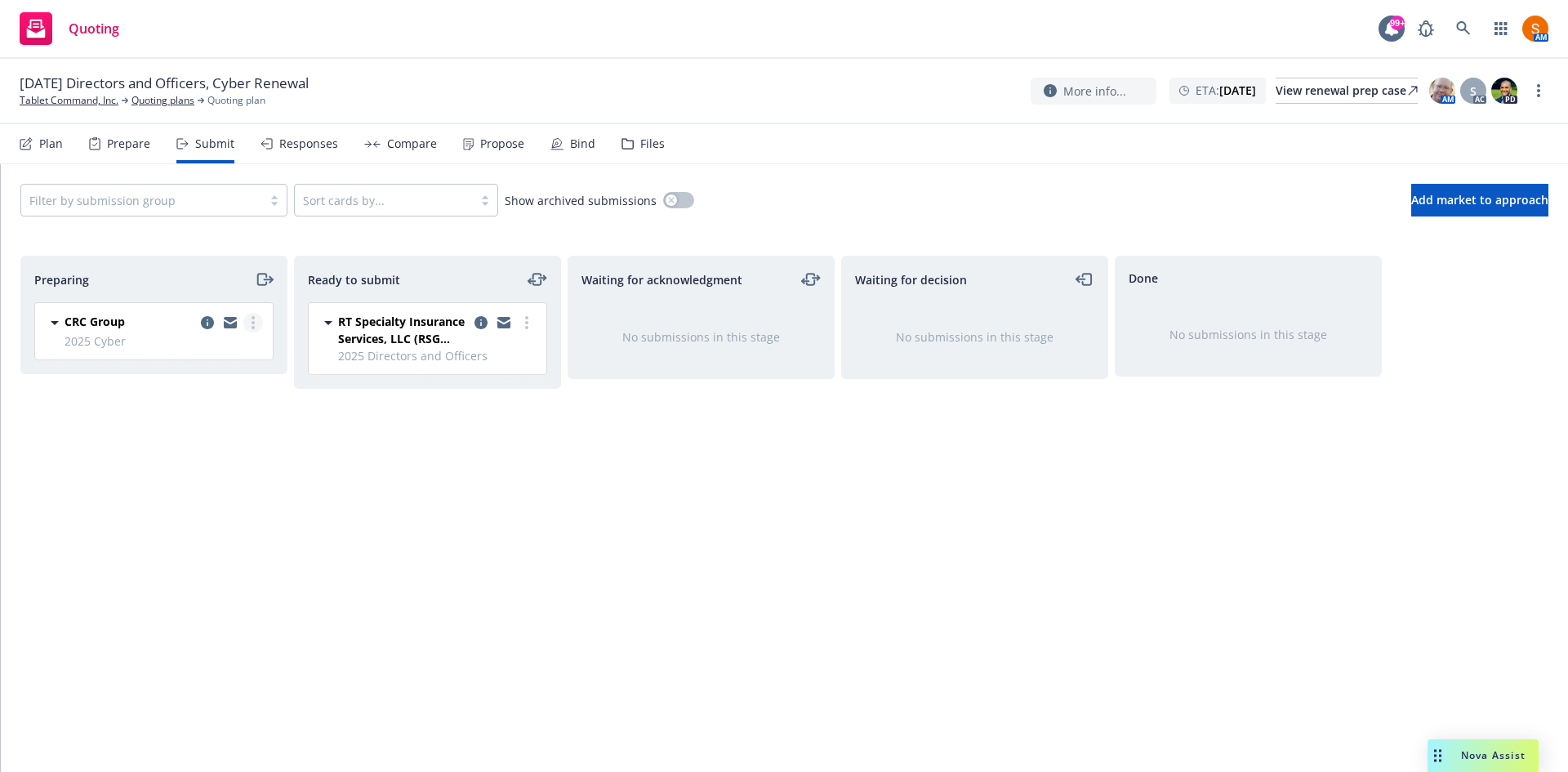
click at [252, 328] on icon "more" at bounding box center [253, 322] width 3 height 13
click at [209, 361] on span "Complete preparation" at bounding box center [179, 355] width 160 height 15
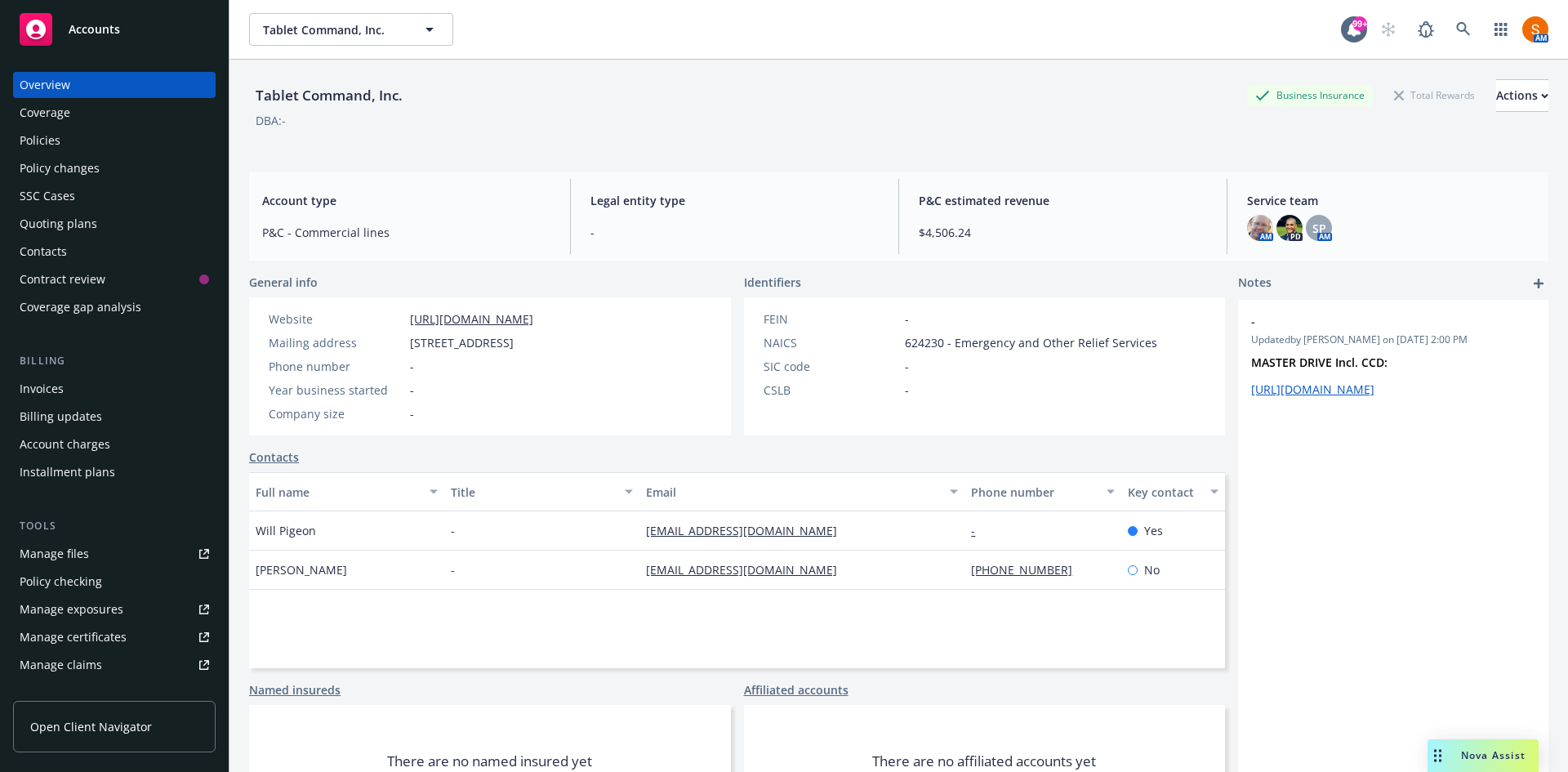
click at [86, 141] on div "Policies" at bounding box center [114, 140] width 189 height 26
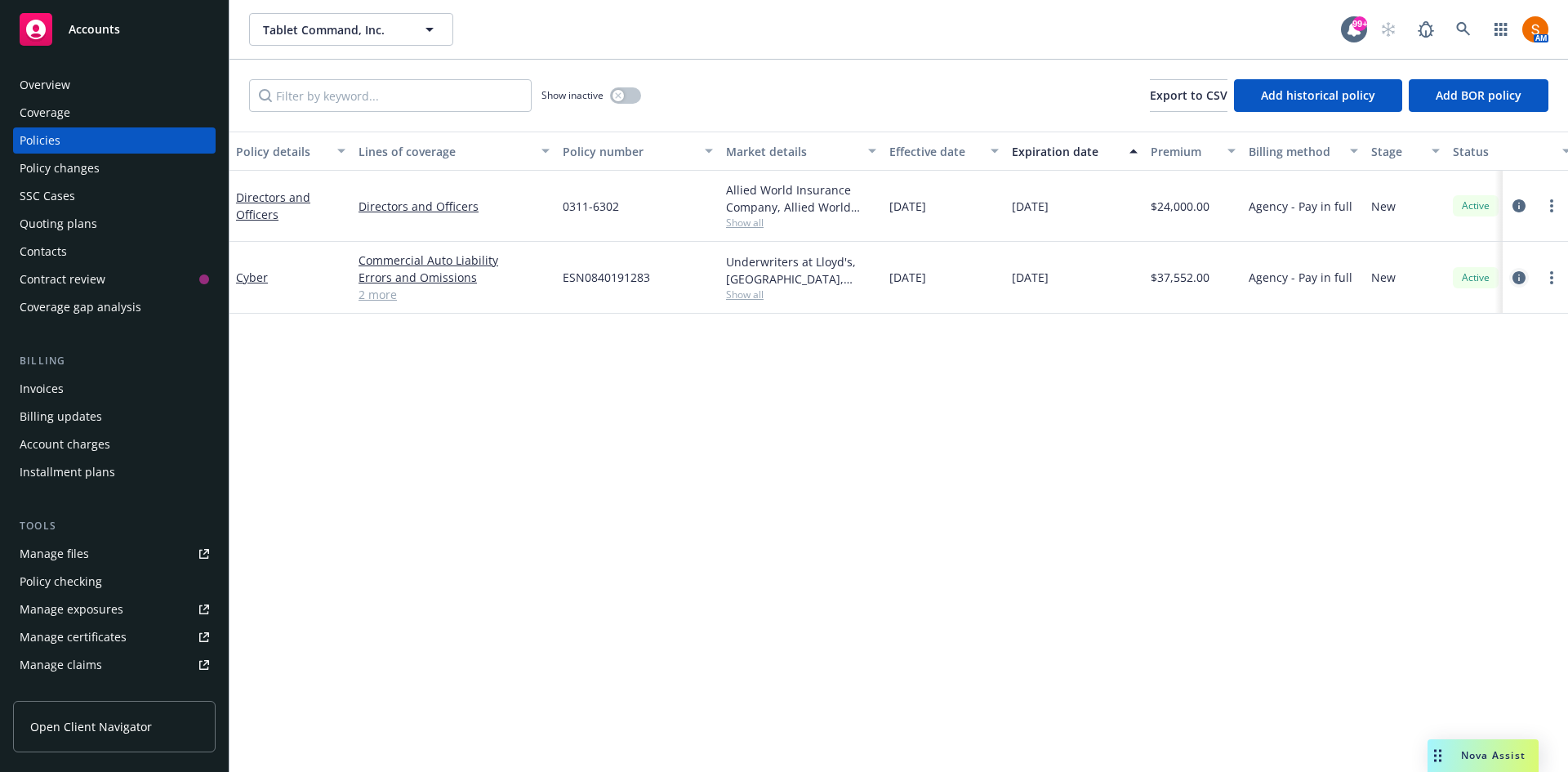
click at [1519, 280] on icon "circleInformation" at bounding box center [1519, 278] width 13 height 13
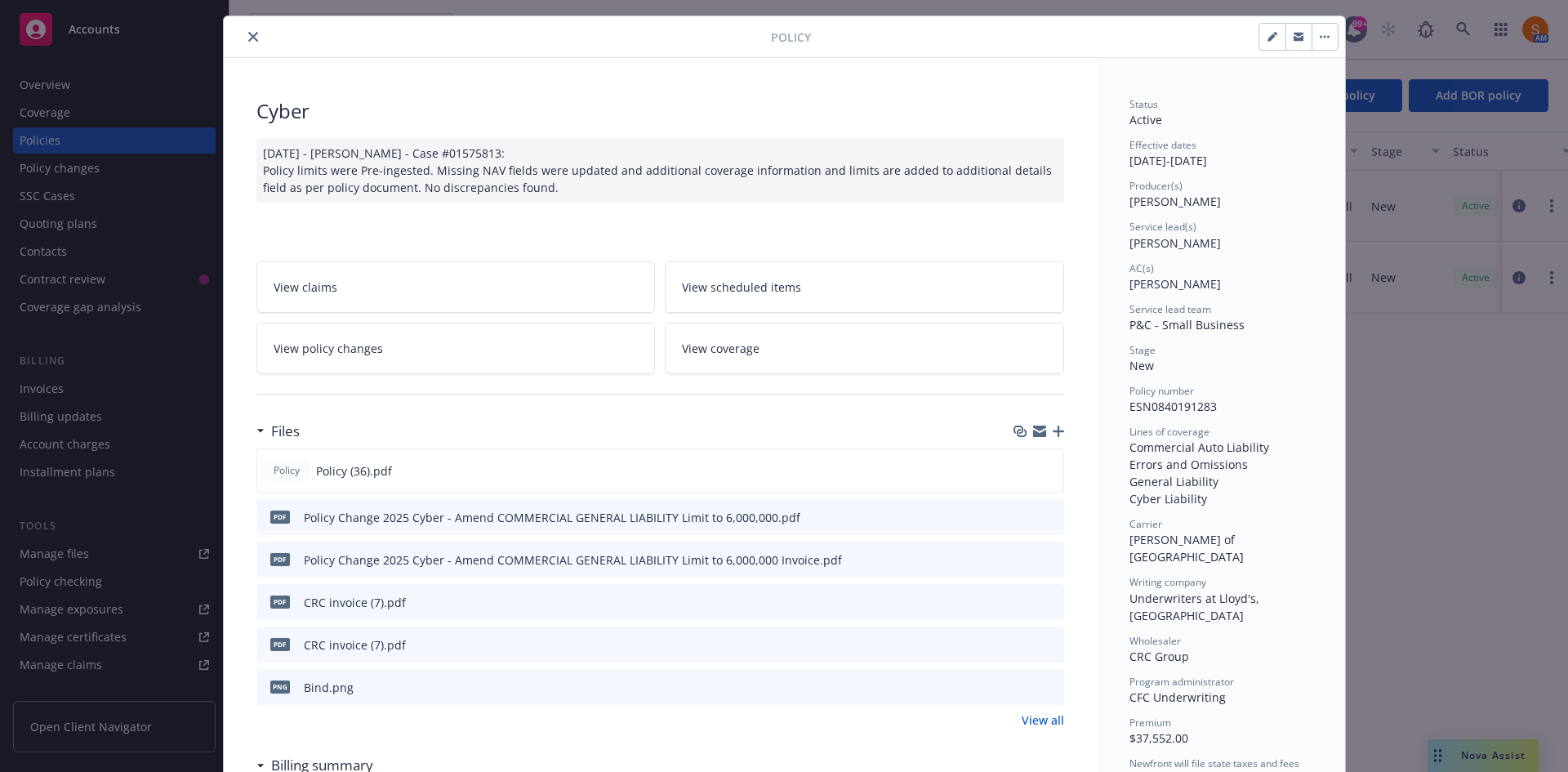
scroll to position [40, 0]
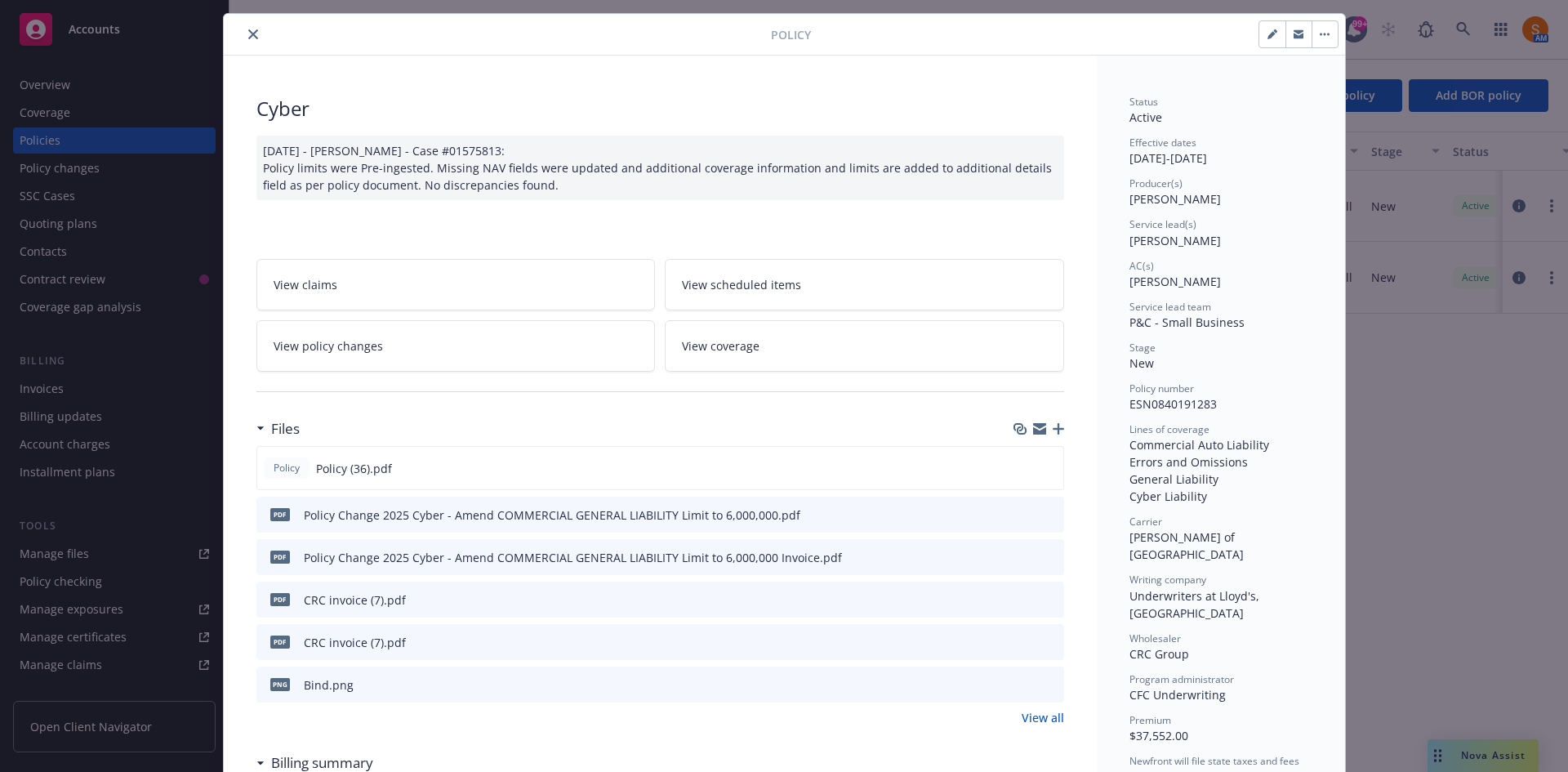
click at [1048, 716] on link "View all" at bounding box center [1043, 717] width 42 height 17
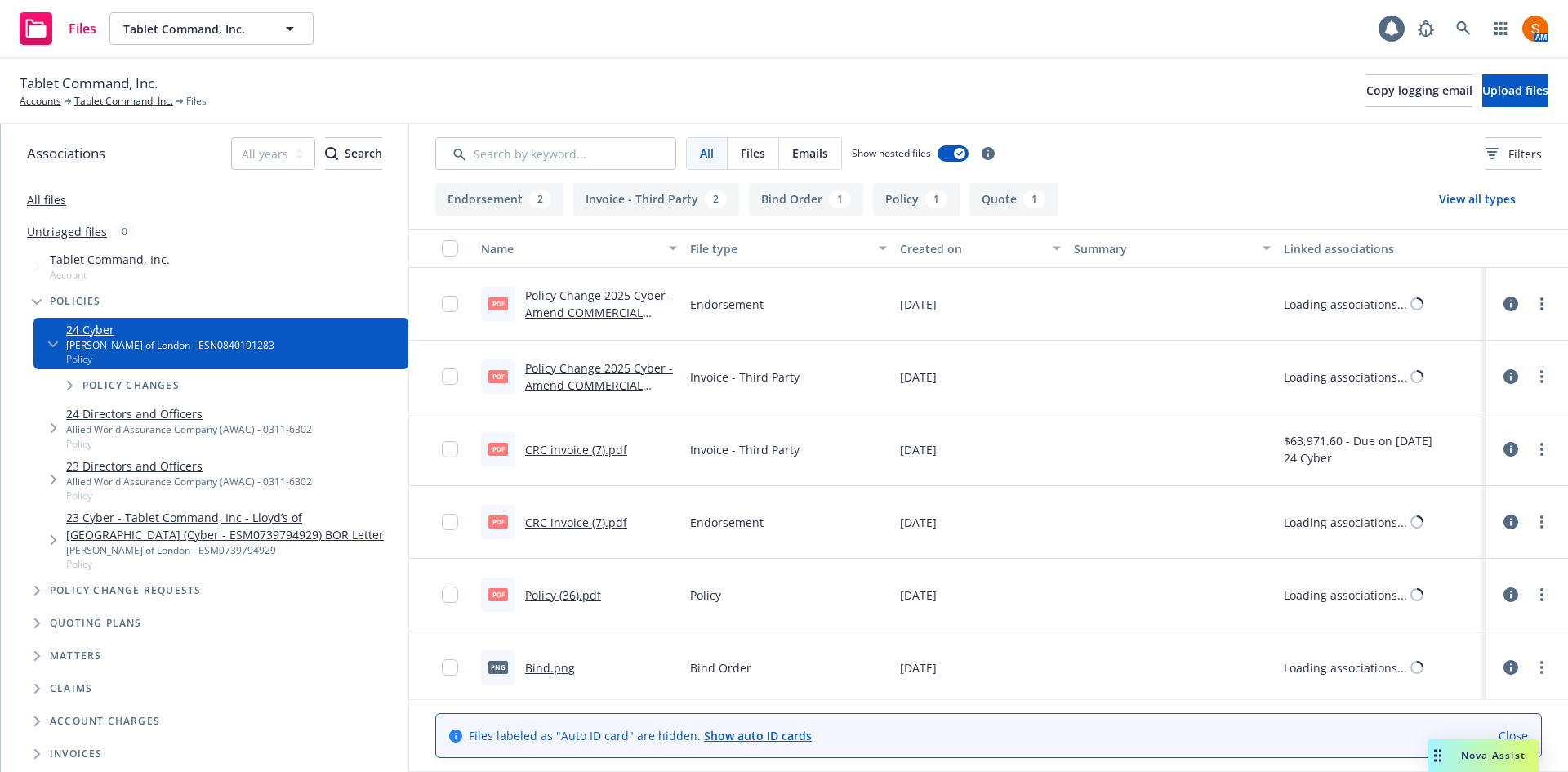
scroll to position [77, 0]
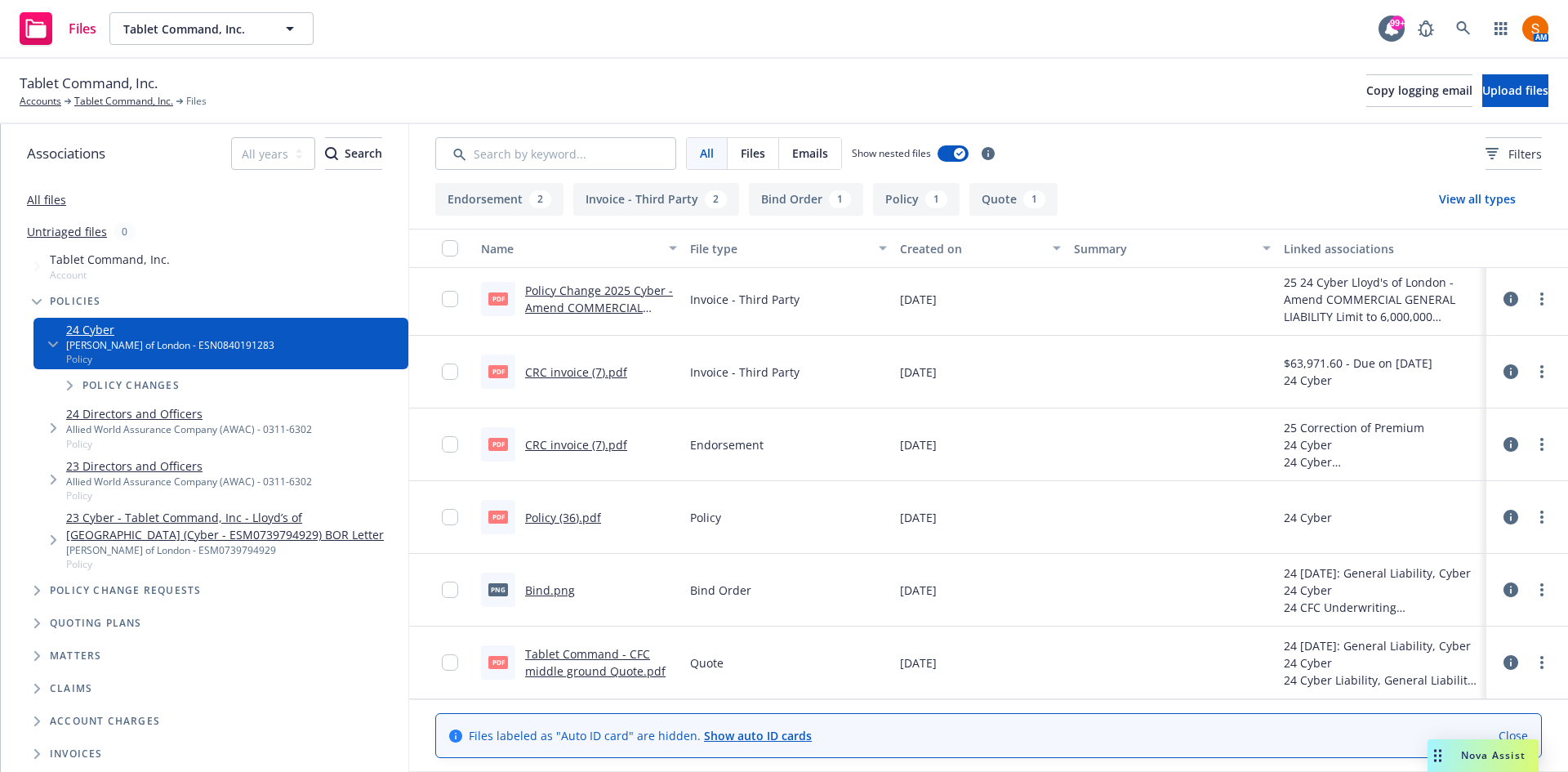
click at [576, 652] on link "Tablet Command - CFC middle ground Quote.pdf" at bounding box center [595, 662] width 141 height 33
click at [134, 108] on link "Tablet Command, Inc." at bounding box center [123, 101] width 99 height 14
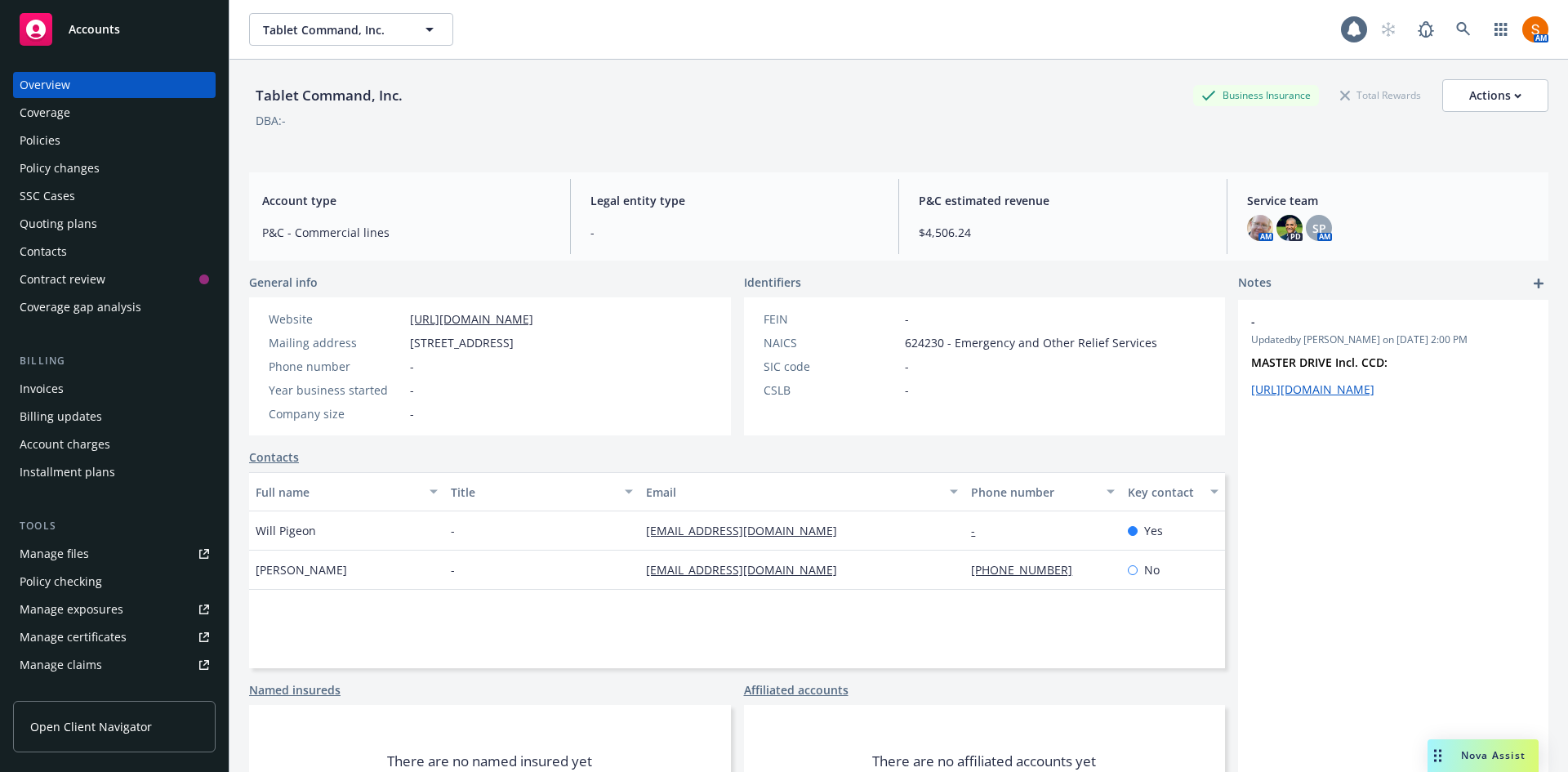
click at [50, 129] on div "Policies" at bounding box center [40, 140] width 40 height 26
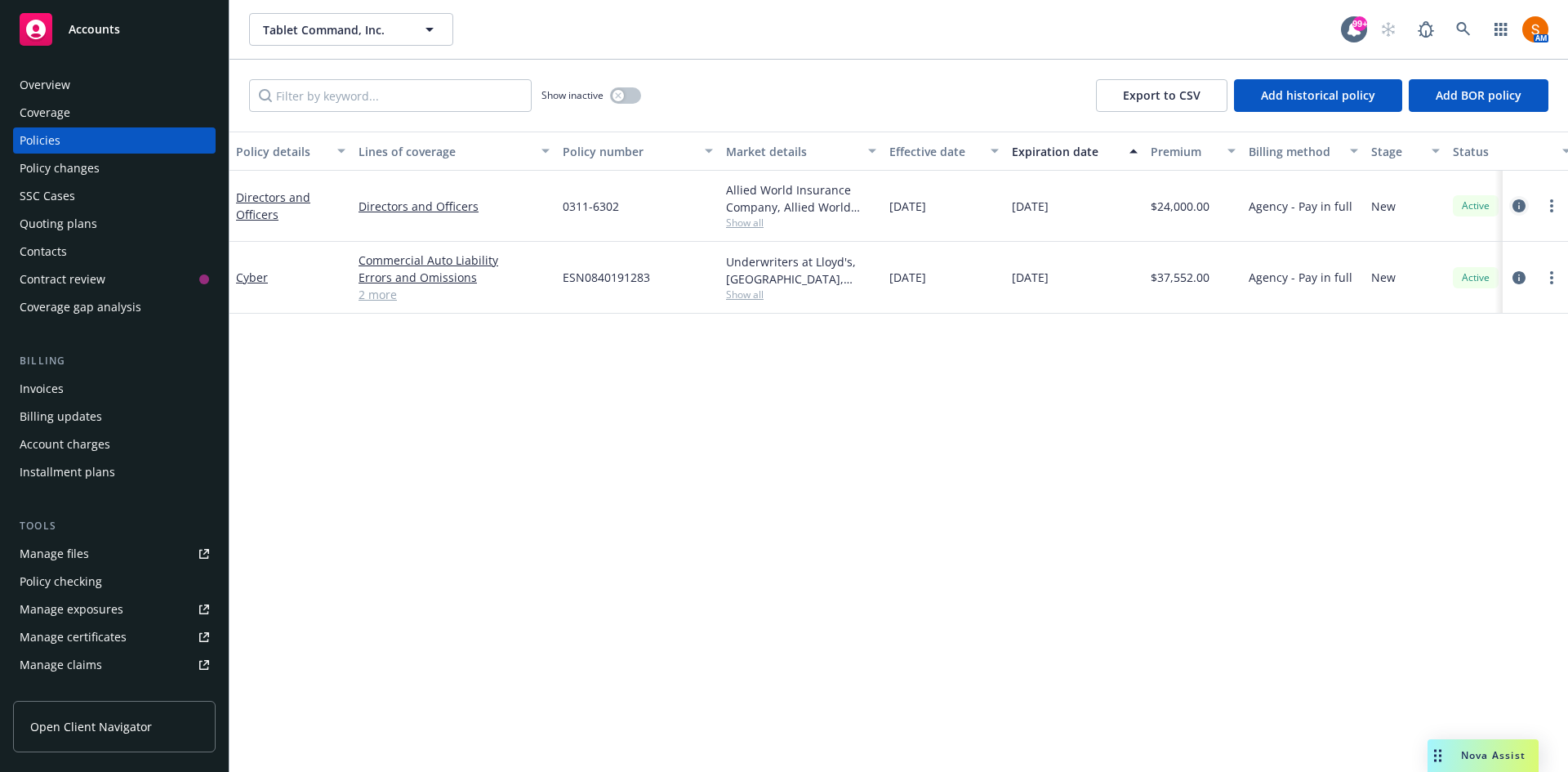
click at [1512, 203] on icon "circleInformation" at bounding box center [1519, 206] width 13 height 13
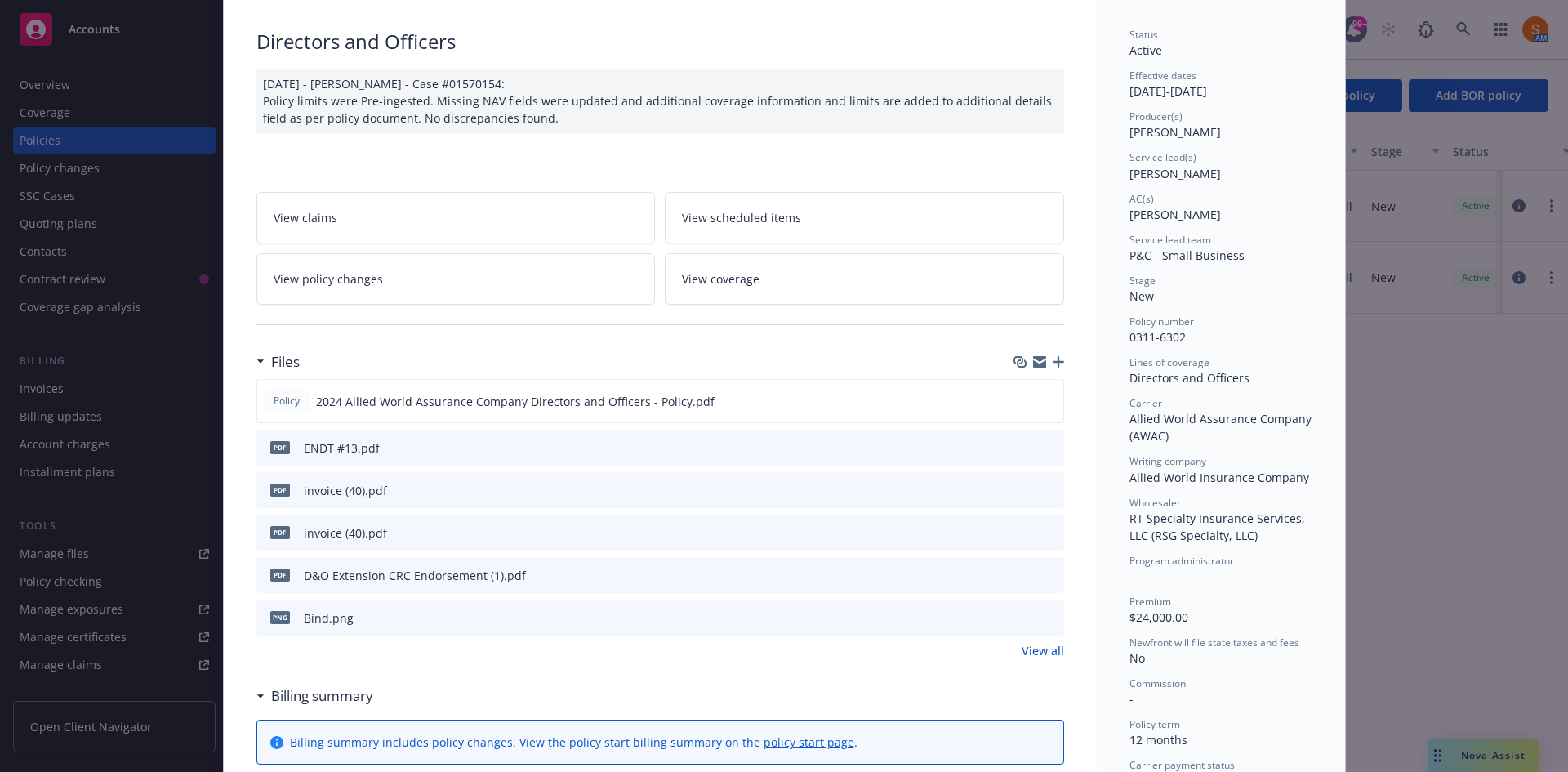
scroll to position [107, 0]
click at [1043, 490] on icon "preview file" at bounding box center [1048, 488] width 14 height 12
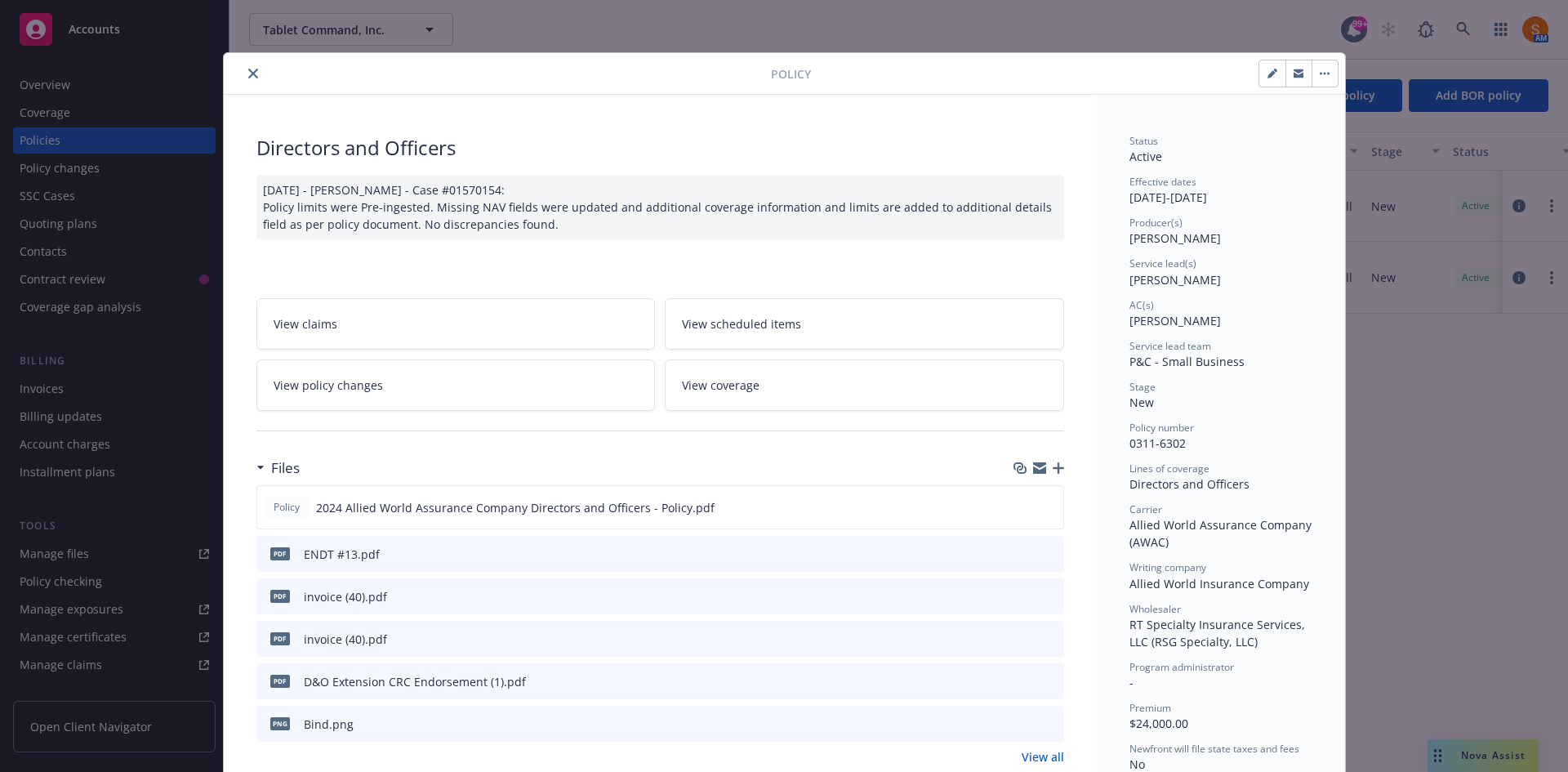
click at [248, 68] on icon "close" at bounding box center [253, 73] width 10 height 10
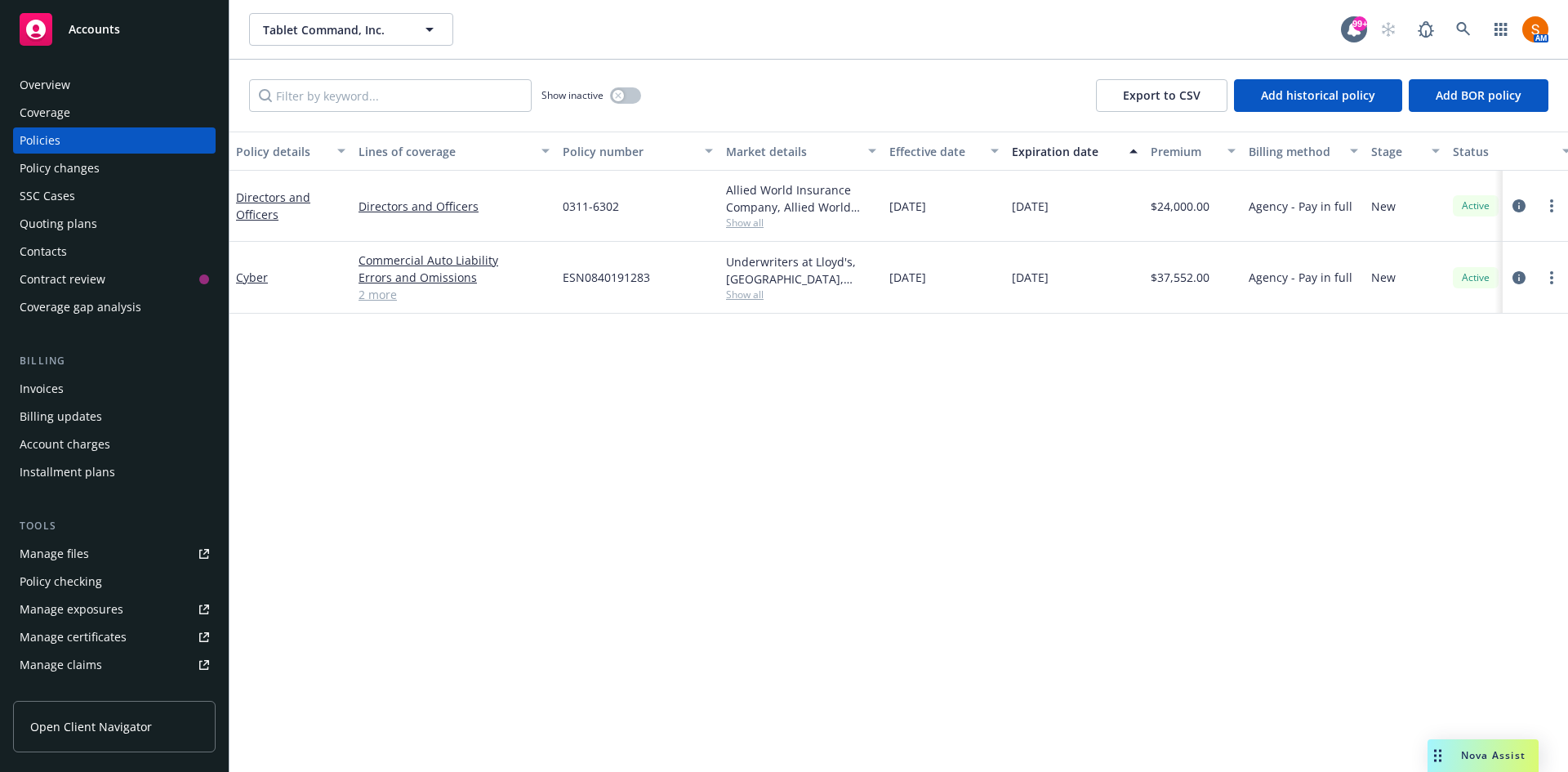
click at [604, 209] on span "0311-6302" at bounding box center [590, 206] width 56 height 17
copy span "0311-6302"
click at [612, 268] on div "ESN0840191283" at bounding box center [638, 277] width 163 height 72
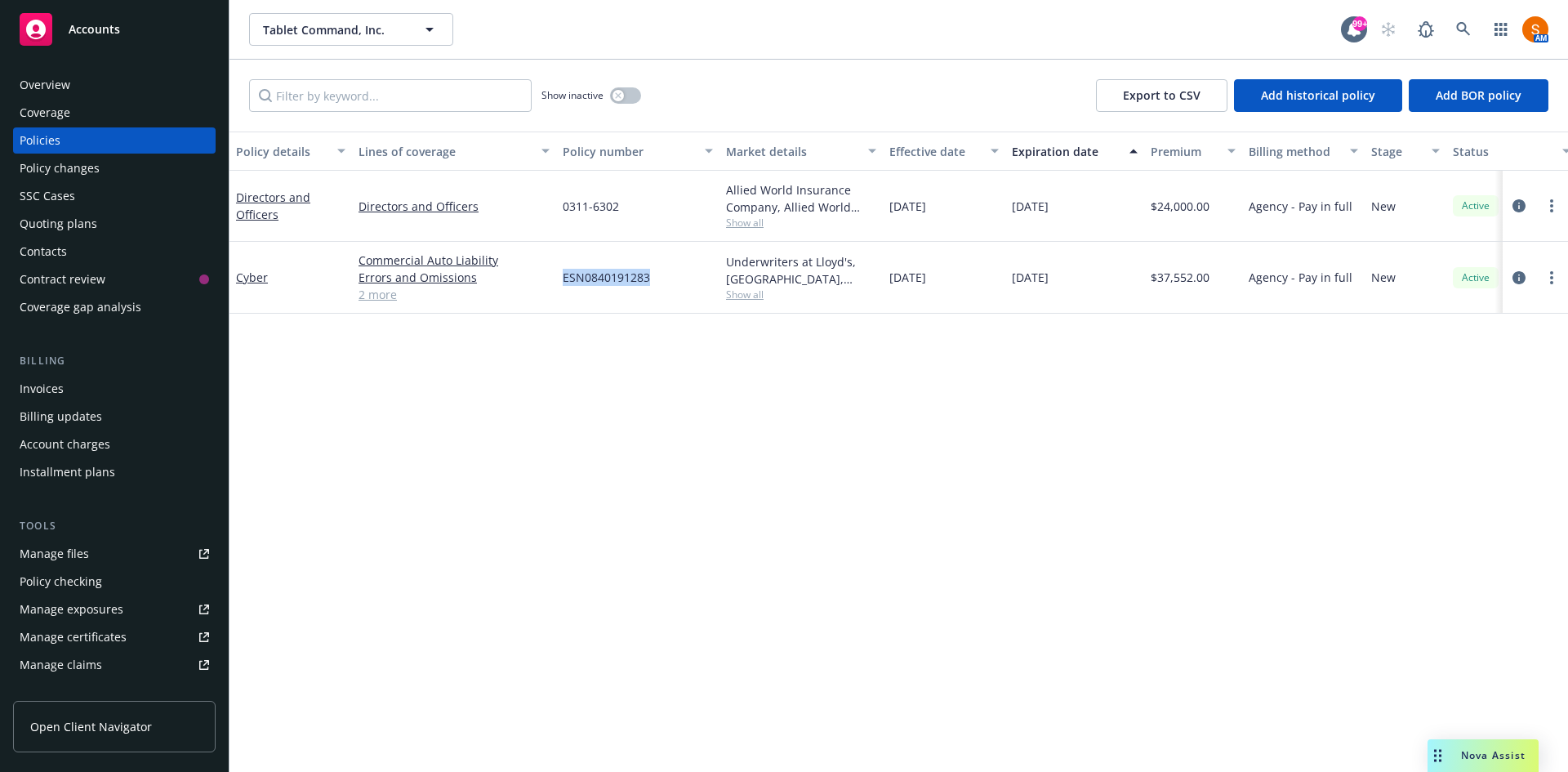
click at [612, 268] on div "ESN0840191283" at bounding box center [638, 277] width 163 height 72
copy span "ESN0840191283"
